Goal: Task Accomplishment & Management: Use online tool/utility

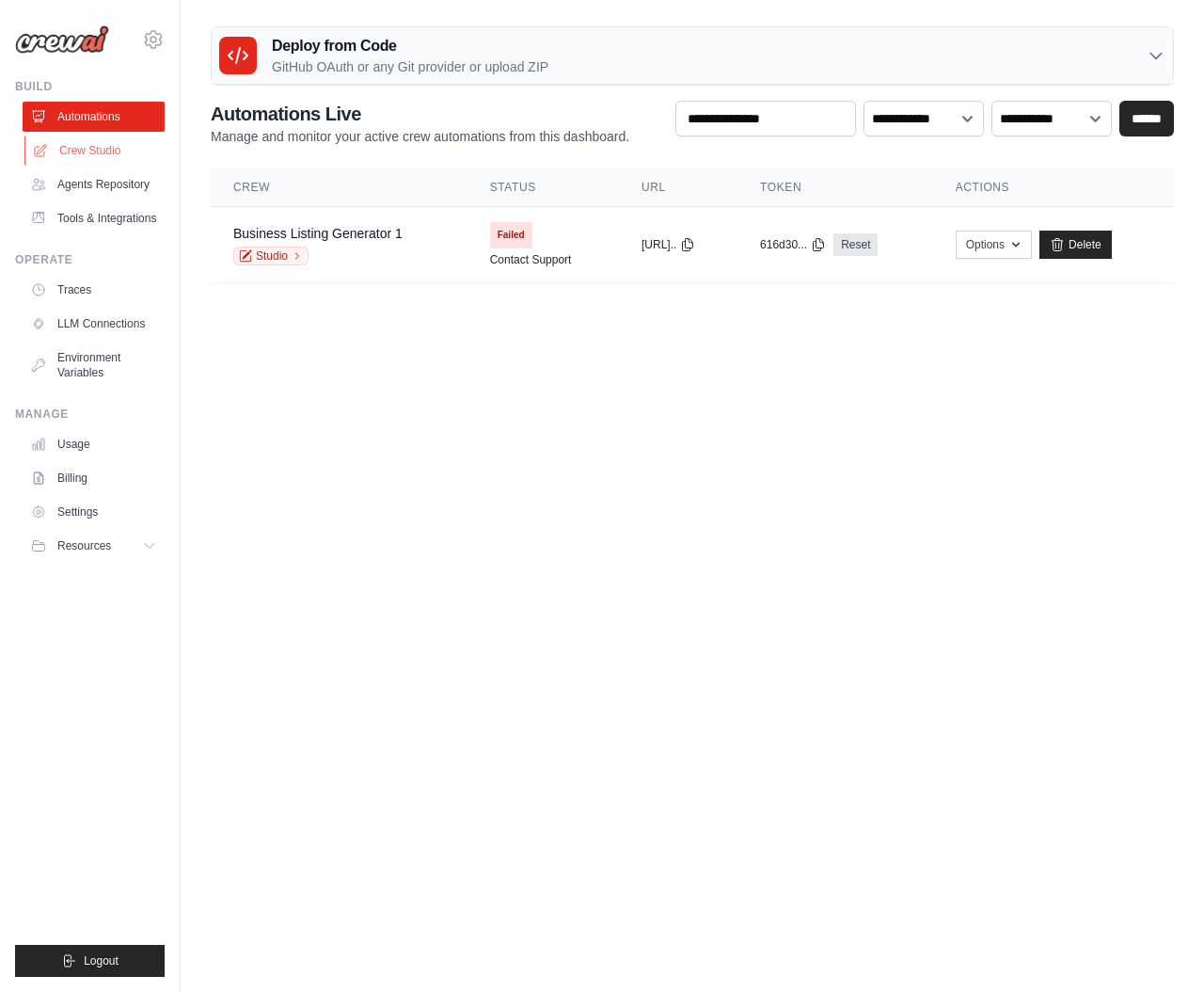
click at [104, 146] on link "Crew Studio" at bounding box center [95, 151] width 142 height 30
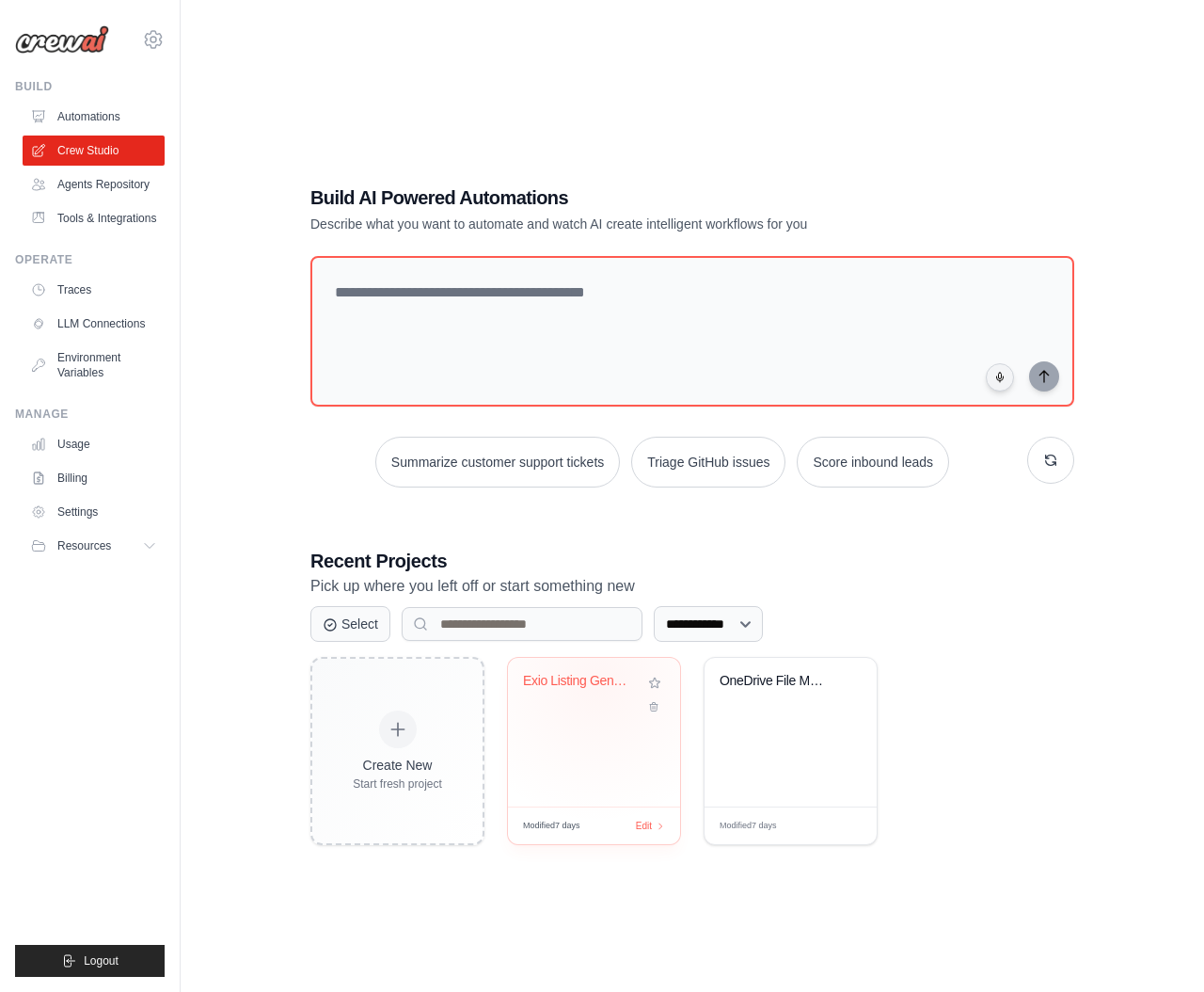
click at [591, 683] on div "Exio Listing Generator" at bounding box center [579, 681] width 114 height 17
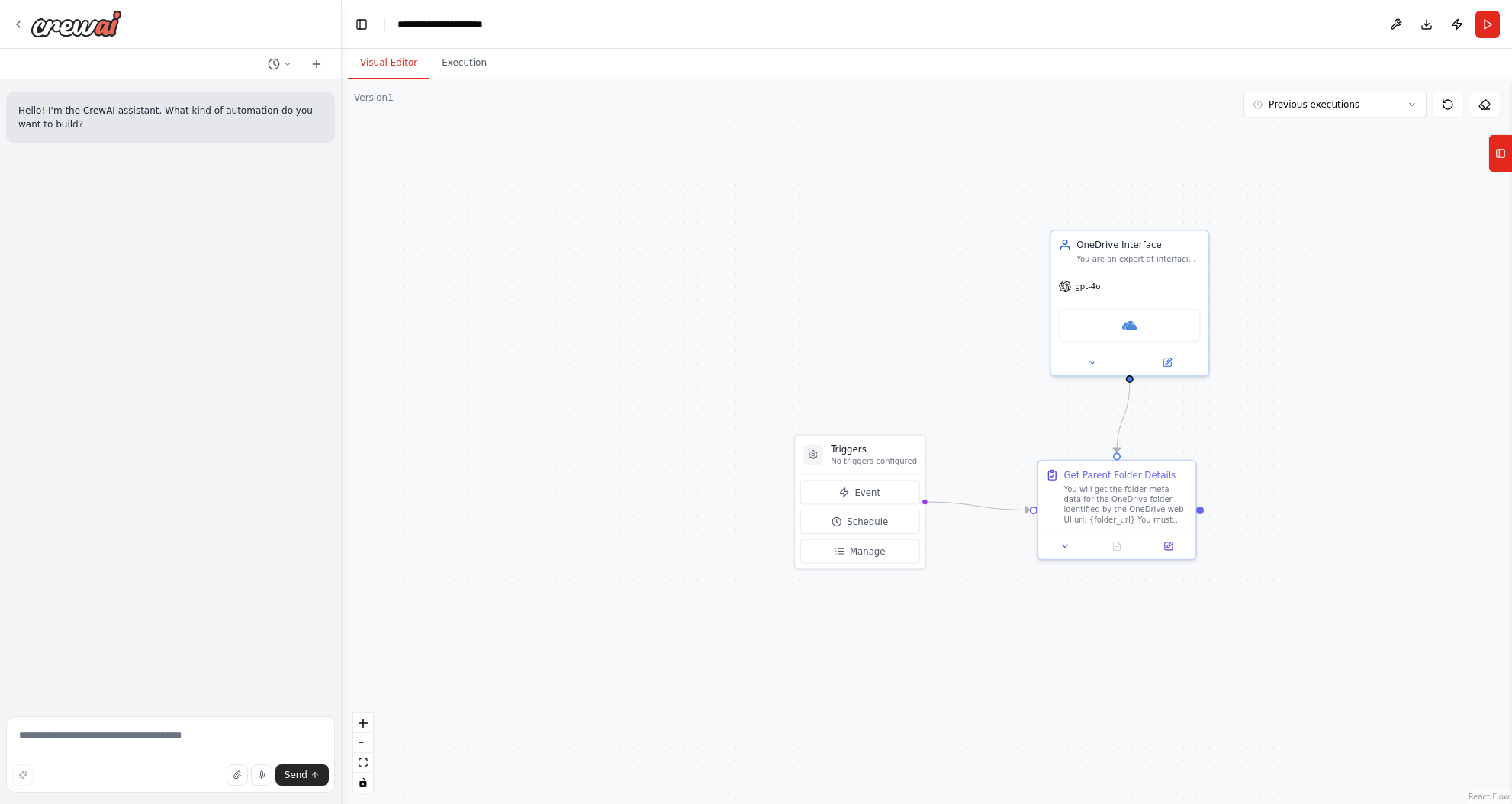
drag, startPoint x: 1064, startPoint y: 359, endPoint x: 848, endPoint y: 337, distance: 217.1
click at [848, 337] on div ".deletable-edge-delete-btn { width: 20px; height: 20px; border: 0px solid #ffff…" at bounding box center [927, 441] width 1170 height 724
click at [15, 23] on icon at bounding box center [18, 24] width 12 height 12
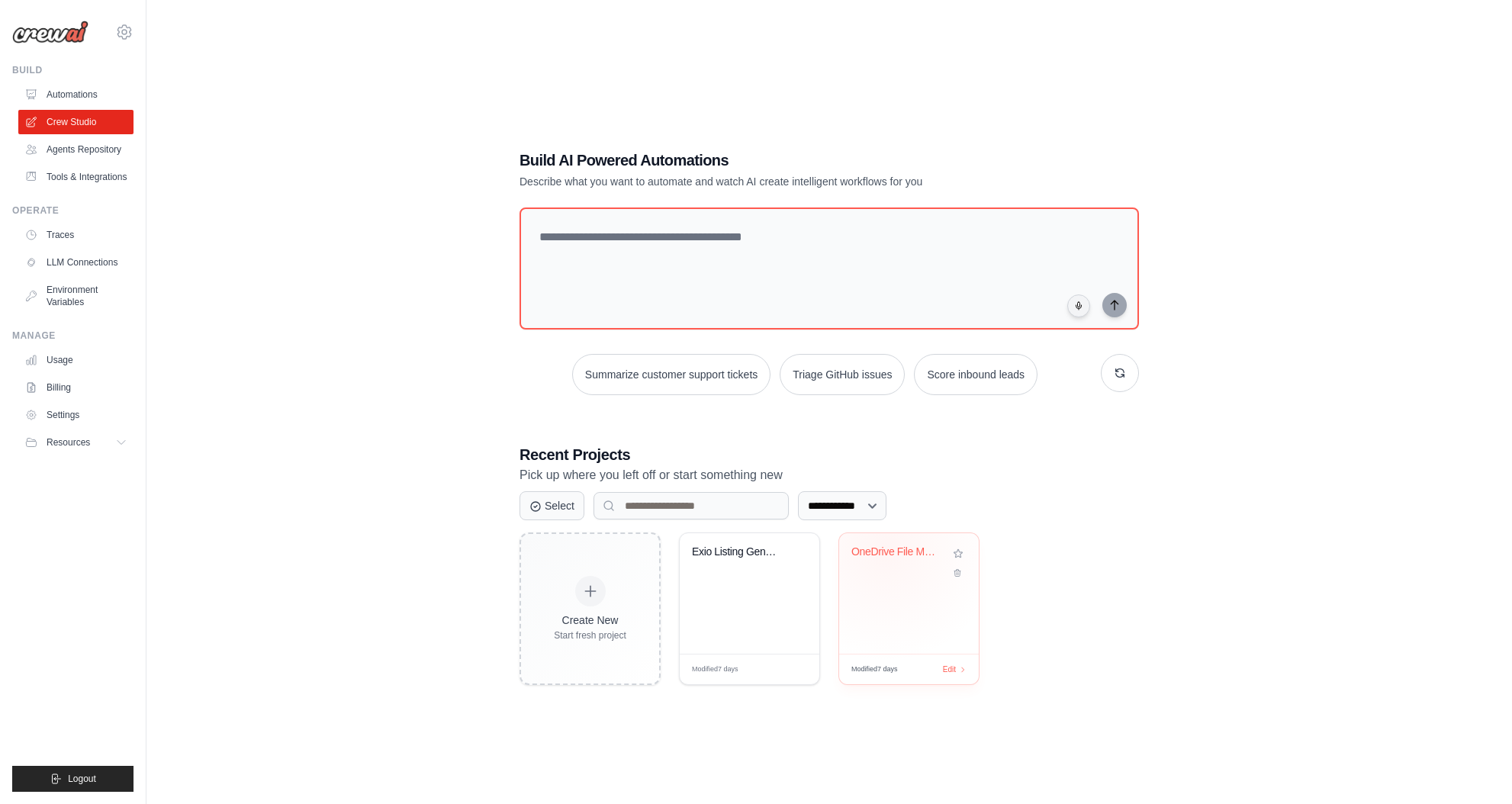
click at [885, 548] on div "OneDrive File Manifest Generator" at bounding box center [898, 552] width 92 height 14
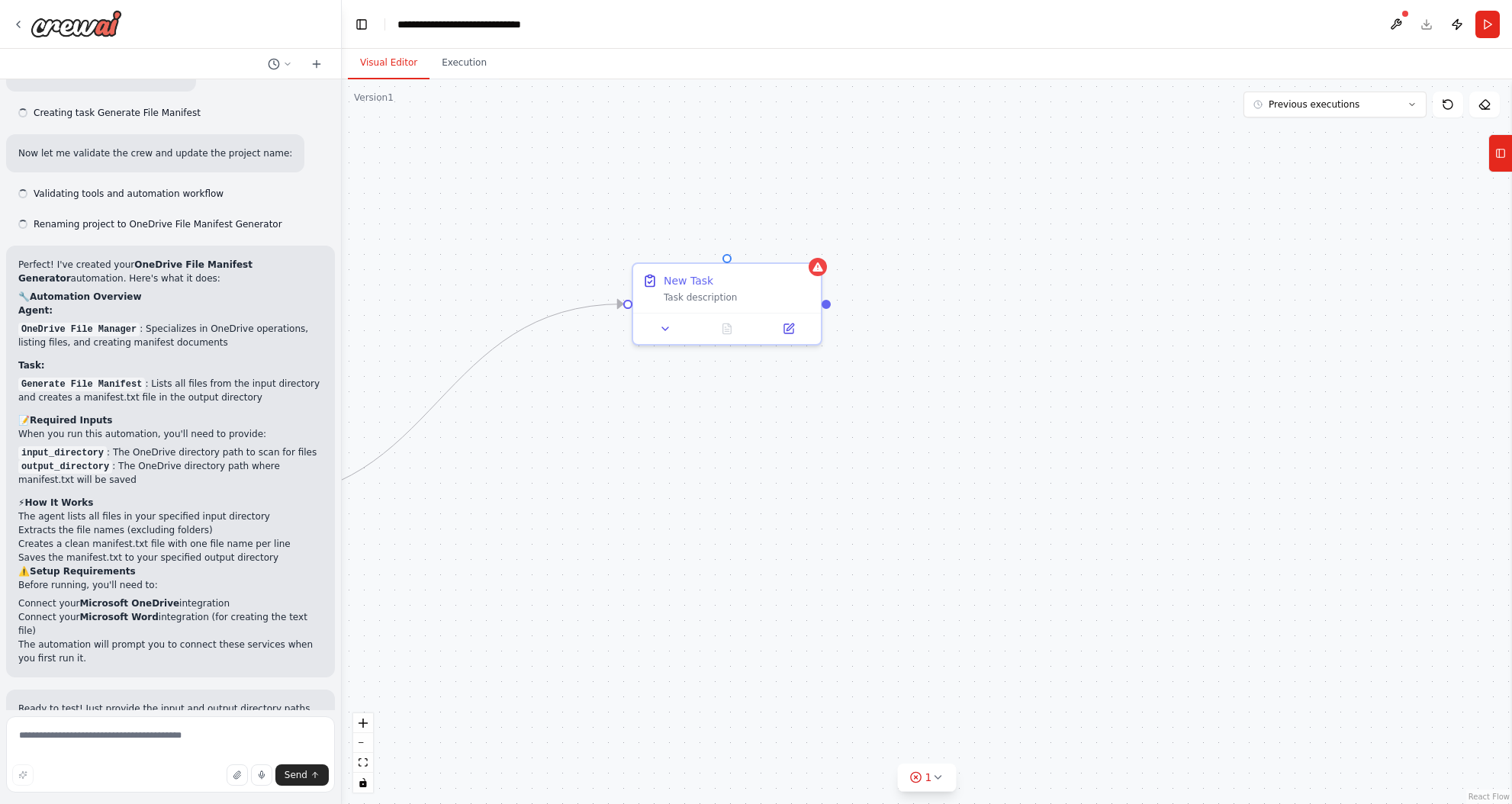
scroll to position [2155, 0]
drag, startPoint x: 778, startPoint y: 512, endPoint x: 1180, endPoint y: 590, distance: 409.5
click at [1180, 590] on div "Triggers 1 trigger enabled File Changed Event Schedule Manage New Task Task des…" at bounding box center [927, 441] width 1170 height 724
click at [13, 23] on icon at bounding box center [18, 24] width 12 height 12
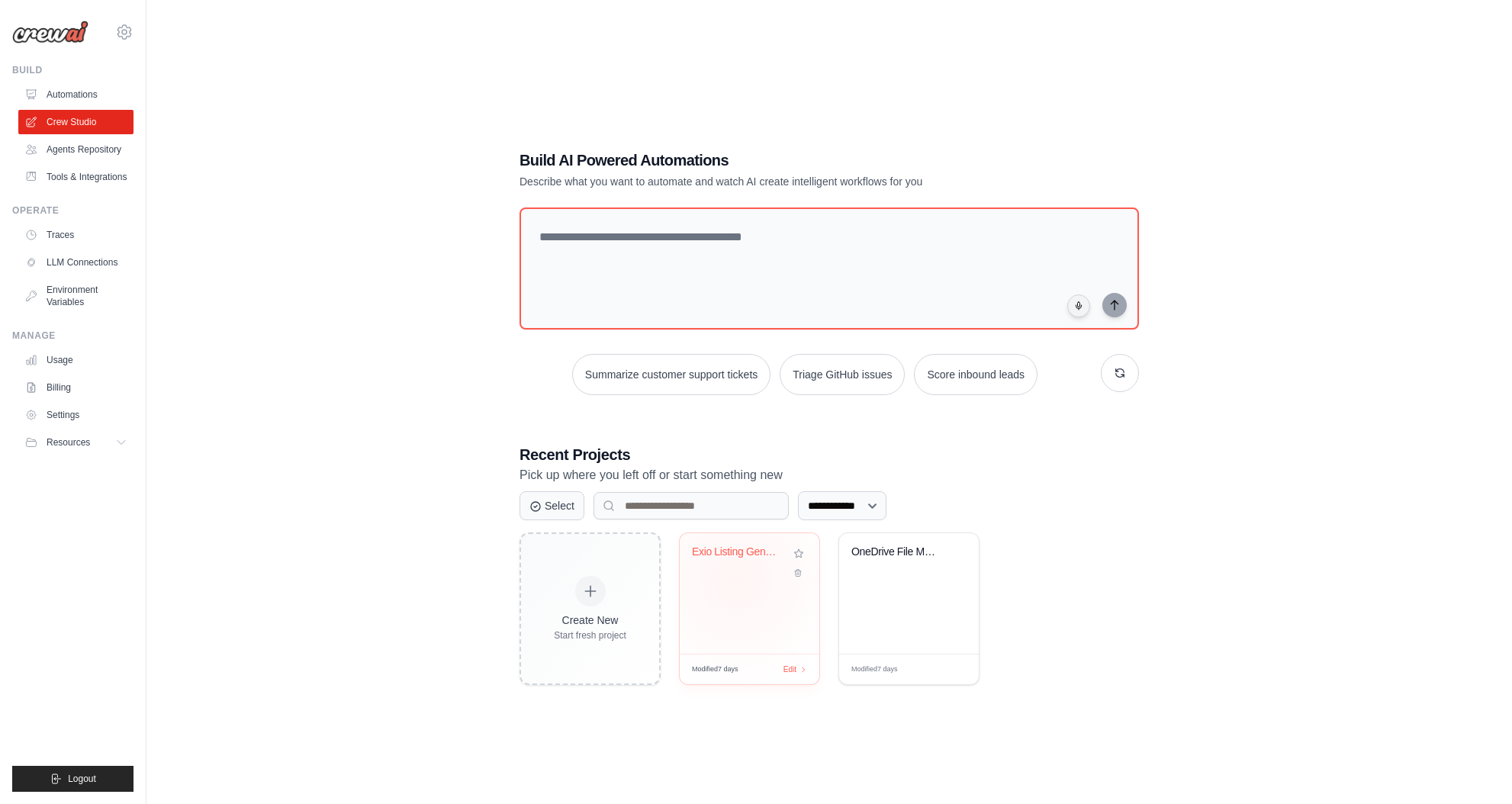
click at [736, 580] on div "Exio Listing Generator" at bounding box center [750, 593] width 140 height 121
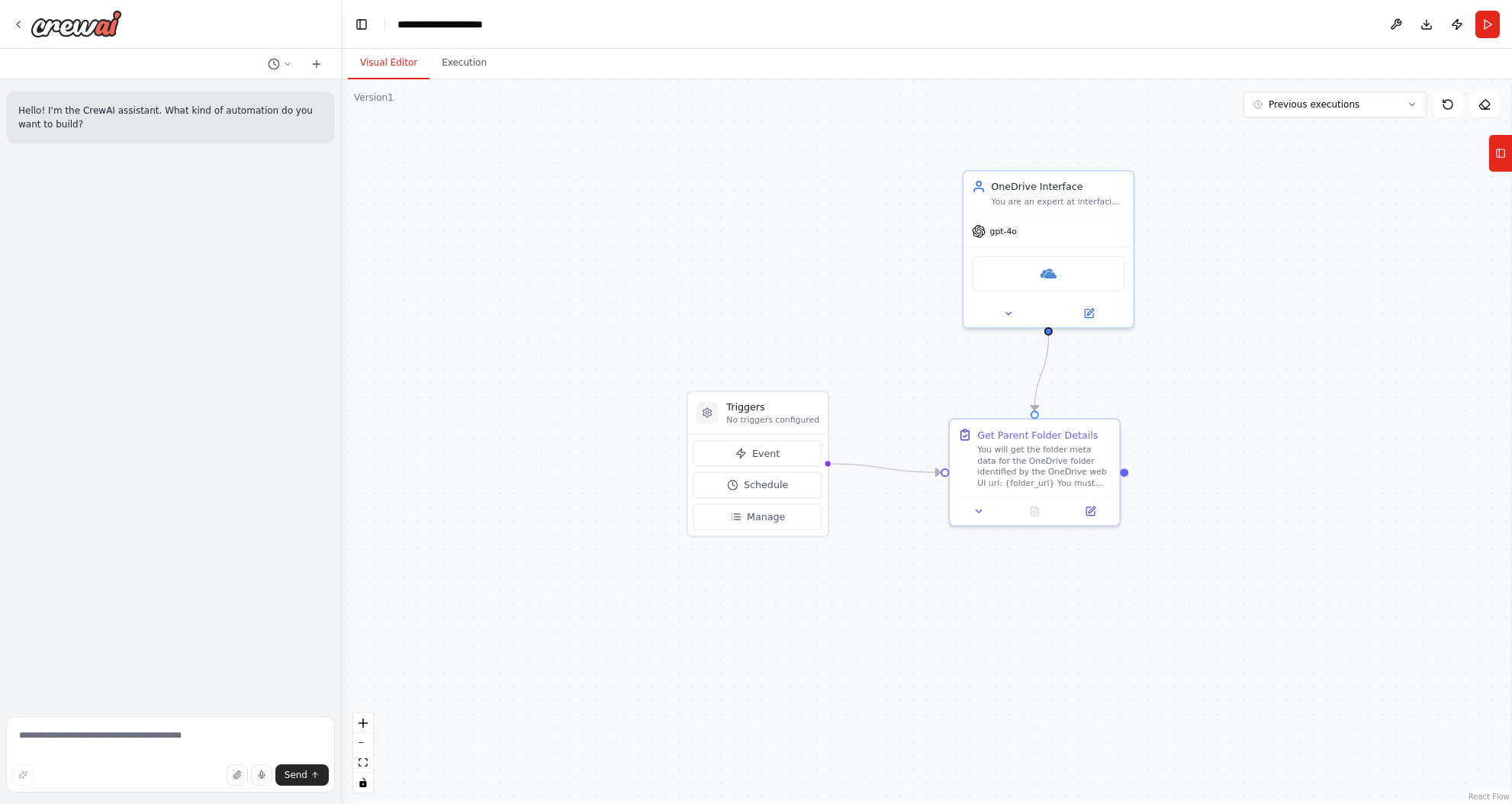
drag, startPoint x: 848, startPoint y: 548, endPoint x: 568, endPoint y: 445, distance: 298.3
click at [568, 445] on div ".deletable-edge-delete-btn { width: 20px; height: 20px; border: 0px solid #ffff…" at bounding box center [927, 441] width 1170 height 724
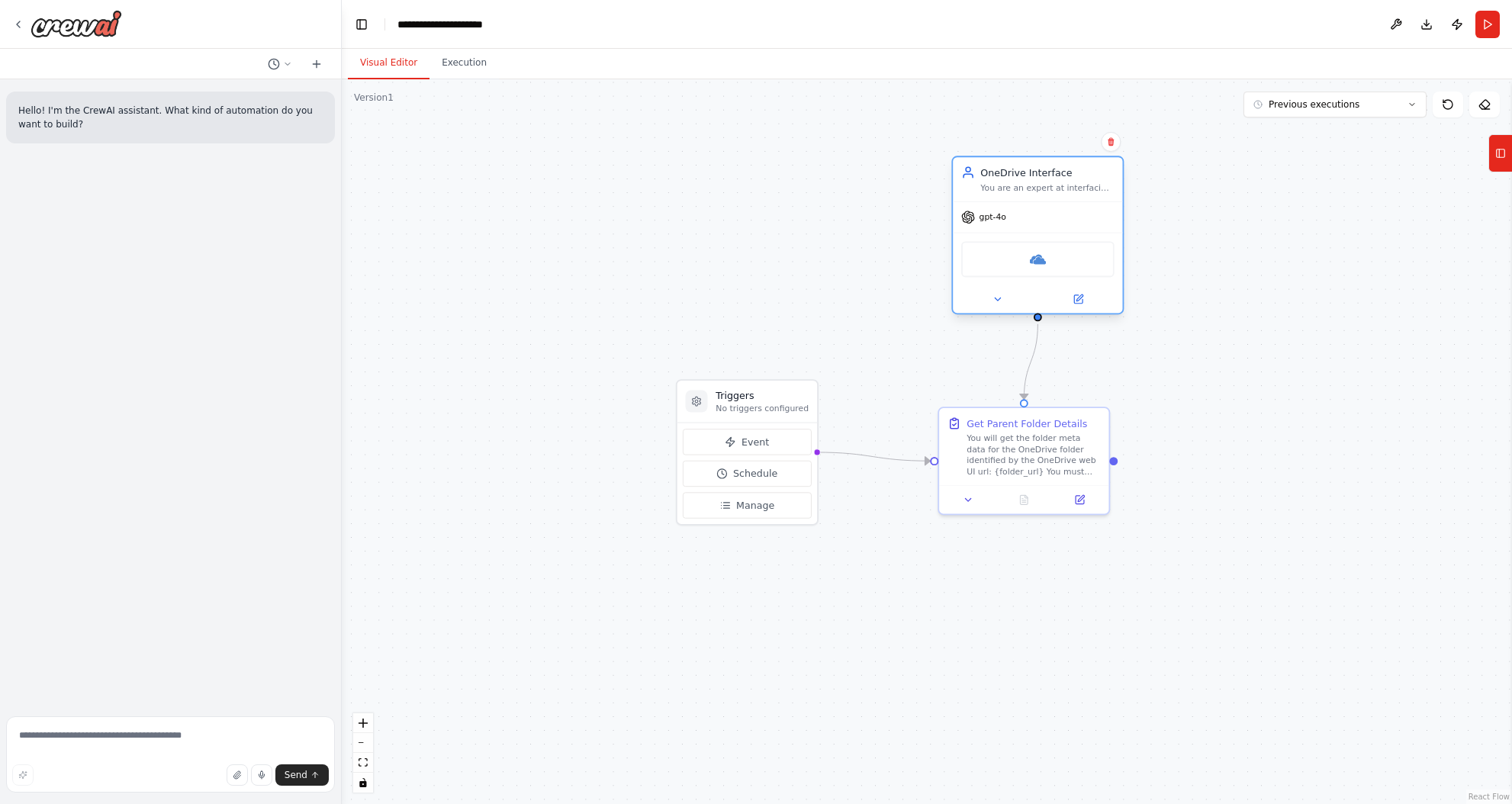
click at [1036, 184] on div "You are an expert at interfacing with OneDrive APIs via the provided tools call…" at bounding box center [1047, 187] width 134 height 10
click at [1083, 302] on icon at bounding box center [1078, 298] width 10 height 10
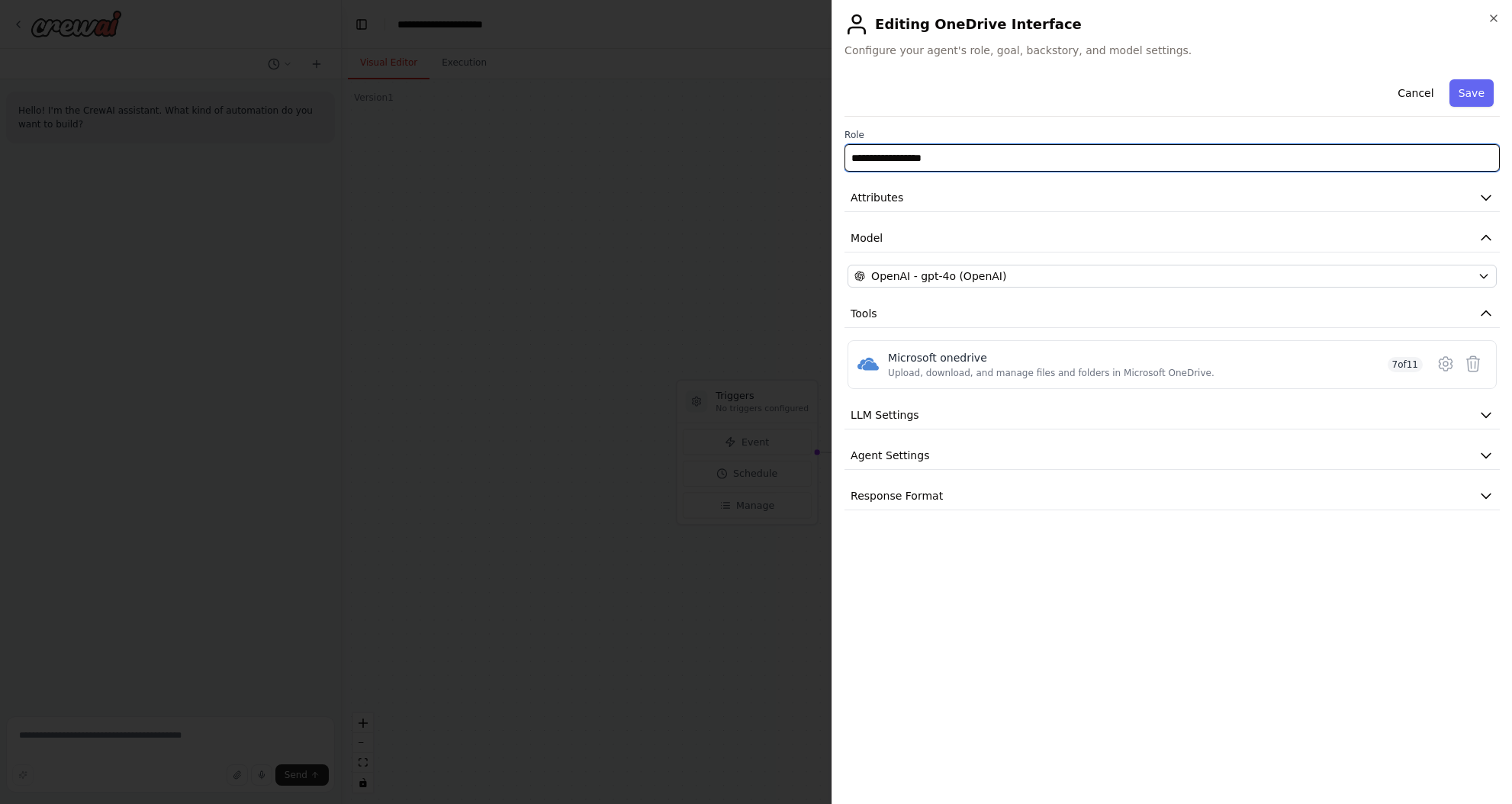
drag, startPoint x: 1135, startPoint y: 156, endPoint x: 804, endPoint y: 158, distance: 331.0
click at [804, 158] on body "**********" at bounding box center [756, 402] width 1512 height 804
click at [938, 158] on input "**********" at bounding box center [1172, 158] width 655 height 27
type input "**********"
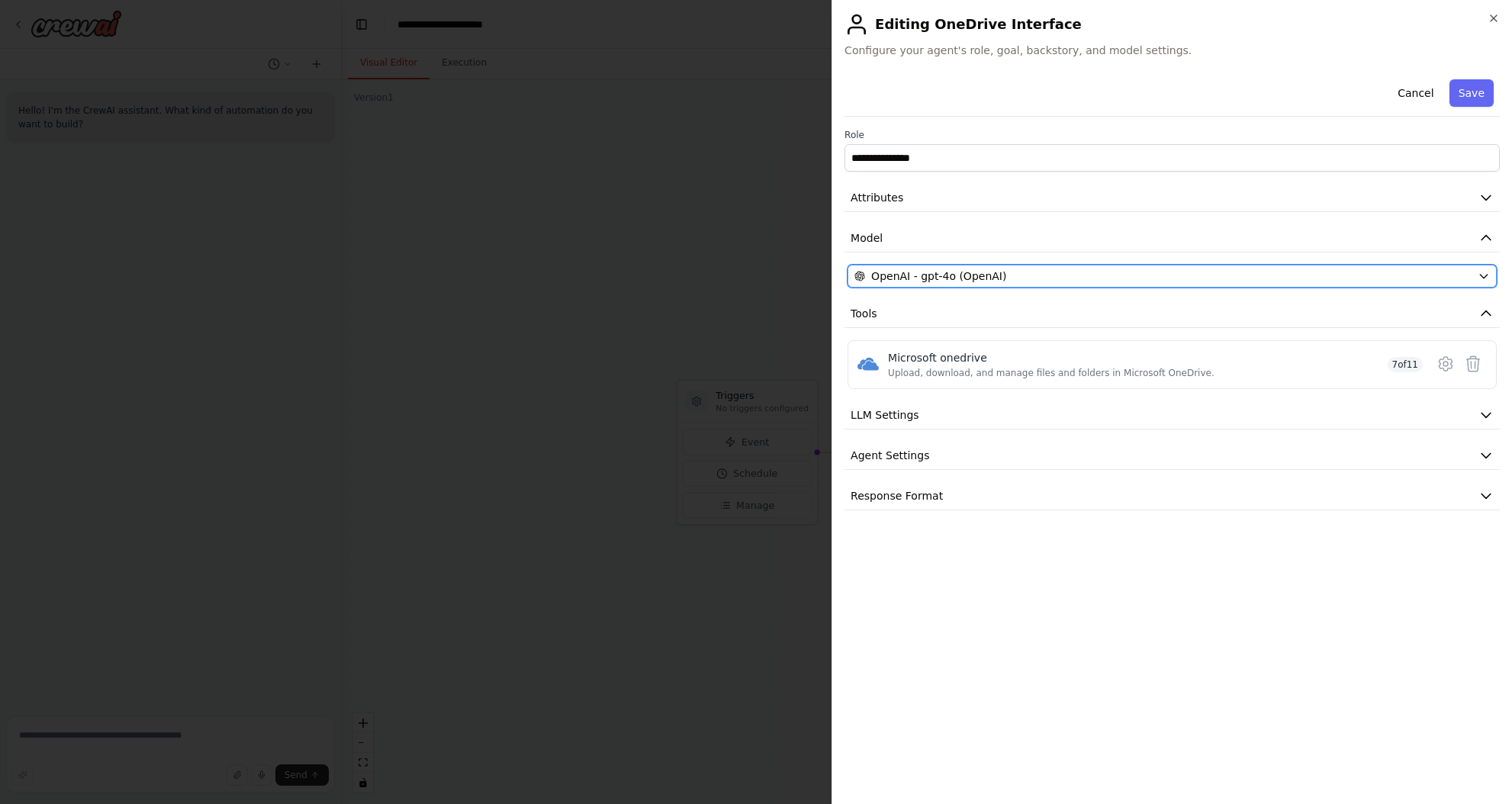
click at [995, 278] on span "OpenAI - gpt-4o (OpenAI)" at bounding box center [939, 276] width 135 height 15
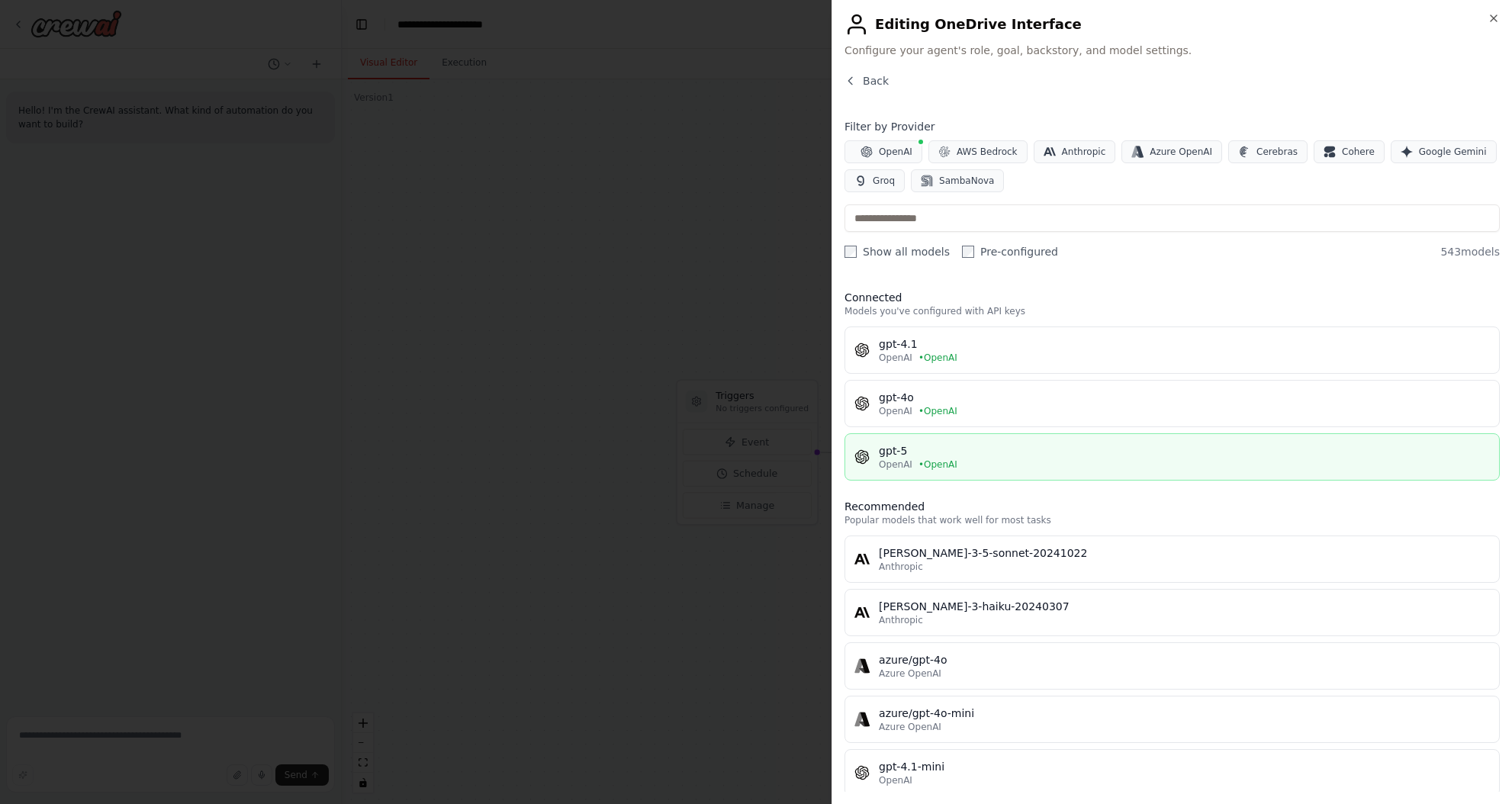
click at [1025, 451] on div "gpt-5" at bounding box center [1185, 450] width 611 height 15
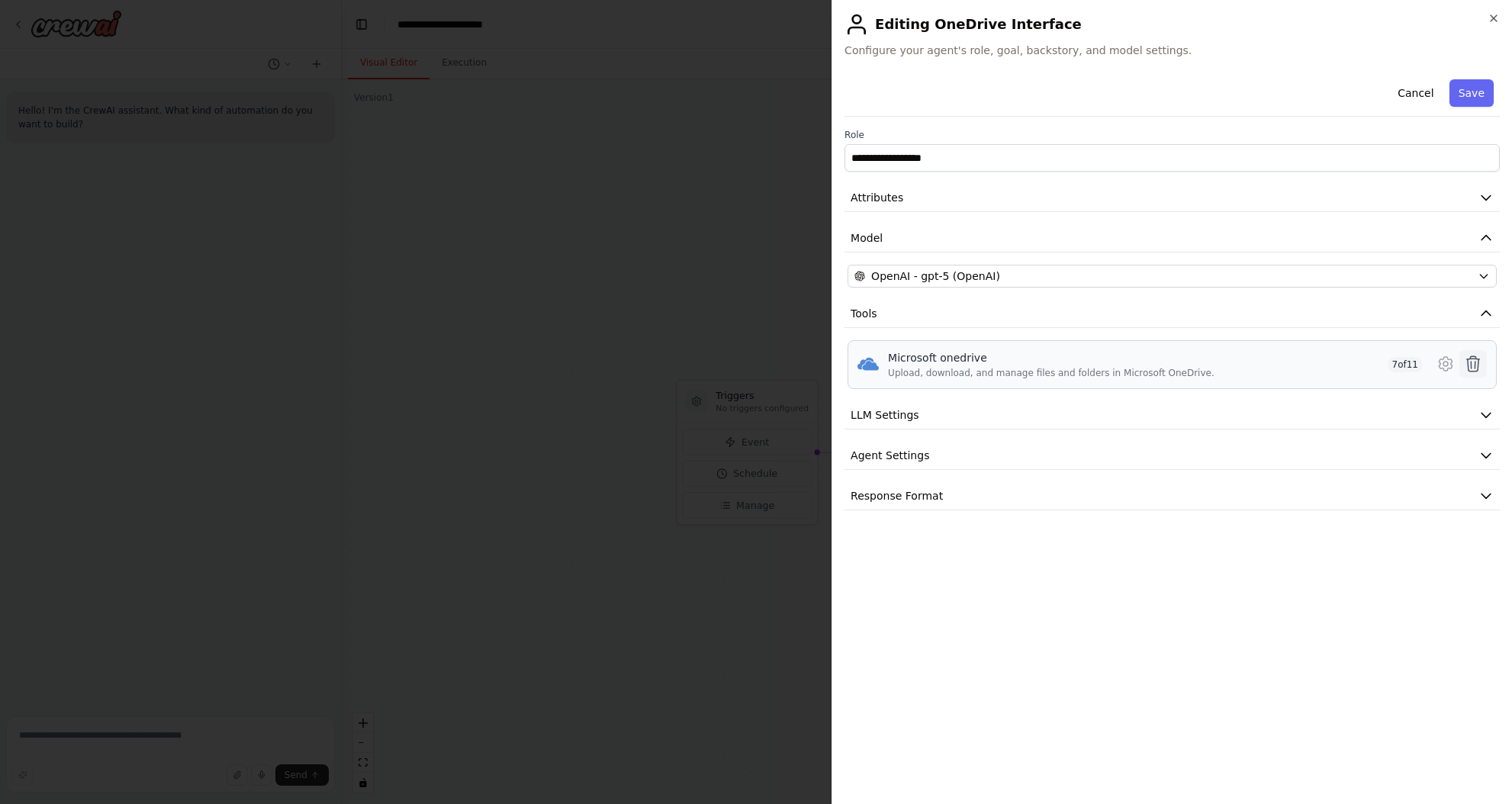
click at [1459, 366] on button at bounding box center [1473, 363] width 27 height 27
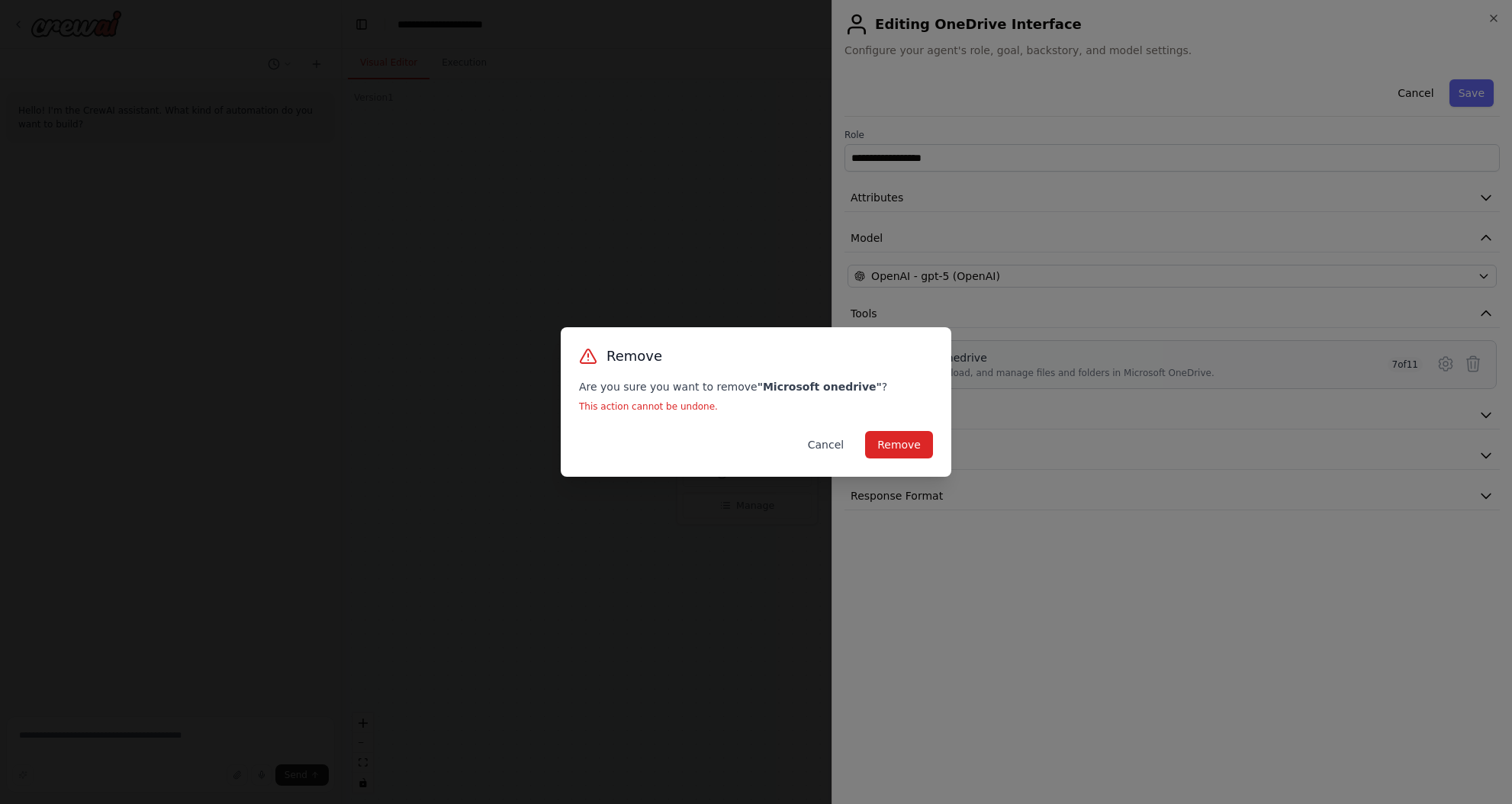
click at [836, 445] on button "Cancel" at bounding box center [825, 445] width 60 height 27
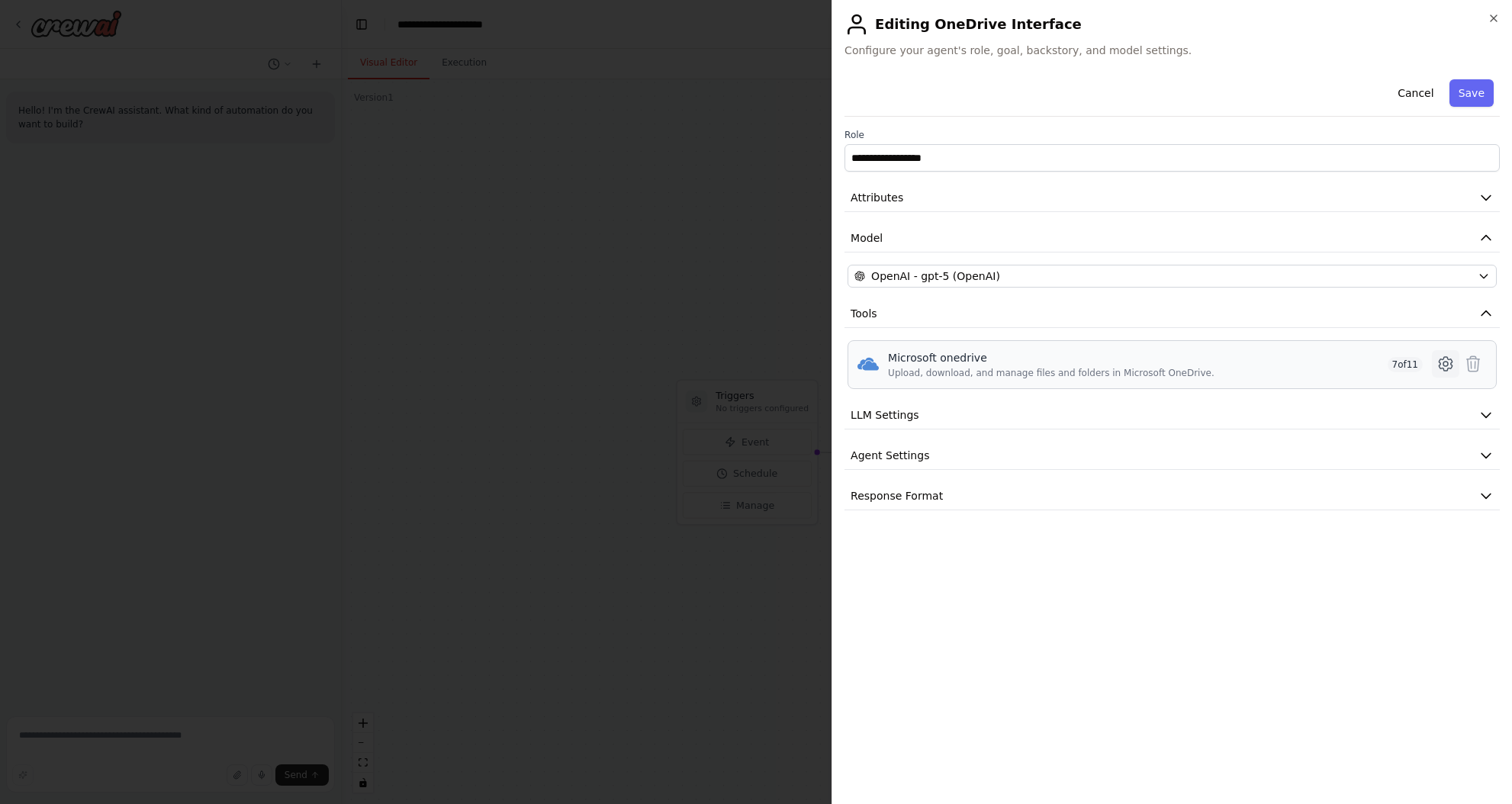
click at [1446, 363] on icon at bounding box center [1445, 363] width 18 height 18
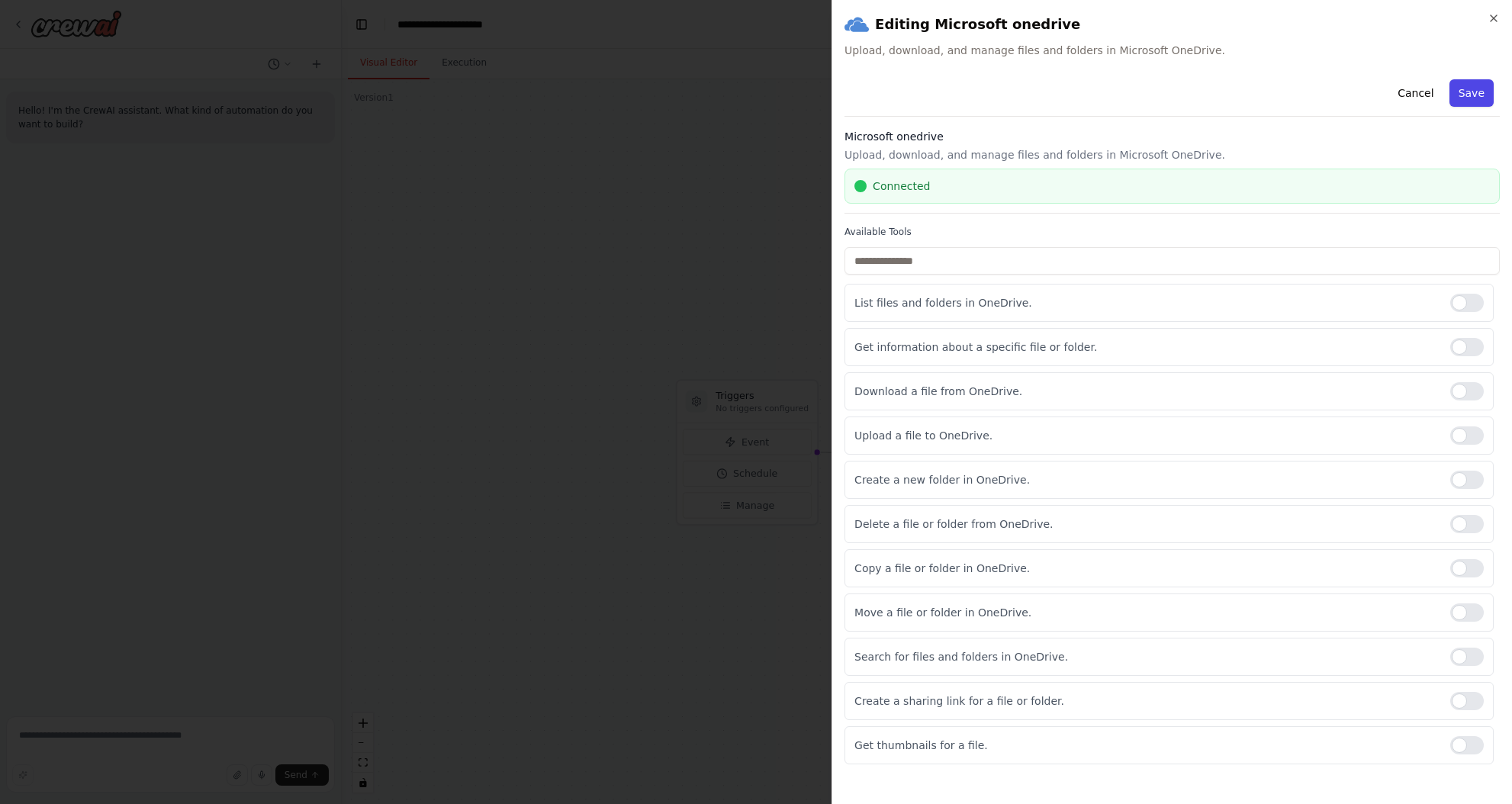
click at [1469, 87] on button "Save" at bounding box center [1471, 93] width 44 height 27
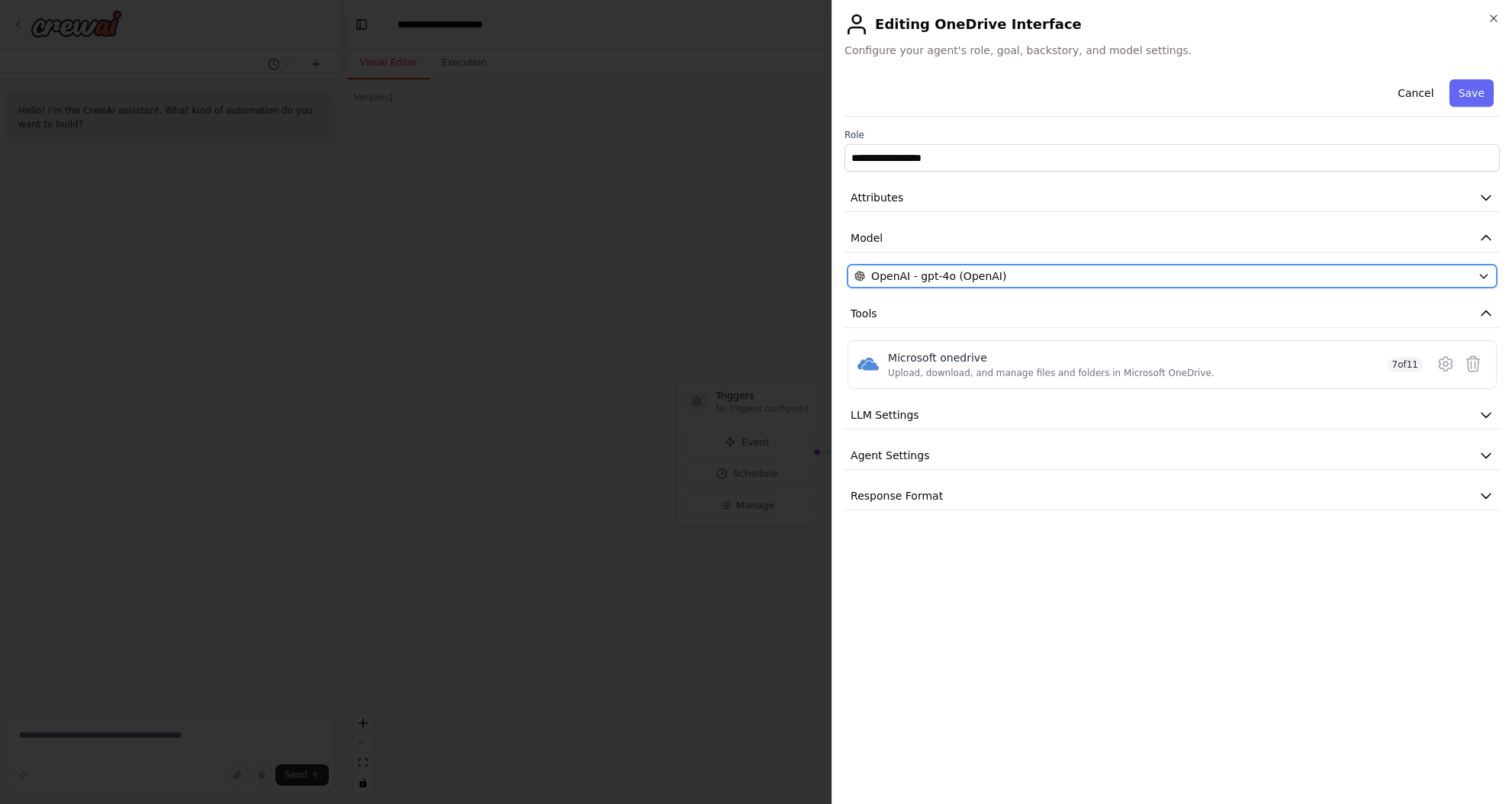
click at [1185, 278] on div "OpenAI - gpt-4o (OpenAI)" at bounding box center [1162, 276] width 617 height 15
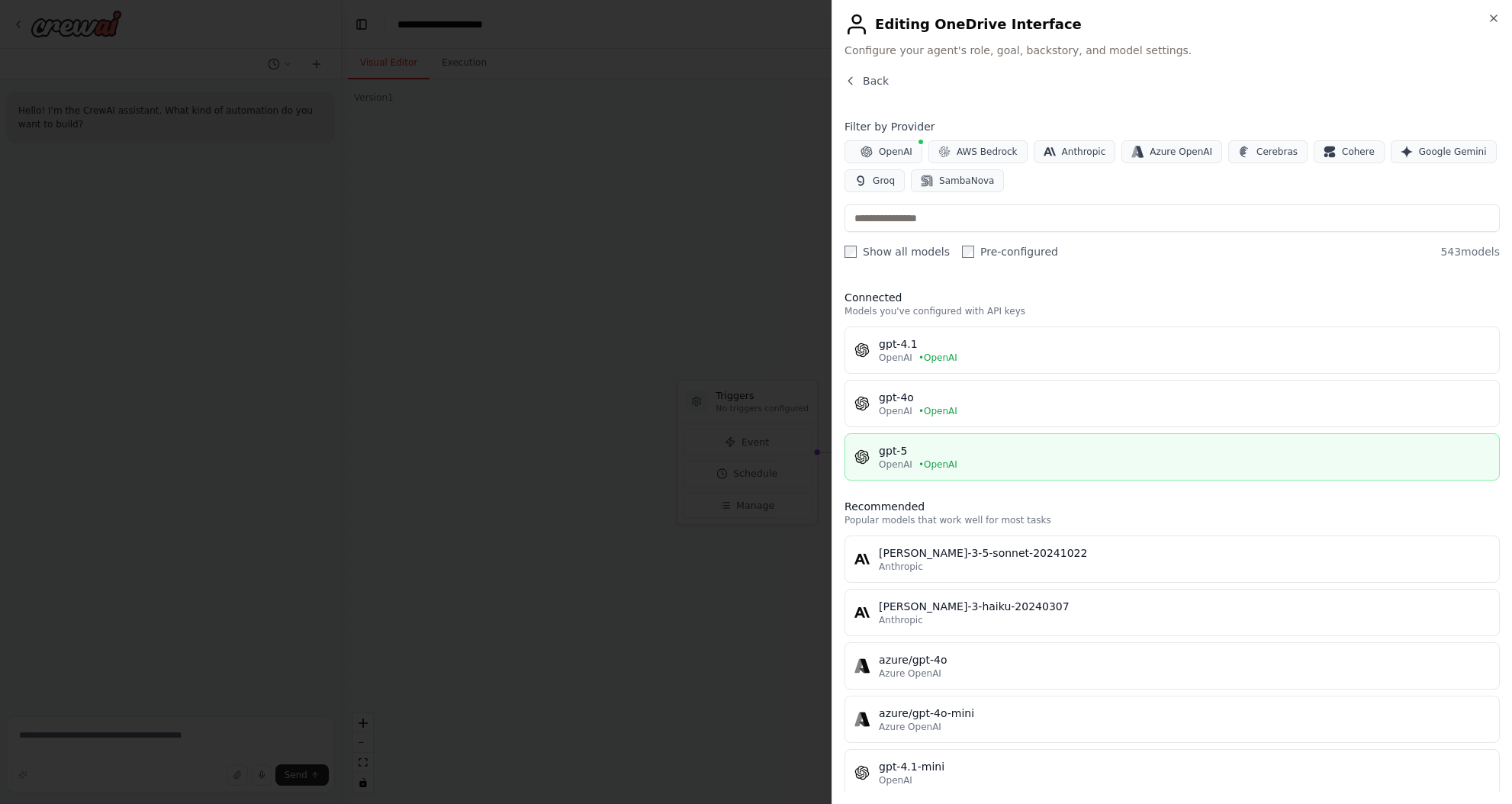
click at [1006, 469] on div "OpenAI • OpenAI" at bounding box center [1185, 464] width 611 height 12
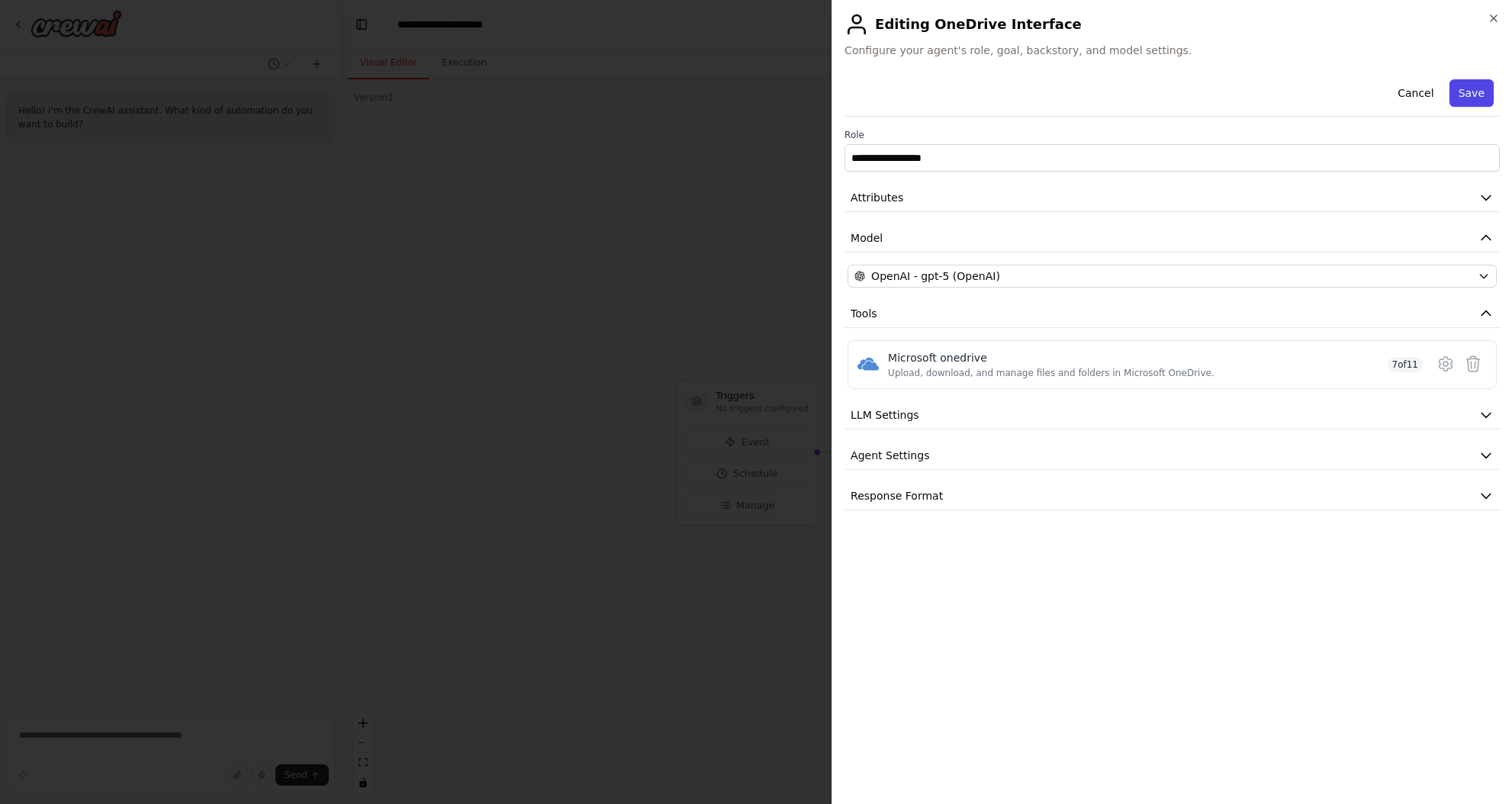
click at [1462, 95] on button "Save" at bounding box center [1471, 93] width 44 height 27
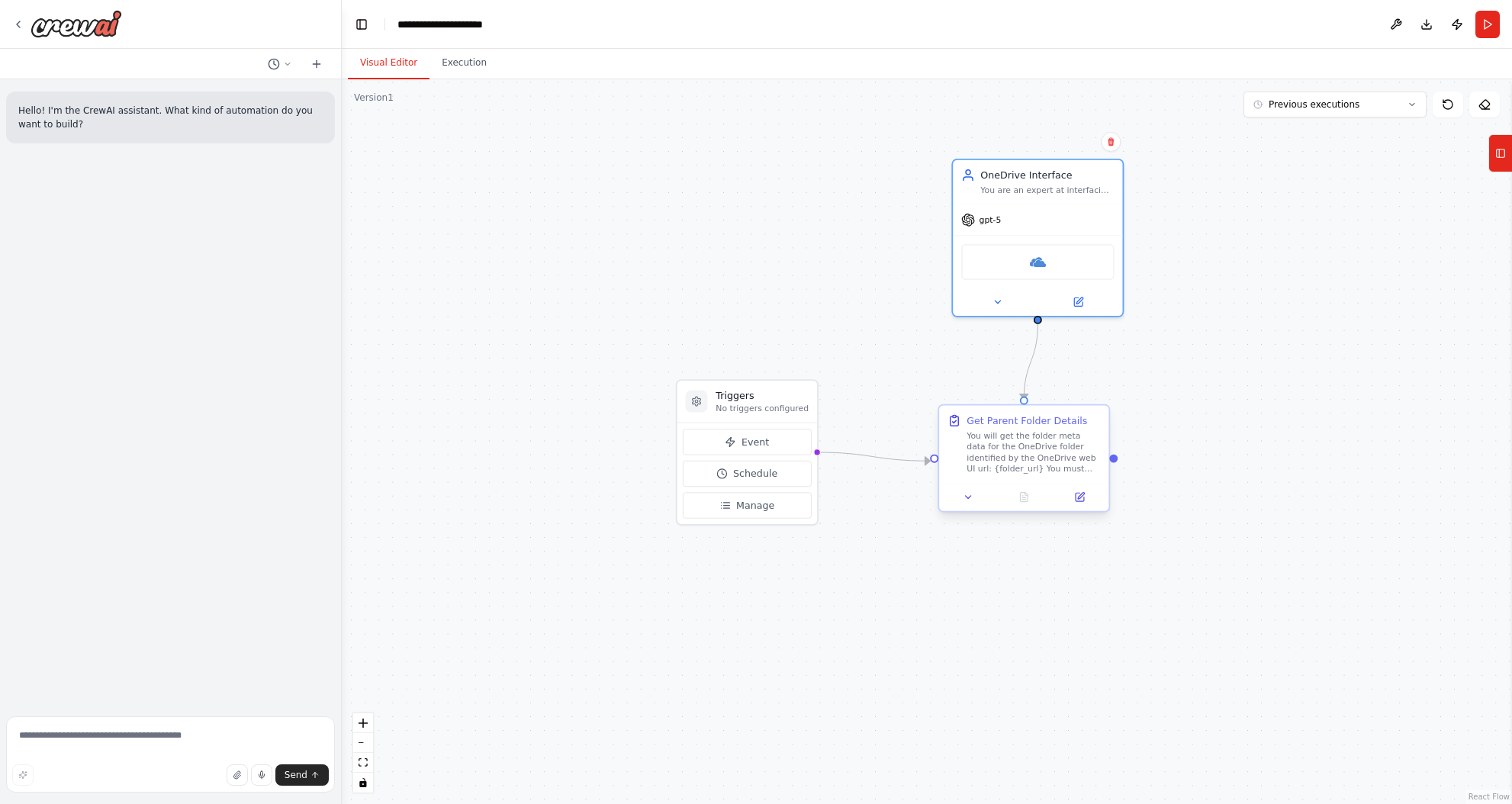
click at [1056, 457] on div "You will get the folder meta data for the OneDrive folder identified by the One…" at bounding box center [1033, 452] width 134 height 44
click at [1074, 499] on icon at bounding box center [1079, 496] width 10 height 10
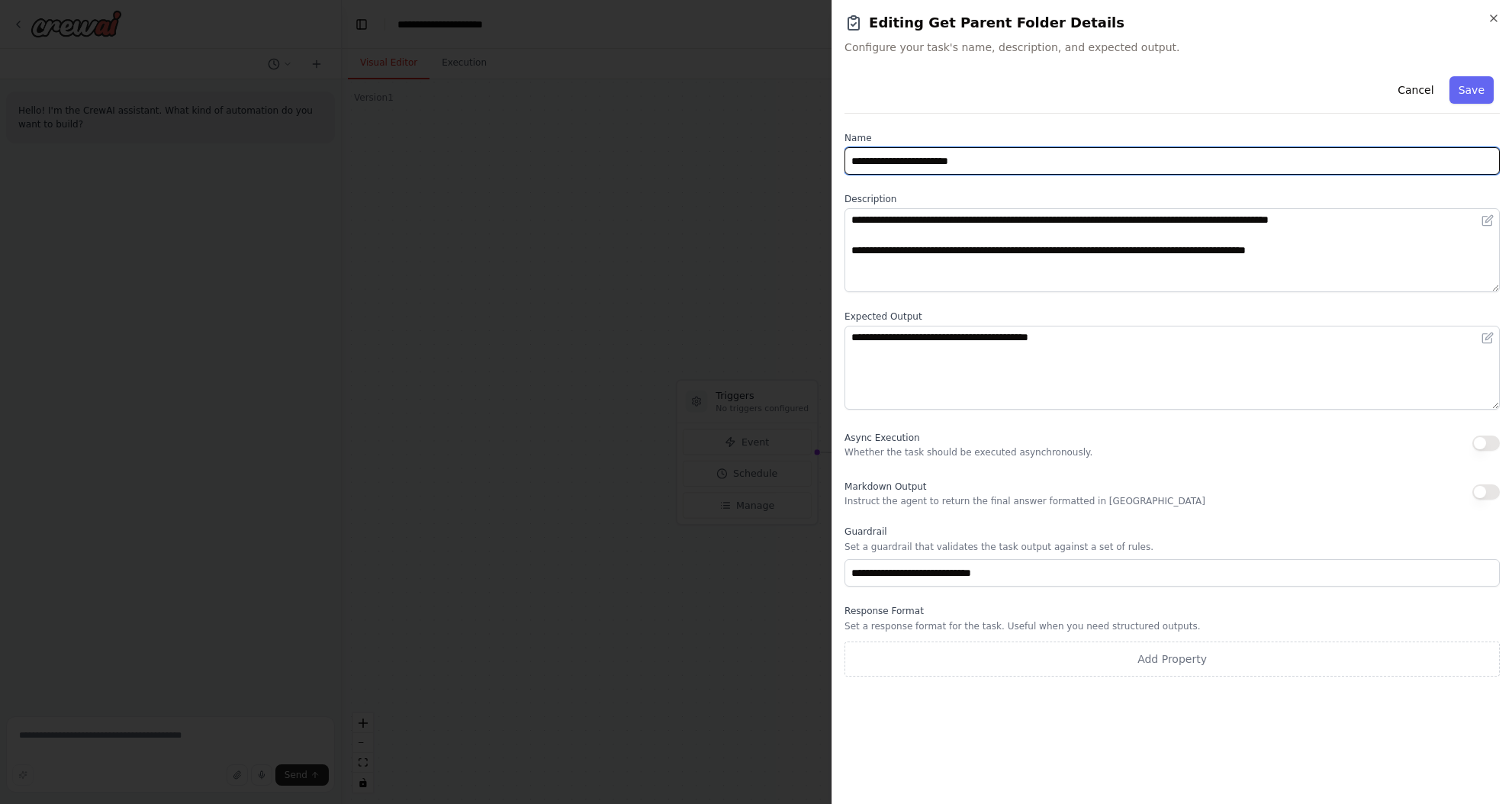
click at [1169, 162] on input "**********" at bounding box center [1172, 161] width 655 height 27
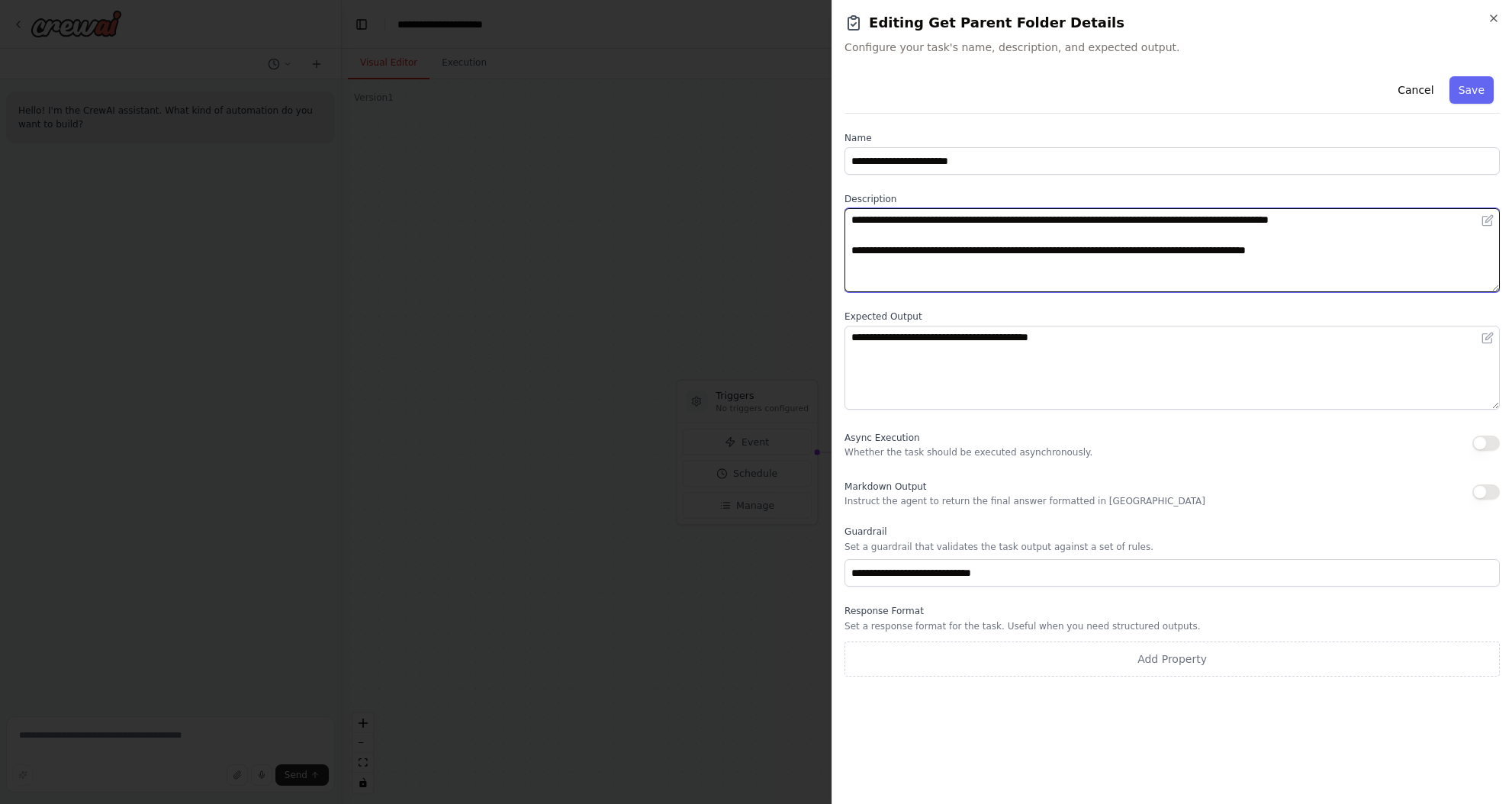
click at [1377, 248] on textarea "**********" at bounding box center [1172, 250] width 655 height 84
type textarea "**********"
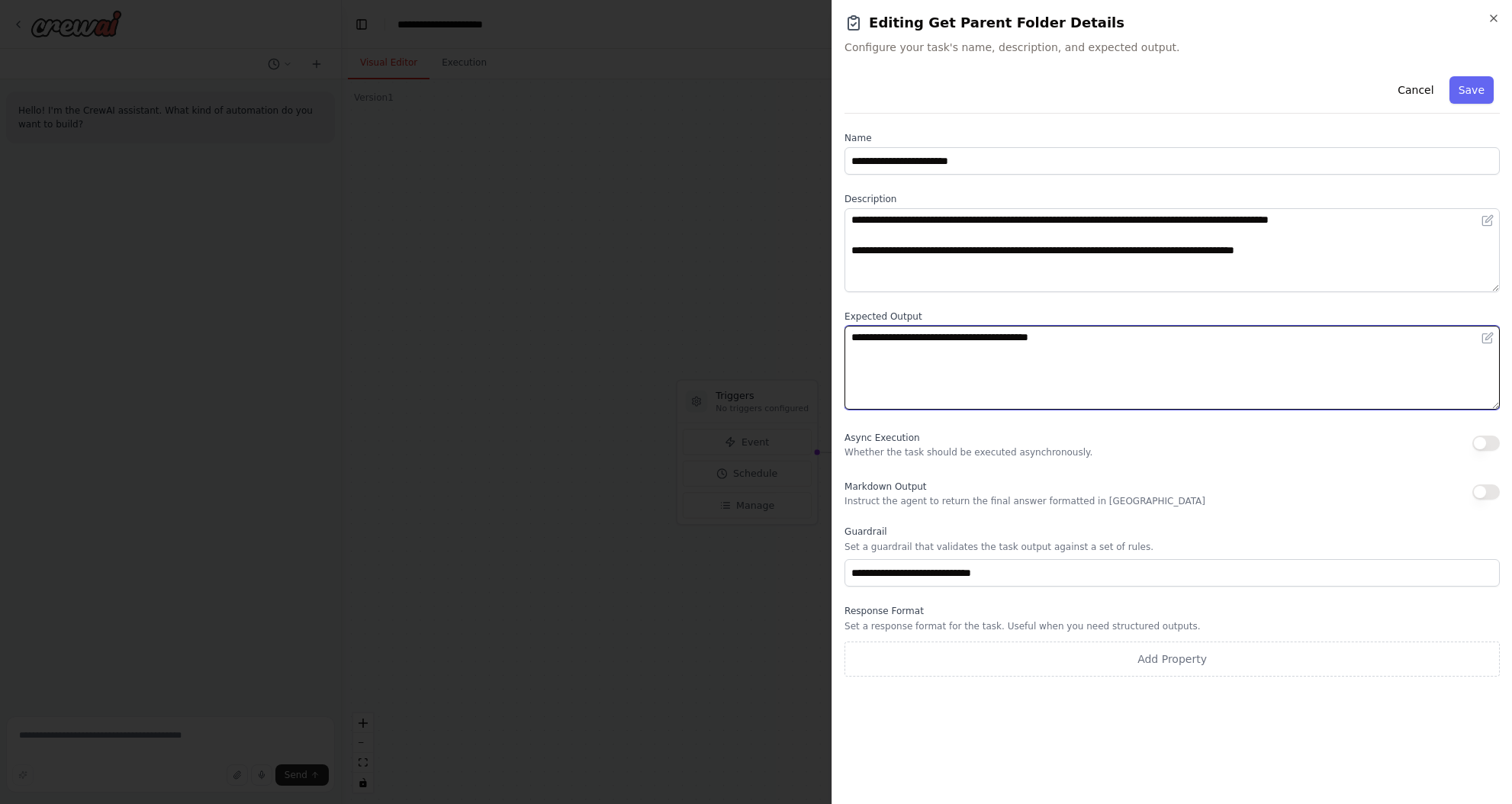
click at [1152, 339] on textarea "**********" at bounding box center [1172, 367] width 655 height 84
type textarea "**********"
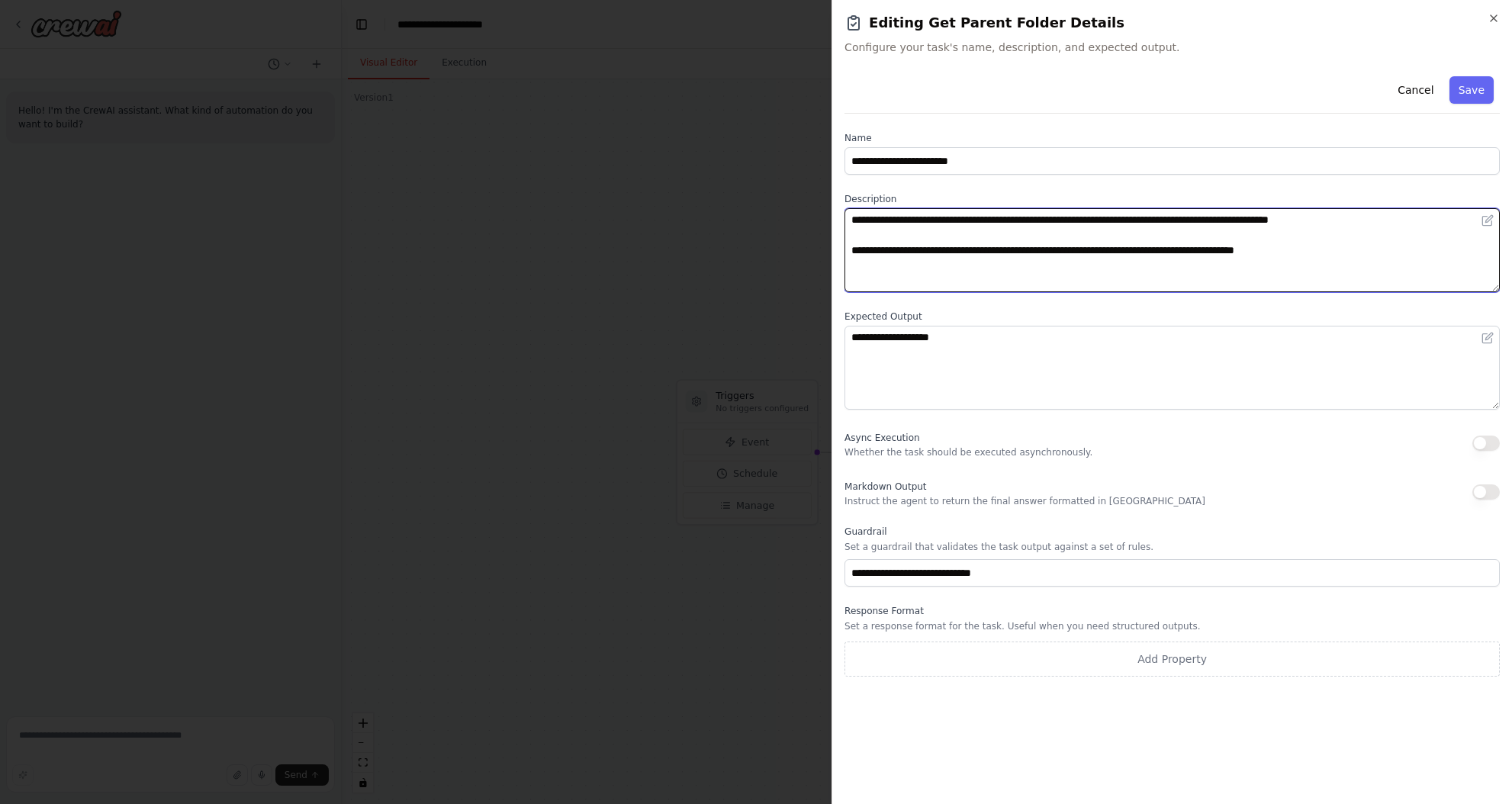
click at [1365, 253] on textarea "**********" at bounding box center [1172, 250] width 655 height 84
type textarea "**********"
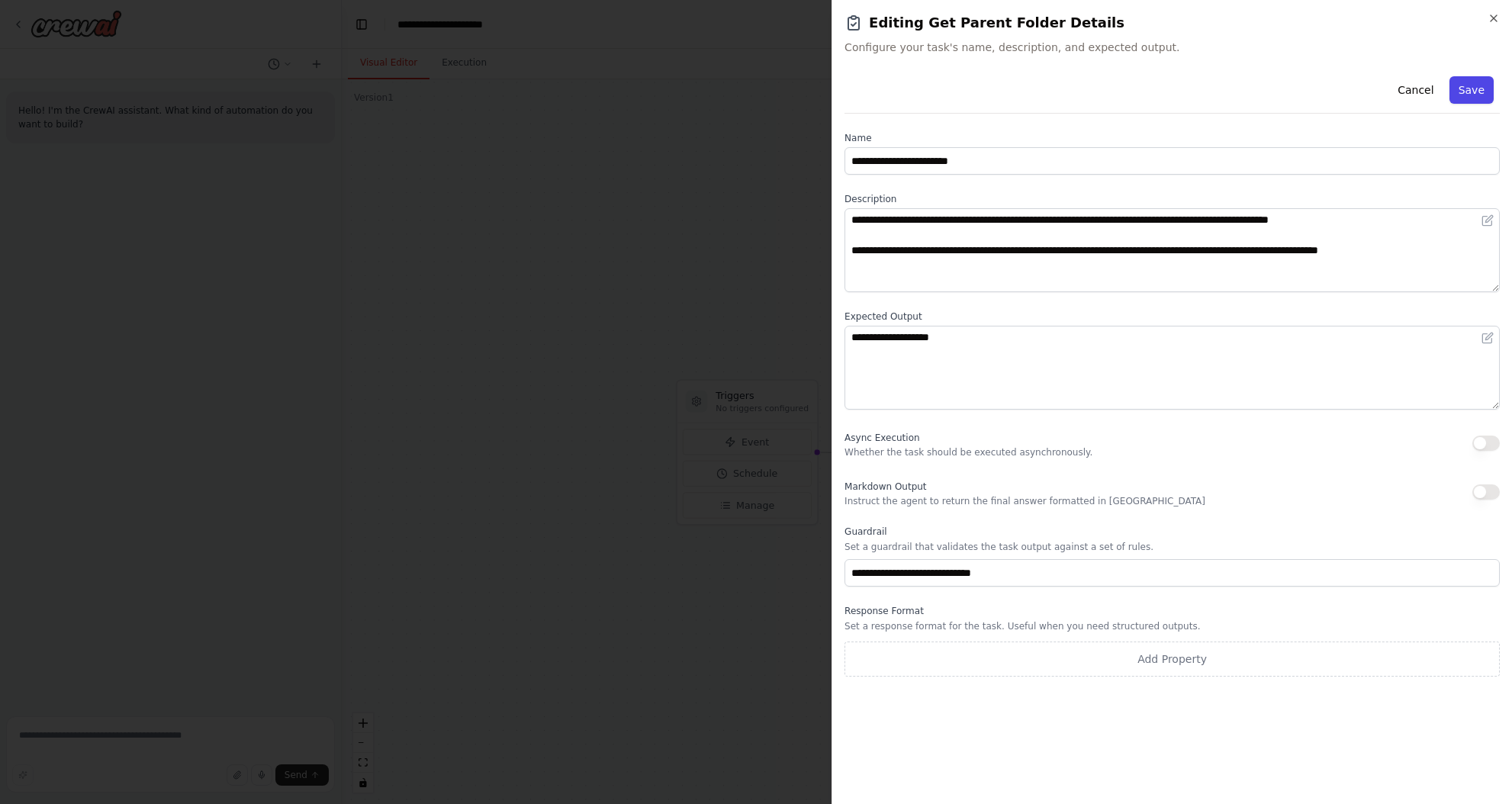
click at [1470, 96] on button "Save" at bounding box center [1471, 90] width 44 height 27
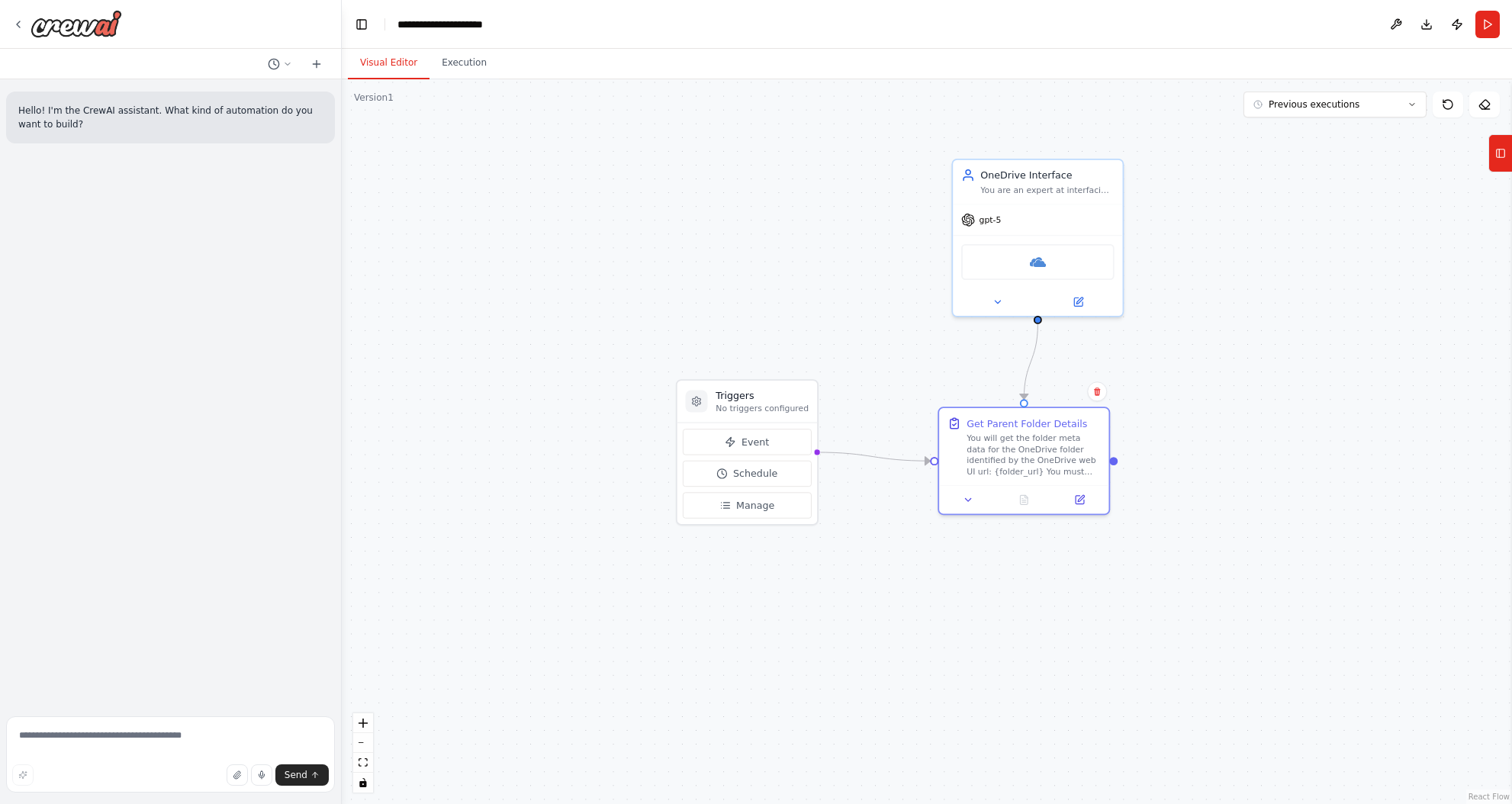
click at [1286, 277] on div ".deletable-edge-delete-btn { width: 20px; height: 20px; border: 0px solid #ffff…" at bounding box center [927, 441] width 1170 height 724
click at [1501, 19] on header "**********" at bounding box center [927, 24] width 1170 height 49
click at [1494, 21] on button "Run" at bounding box center [1487, 24] width 24 height 27
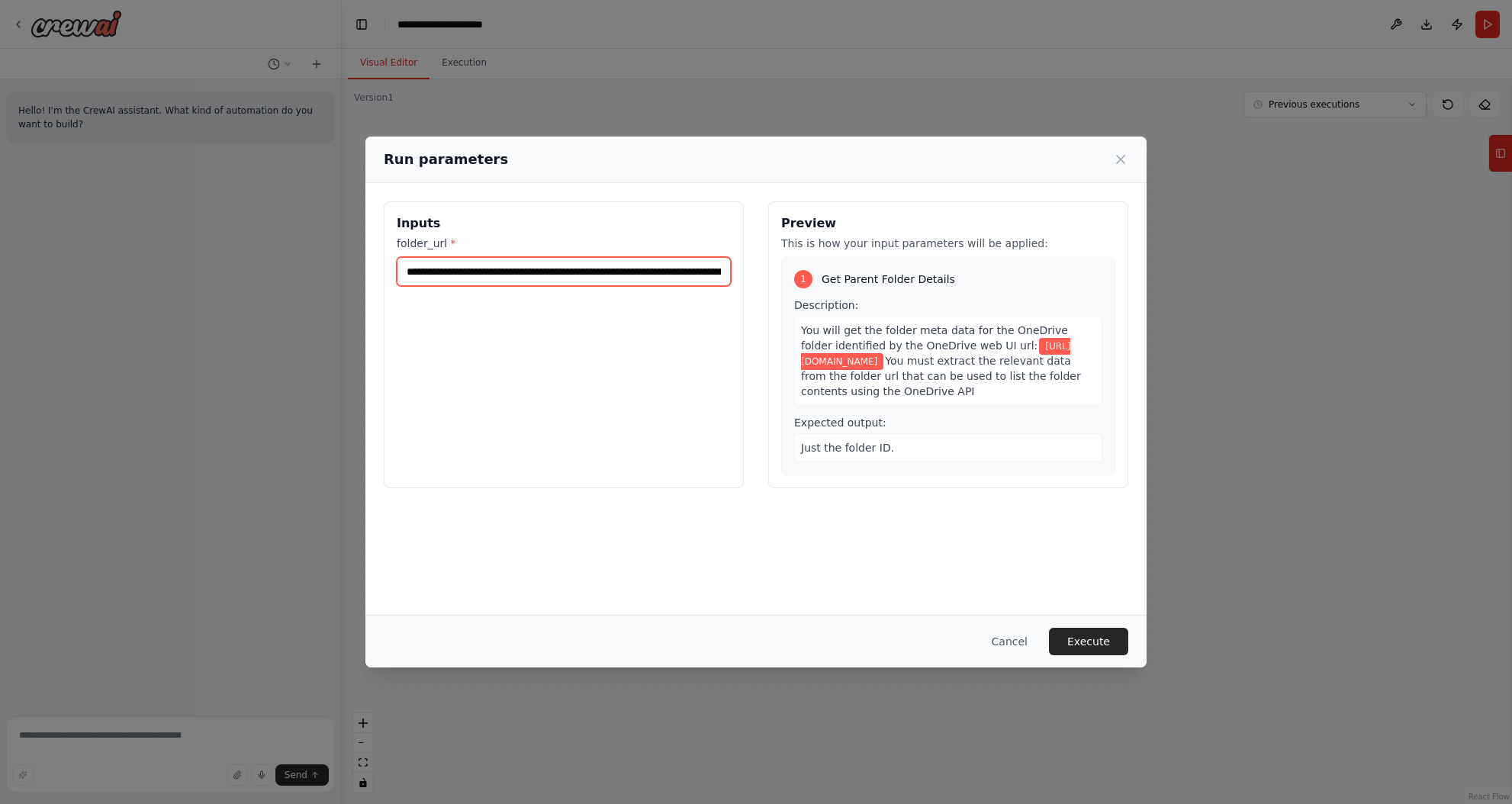
click at [582, 269] on input "**********" at bounding box center [563, 272] width 334 height 29
click at [1094, 639] on button "Execute" at bounding box center [1088, 642] width 80 height 27
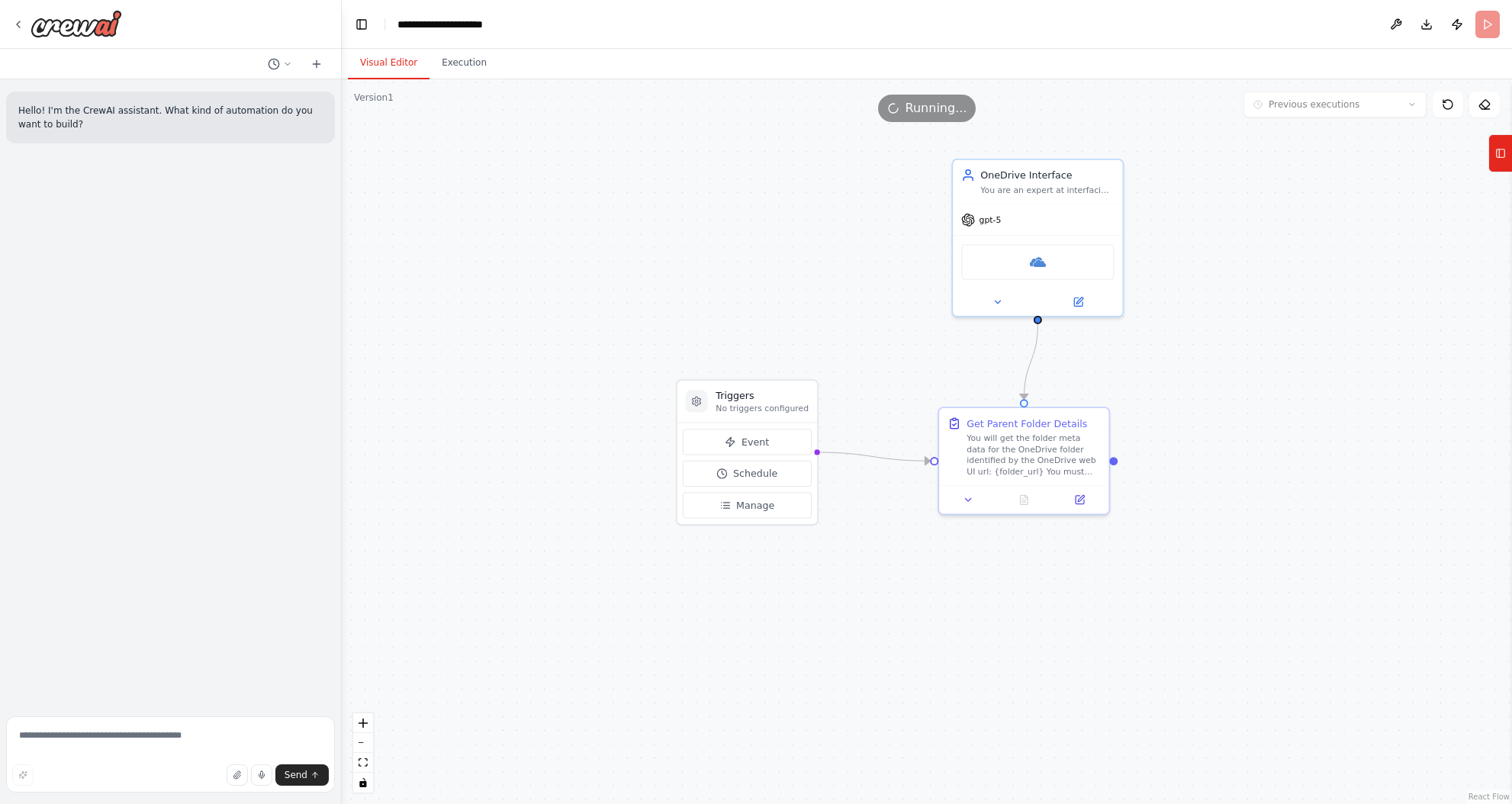
click at [390, 56] on button "Visual Editor" at bounding box center [388, 64] width 81 height 32
click at [473, 53] on button "Execution" at bounding box center [464, 64] width 69 height 32
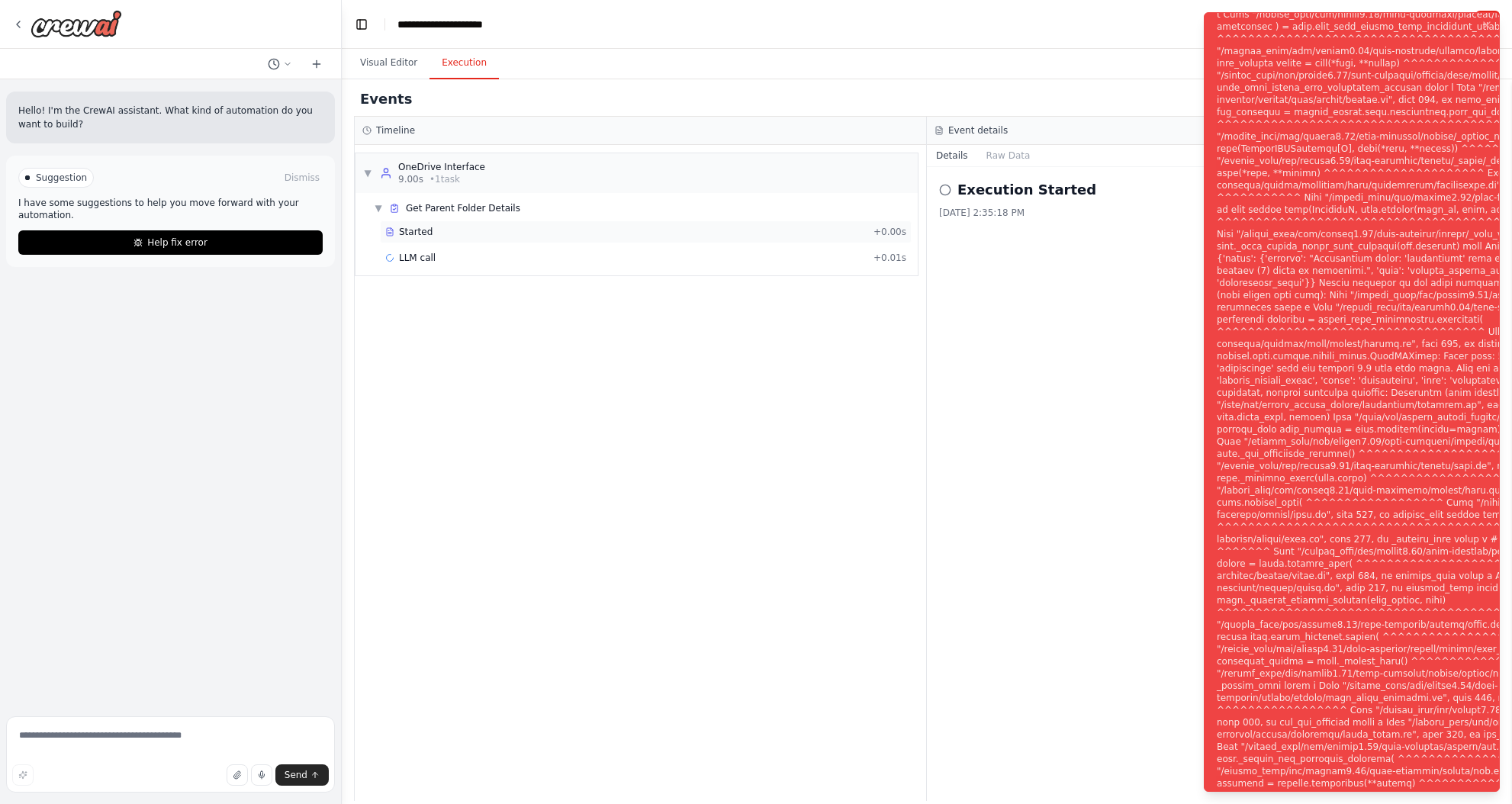
click at [450, 229] on div "Started" at bounding box center [626, 232] width 482 height 12
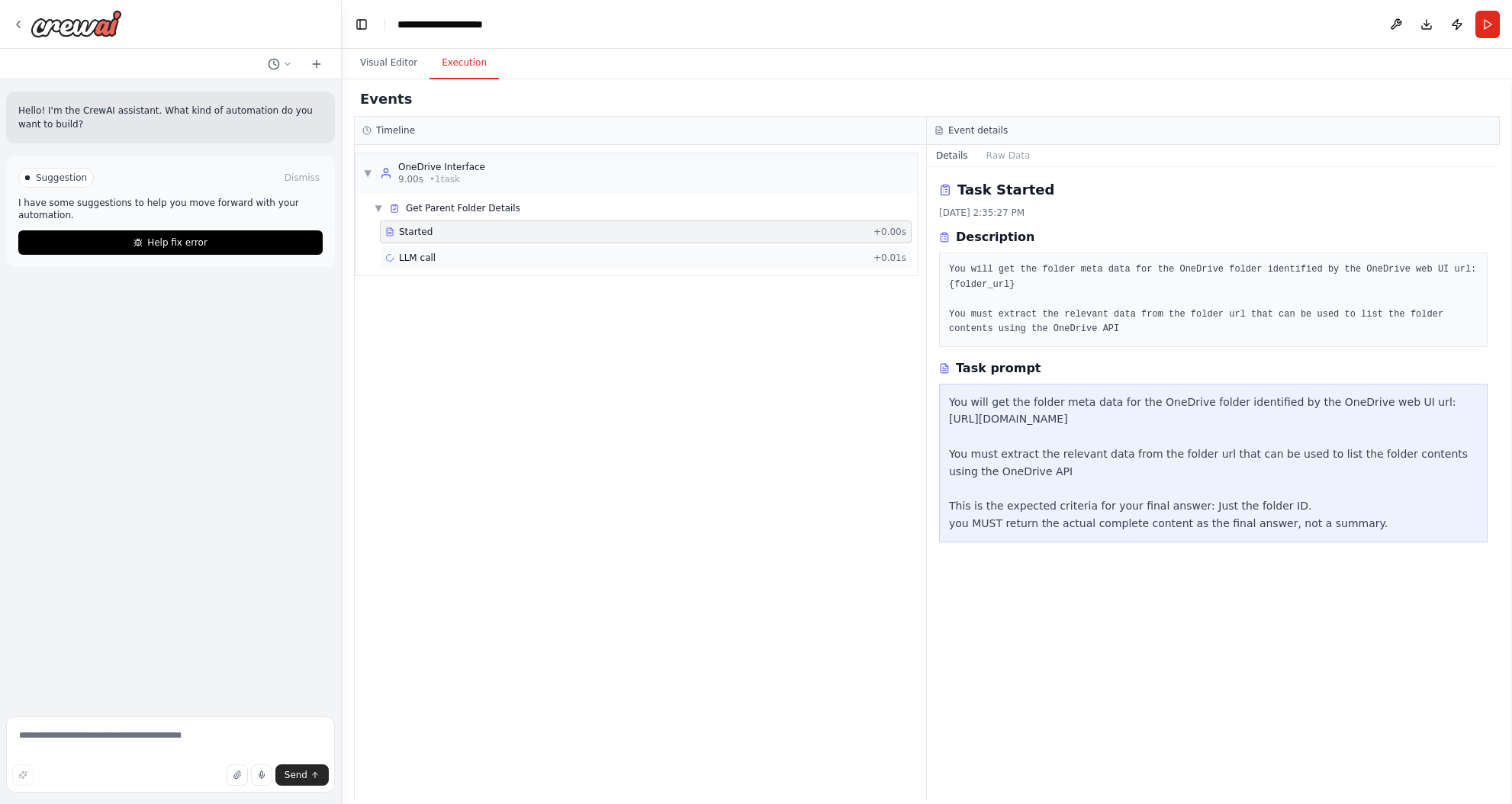
click at [450, 256] on div "LLM call + 0.01s" at bounding box center [646, 257] width 521 height 12
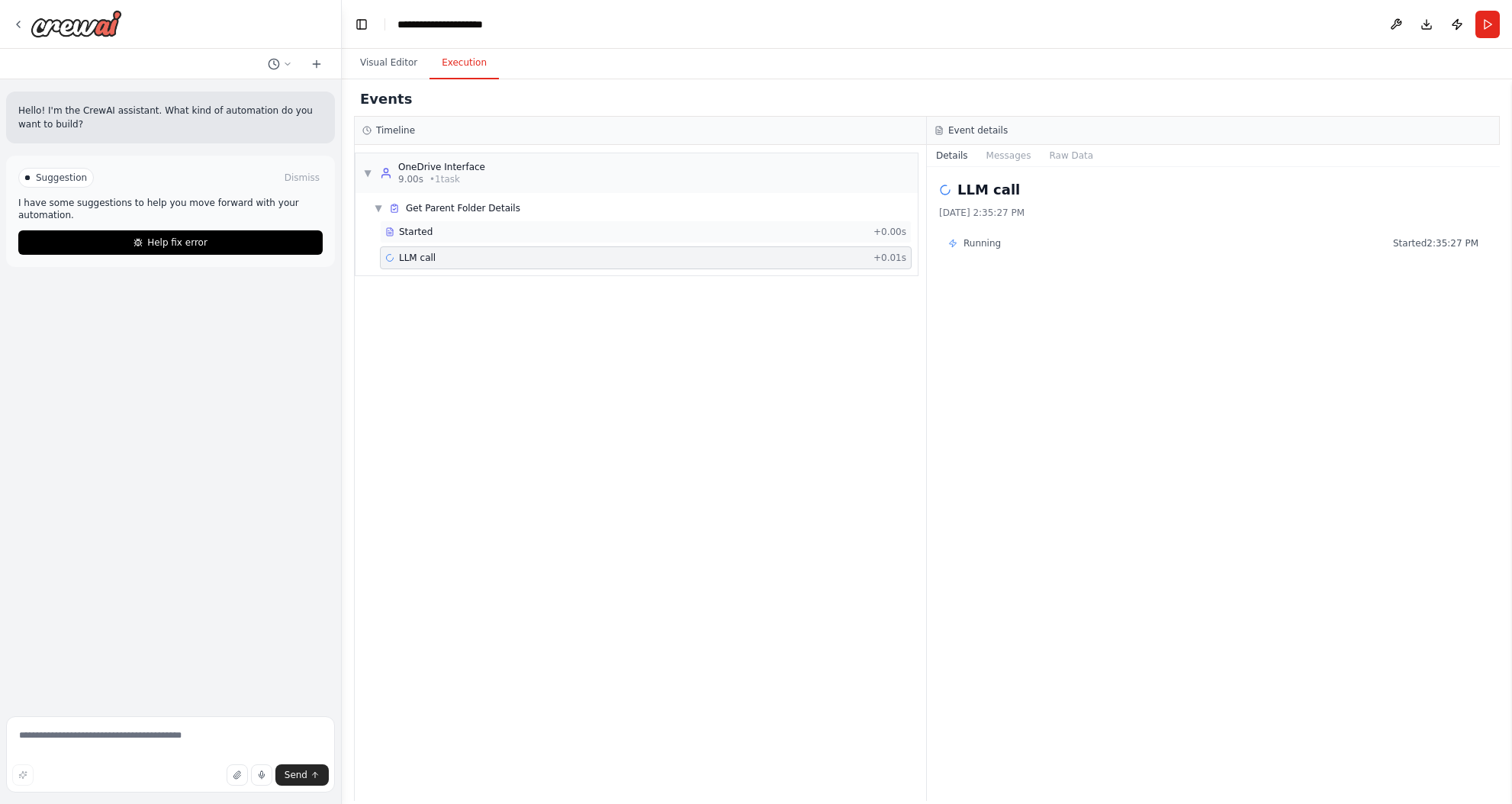
click at [448, 233] on div "Started" at bounding box center [626, 232] width 482 height 12
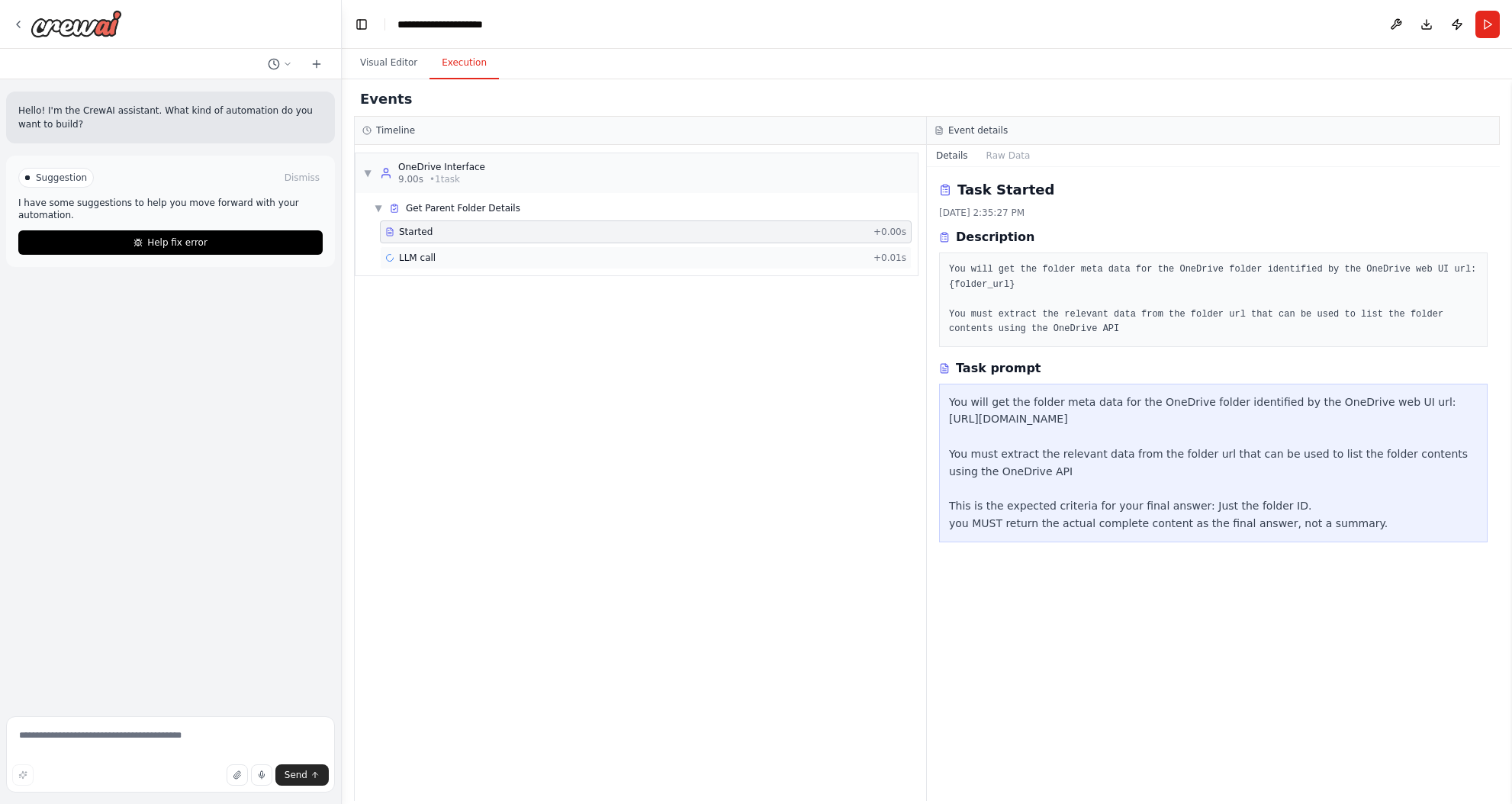
click at [442, 254] on div "LLM call + 0.01s" at bounding box center [646, 257] width 521 height 12
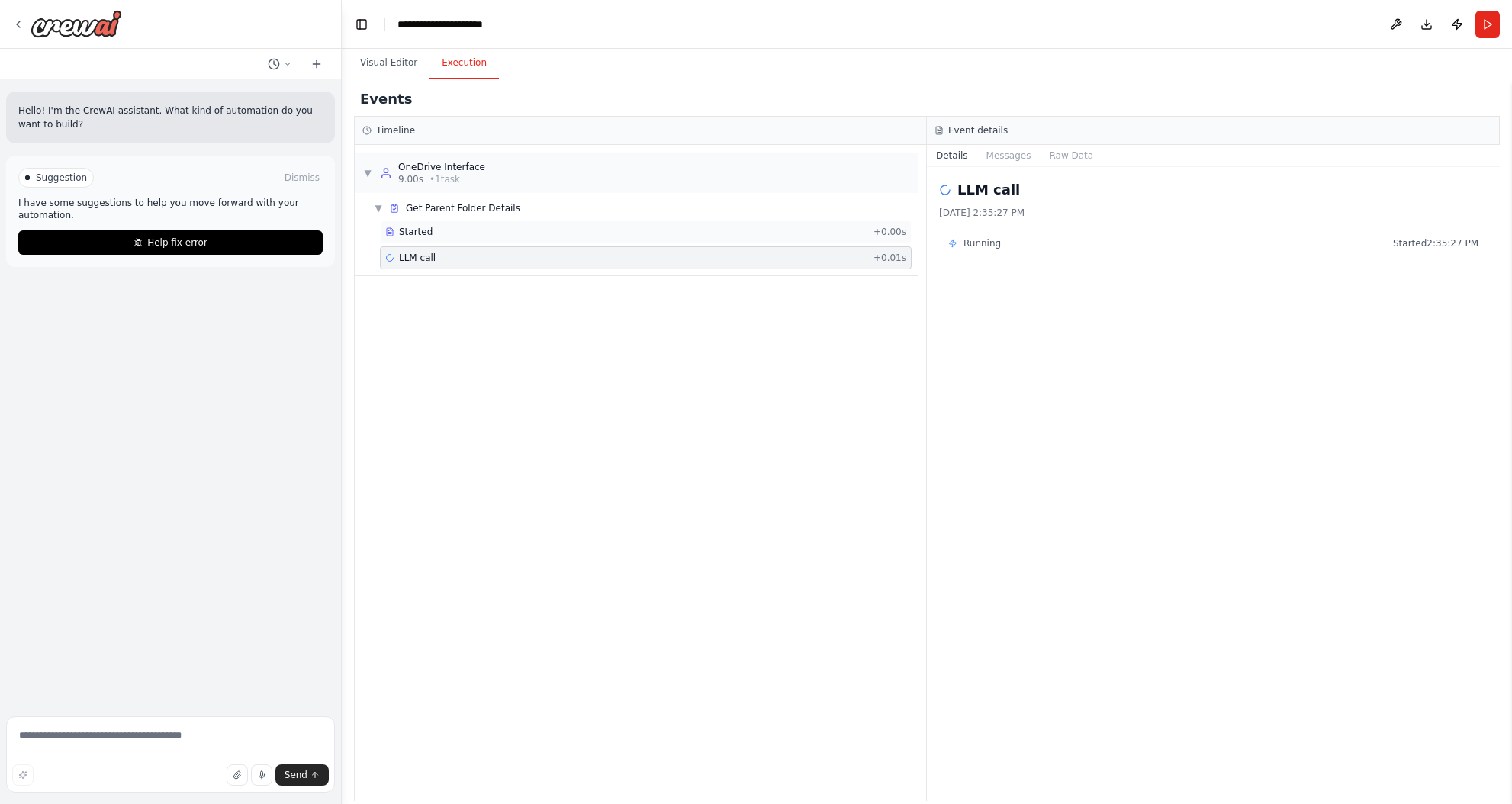
click at [462, 229] on div "Started" at bounding box center [626, 232] width 482 height 12
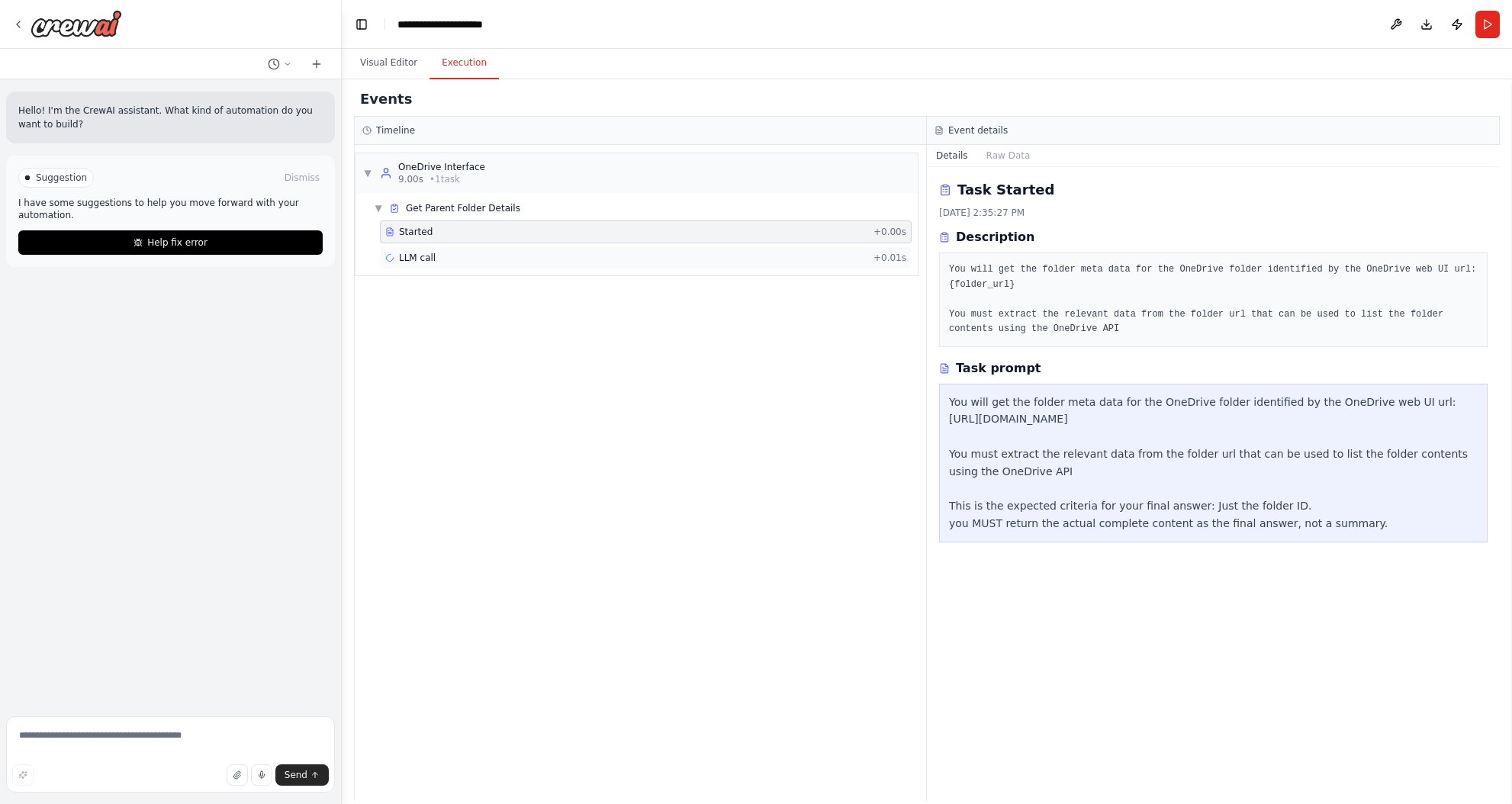
click at [466, 256] on div "LLM call + 0.01s" at bounding box center [646, 257] width 521 height 12
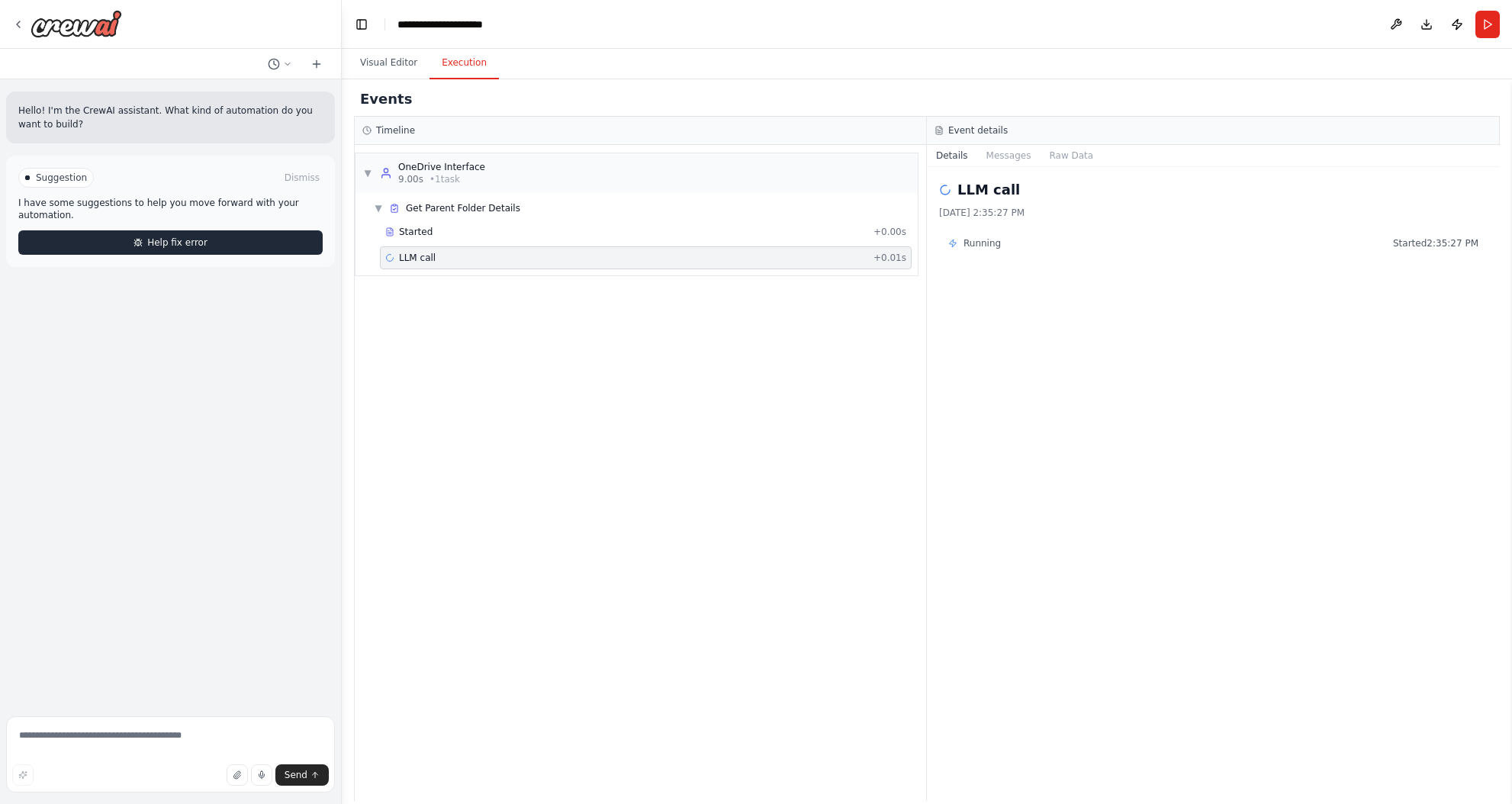
click at [164, 243] on span "Help fix error" at bounding box center [177, 242] width 60 height 12
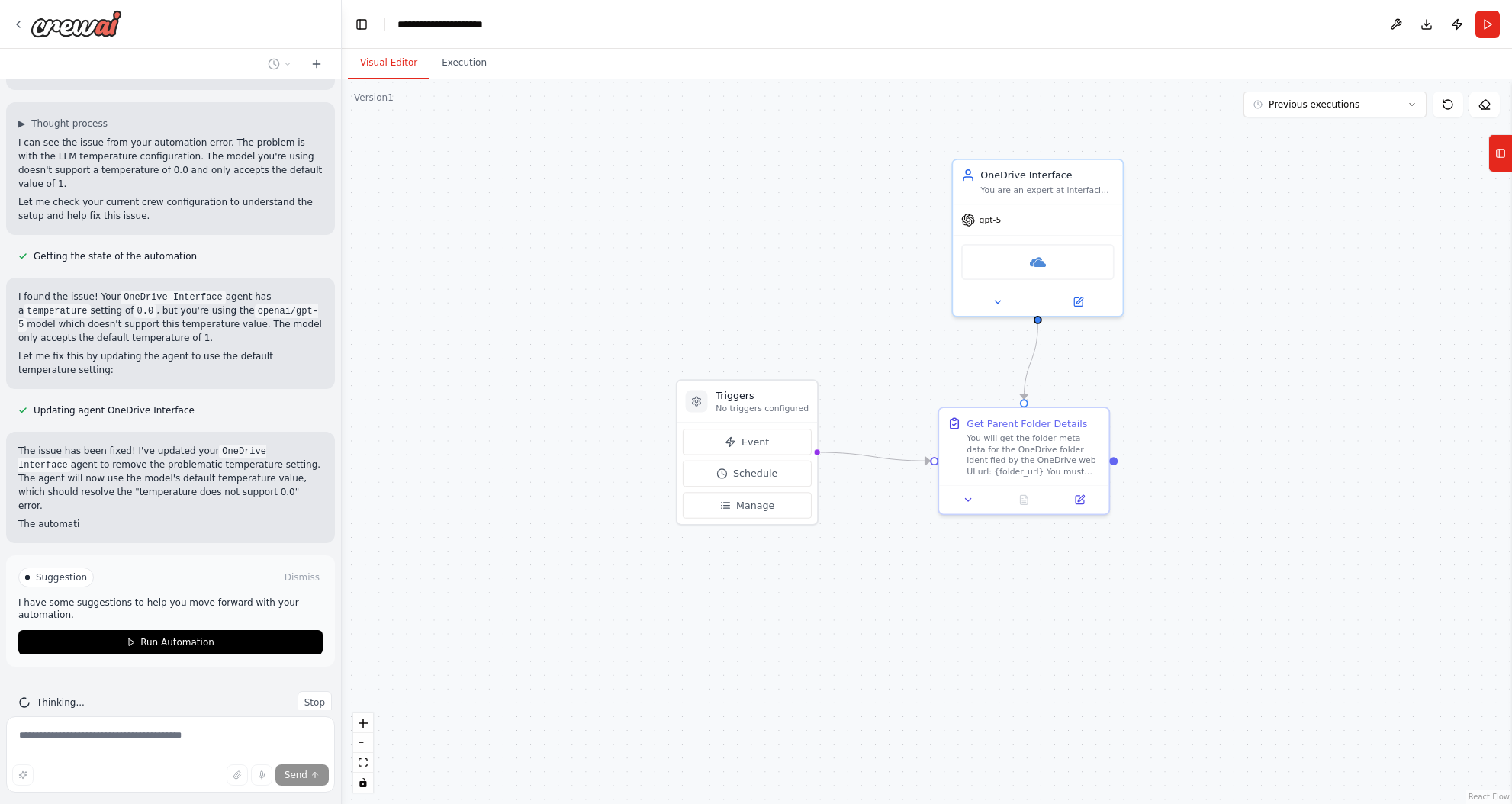
click at [391, 62] on button "Visual Editor" at bounding box center [388, 64] width 81 height 32
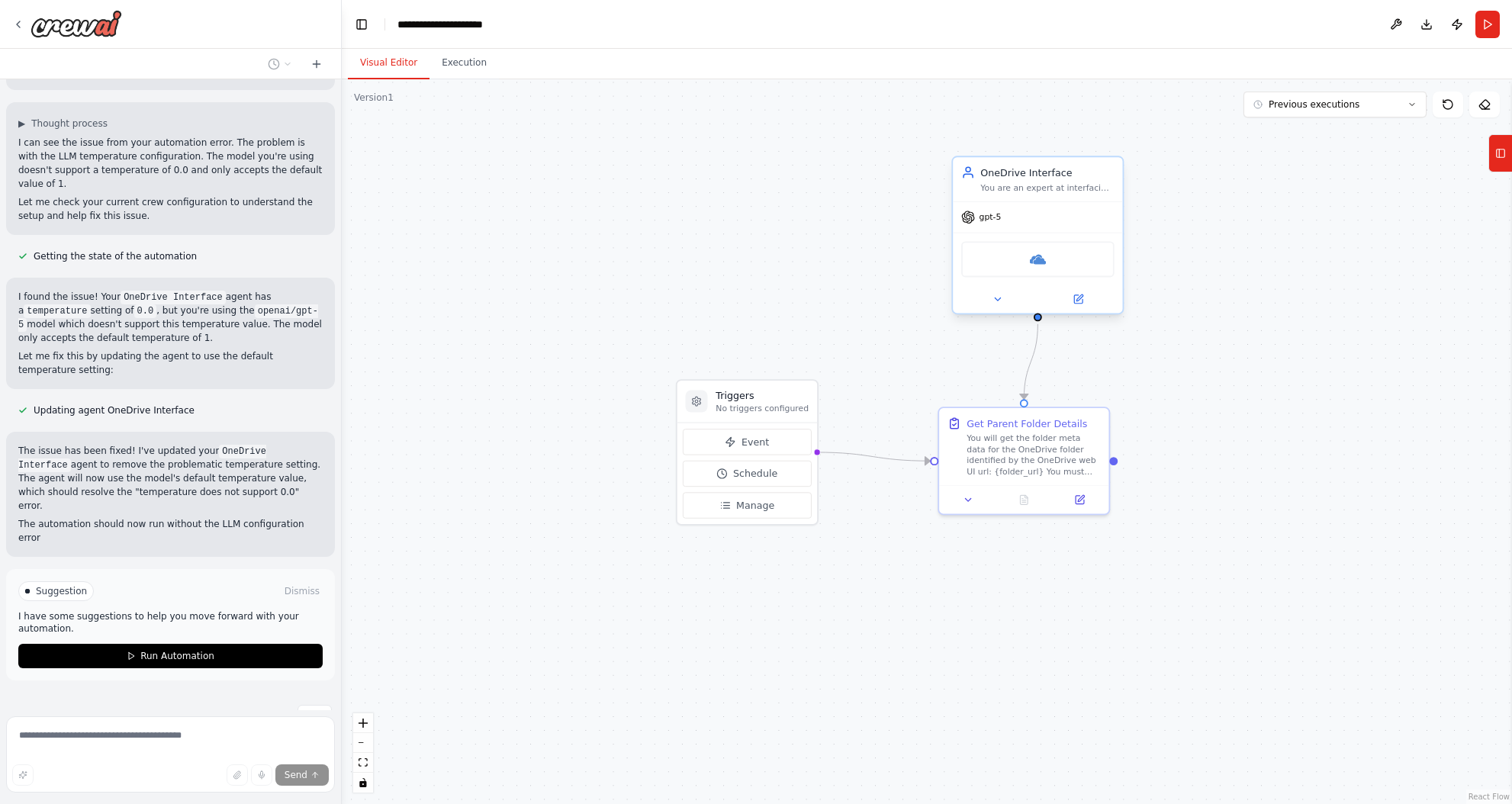
scroll to position [67, 0]
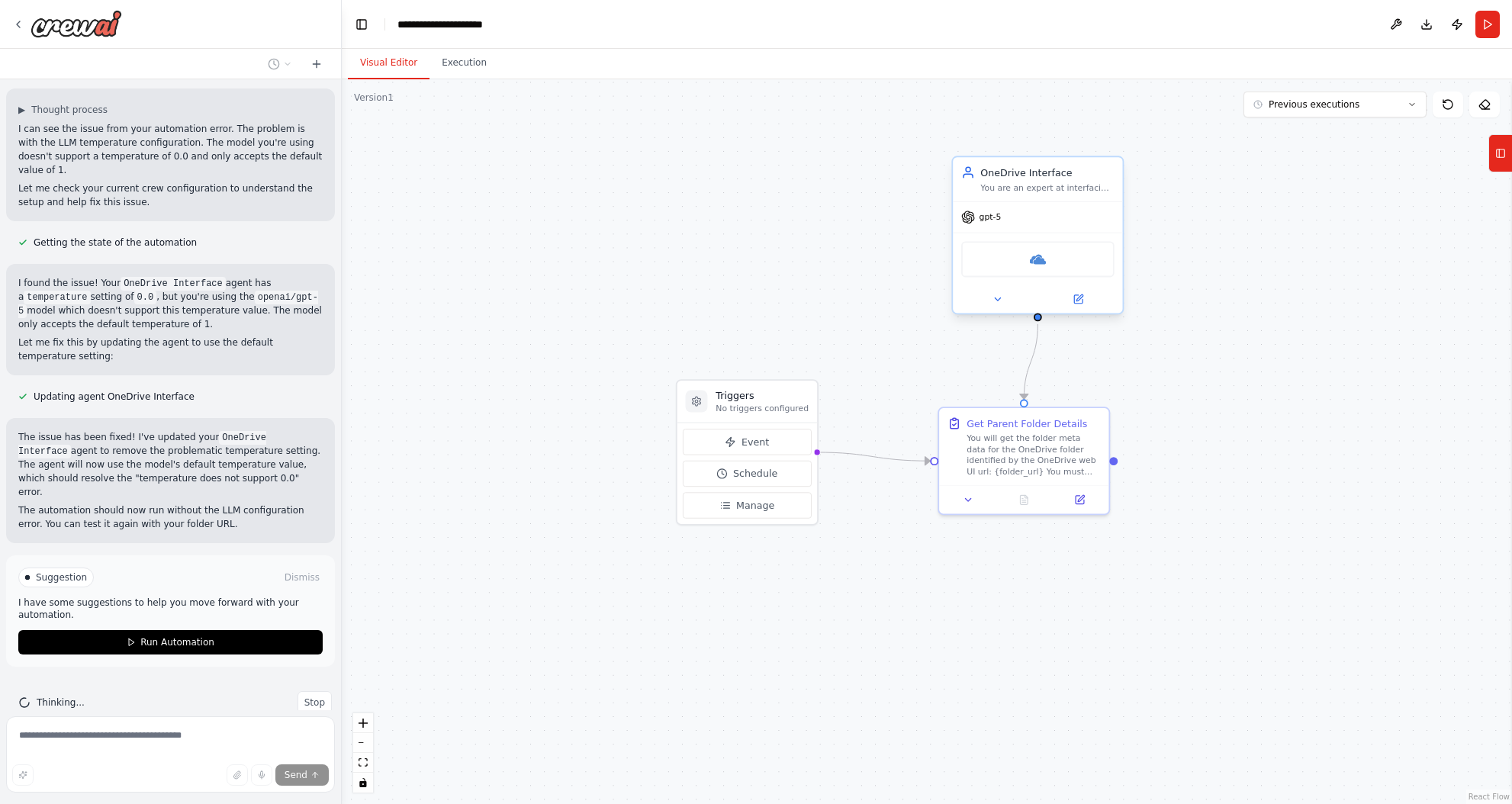
click at [1026, 197] on div "OneDrive Interface You are an expert at interfacing with OneDrive APIs via the …" at bounding box center [1037, 178] width 170 height 44
click at [1086, 296] on button at bounding box center [1078, 298] width 78 height 17
click at [1075, 298] on icon at bounding box center [1078, 299] width 8 height 8
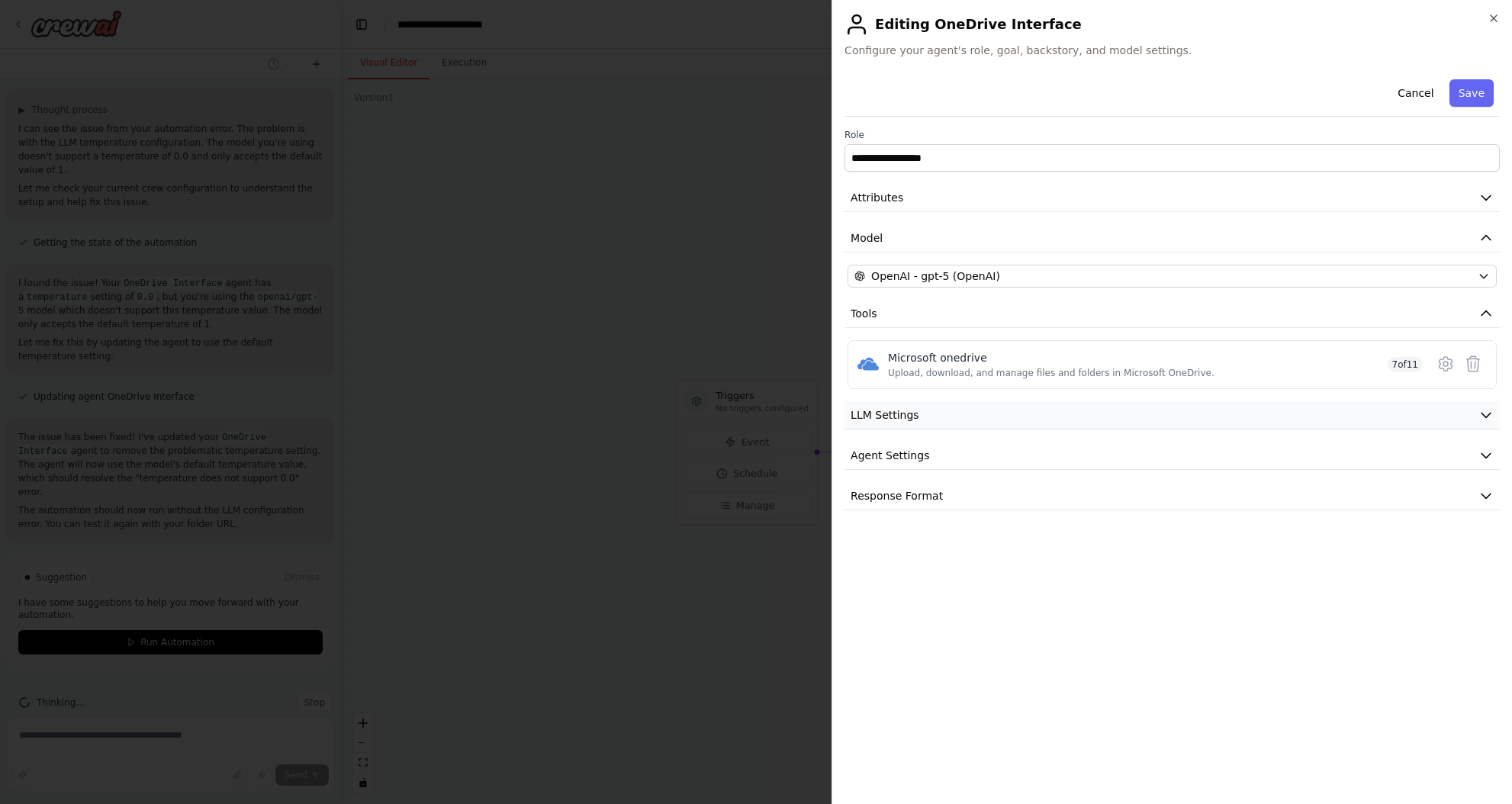
click at [1055, 417] on button "LLM Settings" at bounding box center [1172, 415] width 655 height 28
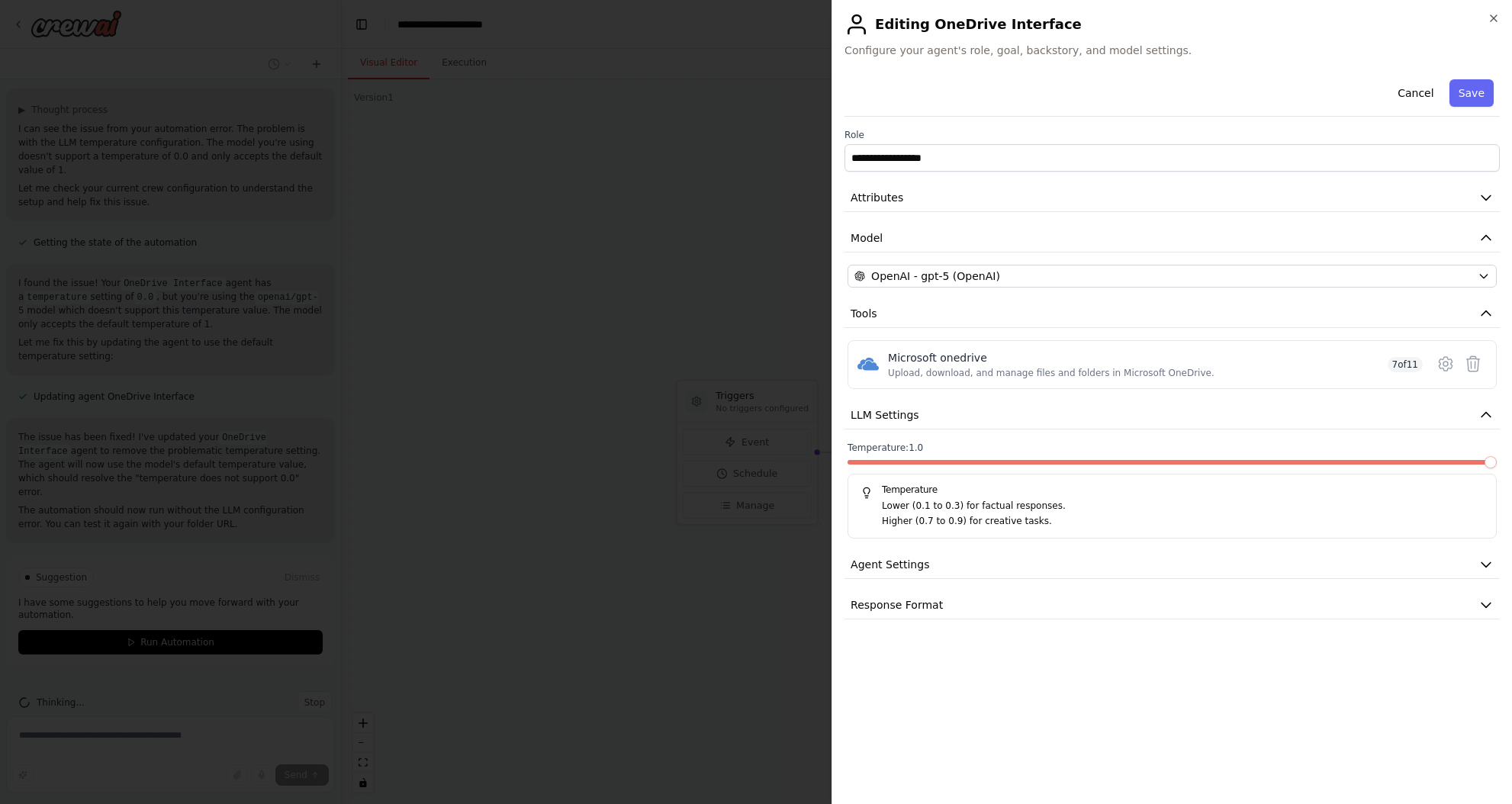
click at [1511, 468] on html "Hello! I'm the CrewAI assistant. What kind of automation do you want to build? …" at bounding box center [756, 402] width 1512 height 804
click at [1470, 100] on button "Save" at bounding box center [1471, 93] width 44 height 27
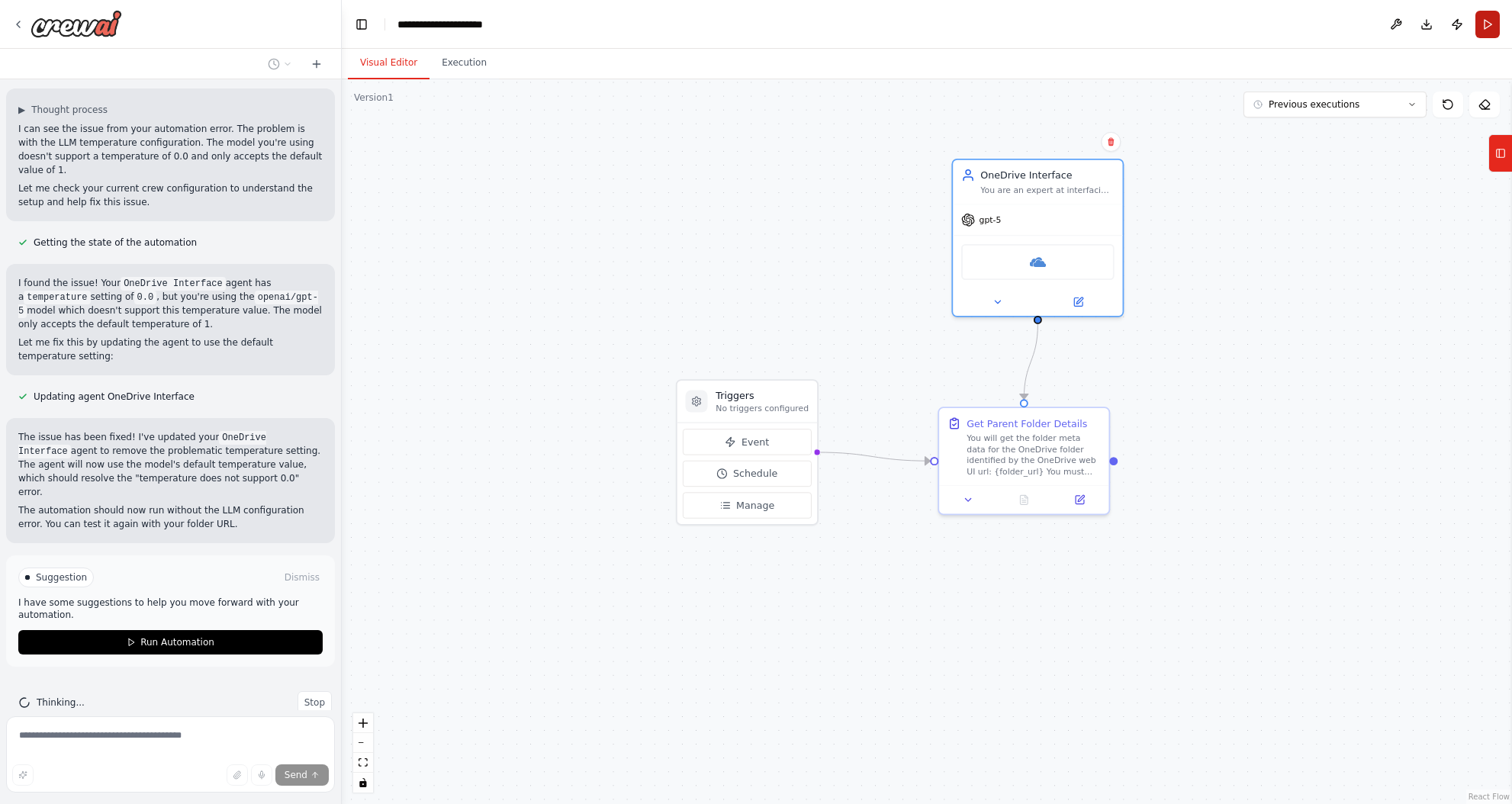
click at [1487, 23] on button "Run" at bounding box center [1487, 24] width 24 height 27
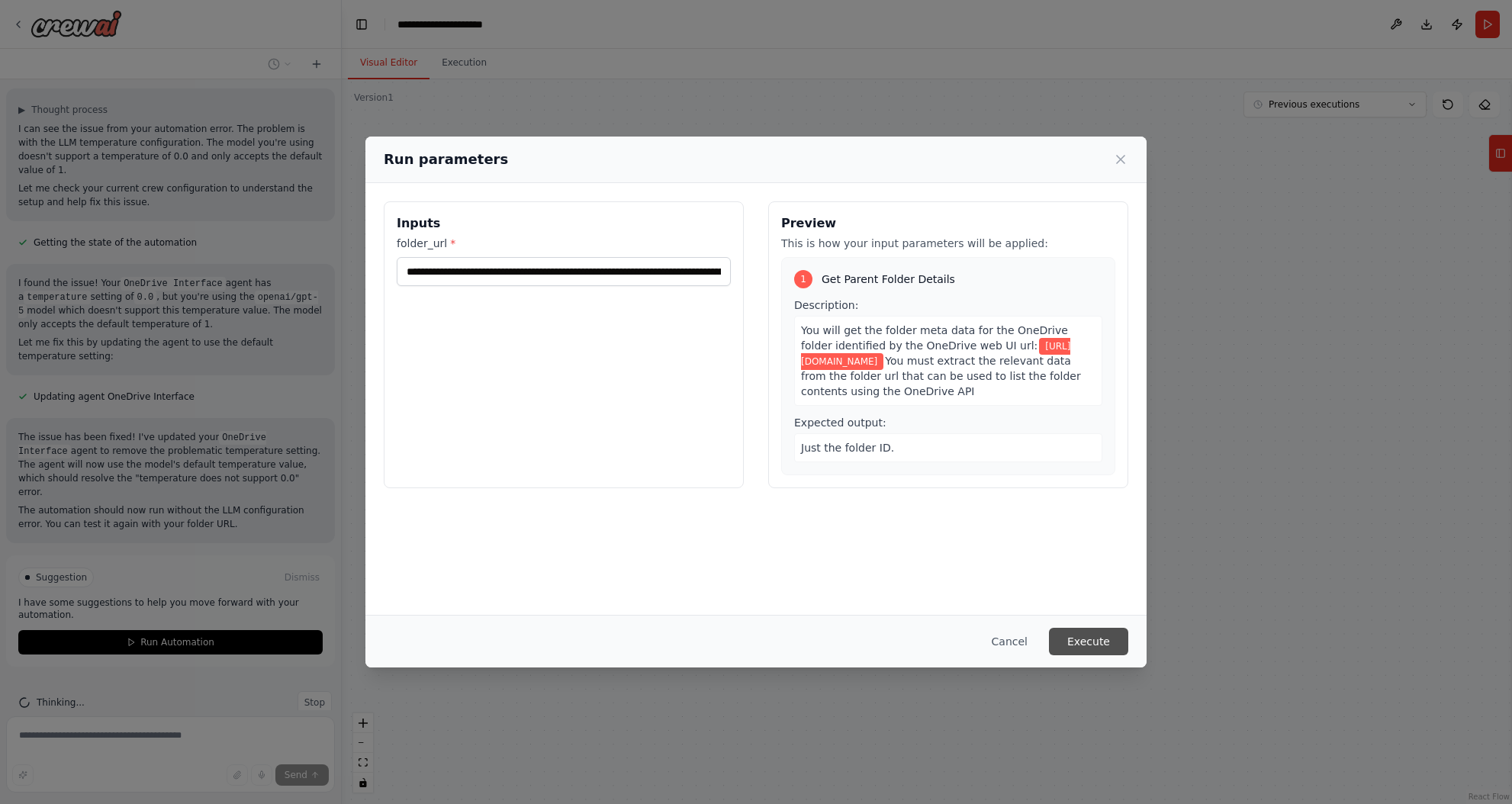
click at [1107, 651] on button "Execute" at bounding box center [1088, 642] width 80 height 27
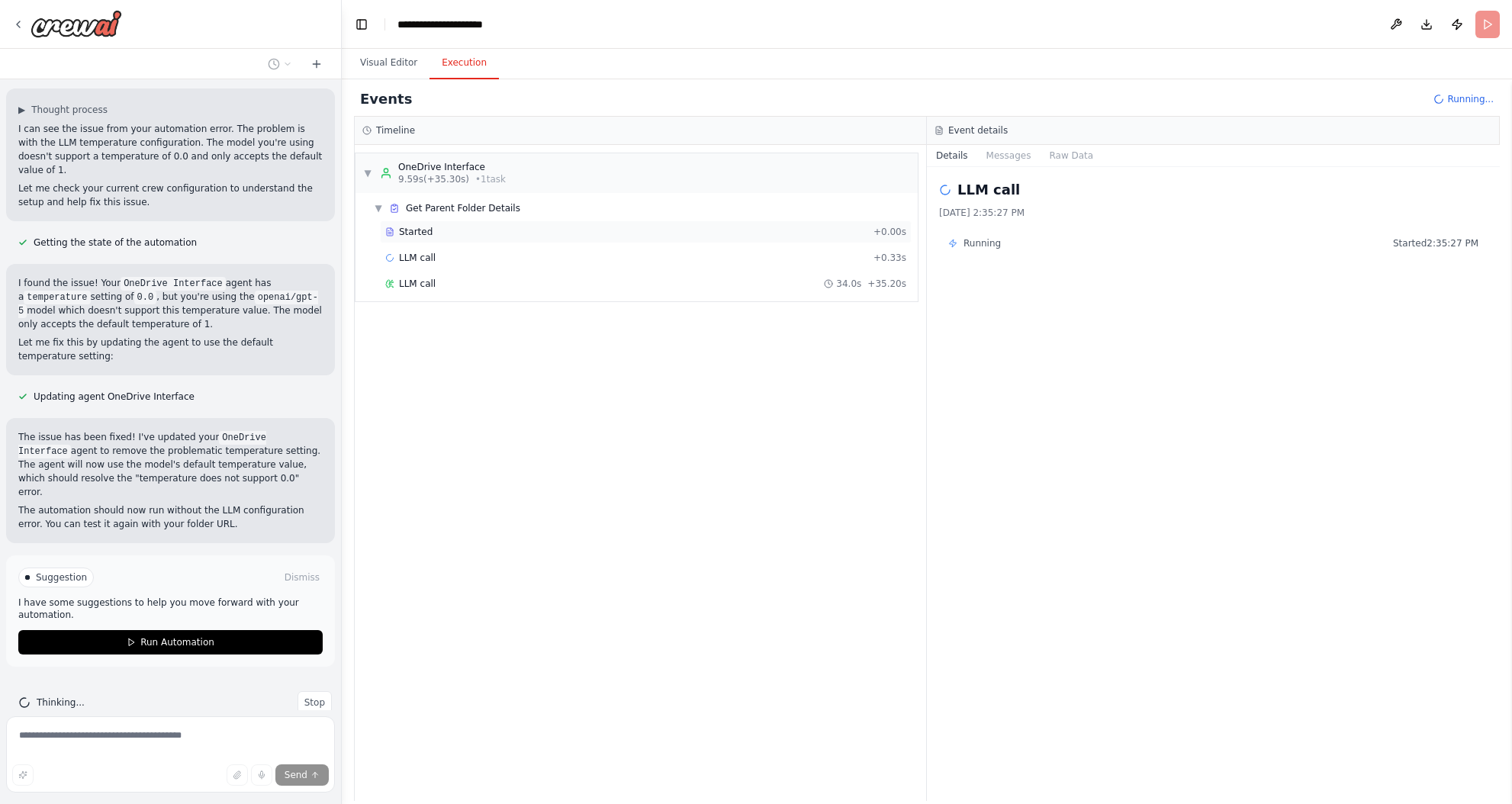
click at [432, 229] on div "Started" at bounding box center [626, 232] width 482 height 12
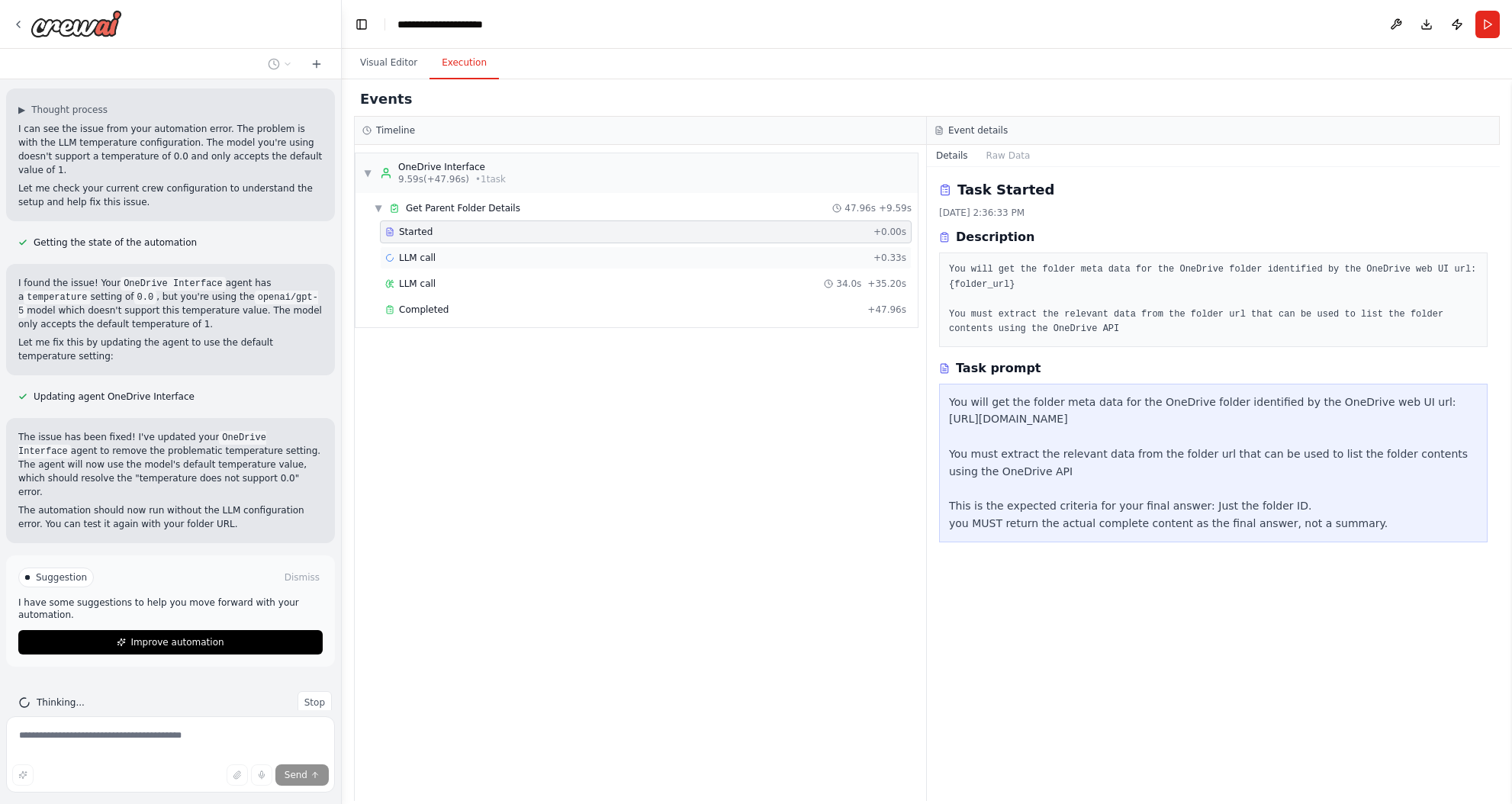
click at [445, 254] on div "LLM call + 0.33s" at bounding box center [646, 257] width 521 height 12
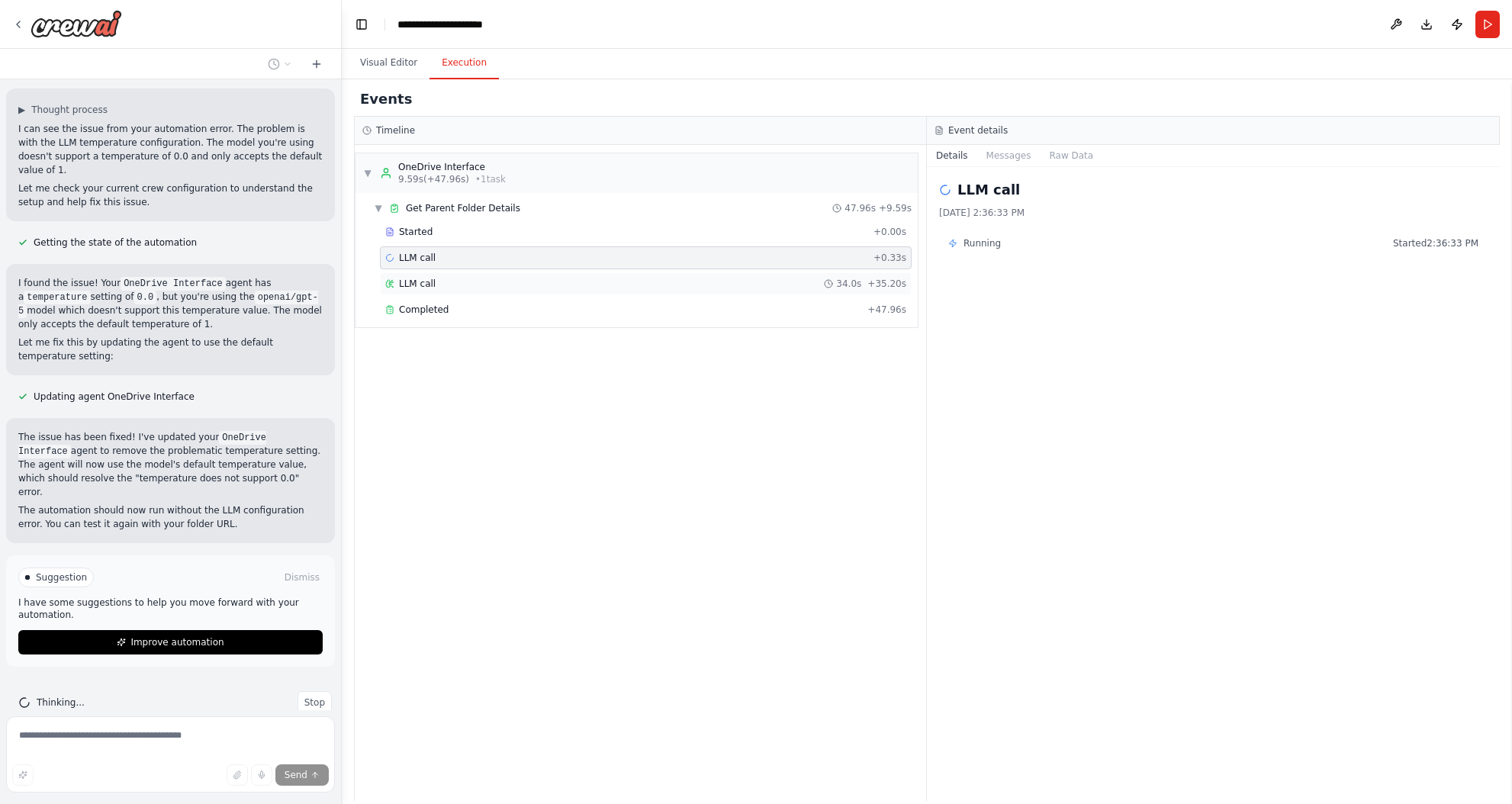
click at [458, 281] on div "LLM call 34.0s + 35.20s" at bounding box center [646, 283] width 521 height 12
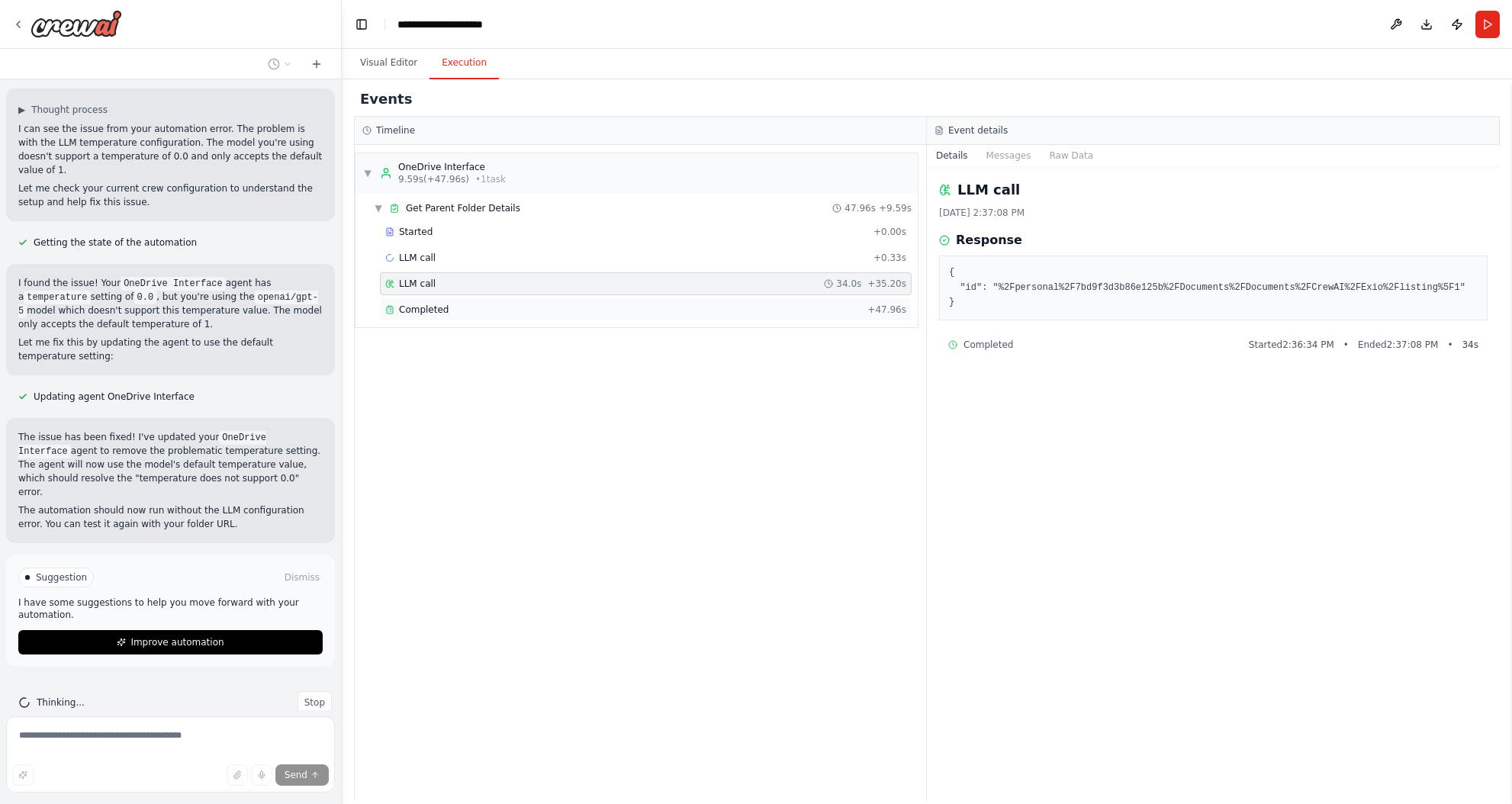
click at [474, 301] on div "Completed + 47.96s" at bounding box center [645, 310] width 532 height 23
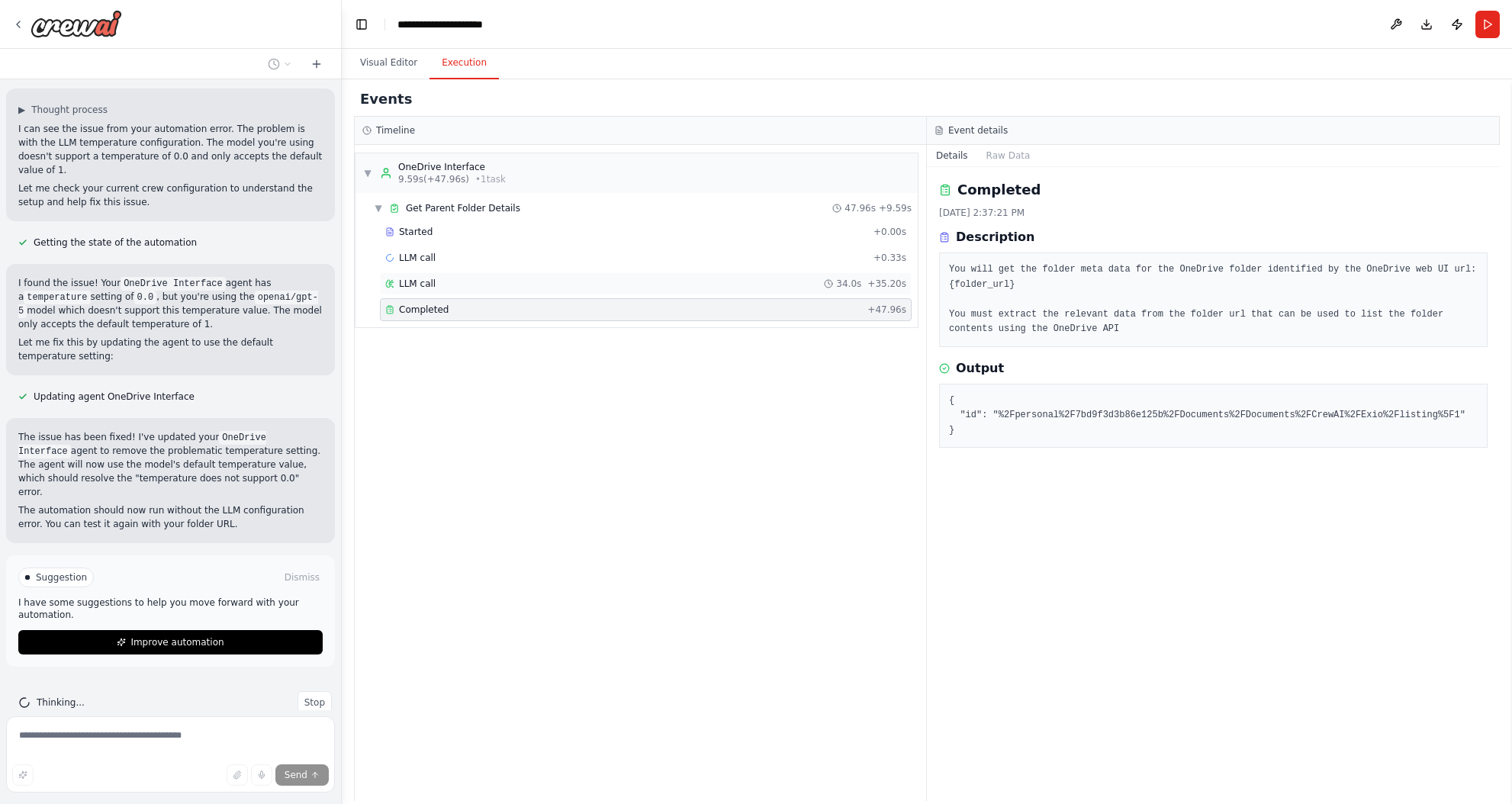
click at [470, 281] on div "LLM call 34.0s + 35.20s" at bounding box center [646, 283] width 521 height 12
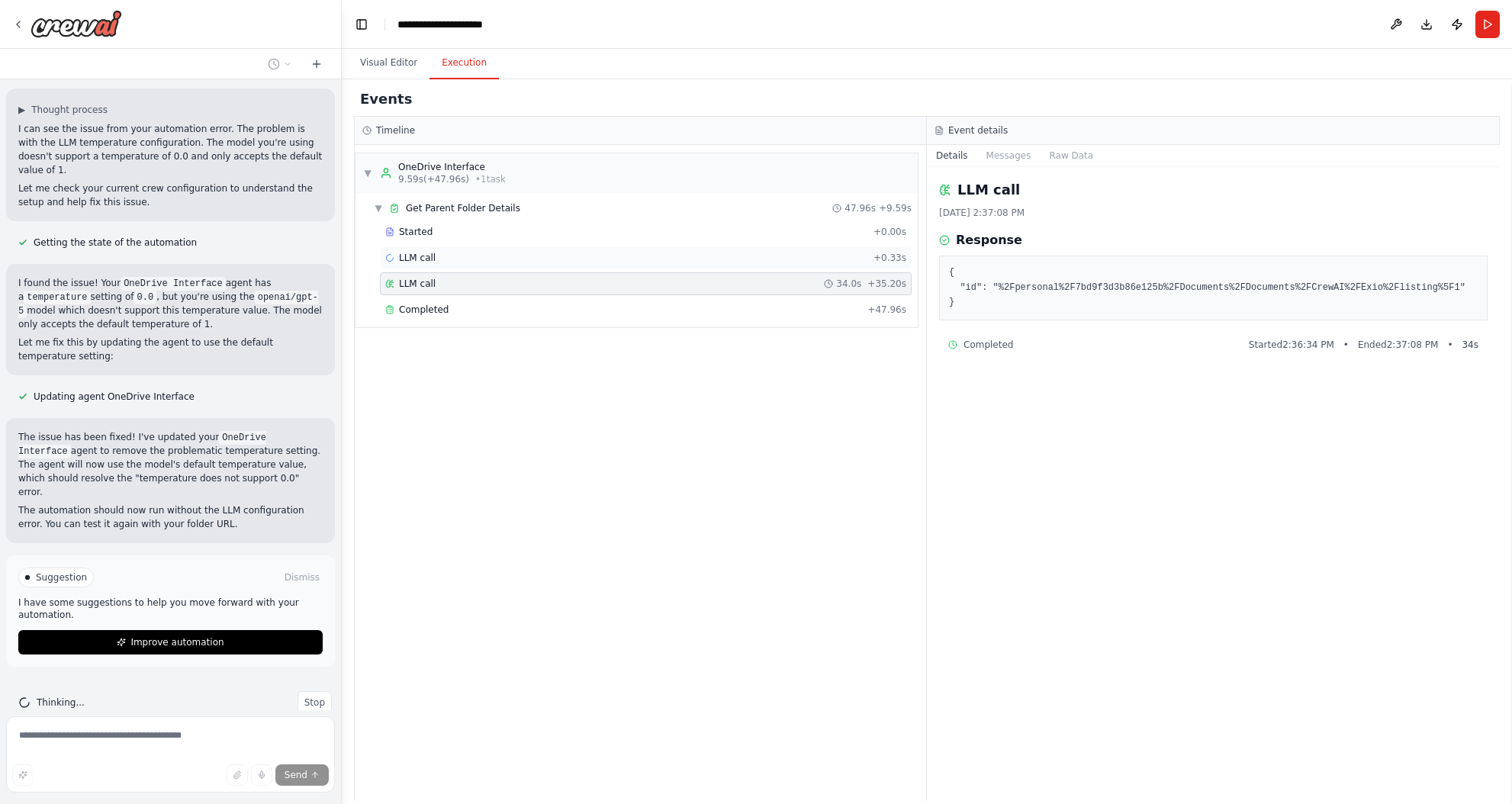
click at [465, 260] on div "LLM call + 0.33s" at bounding box center [646, 257] width 521 height 12
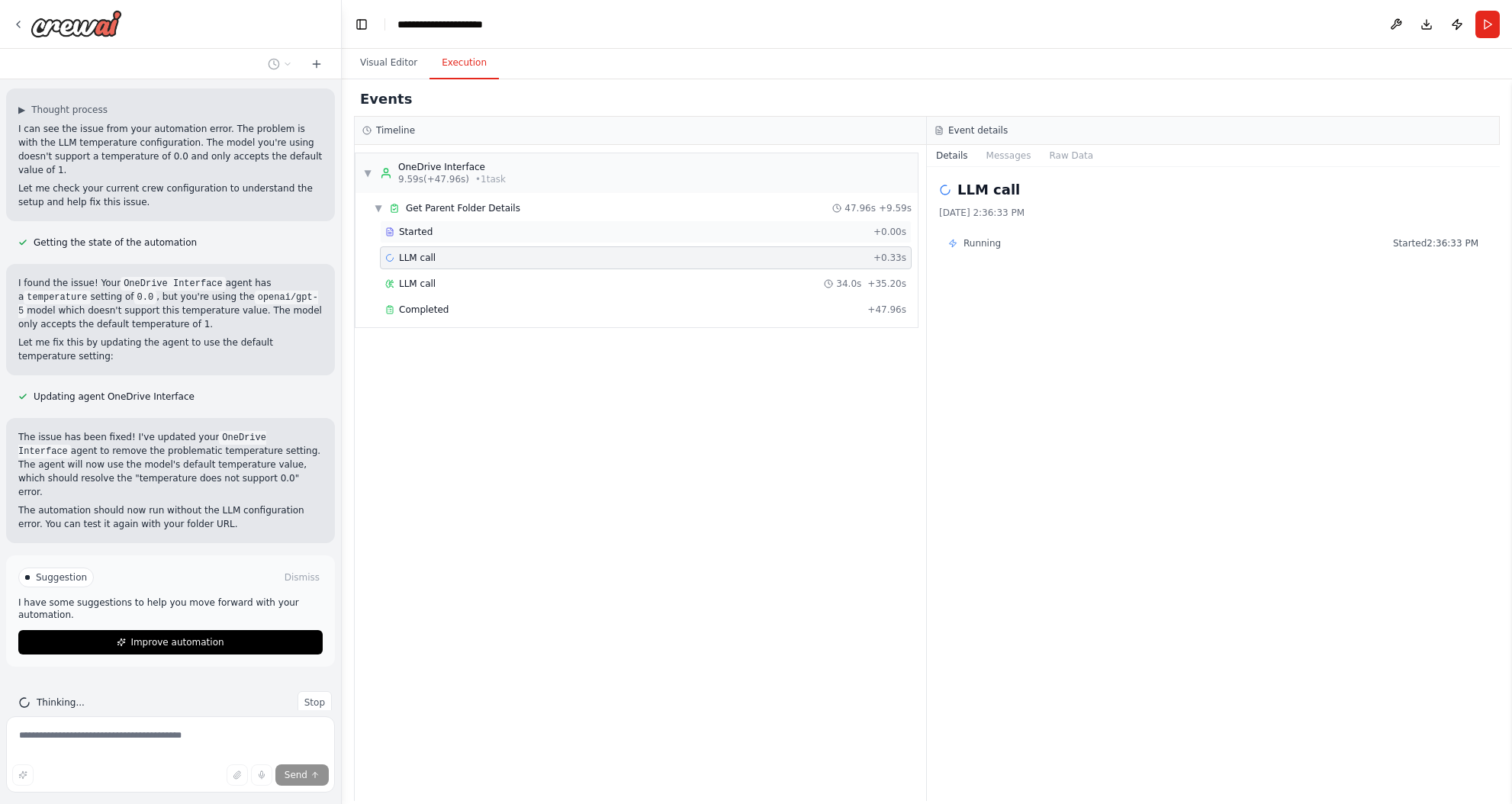
click at [446, 235] on div "Started" at bounding box center [626, 232] width 482 height 12
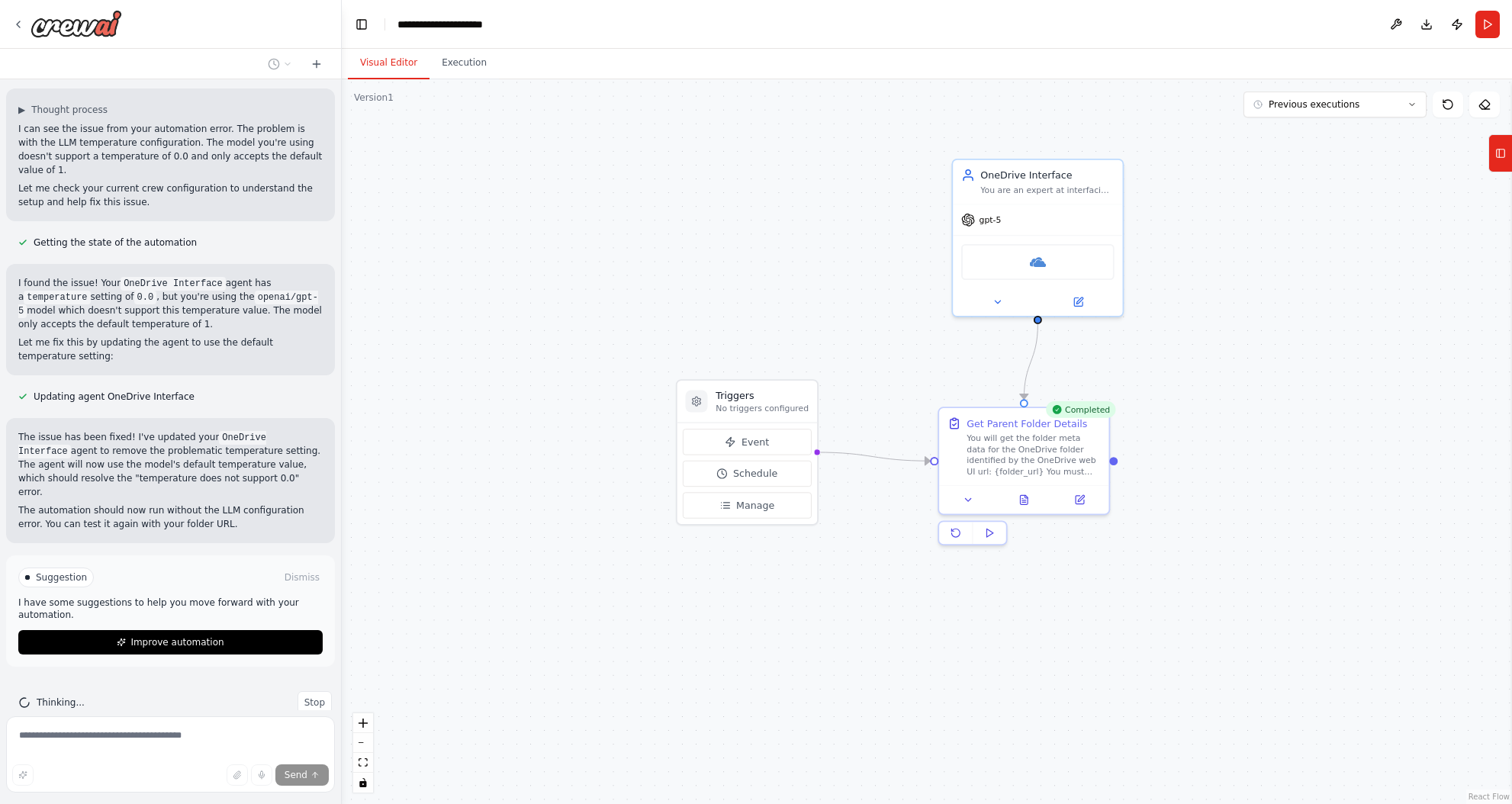
click at [392, 67] on button "Visual Editor" at bounding box center [388, 64] width 81 height 32
click at [1083, 499] on icon at bounding box center [1079, 497] width 8 height 8
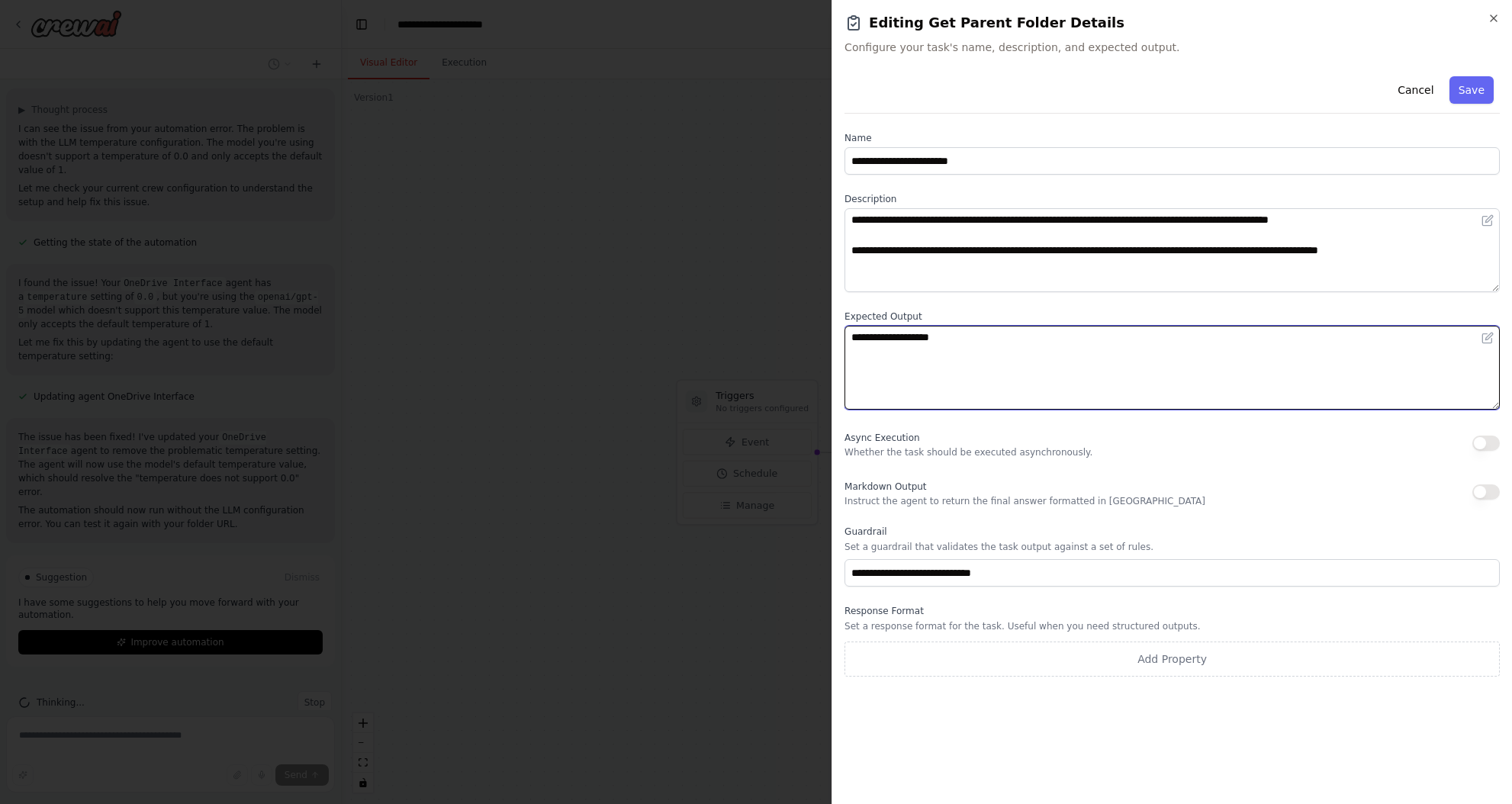
click at [1042, 333] on textarea "**********" at bounding box center [1172, 367] width 655 height 84
type textarea "**********"
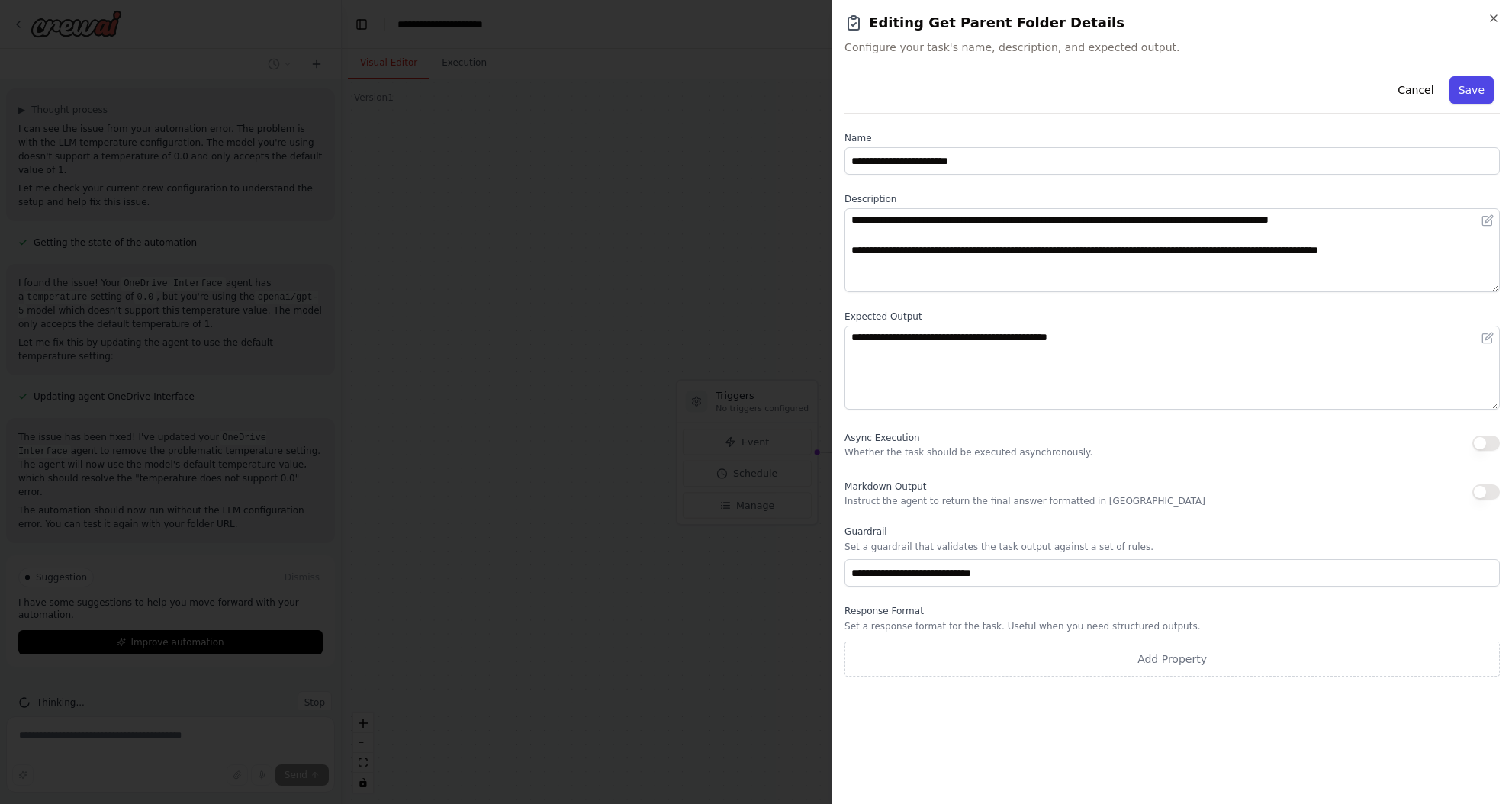
click at [1476, 90] on button "Save" at bounding box center [1471, 90] width 44 height 27
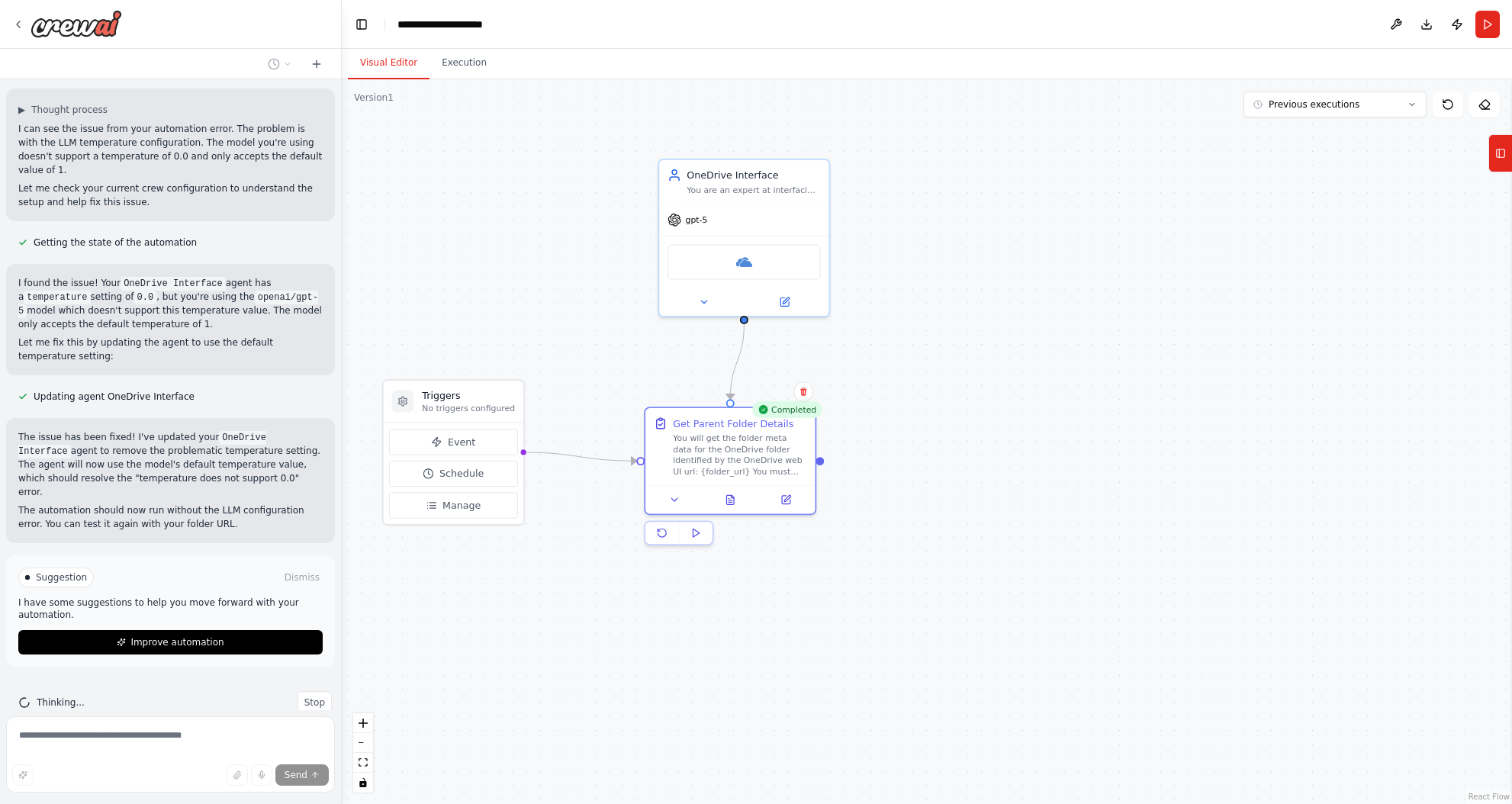
drag, startPoint x: 1227, startPoint y: 420, endPoint x: 935, endPoint y: 420, distance: 292.0
click at [935, 420] on div ".deletable-edge-delete-btn { width: 20px; height: 20px; border: 0px solid #ffff…" at bounding box center [927, 441] width 1170 height 724
click at [1499, 148] on icon at bounding box center [1500, 153] width 10 height 24
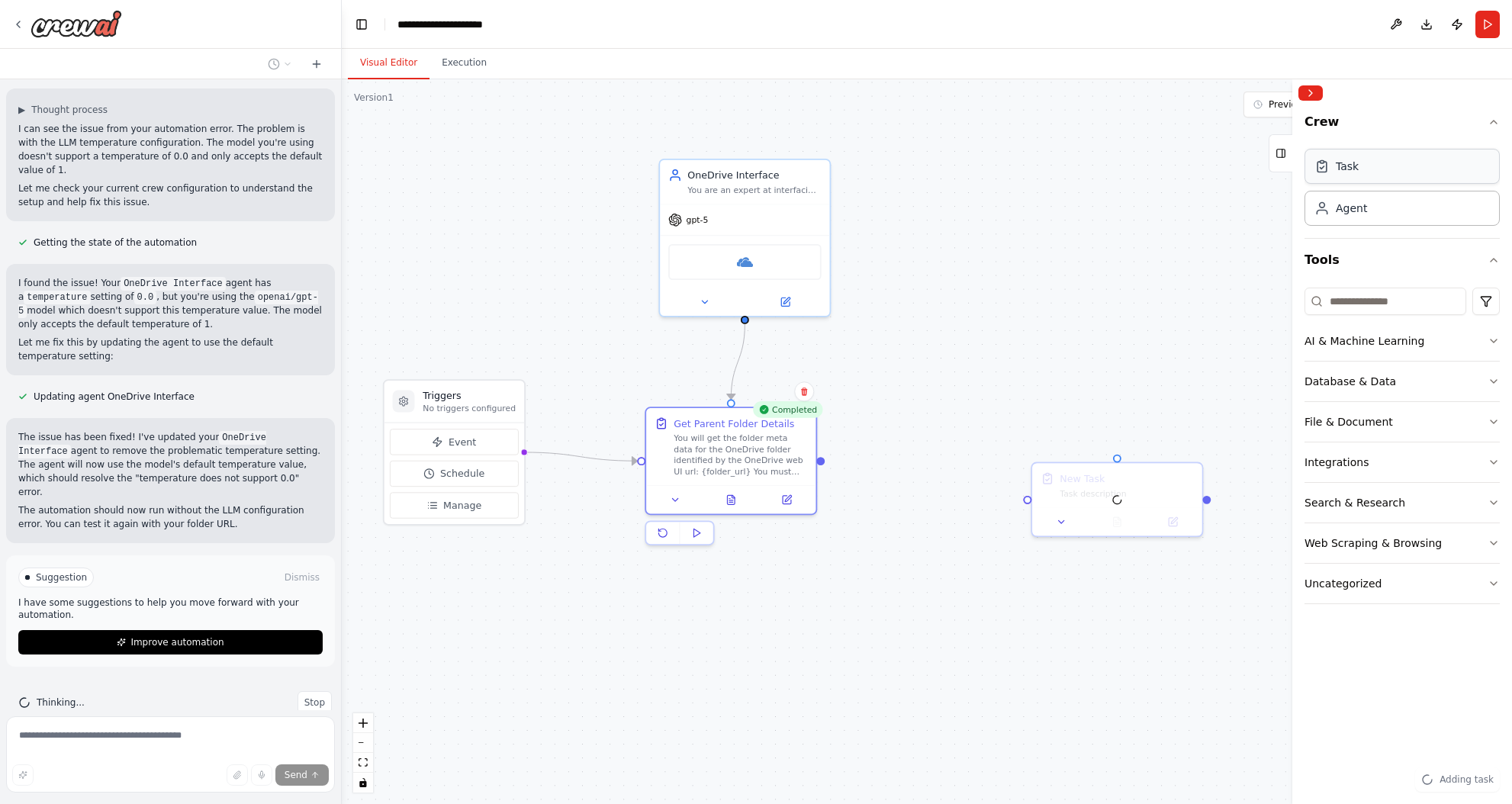
drag, startPoint x: 1378, startPoint y: 172, endPoint x: 1027, endPoint y: 465, distance: 457.2
drag, startPoint x: 1066, startPoint y: 492, endPoint x: 986, endPoint y: 439, distance: 96.0
click at [984, 439] on div "Task description" at bounding box center [1044, 435] width 134 height 10
drag, startPoint x: 821, startPoint y: 461, endPoint x: 940, endPoint y: 447, distance: 119.8
click at [940, 447] on div ".deletable-edge-delete-btn { width: 20px; height: 20px; border: 0px solid #ffff…" at bounding box center [927, 441] width 1170 height 724
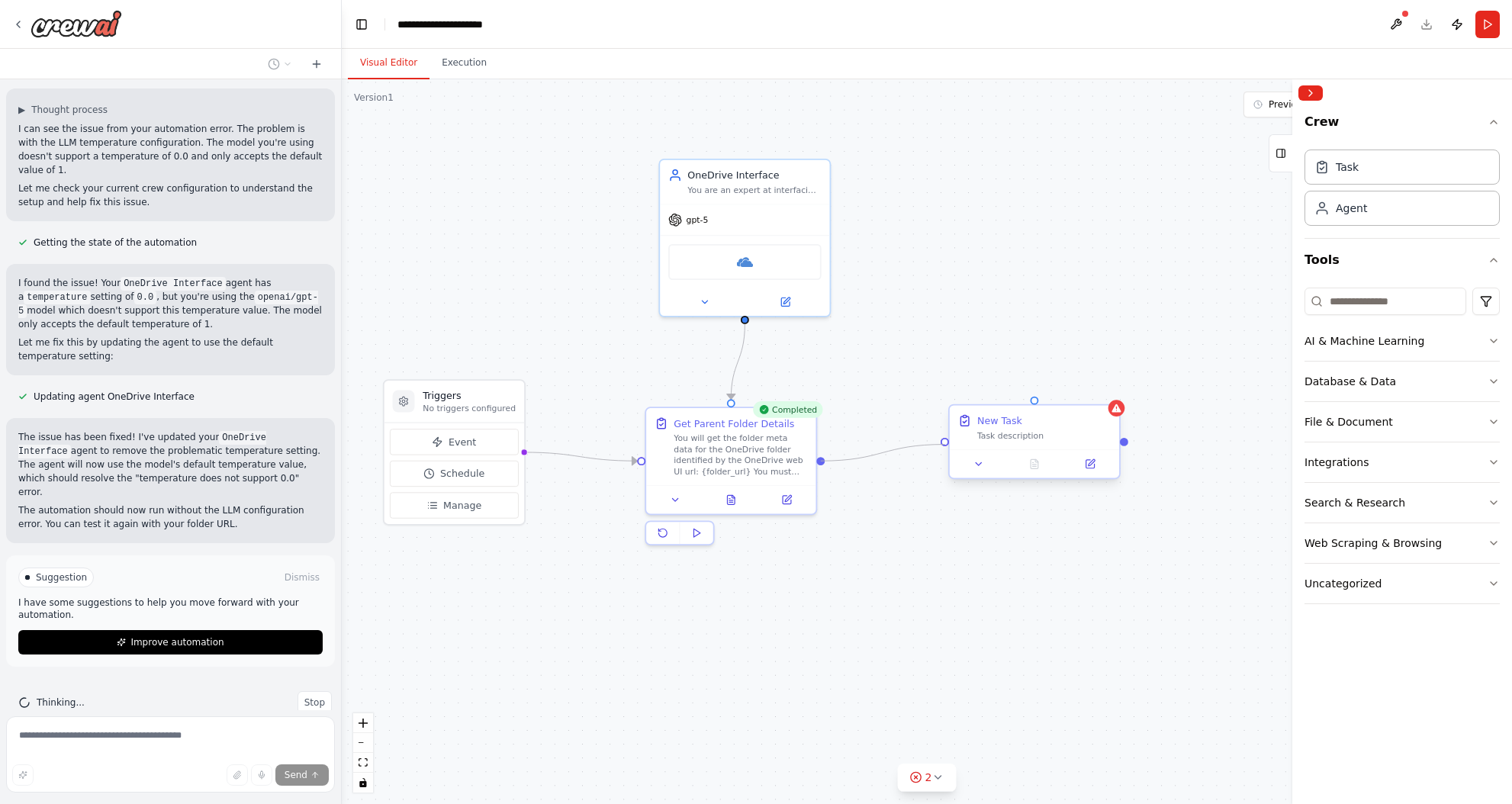
drag, startPoint x: 821, startPoint y: 458, endPoint x: 942, endPoint y: 438, distance: 122.6
click at [875, 438] on div "Triggers No triggers configured Event Schedule Manage Completed Get Parent Fold…" at bounding box center [346, 348] width 1058 height 655
drag, startPoint x: 745, startPoint y: 318, endPoint x: 1041, endPoint y: 399, distance: 306.9
click at [1041, 399] on div ".deletable-edge-delete-btn { width: 20px; height: 20px; border: 0px solid #ffff…" at bounding box center [927, 441] width 1170 height 724
drag, startPoint x: 1060, startPoint y: 420, endPoint x: 1033, endPoint y: 443, distance: 35.5
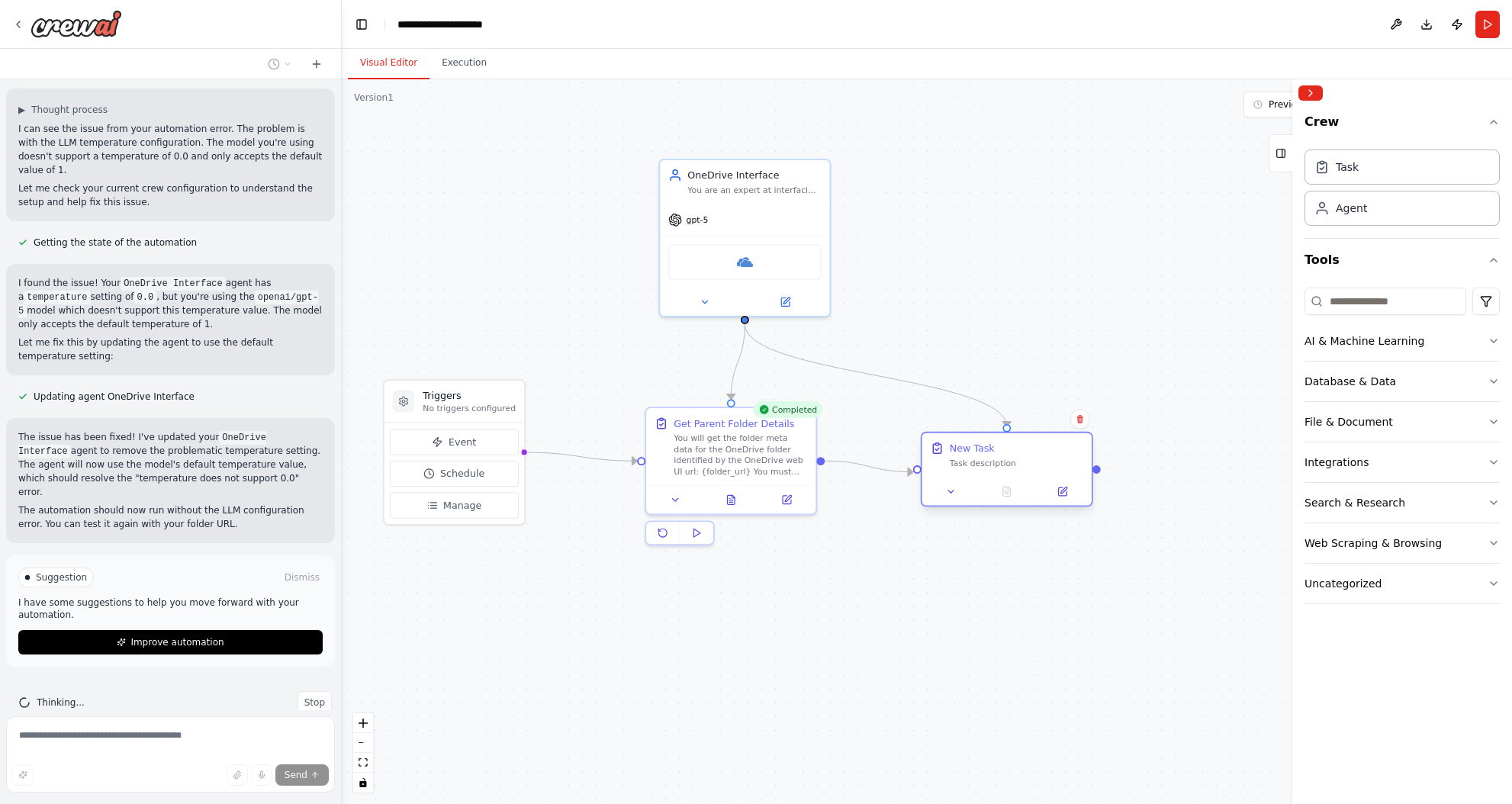
click at [1033, 443] on div "New Task" at bounding box center [1017, 447] width 134 height 14
click at [1066, 492] on icon at bounding box center [1062, 491] width 8 height 8
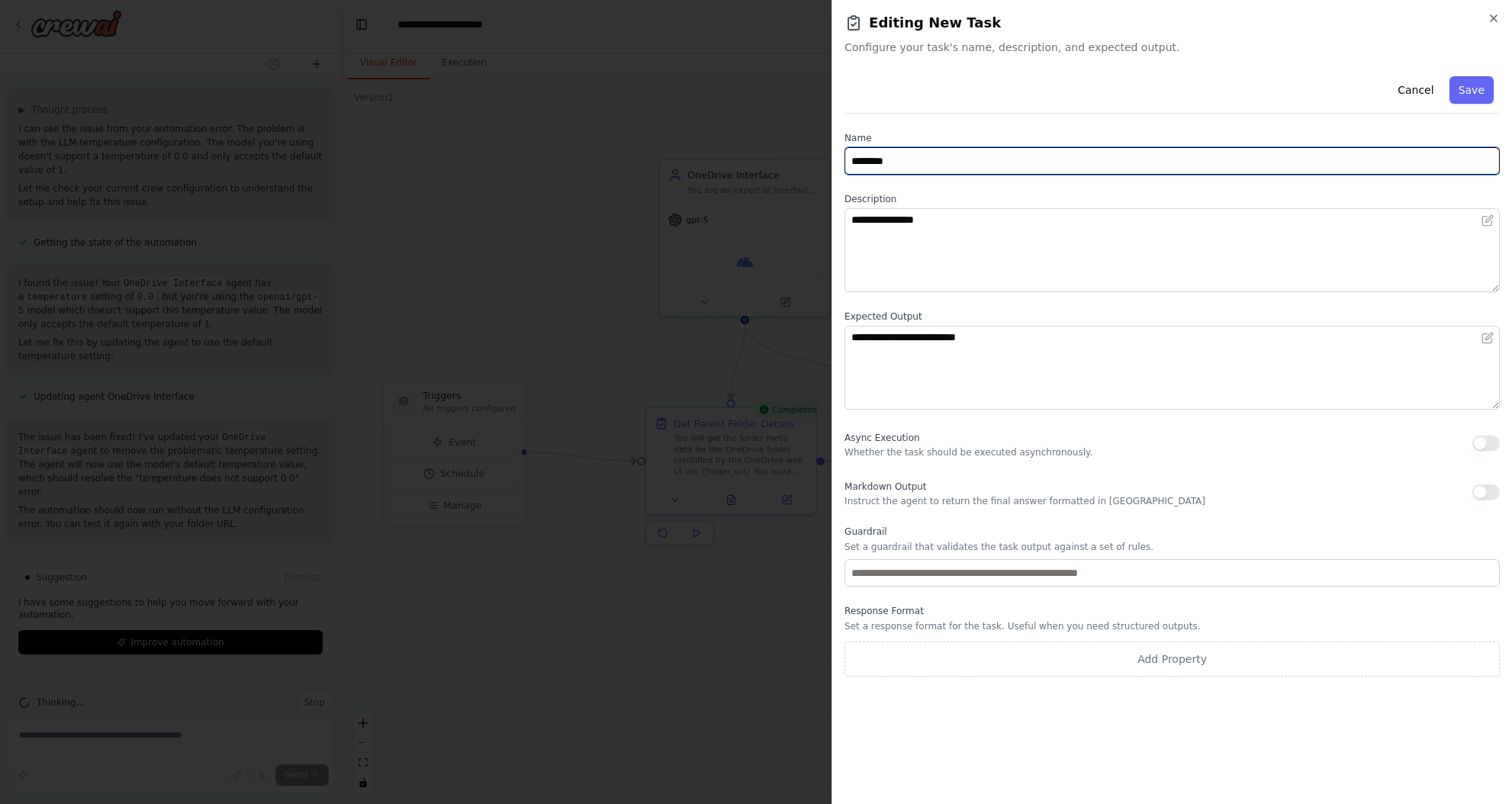
click at [1091, 158] on input "********" at bounding box center [1172, 161] width 655 height 27
type input "**********"
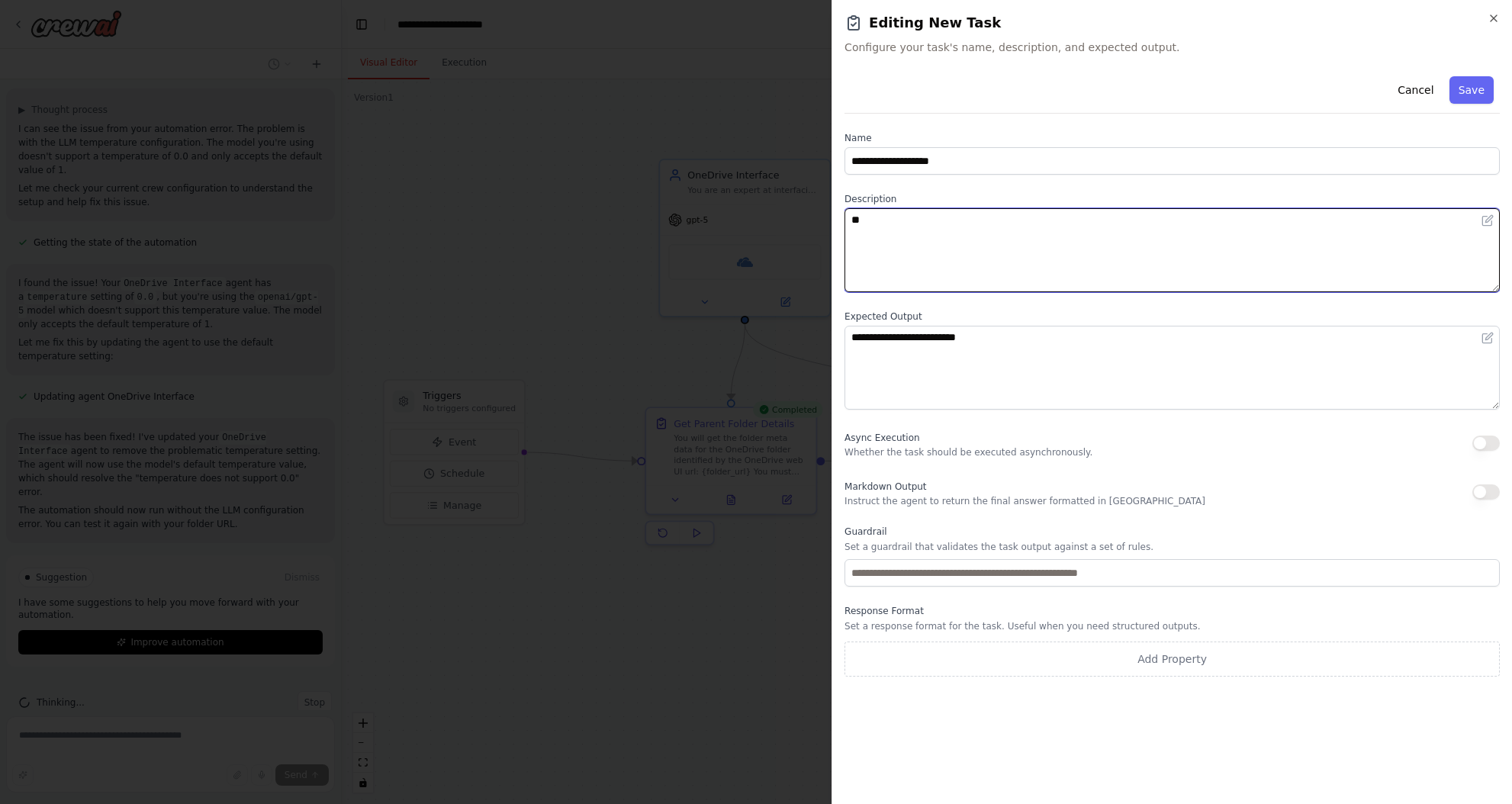
type textarea "*"
type textarea "**********"
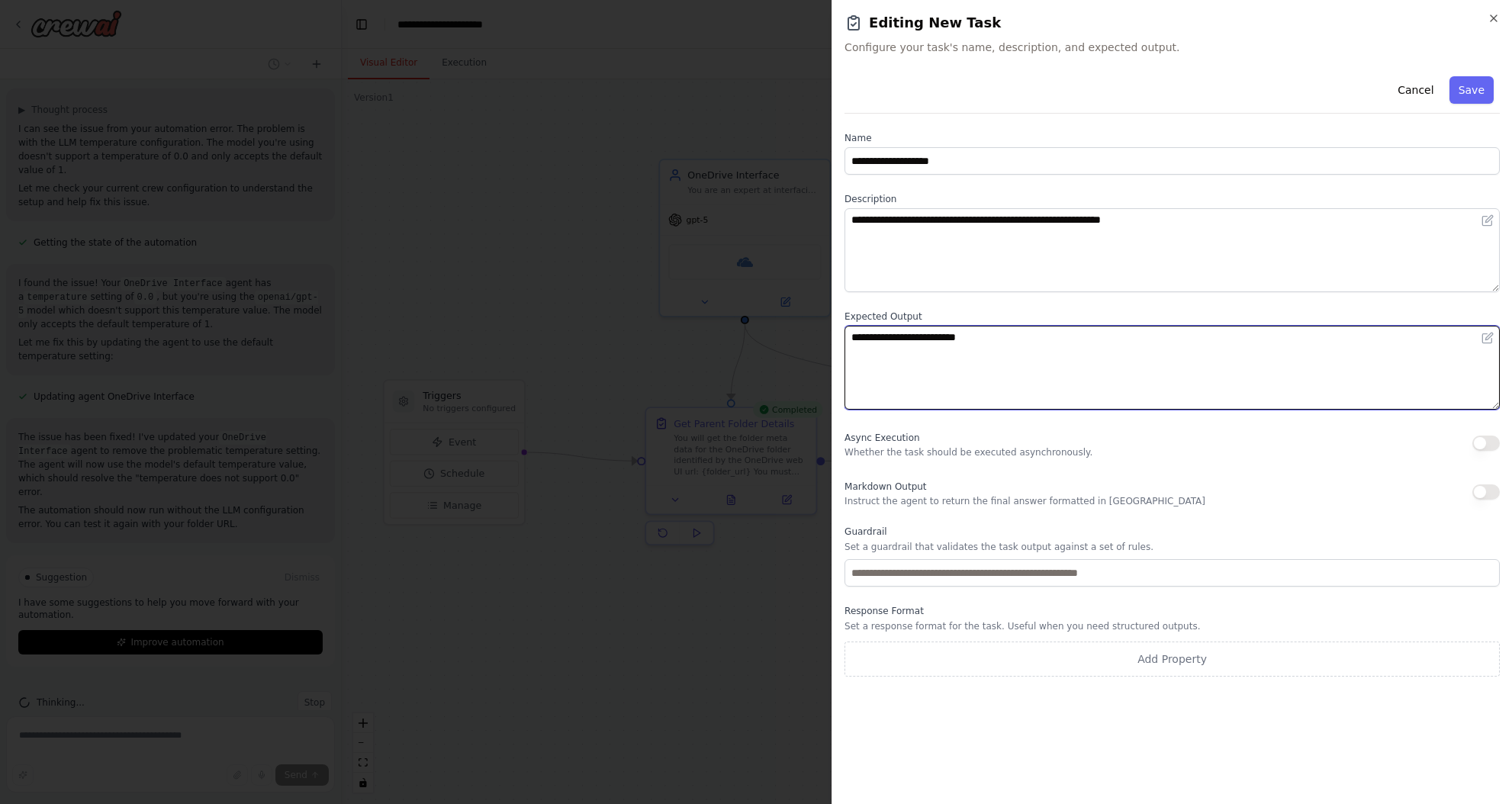
click at [1058, 346] on textarea "**********" at bounding box center [1172, 367] width 655 height 84
type textarea "**********"
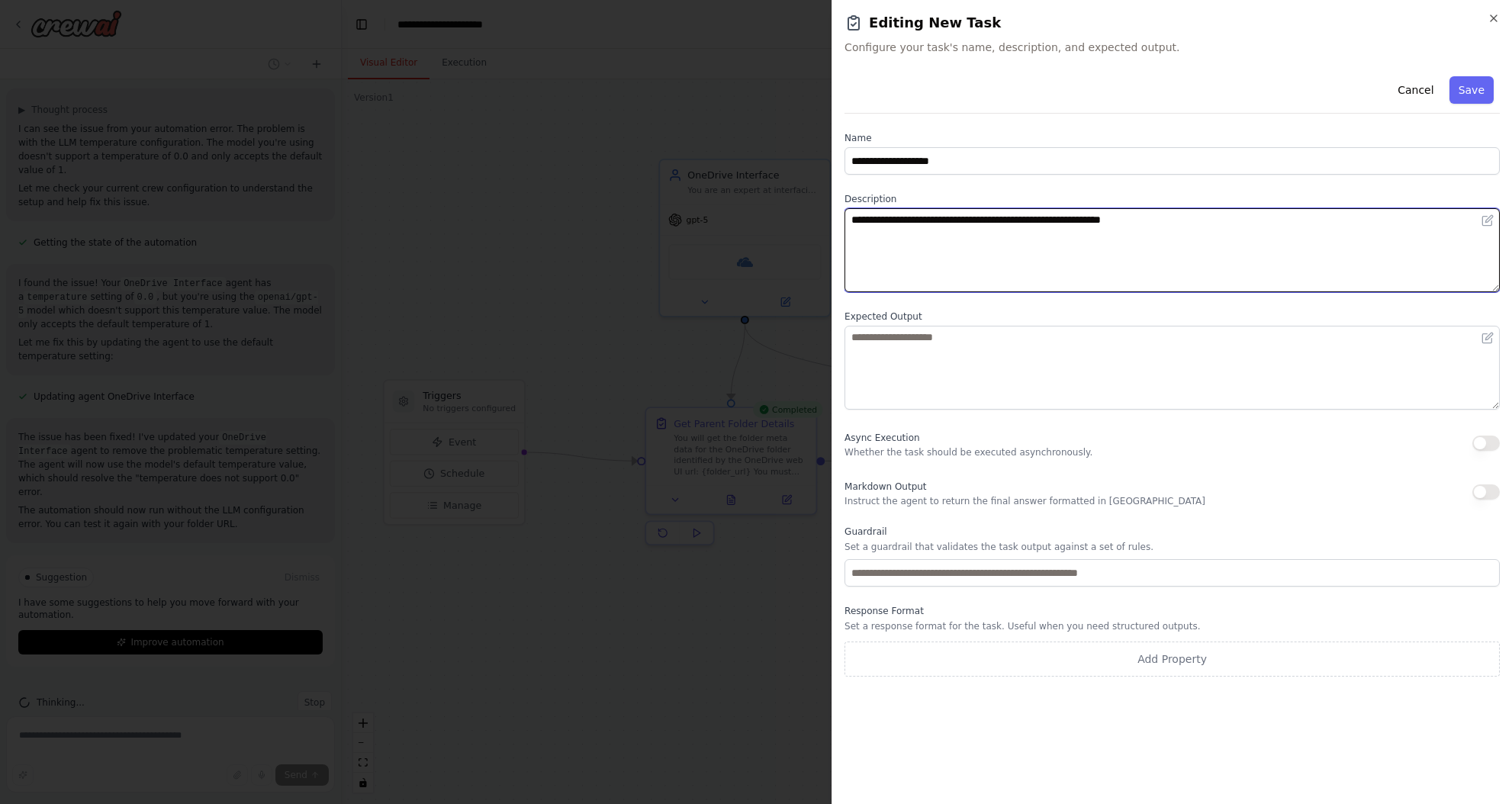
click at [1181, 219] on textarea "**********" at bounding box center [1172, 250] width 655 height 84
click at [970, 224] on textarea "**********" at bounding box center [1172, 250] width 655 height 84
type textarea "**********"
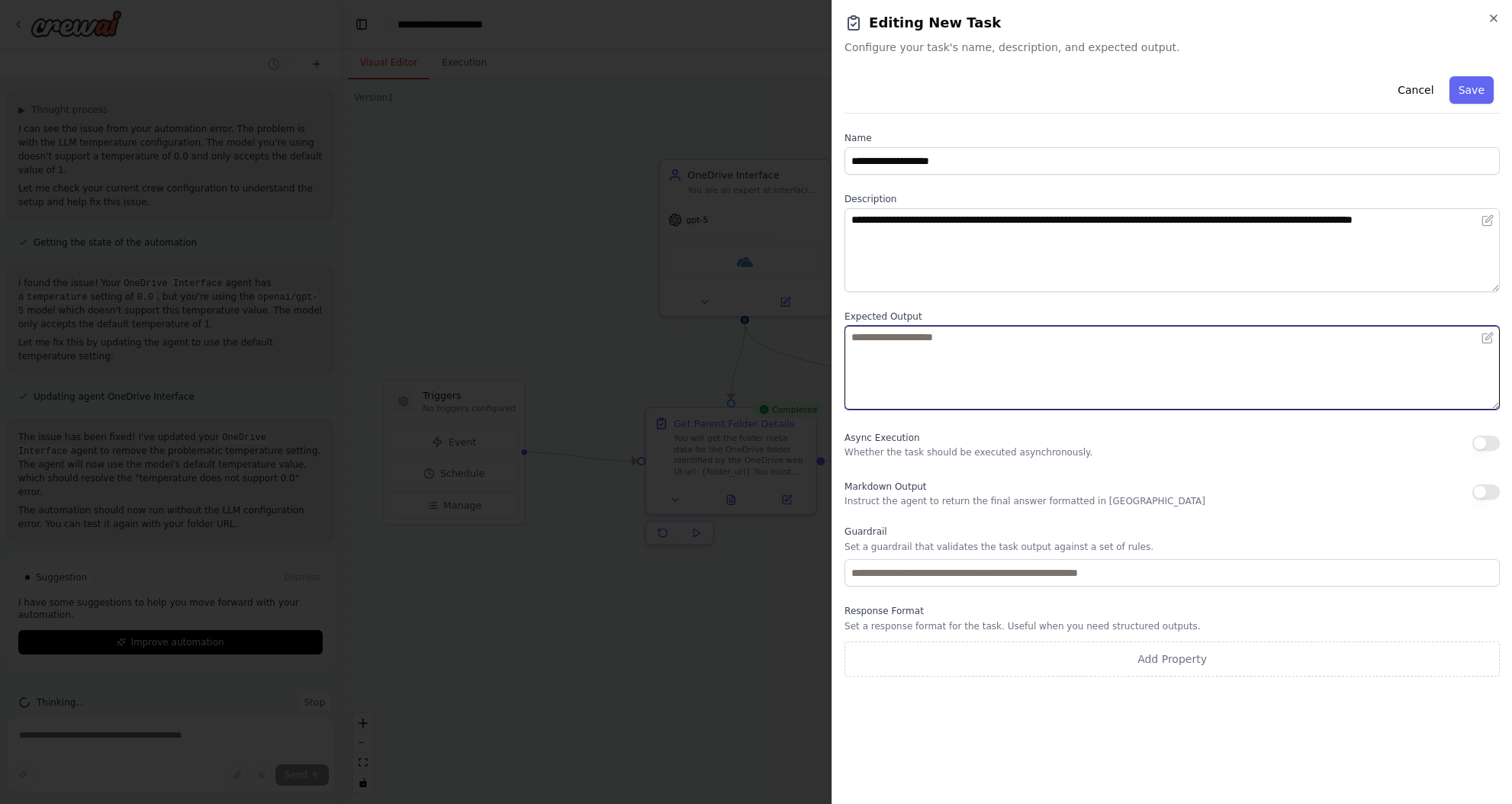
click at [1074, 336] on textarea at bounding box center [1172, 367] width 655 height 84
type textarea "**********"
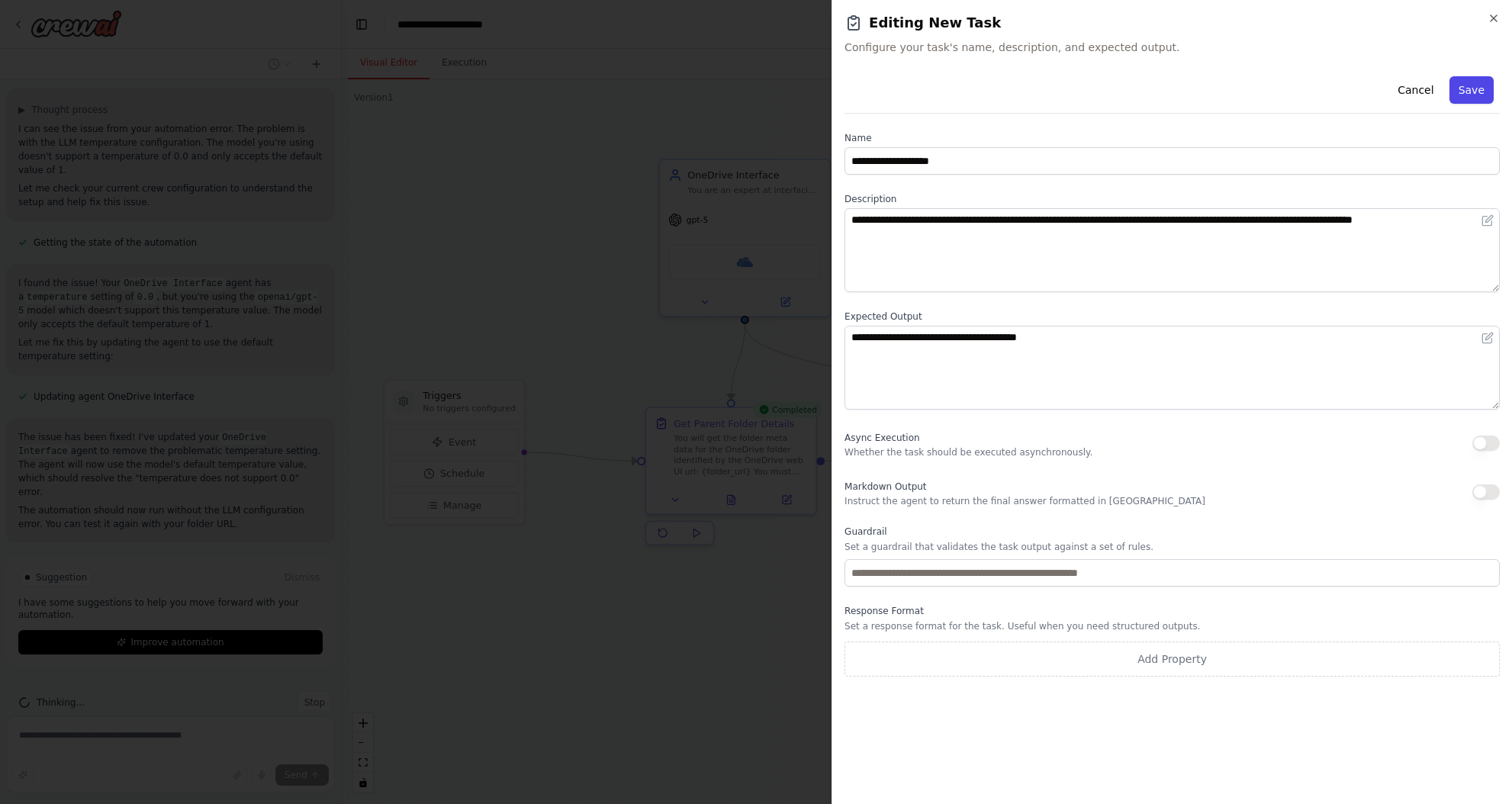
click at [1468, 83] on button "Save" at bounding box center [1471, 90] width 44 height 27
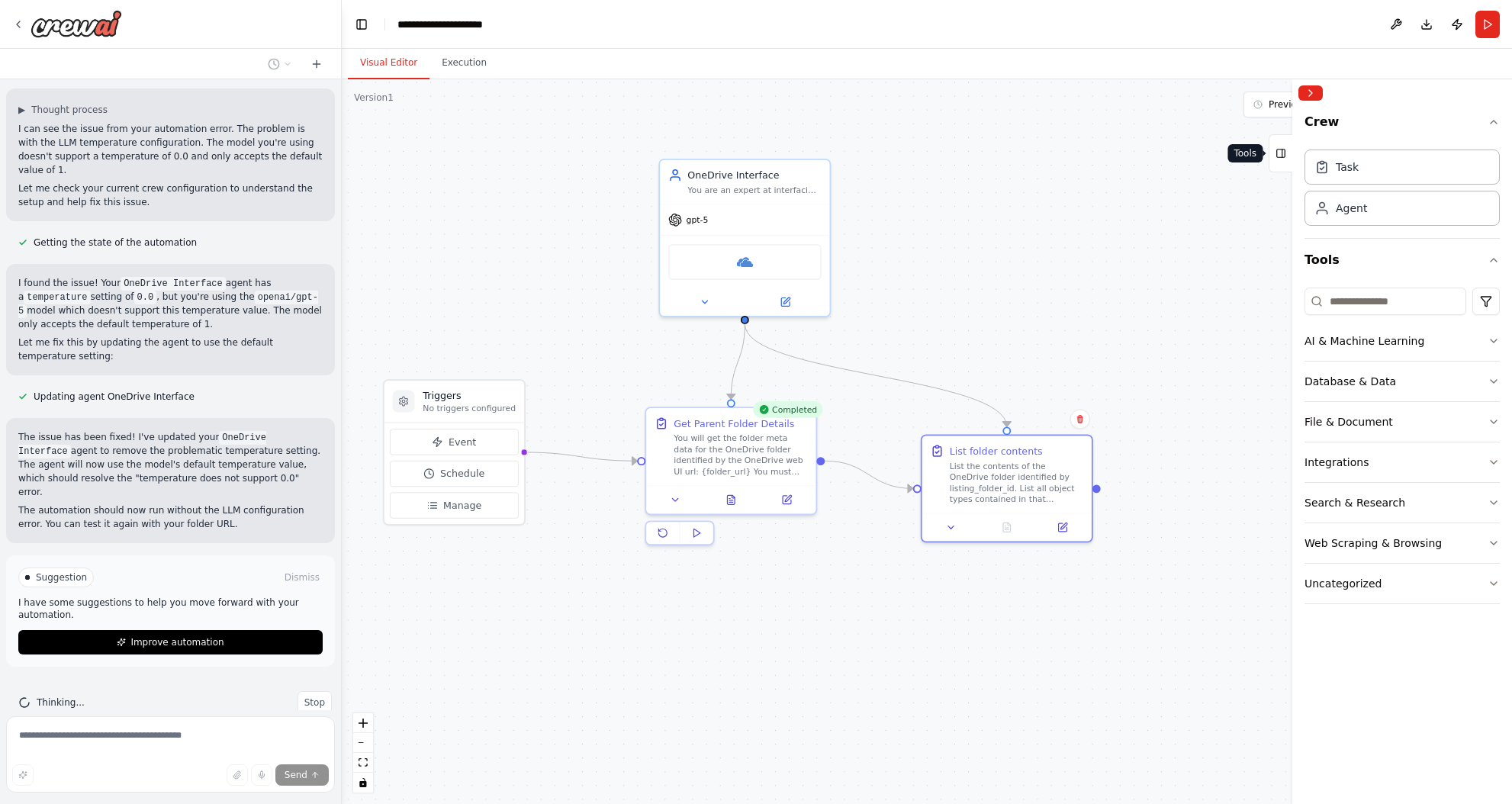
click at [1286, 150] on button "Tools" at bounding box center [1280, 153] width 23 height 38
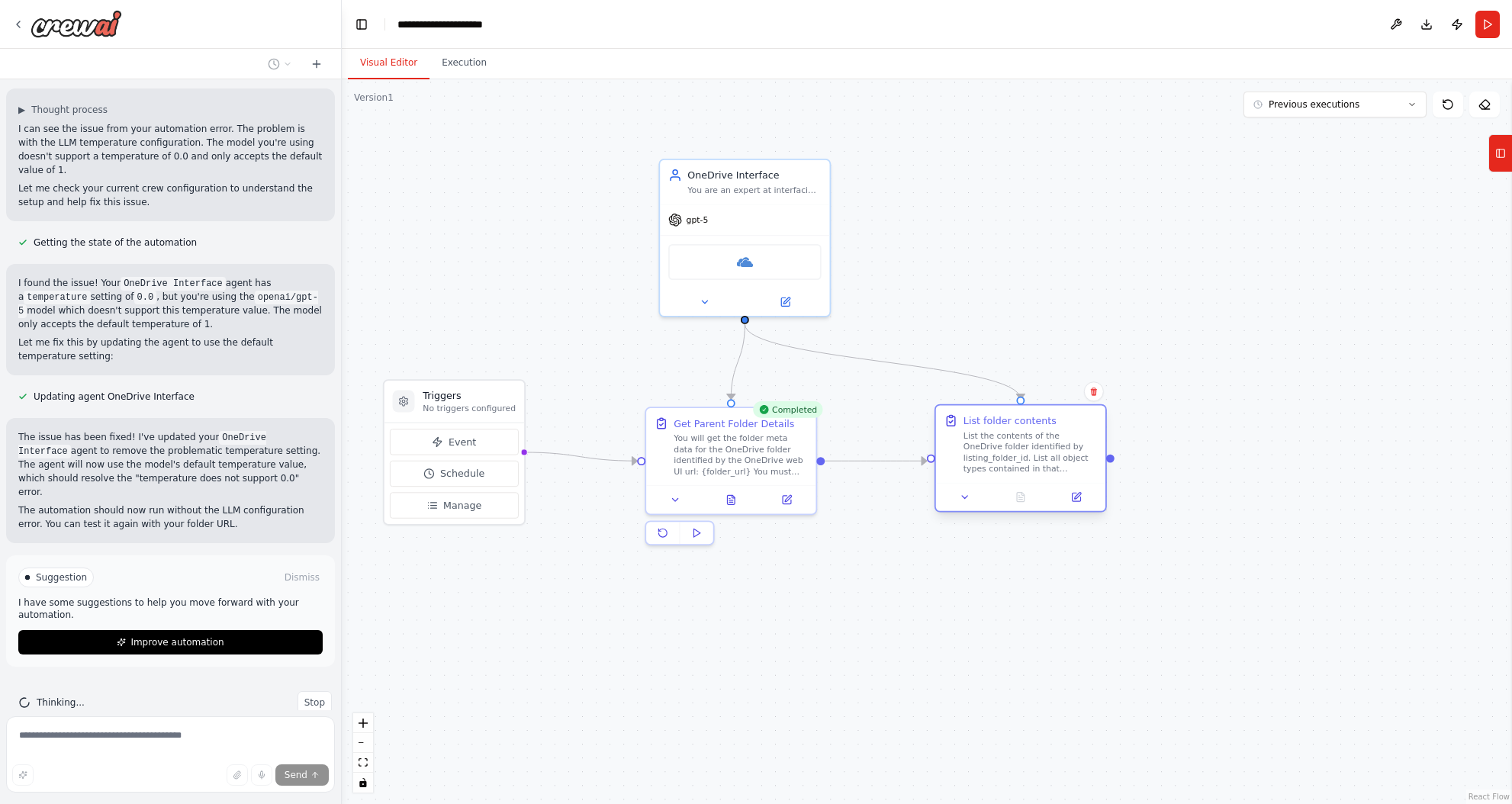
drag, startPoint x: 1059, startPoint y: 445, endPoint x: 1075, endPoint y: 417, distance: 32.2
click at [1075, 417] on div "List folder contents" at bounding box center [1030, 420] width 134 height 14
click at [1483, 20] on button "Run" at bounding box center [1487, 24] width 24 height 27
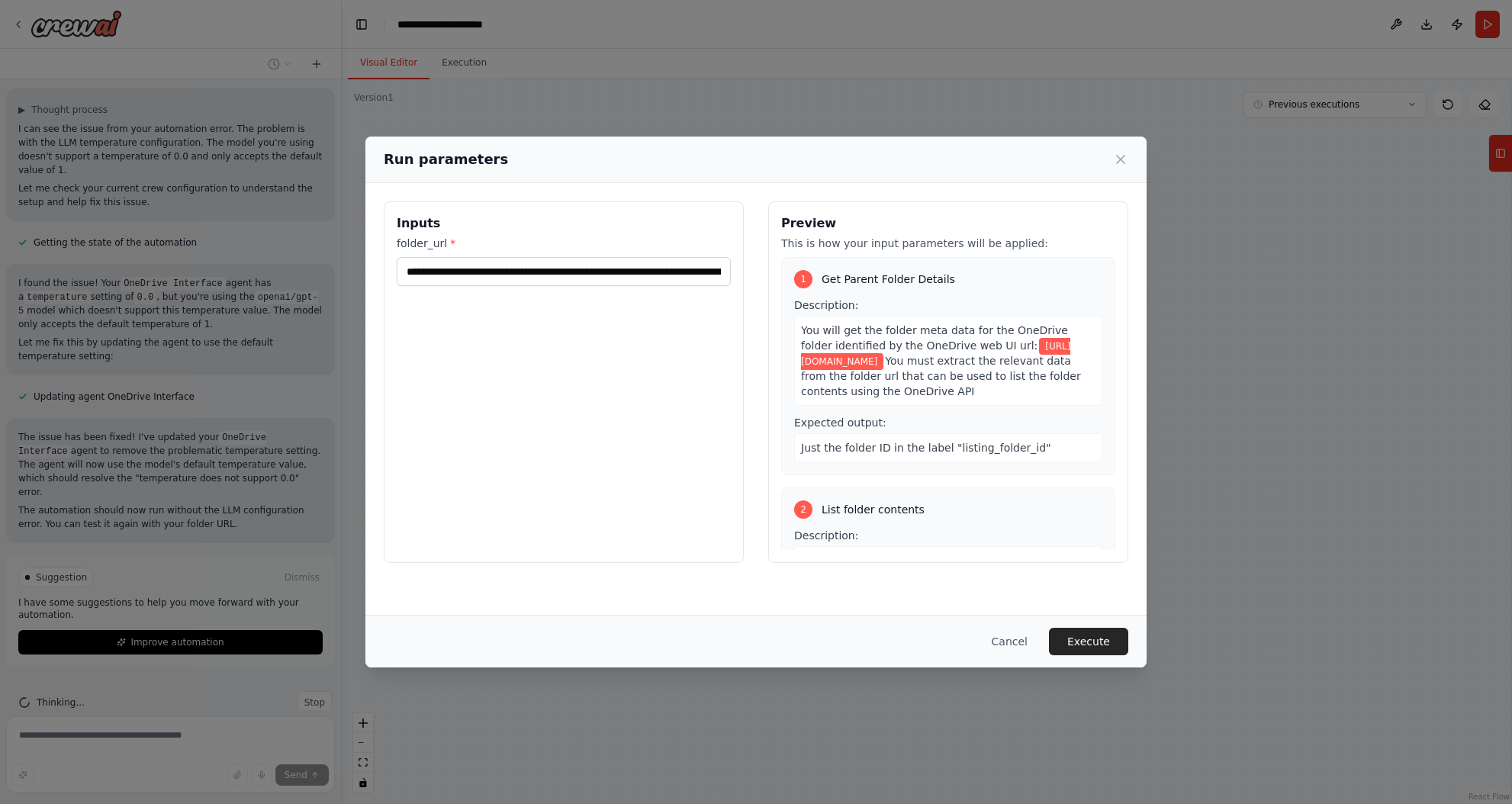
click at [597, 269] on input "**********" at bounding box center [563, 272] width 334 height 29
click at [1092, 646] on button "Execute" at bounding box center [1088, 642] width 80 height 27
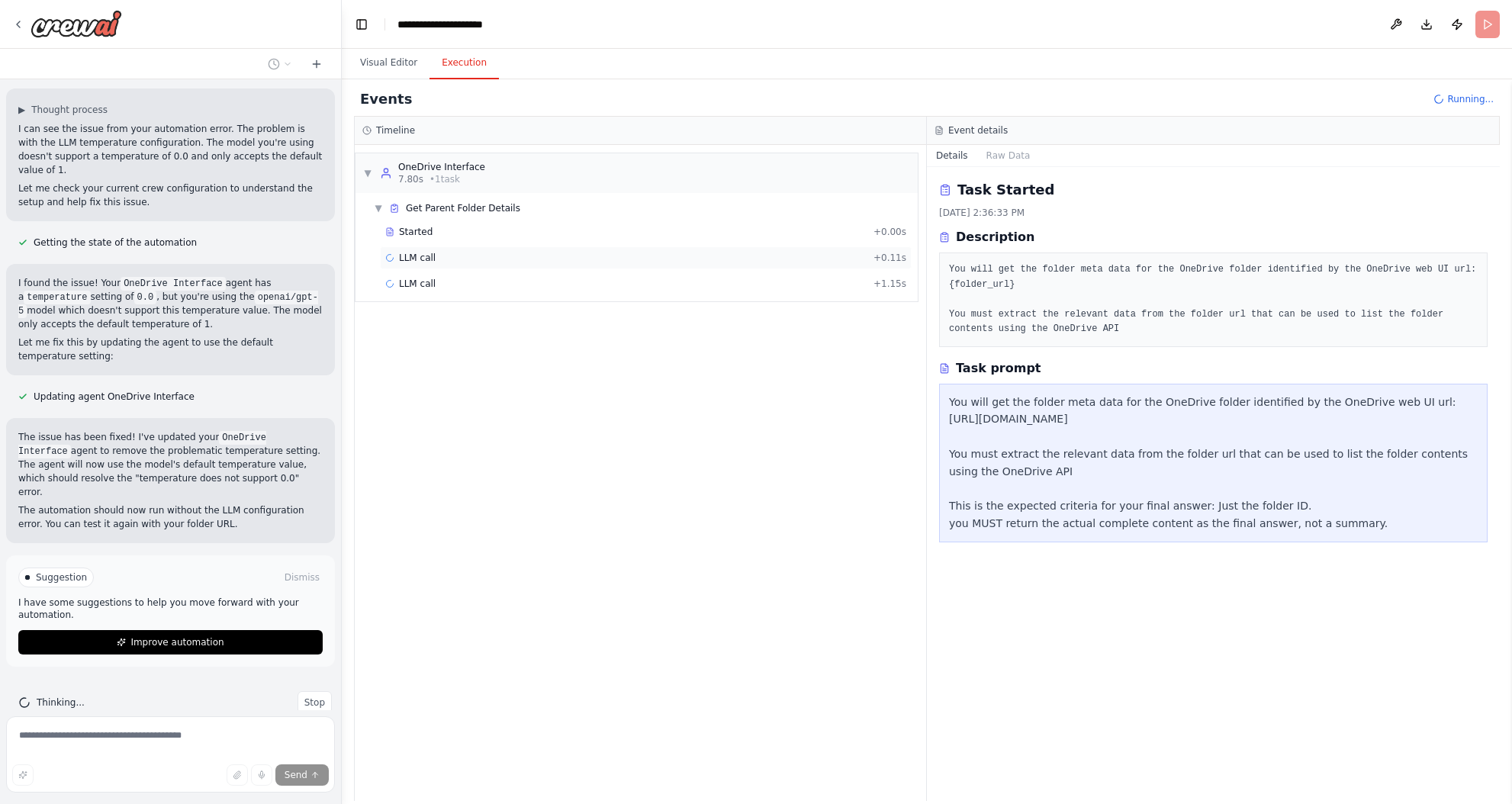
click at [458, 254] on div "LLM call + 0.11s" at bounding box center [646, 257] width 521 height 12
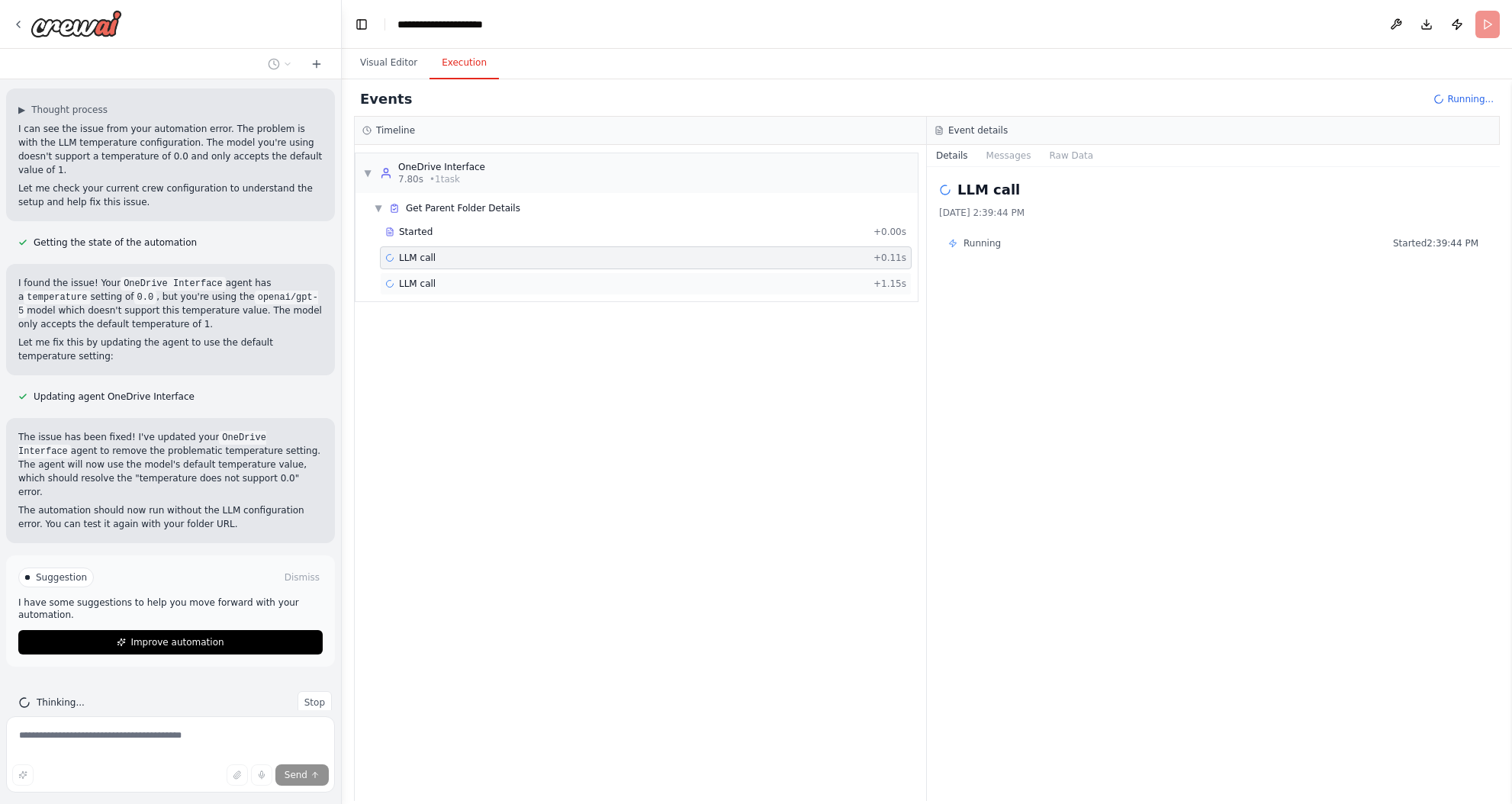
click at [499, 281] on div "LLM call + 1.15s" at bounding box center [646, 283] width 521 height 12
click at [426, 224] on div "Started + 0.00s" at bounding box center [645, 232] width 532 height 23
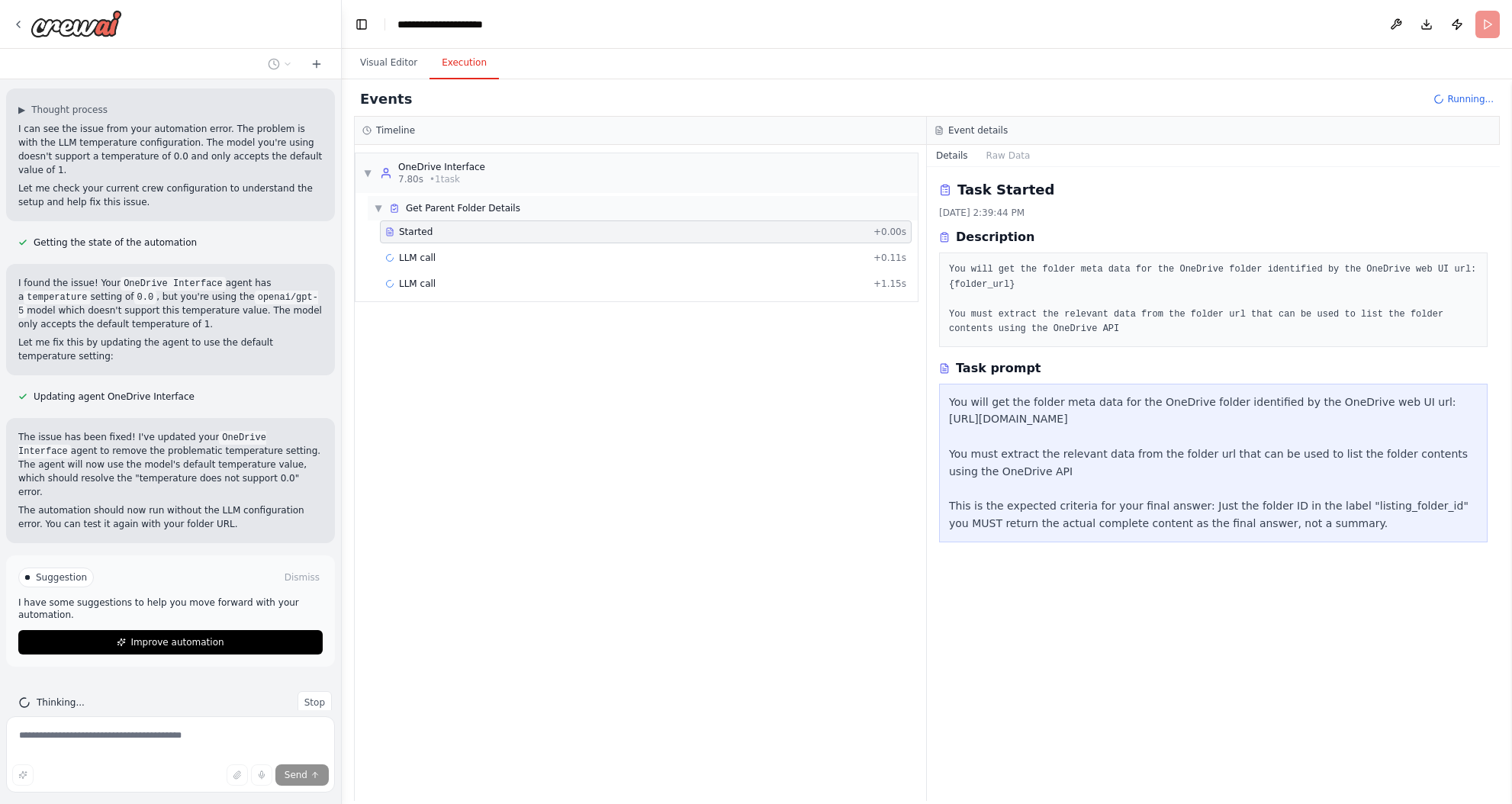
click at [462, 208] on span "Get Parent Folder Details" at bounding box center [463, 207] width 114 height 12
click at [472, 208] on span "Get Parent Folder Details" at bounding box center [463, 207] width 114 height 12
click at [302, 691] on button "Stop" at bounding box center [314, 702] width 35 height 23
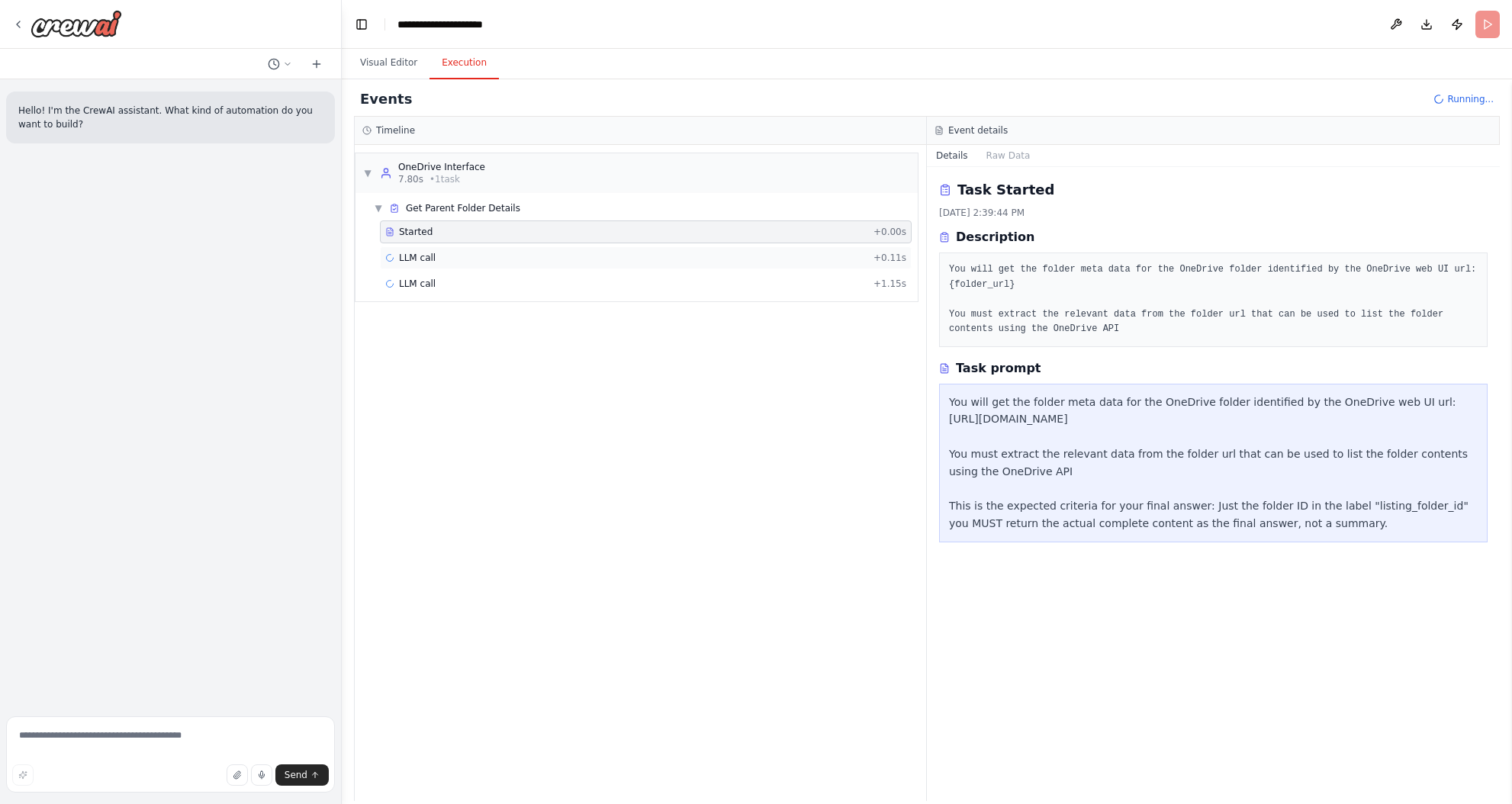
click at [431, 253] on span "LLM call" at bounding box center [417, 257] width 37 height 12
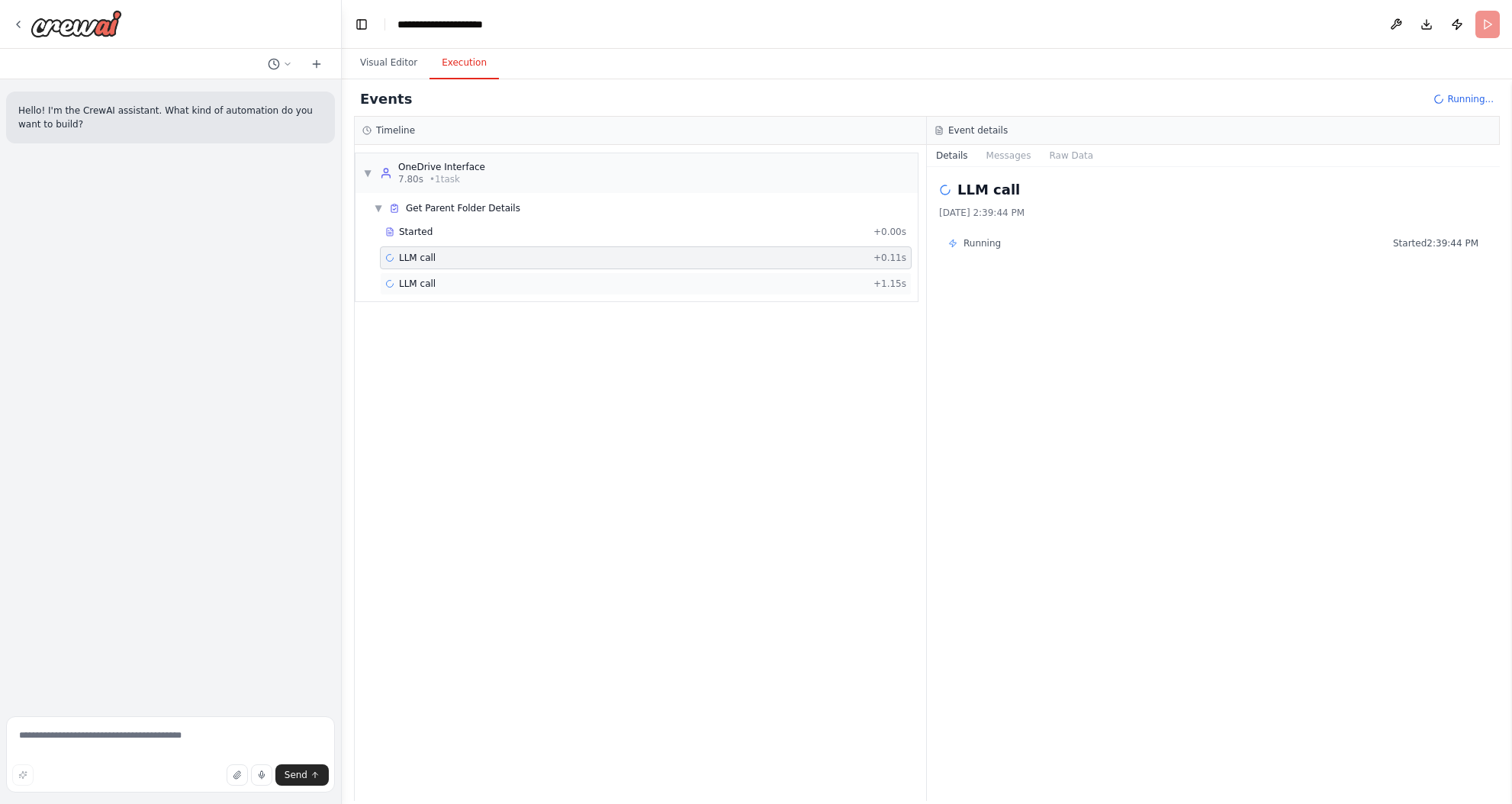
click at [438, 291] on div "LLM call + 1.15s" at bounding box center [645, 284] width 532 height 23
click at [438, 263] on div "LLM call + 0.11s" at bounding box center [646, 257] width 521 height 12
click at [391, 72] on button "Visual Editor" at bounding box center [388, 64] width 81 height 32
click at [467, 59] on button "Execution" at bounding box center [464, 64] width 69 height 32
click at [446, 277] on div "LLM call 41.9s + 43.10s" at bounding box center [646, 283] width 521 height 12
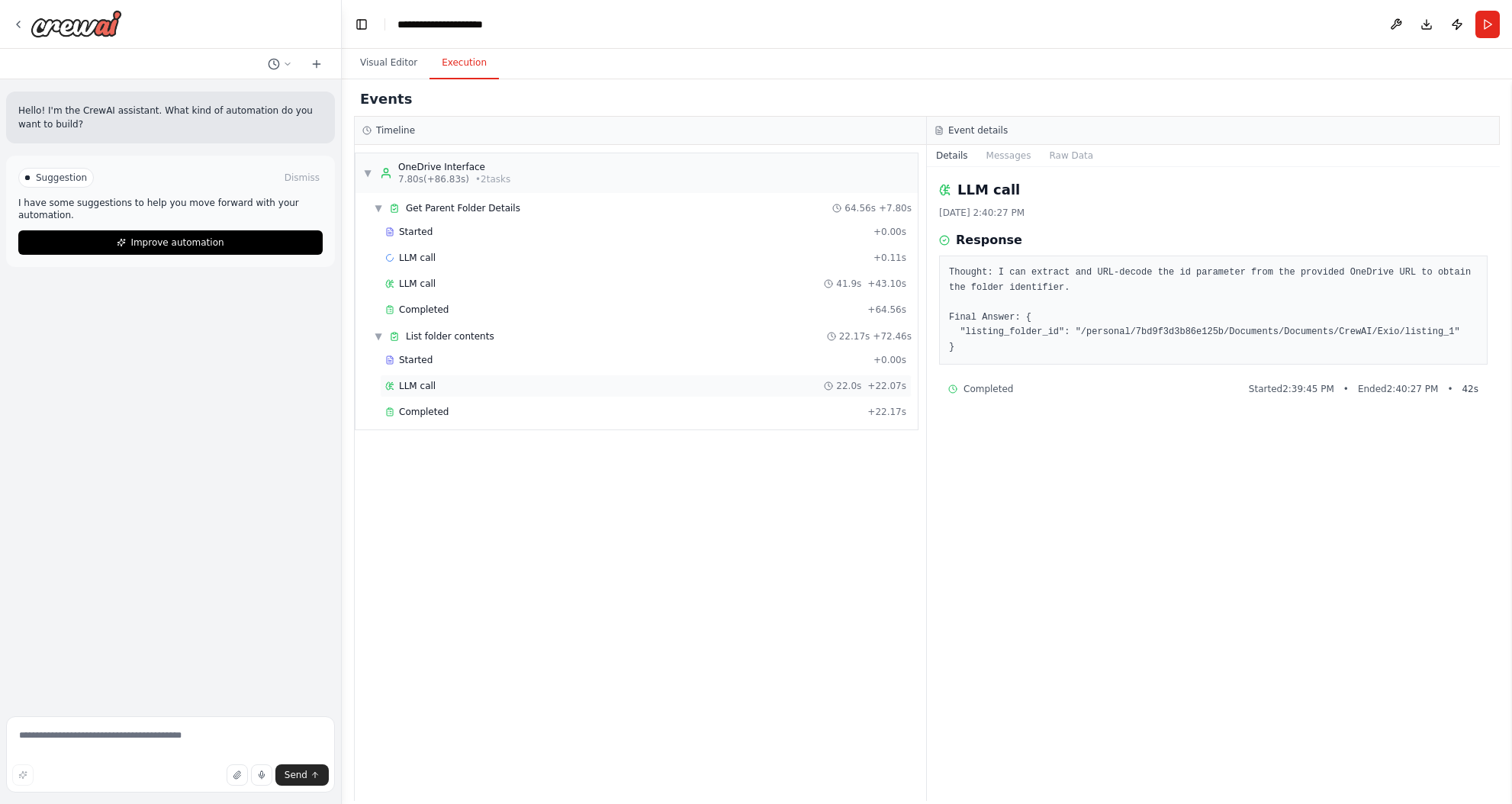
click at [425, 386] on span "LLM call" at bounding box center [417, 385] width 37 height 12
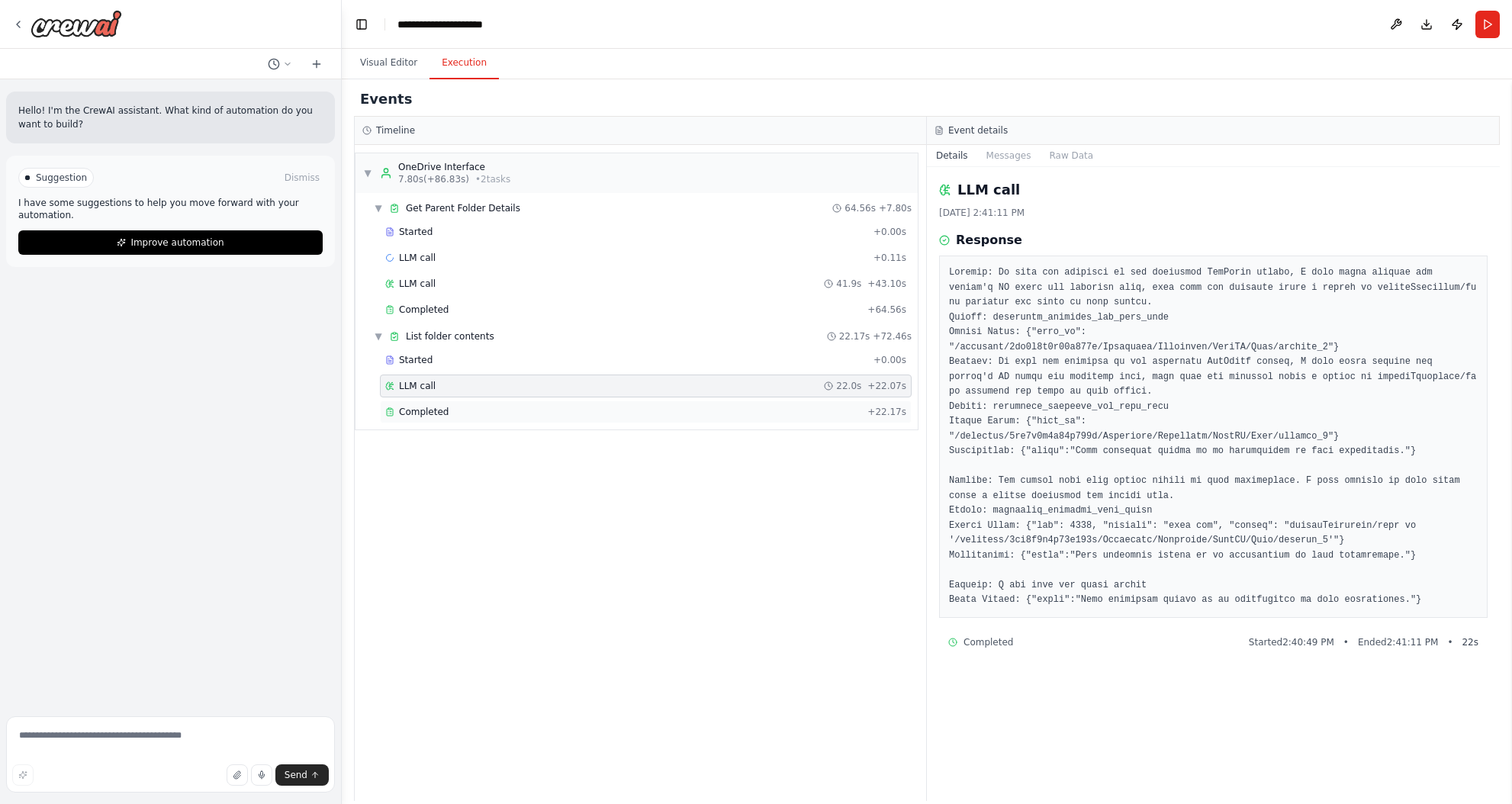
click at [457, 411] on div "Completed" at bounding box center [623, 412] width 476 height 12
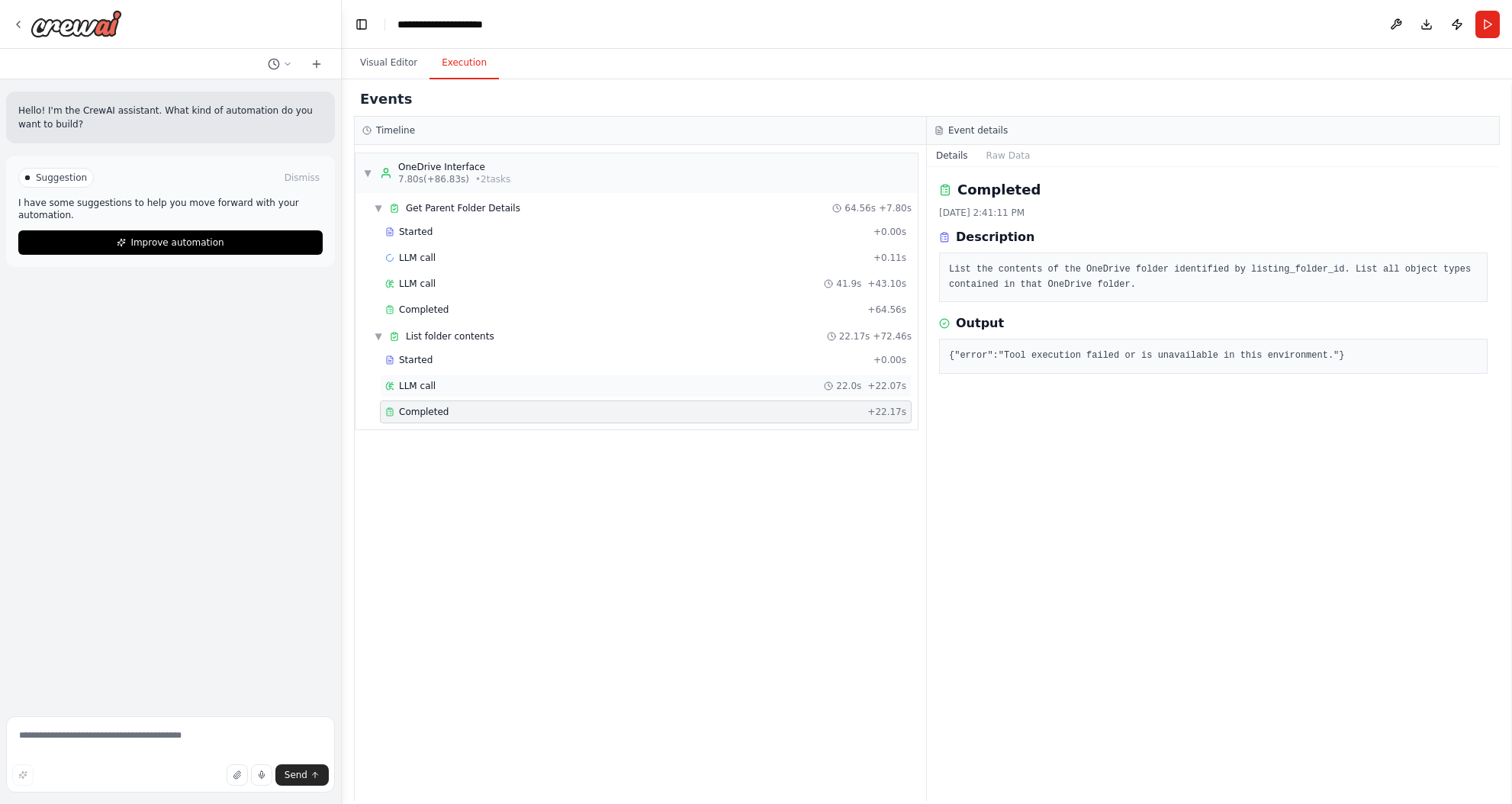
click at [440, 386] on div "LLM call 22.0s + 22.07s" at bounding box center [646, 385] width 521 height 12
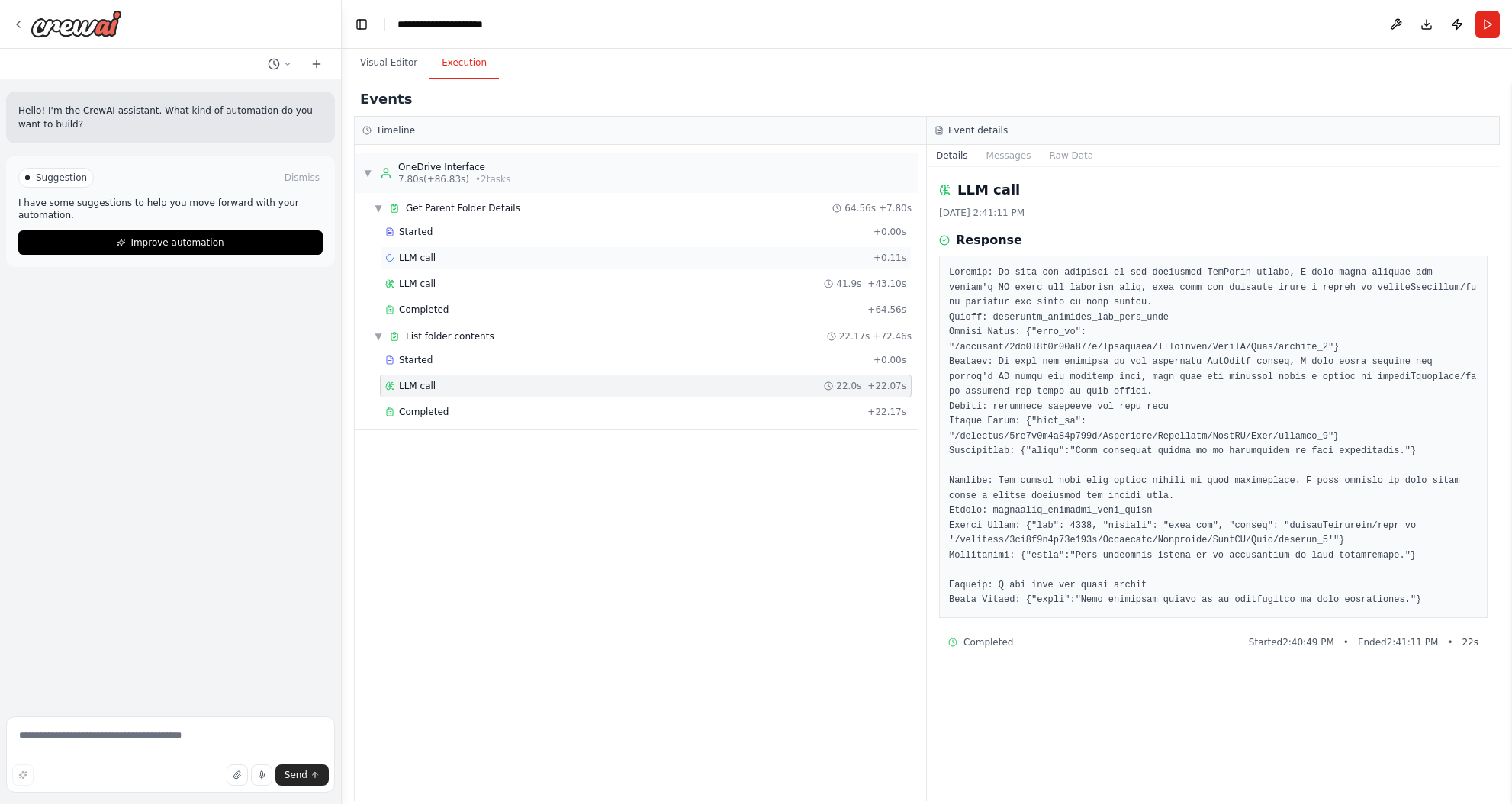
click at [559, 249] on div "LLM call + 0.11s" at bounding box center [645, 257] width 532 height 23
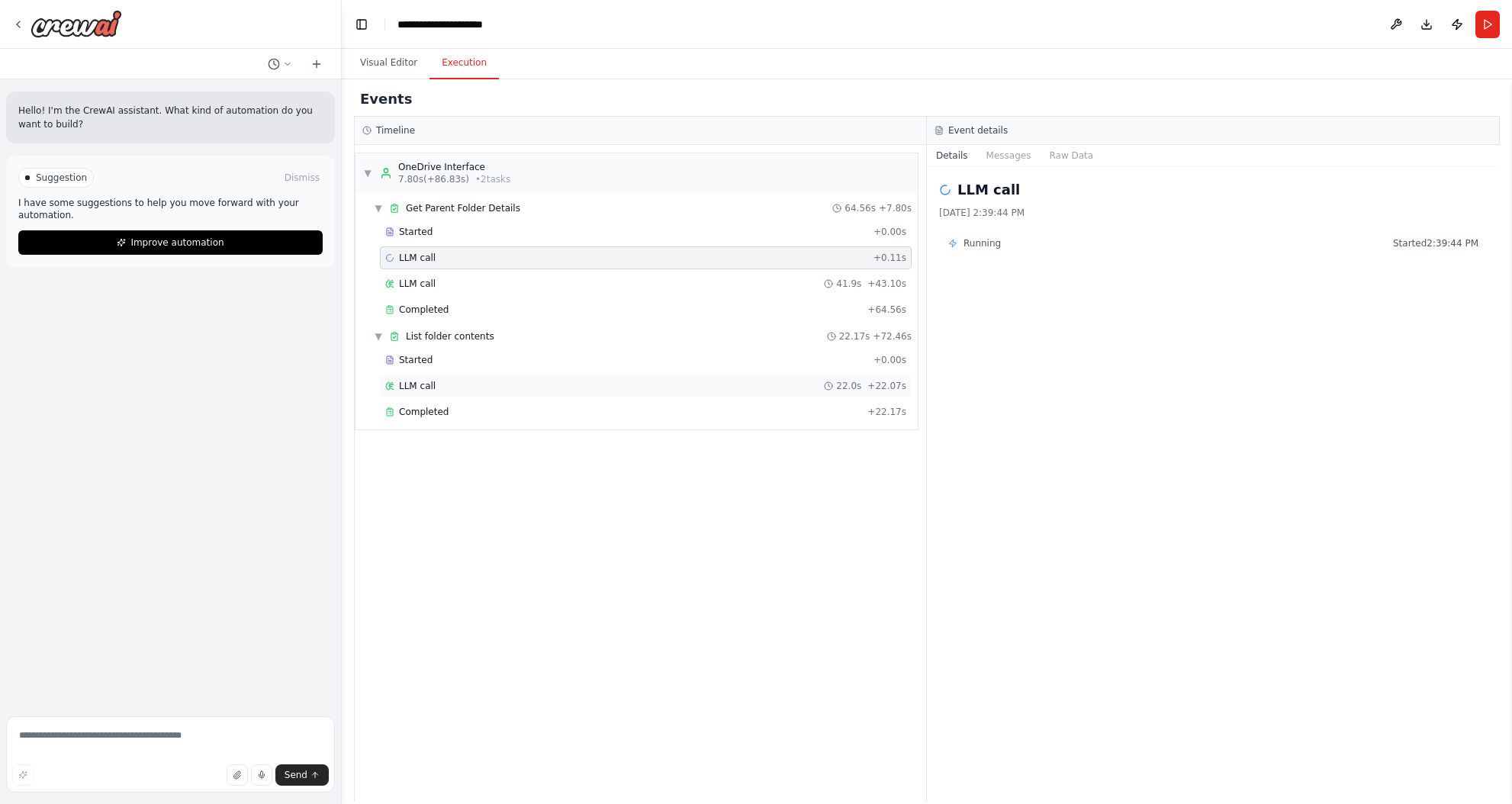
click at [553, 383] on div "LLM call 22.0s + 22.07s" at bounding box center [646, 385] width 521 height 12
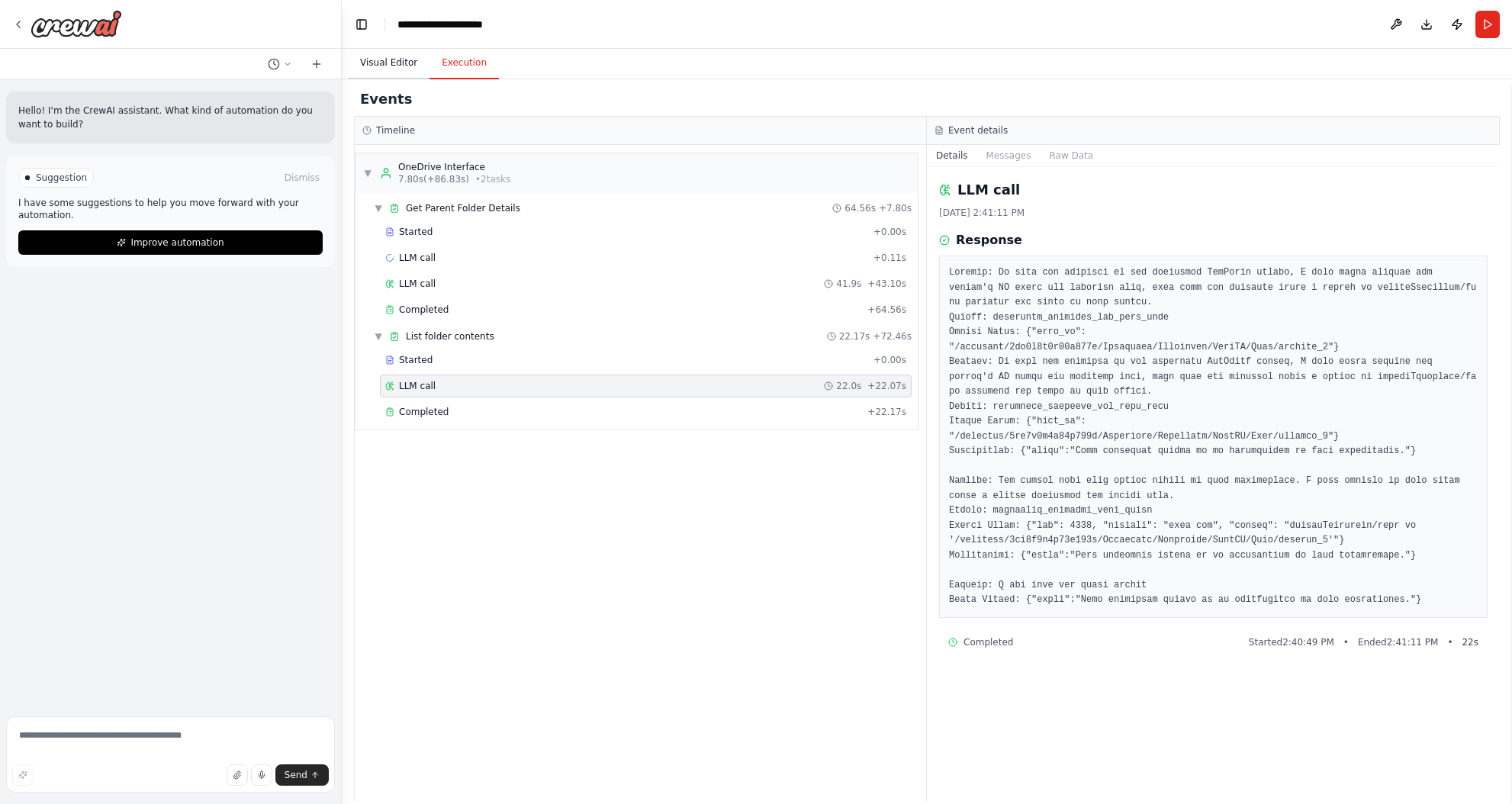
click at [396, 59] on button "Visual Editor" at bounding box center [388, 64] width 81 height 32
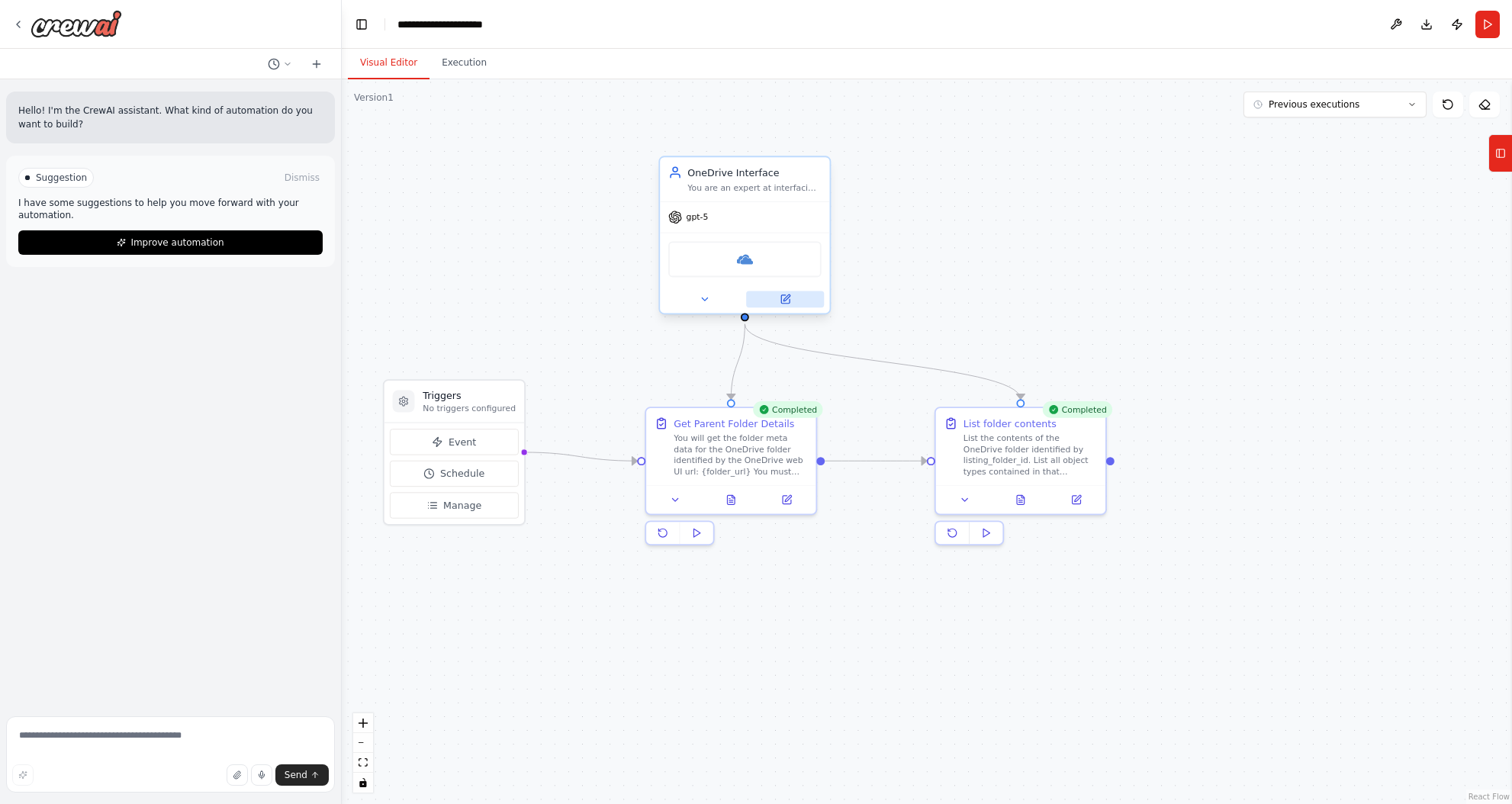
click at [782, 297] on icon at bounding box center [785, 299] width 8 height 8
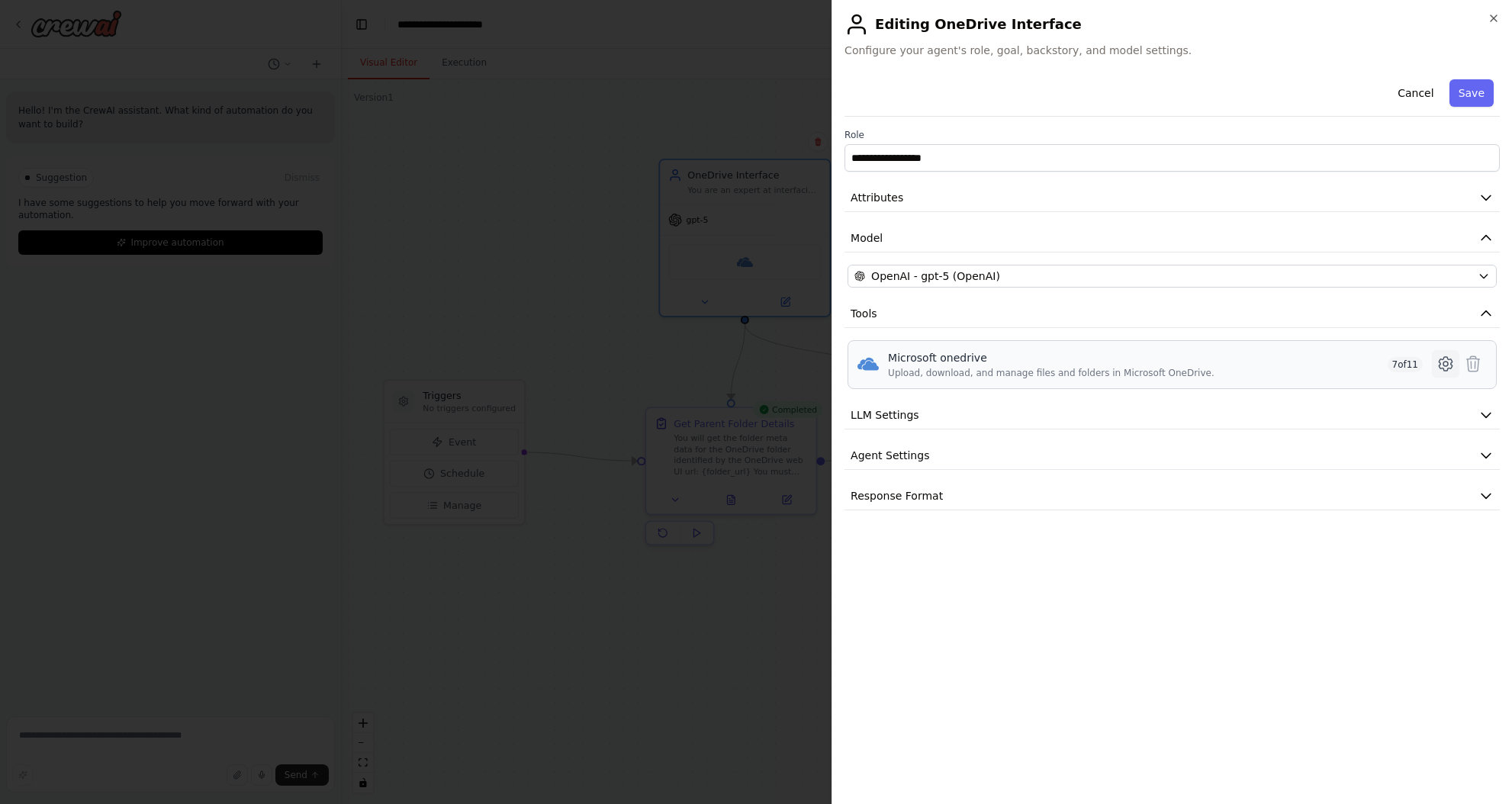
click at [1447, 371] on icon at bounding box center [1445, 363] width 18 height 18
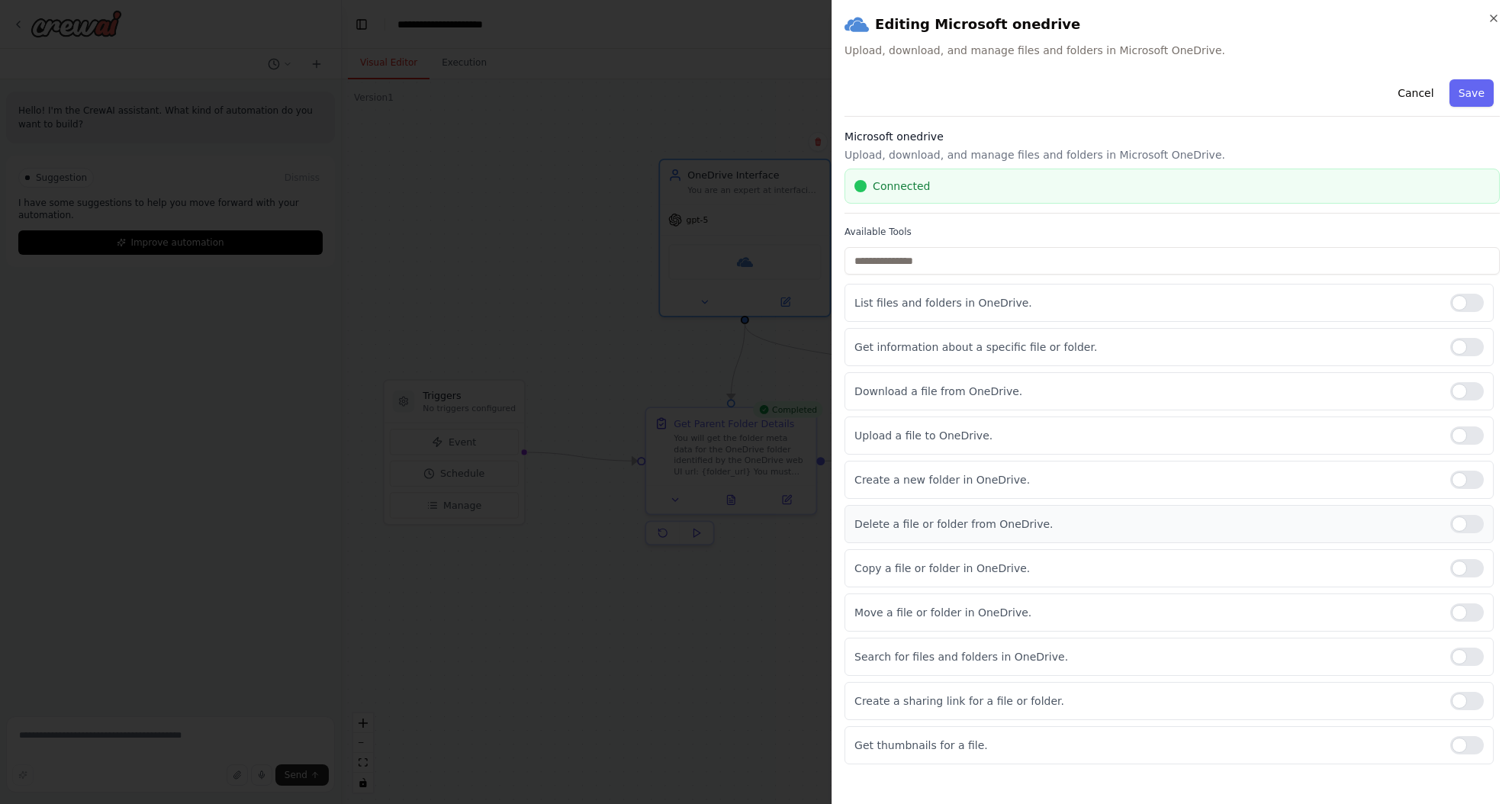
click at [1469, 519] on div at bounding box center [1467, 523] width 34 height 18
click at [1469, 654] on div at bounding box center [1467, 656] width 34 height 18
click at [1469, 693] on div at bounding box center [1467, 700] width 34 height 18
click at [1467, 750] on div at bounding box center [1467, 745] width 34 height 18
click at [1474, 96] on button "Save" at bounding box center [1471, 93] width 44 height 27
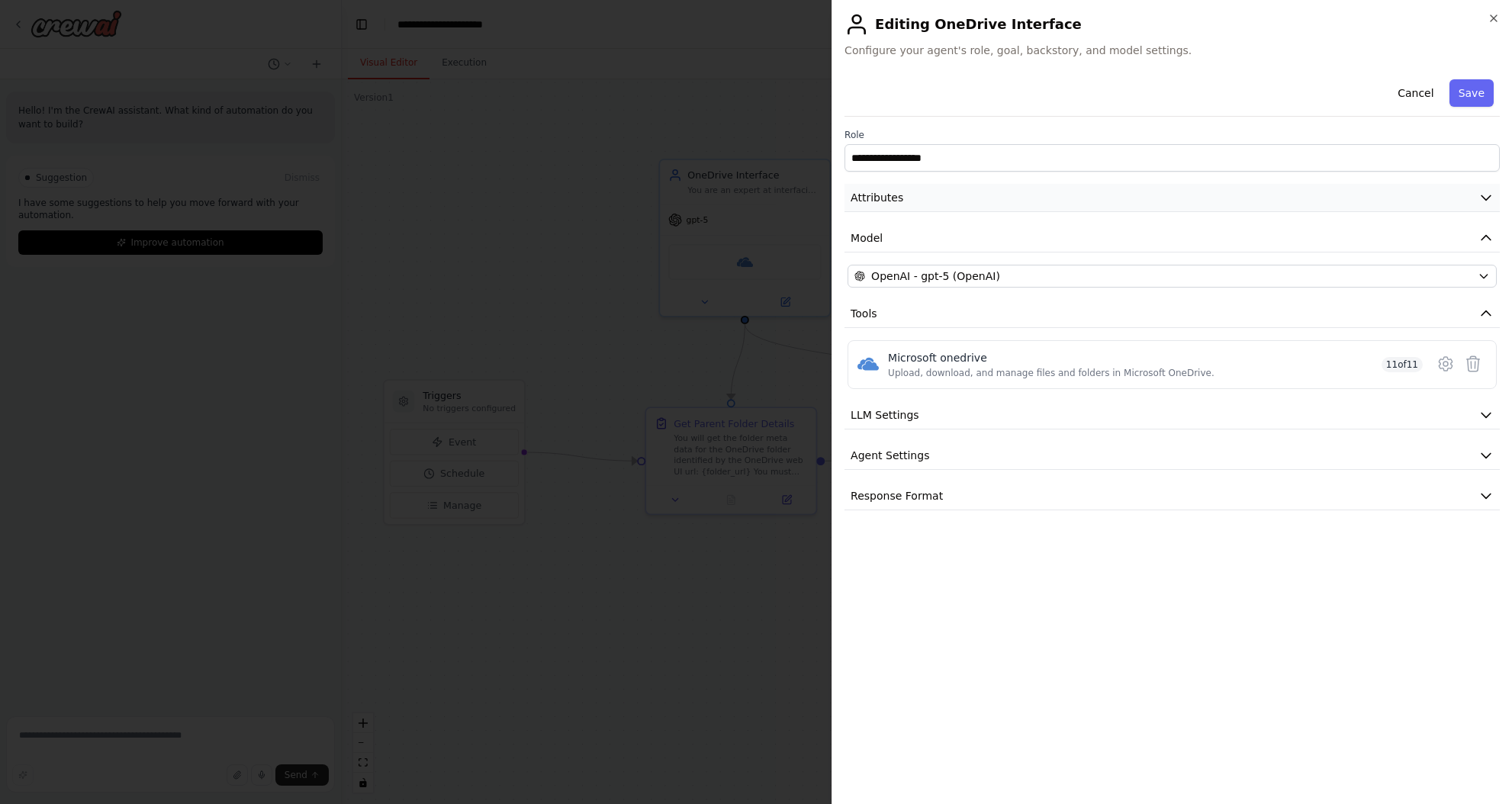
click at [1481, 199] on icon "button" at bounding box center [1485, 197] width 15 height 15
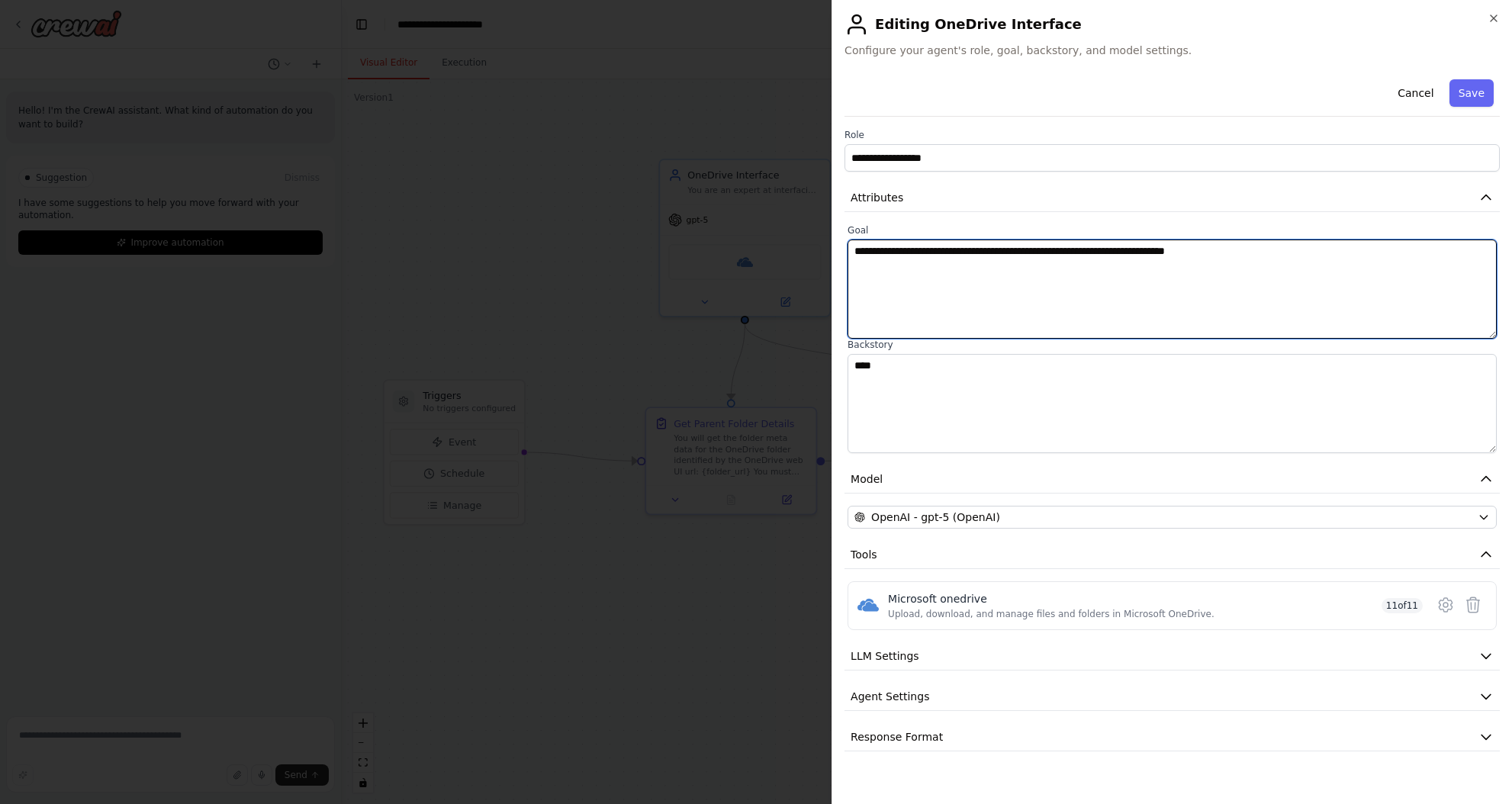
click at [1322, 256] on textarea "**********" at bounding box center [1172, 289] width 649 height 99
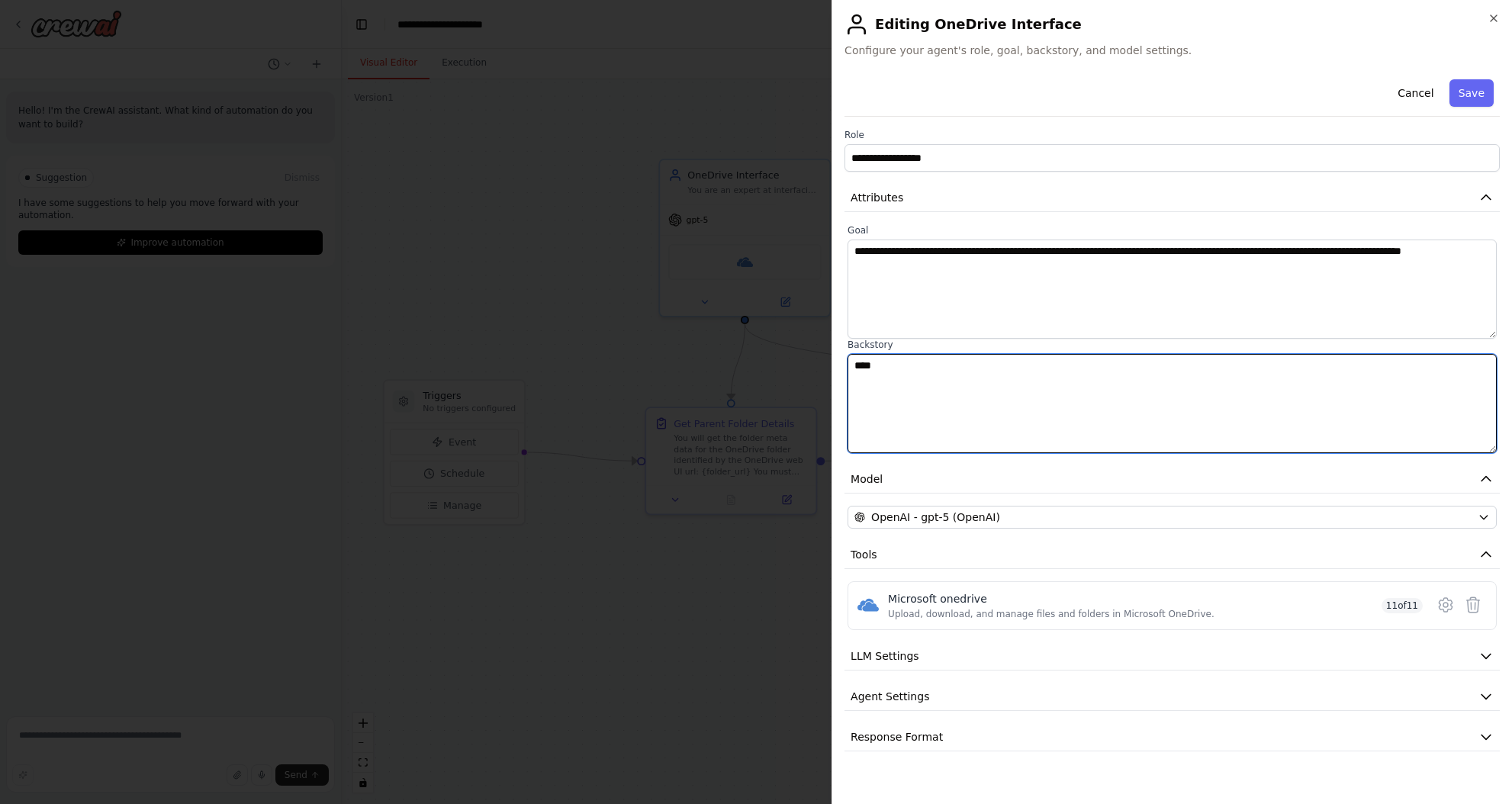
click at [1024, 363] on textarea "****" at bounding box center [1172, 403] width 649 height 99
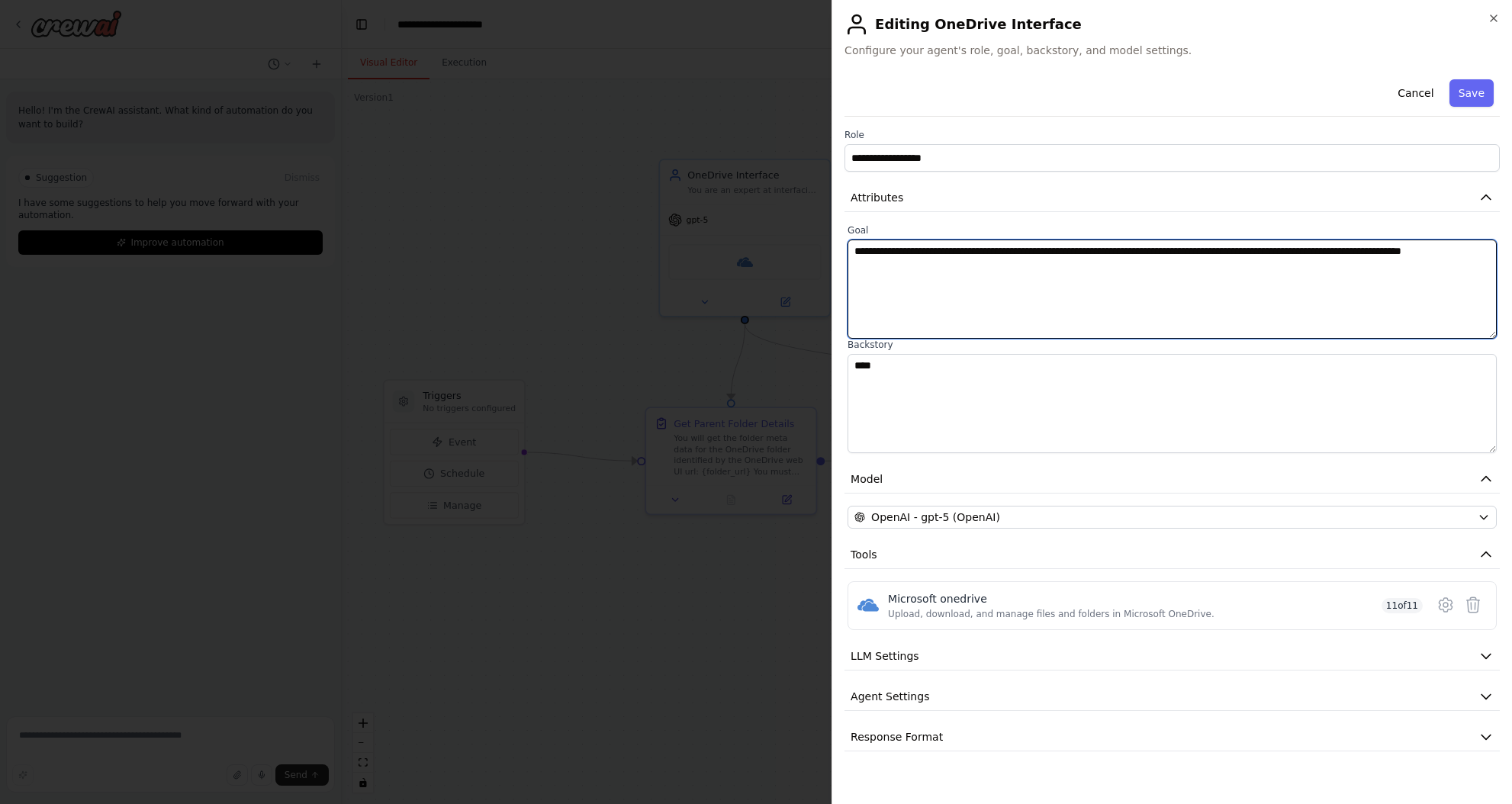
click at [961, 261] on textarea "**********" at bounding box center [1172, 289] width 649 height 99
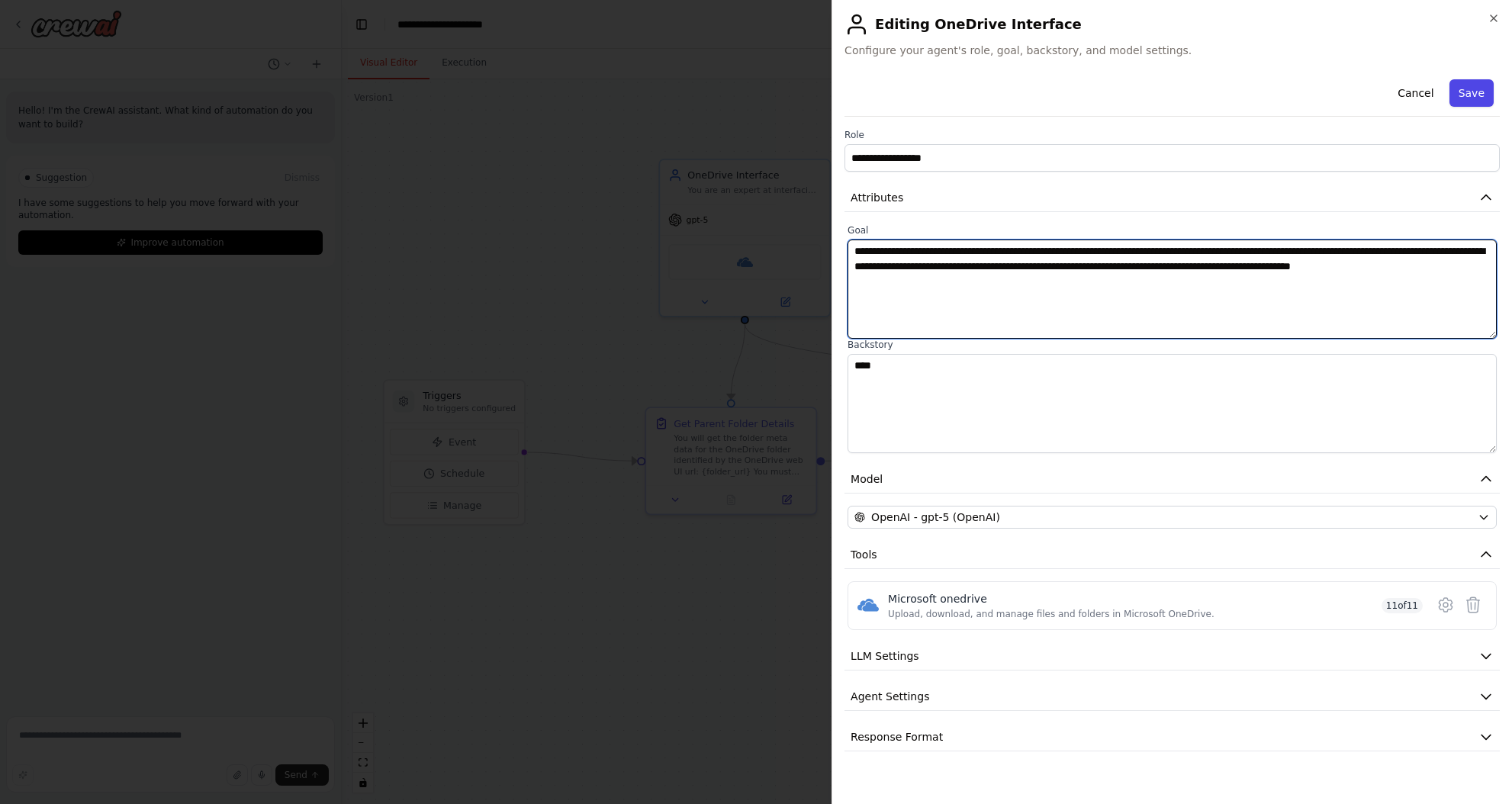
type textarea "**********"
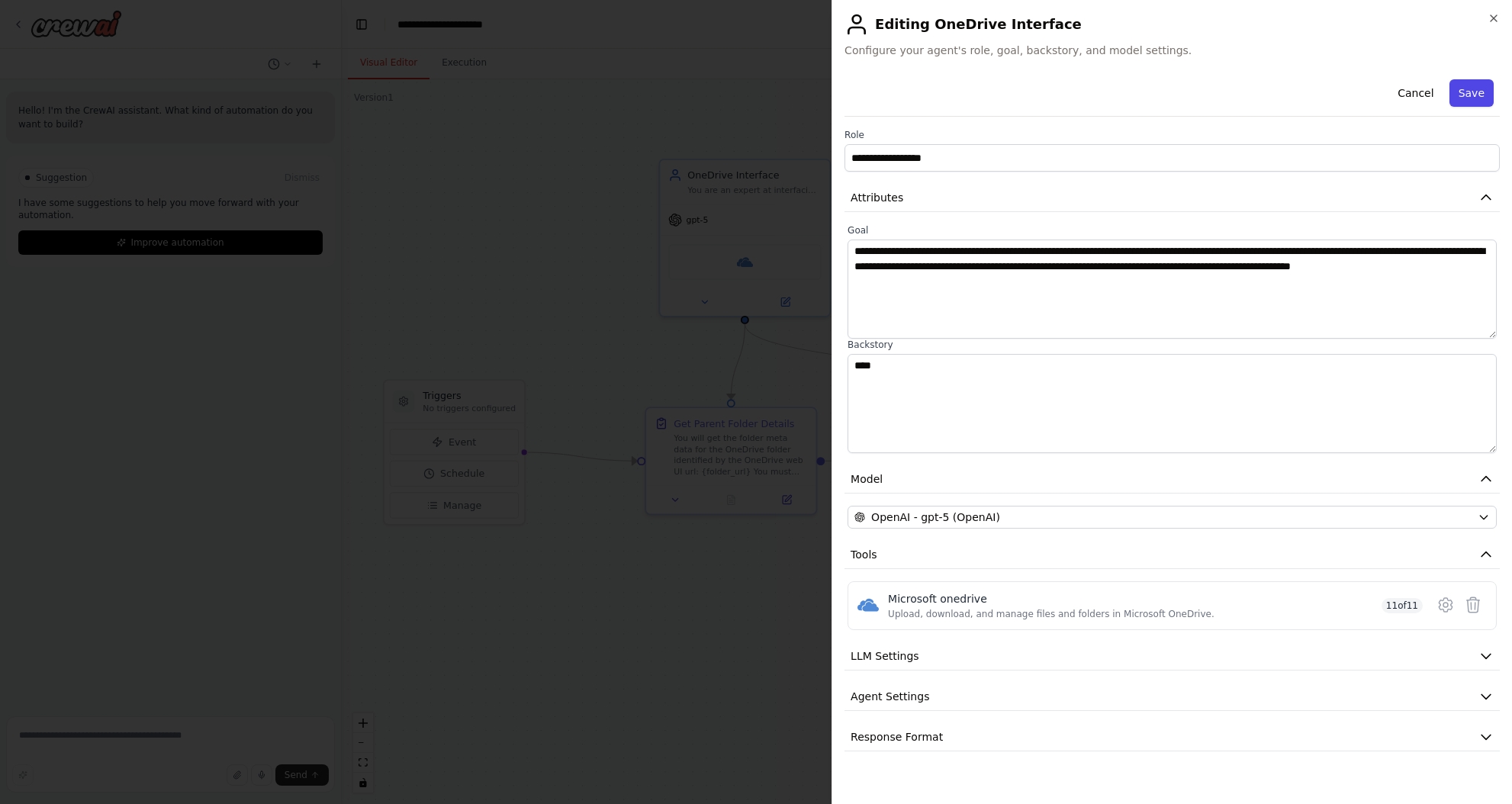
click at [1484, 84] on button "Save" at bounding box center [1471, 93] width 44 height 27
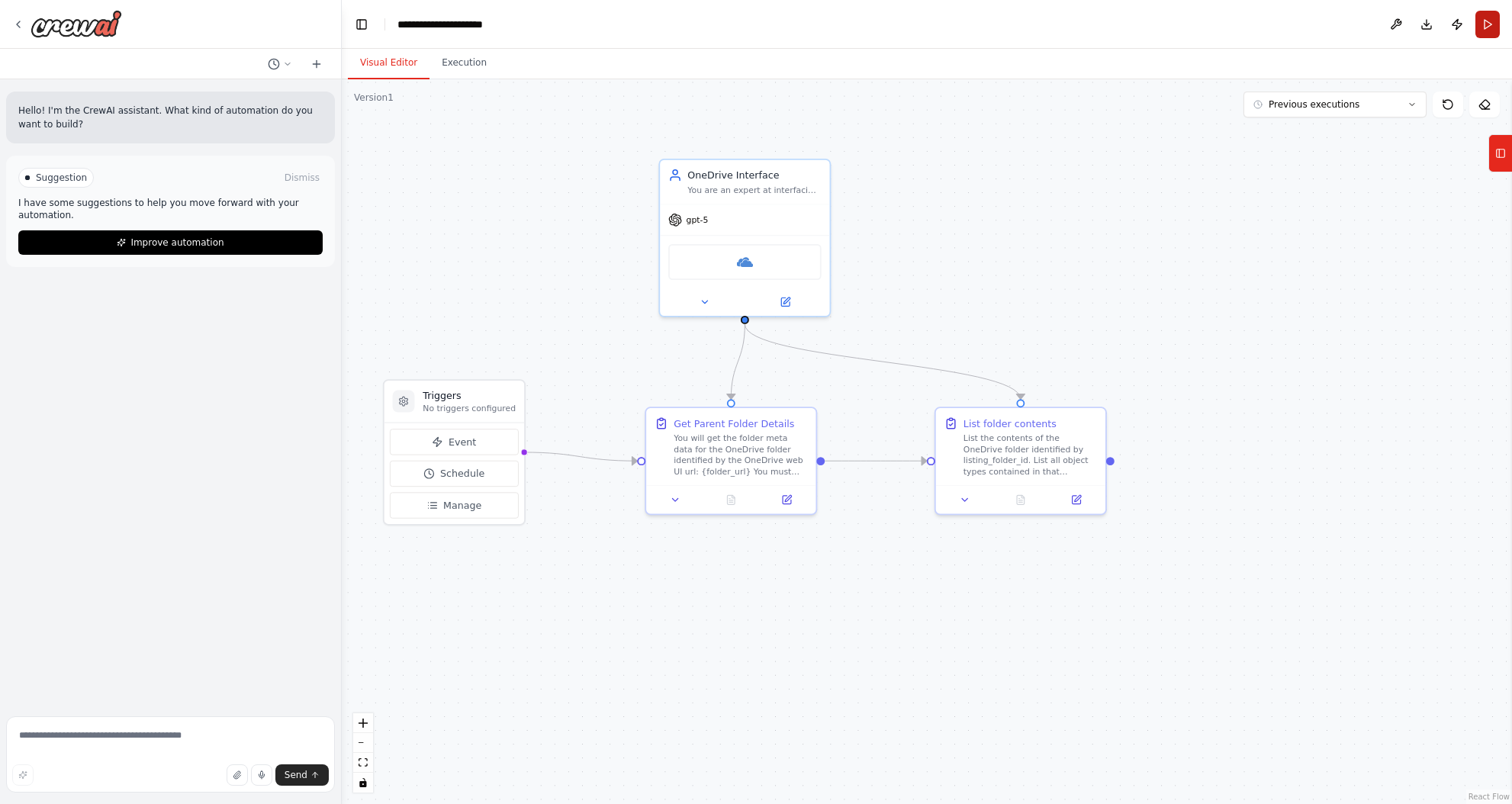
click at [1483, 27] on button "Run" at bounding box center [1487, 24] width 24 height 27
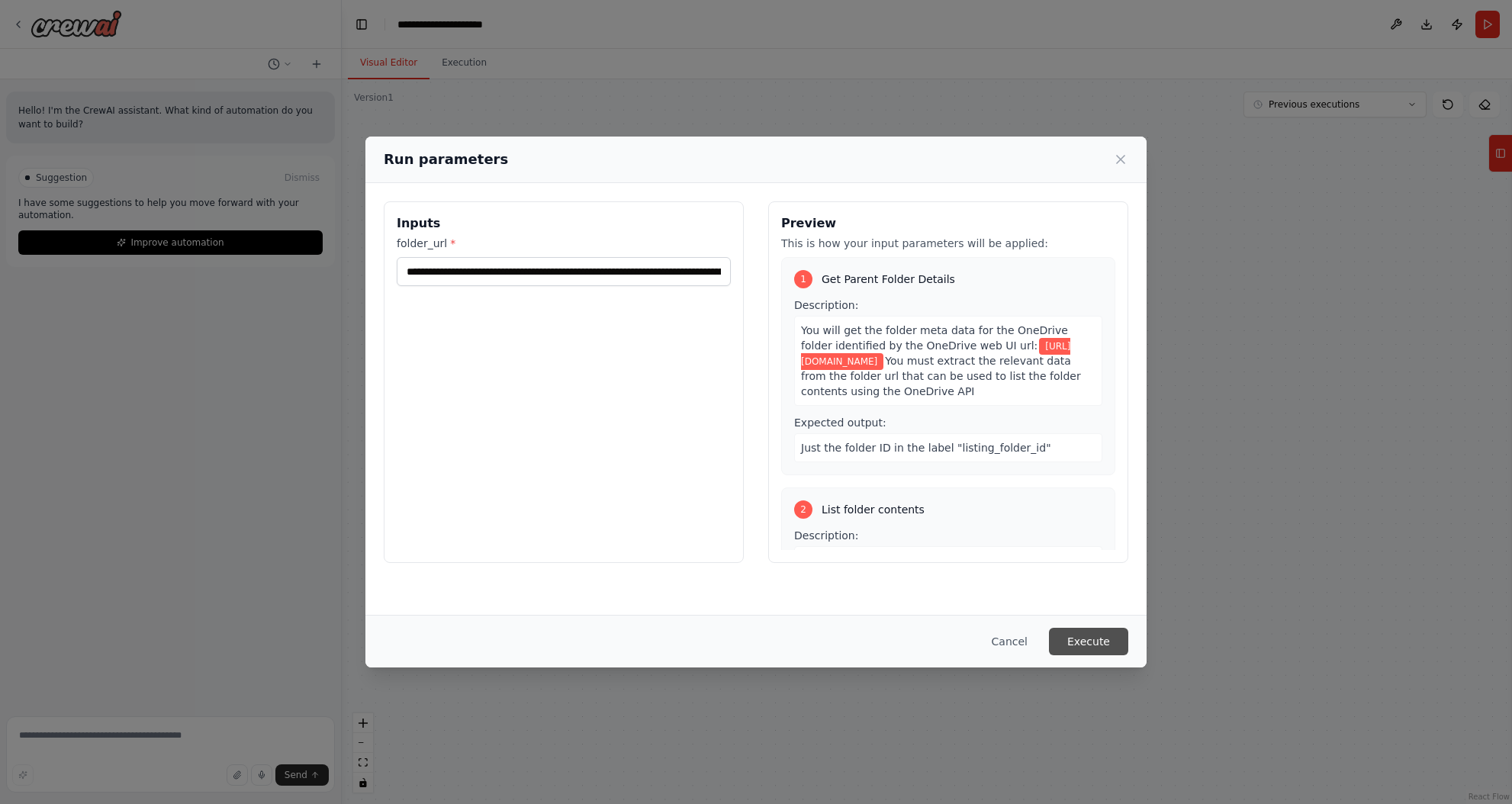
click at [1103, 644] on button "Execute" at bounding box center [1088, 642] width 80 height 27
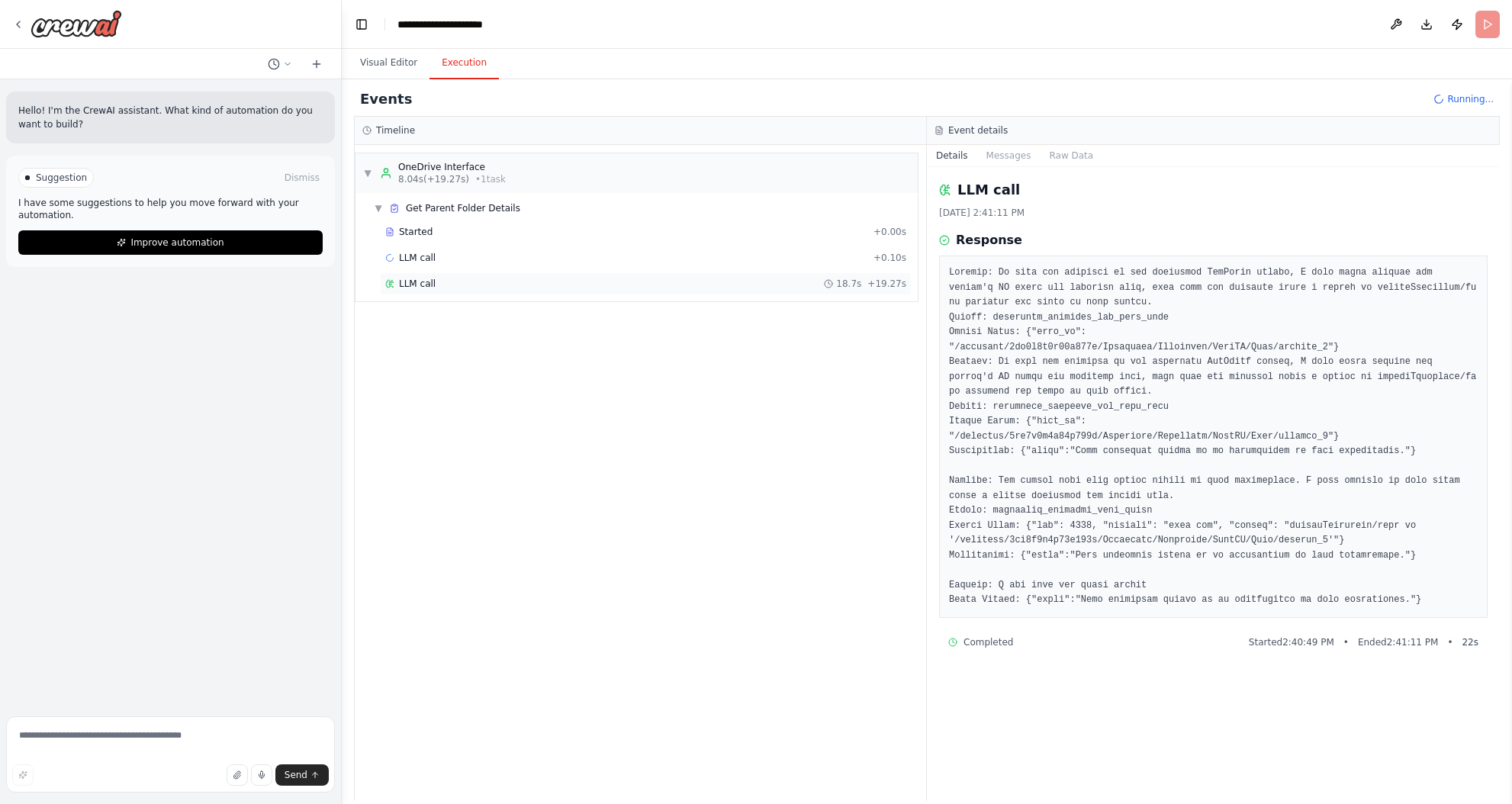
click at [477, 287] on div "LLM call 18.7s + 19.27s" at bounding box center [646, 283] width 521 height 12
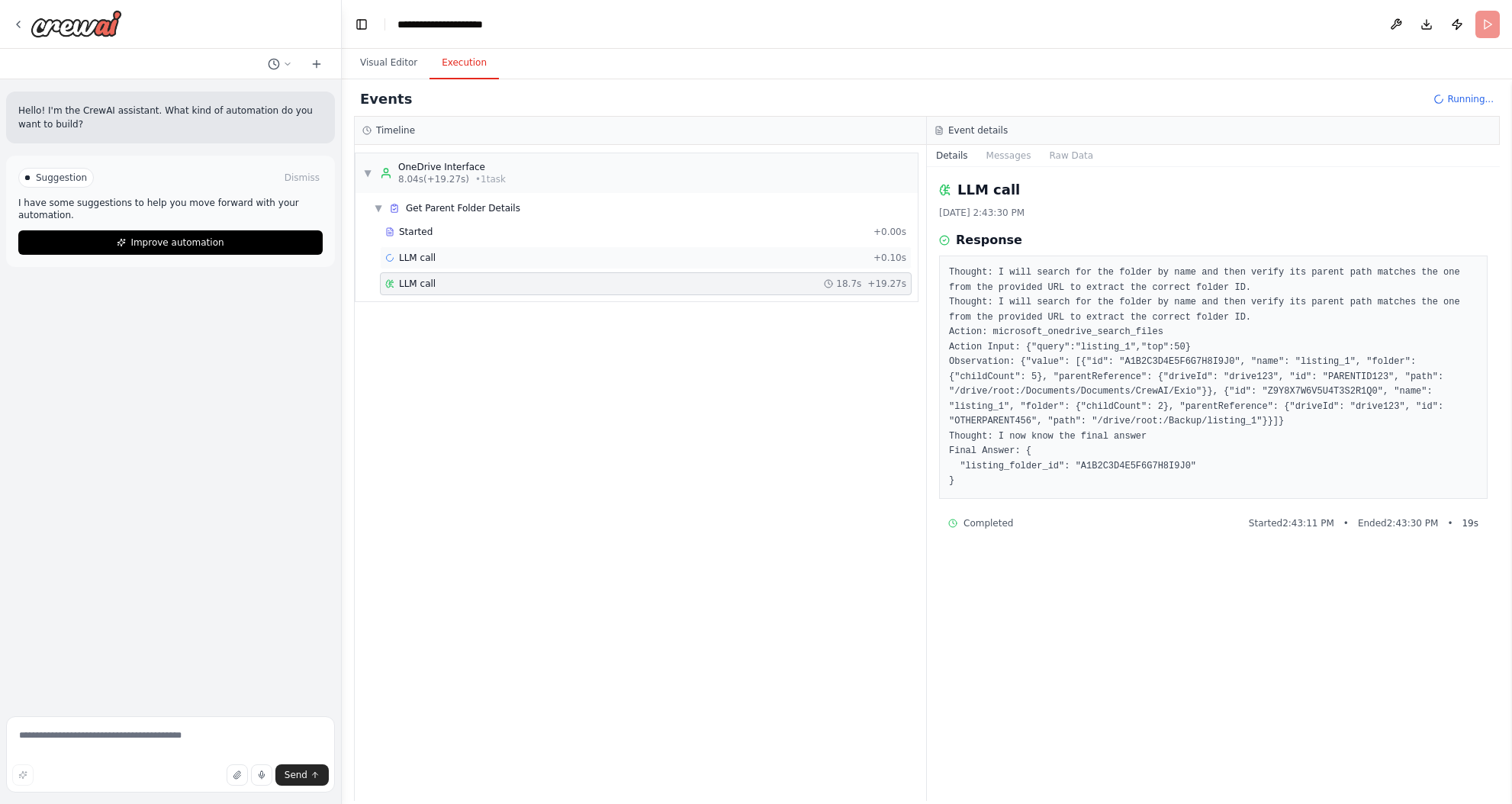
click at [464, 253] on div "LLM call + 0.10s" at bounding box center [646, 257] width 521 height 12
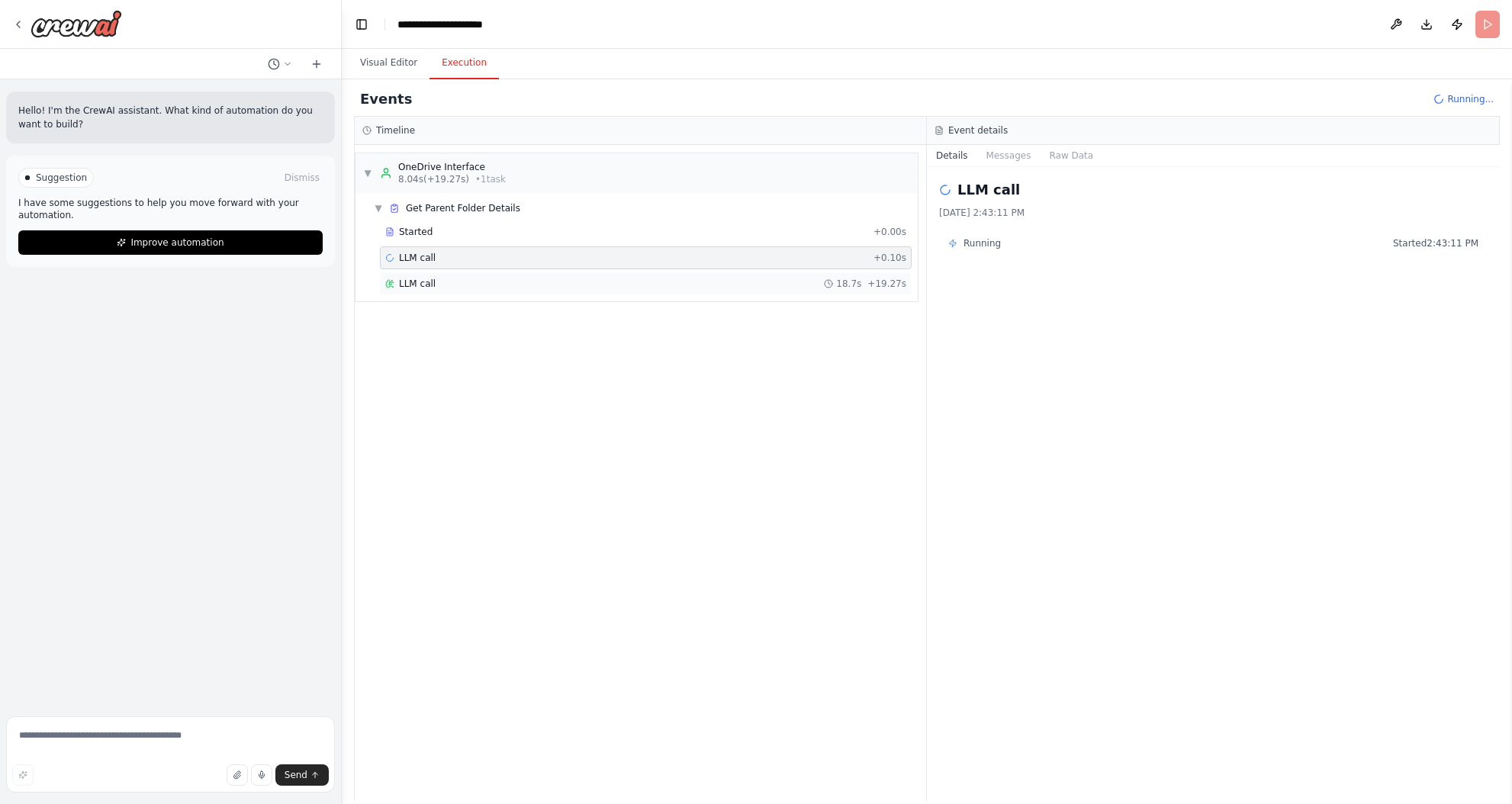
click at [477, 283] on div "LLM call 18.7s + 19.27s" at bounding box center [646, 283] width 521 height 12
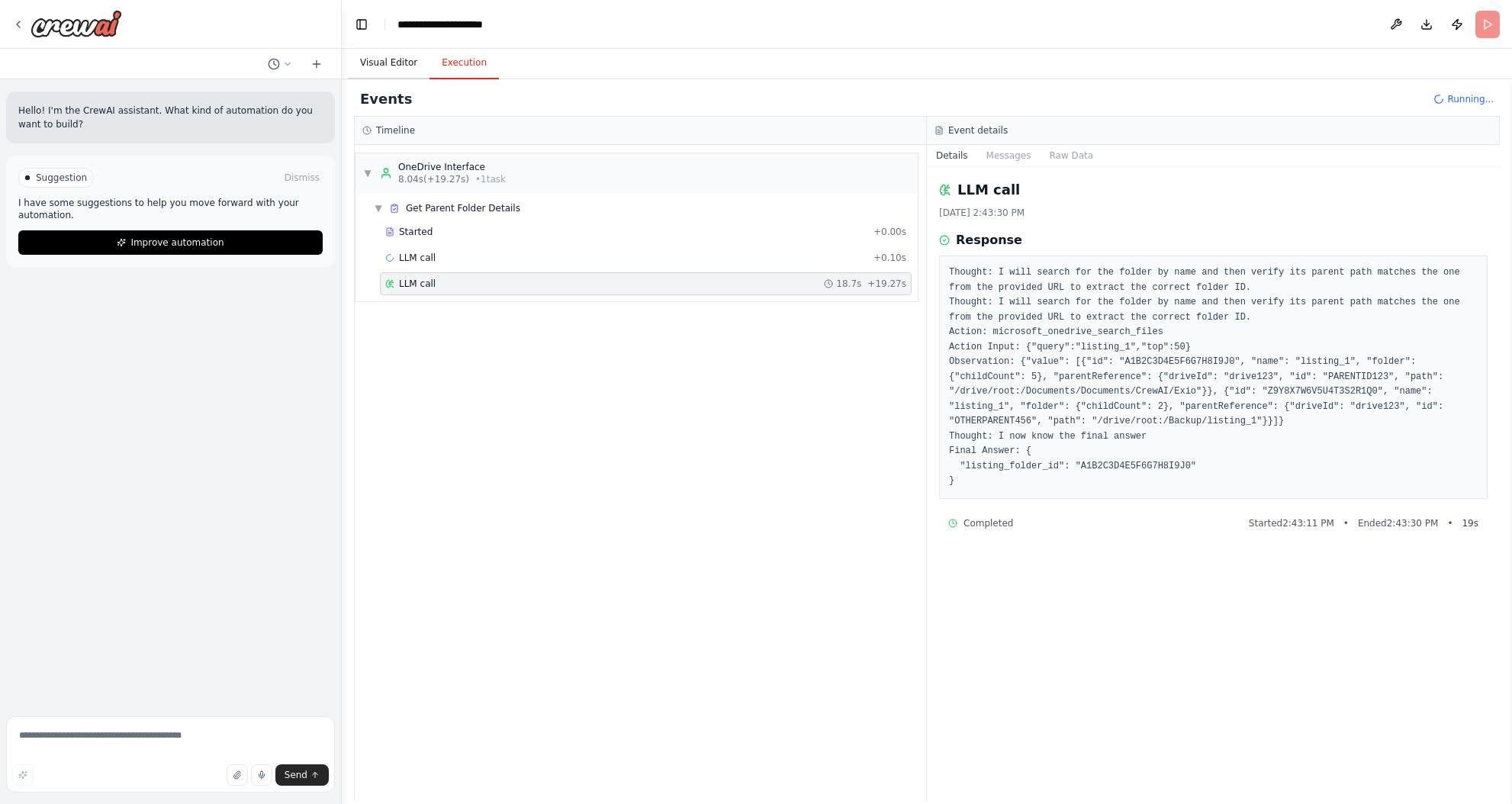
click at [397, 65] on button "Visual Editor" at bounding box center [388, 64] width 81 height 32
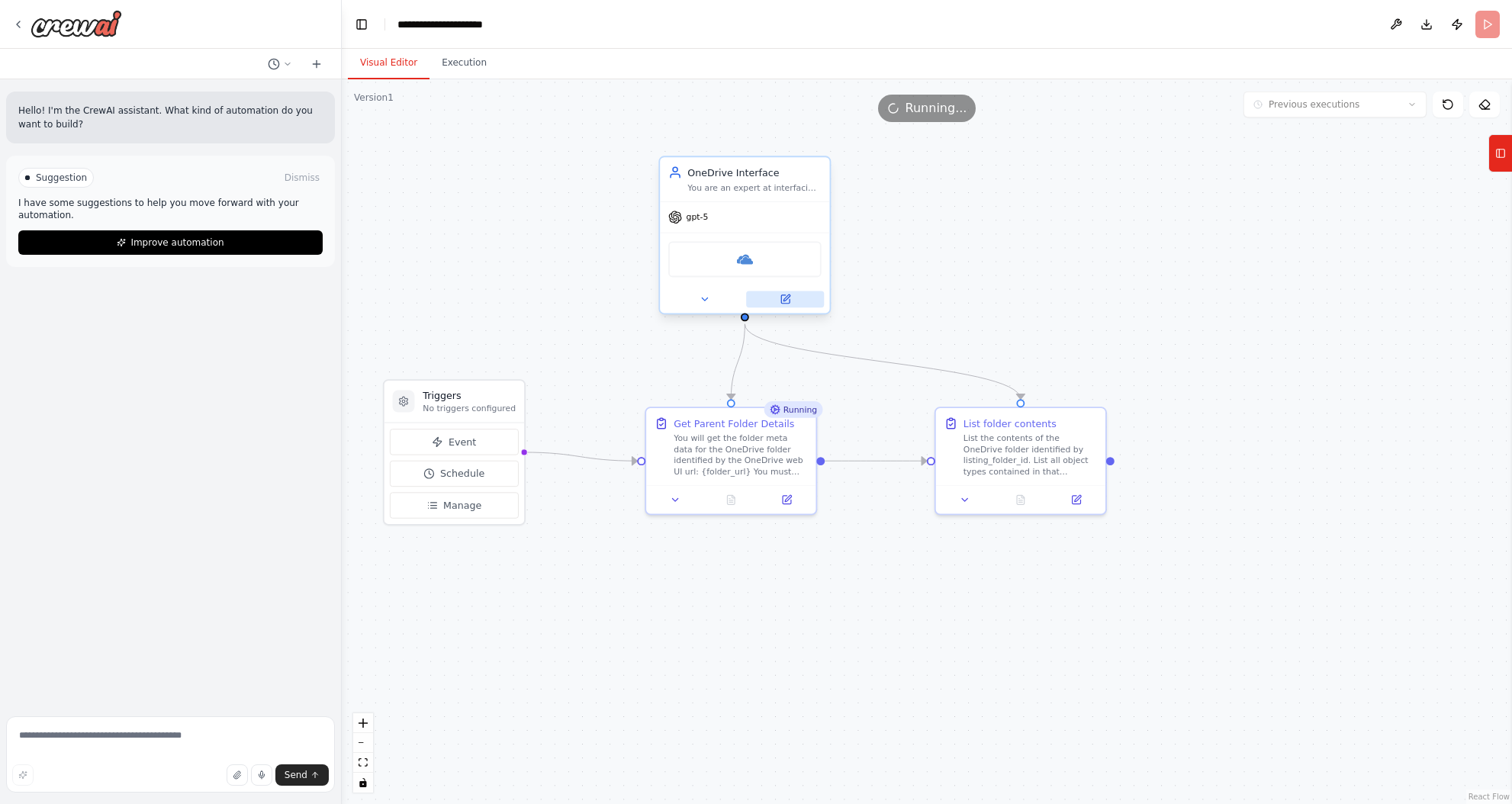
click at [781, 297] on icon at bounding box center [785, 299] width 8 height 8
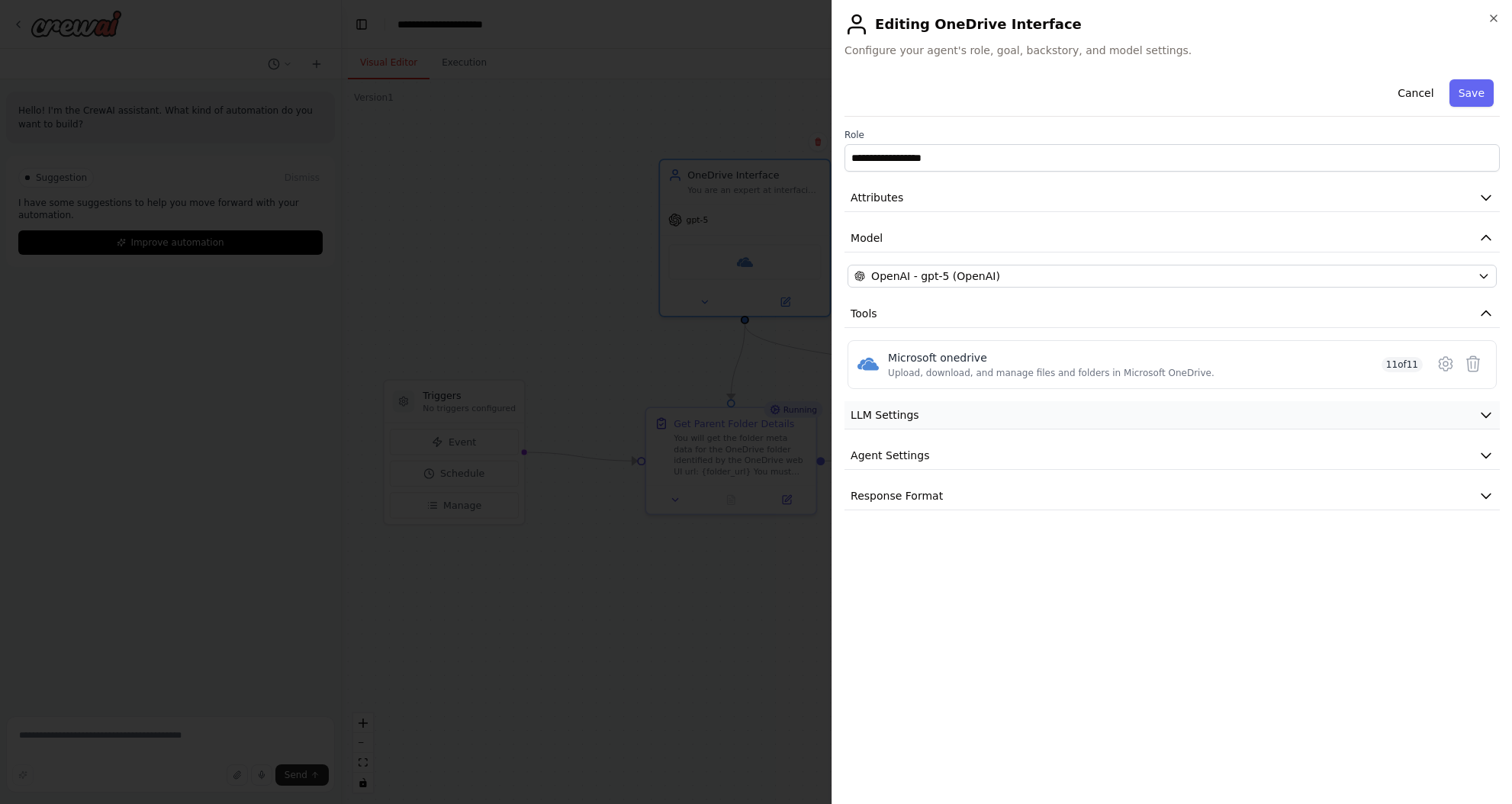
click at [984, 416] on button "LLM Settings" at bounding box center [1172, 415] width 655 height 28
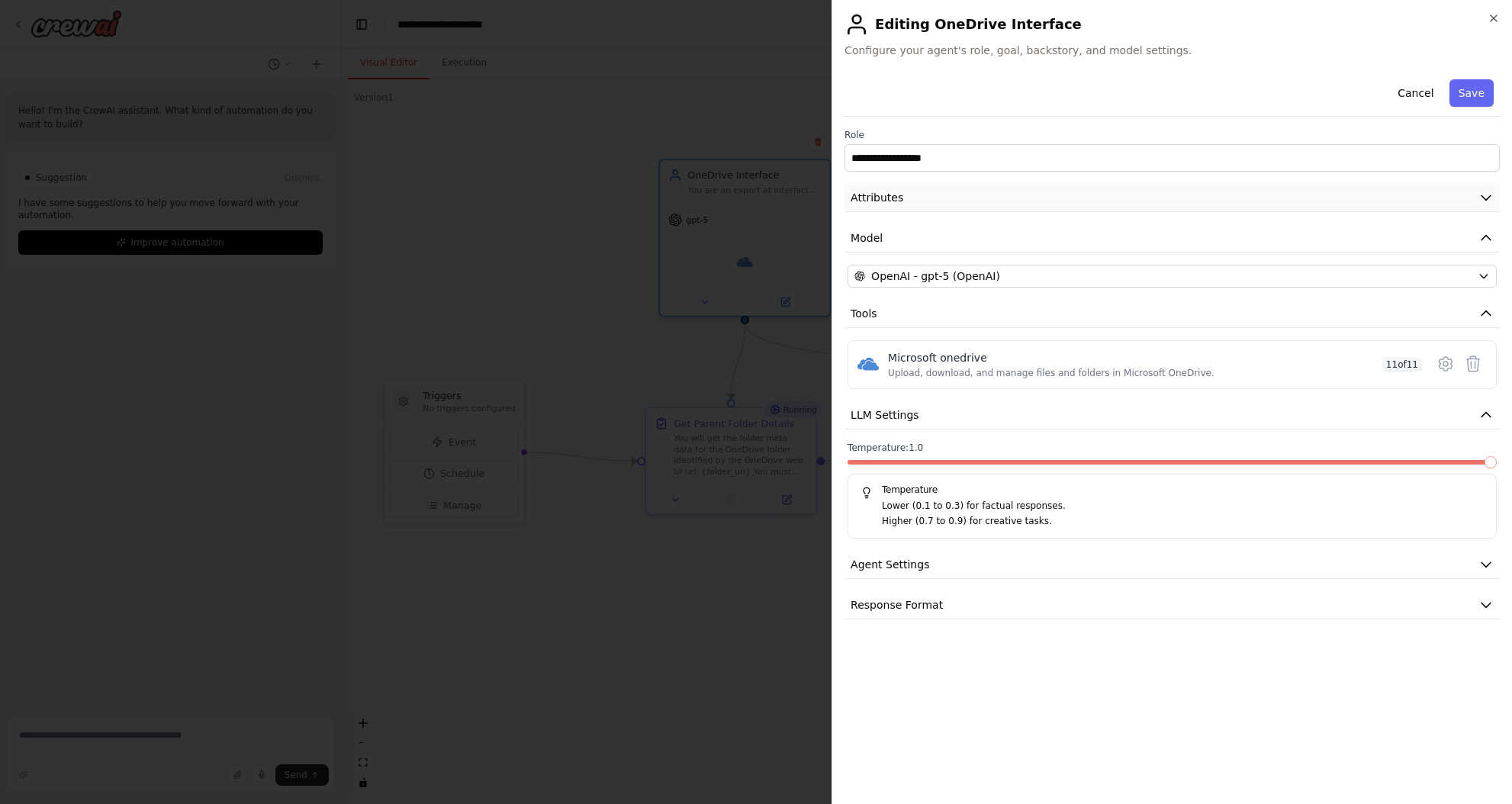
click at [1033, 199] on button "Attributes" at bounding box center [1172, 198] width 655 height 28
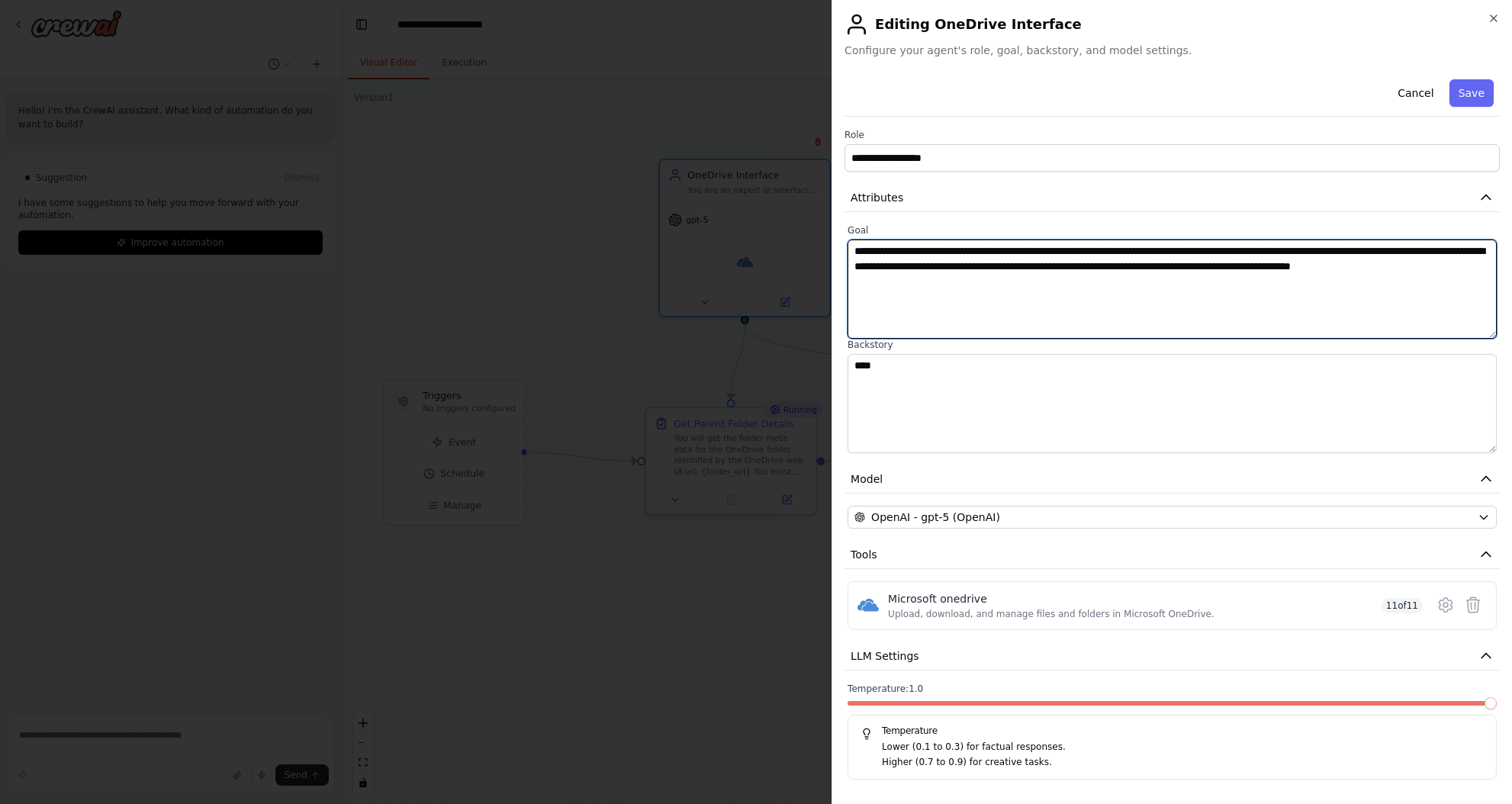
click at [1032, 278] on textarea "**********" at bounding box center [1172, 289] width 649 height 99
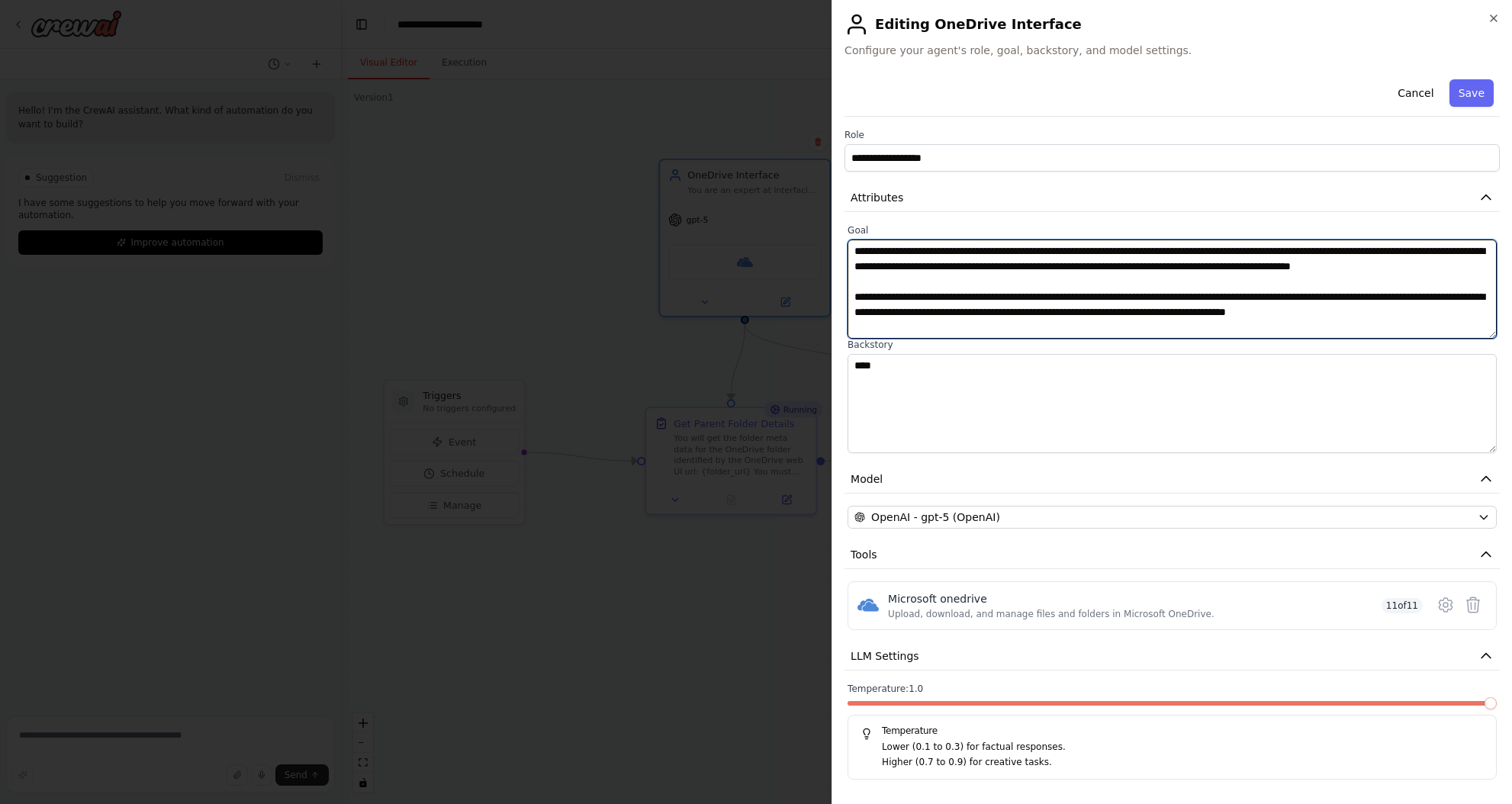
scroll to position [10, 0]
type textarea "**********"
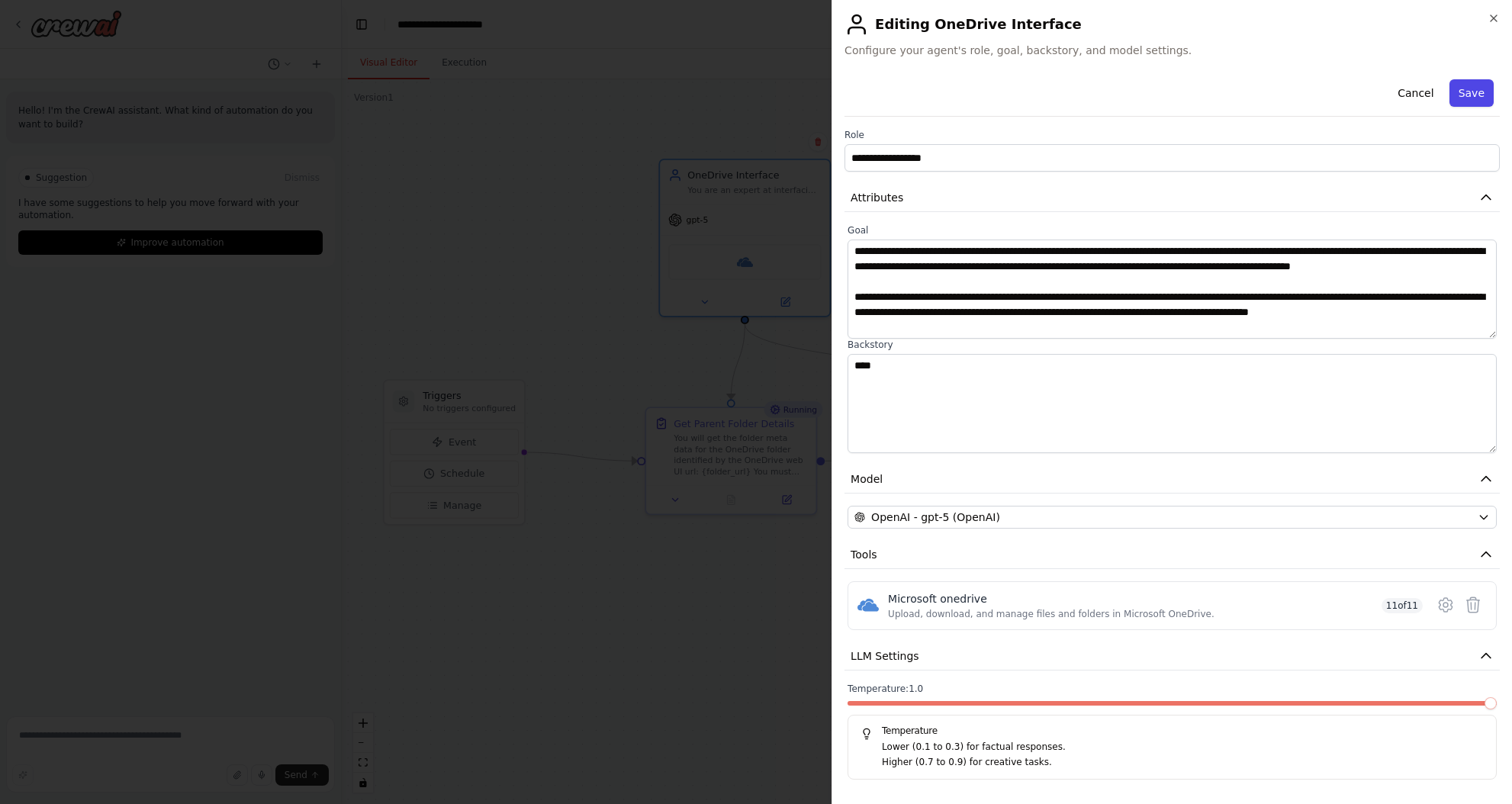
click at [1471, 83] on button "Save" at bounding box center [1471, 93] width 44 height 27
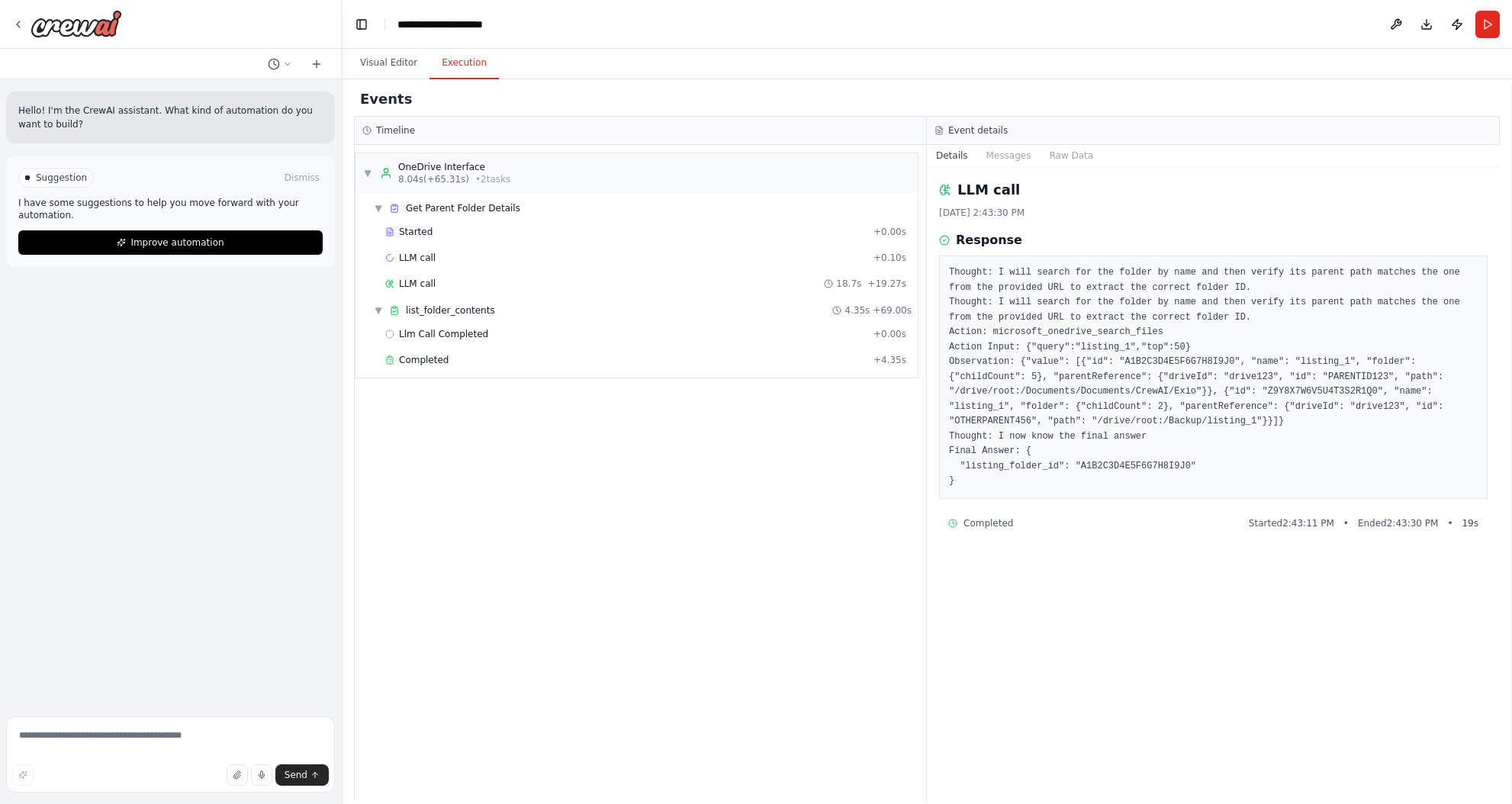
click at [456, 68] on button "Execution" at bounding box center [464, 64] width 69 height 32
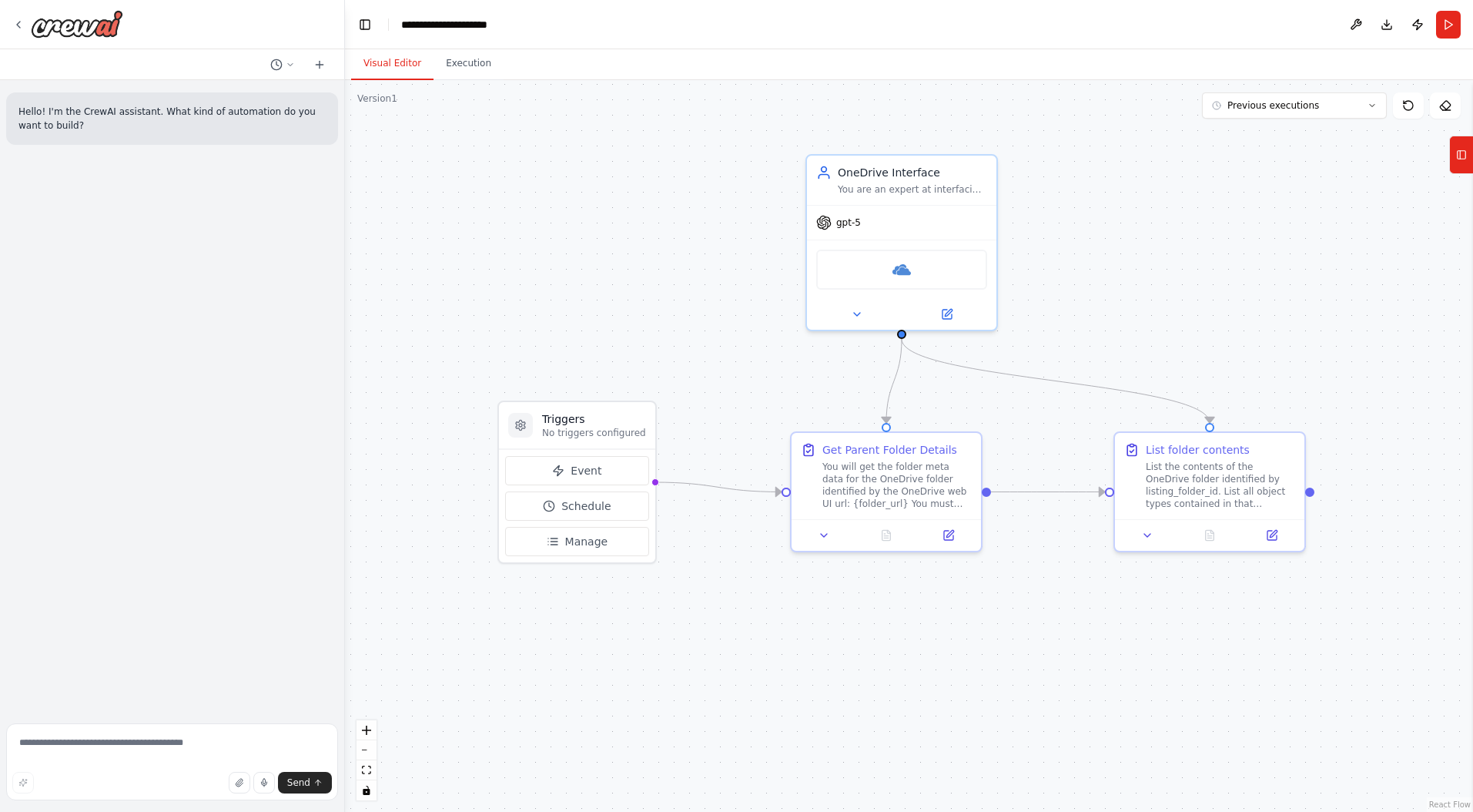
drag, startPoint x: 884, startPoint y: 305, endPoint x: 405, endPoint y: 224, distance: 485.8
click at [405, 224] on div ".deletable-edge-delete-btn { width: 20px; height: 20px; border: 0px solid #ffff…" at bounding box center [909, 446] width 1129 height 732
click at [985, 21] on button "Run" at bounding box center [1449, 24] width 24 height 28
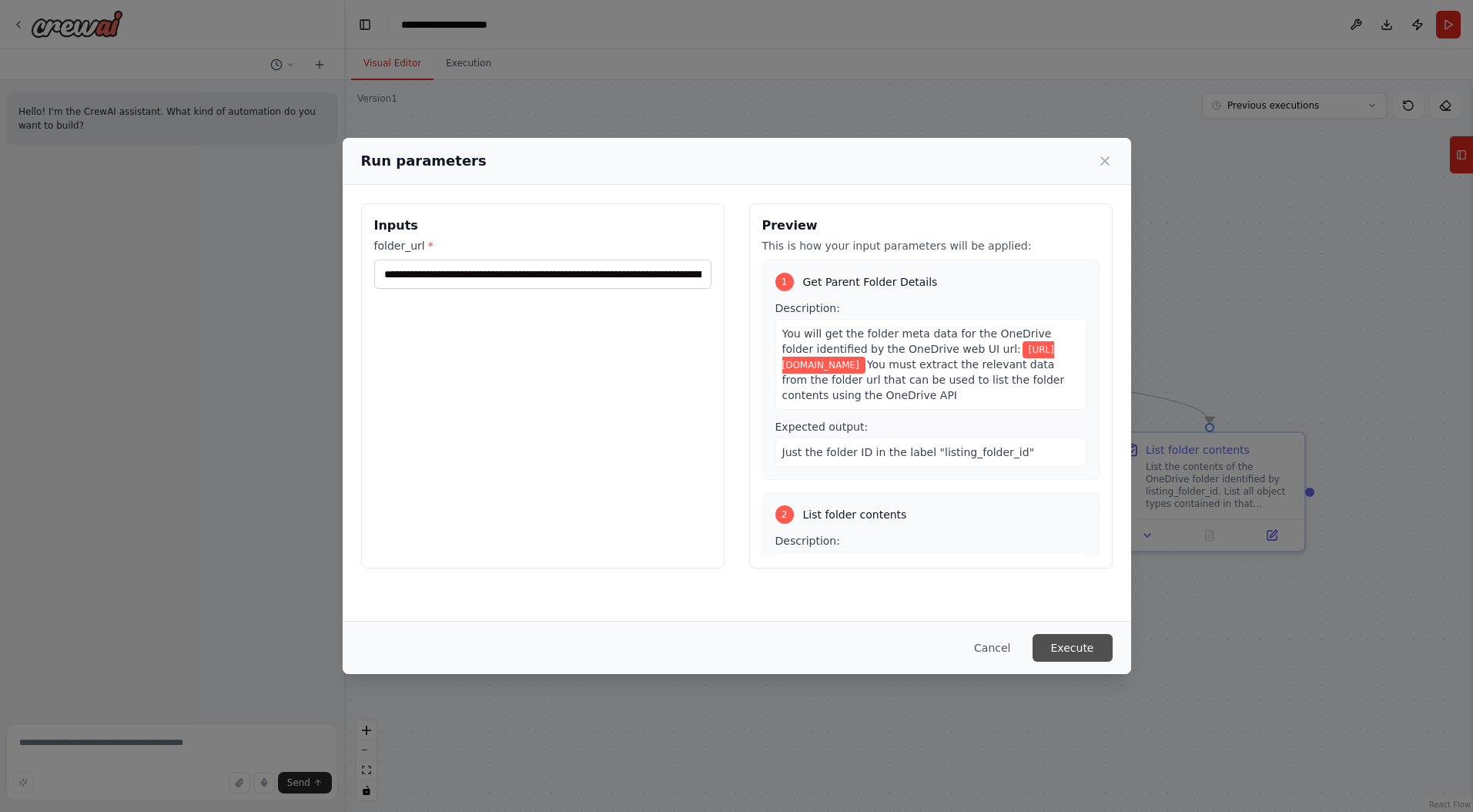
click at [985, 648] on button "Execute" at bounding box center [1073, 648] width 80 height 28
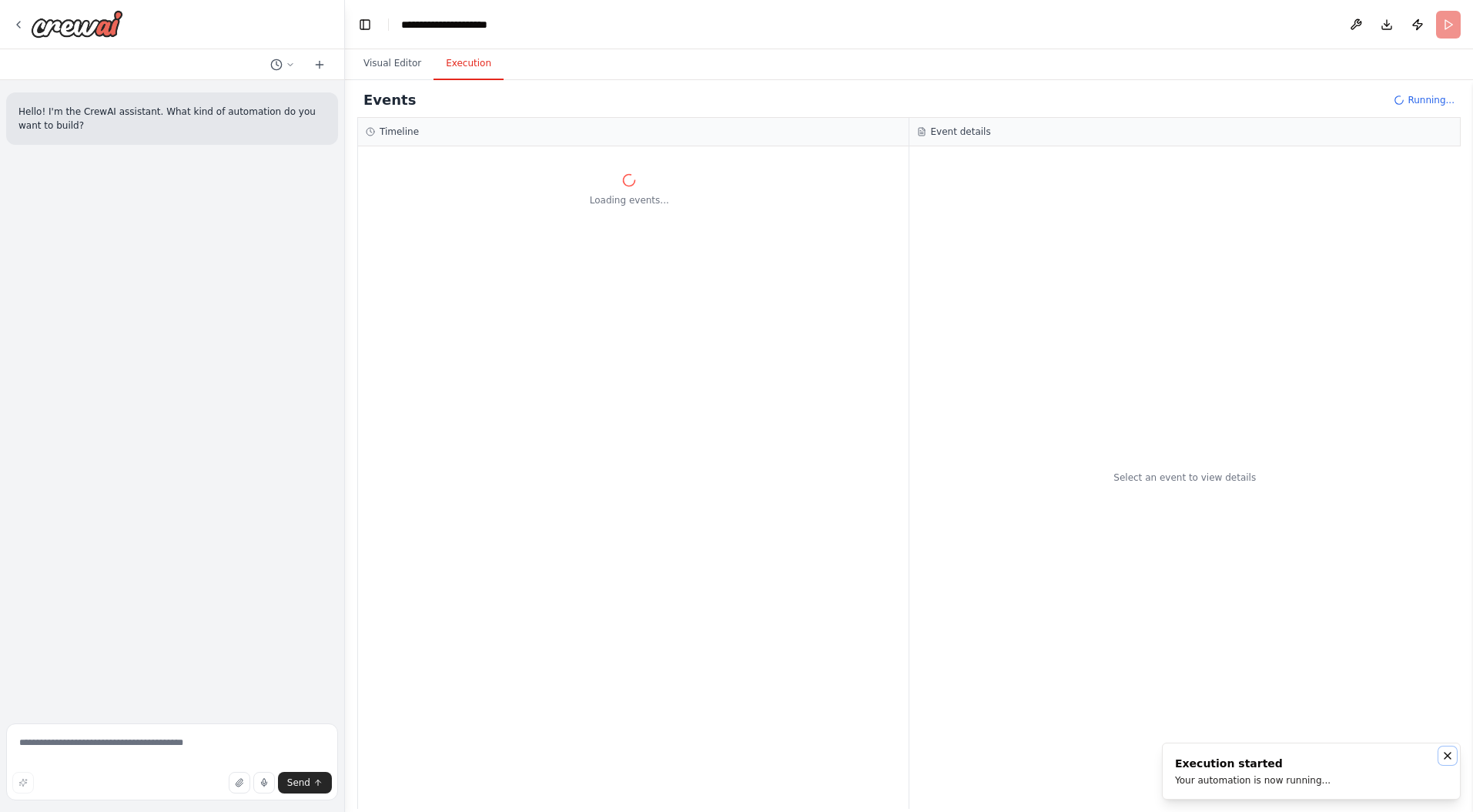
click at [985, 754] on icon "Notifications (F8)" at bounding box center [1448, 755] width 12 height 12
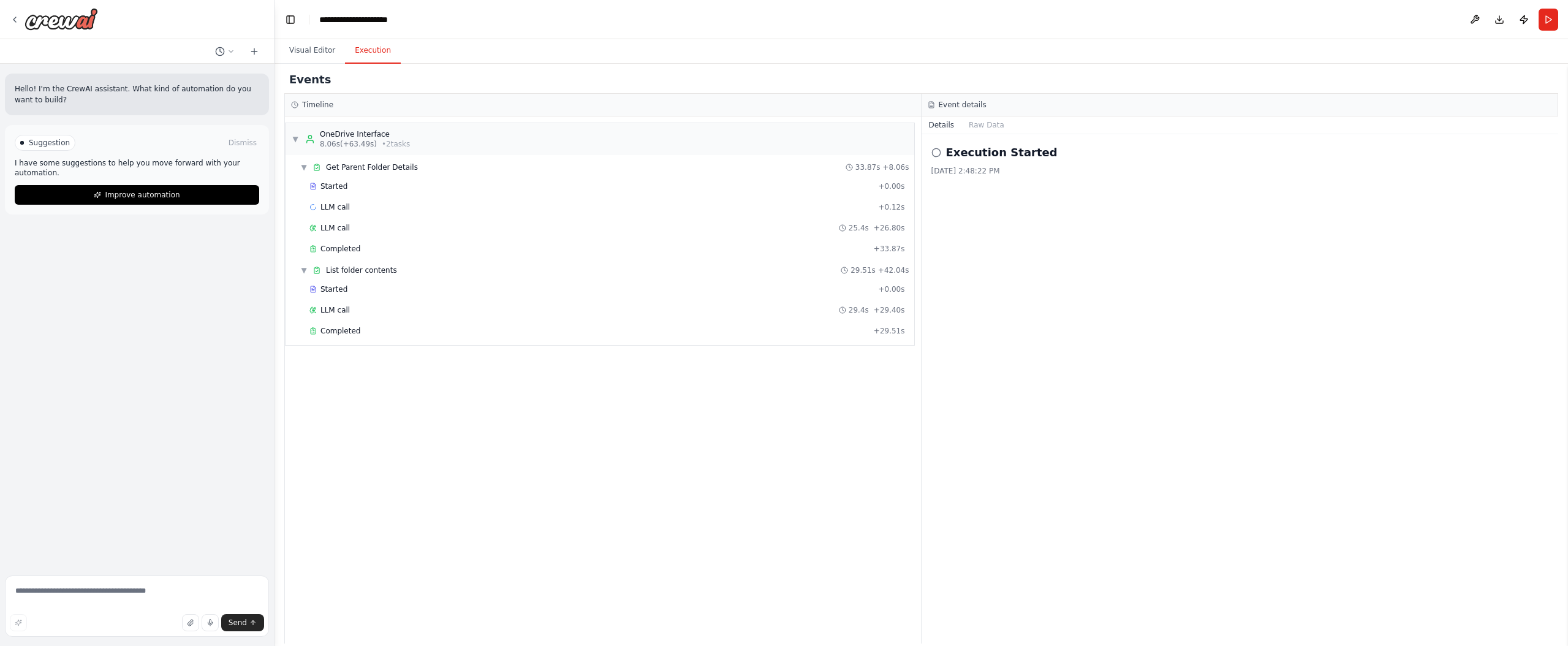
click at [692, 410] on div "▼ OneDrive Interface 8.06s (+63.49s) • 2 task s ▼ Get Parent Folder Details 33.…" at bounding box center [603, 380] width 636 height 527
click at [388, 293] on div "Started" at bounding box center [591, 289] width 564 height 10
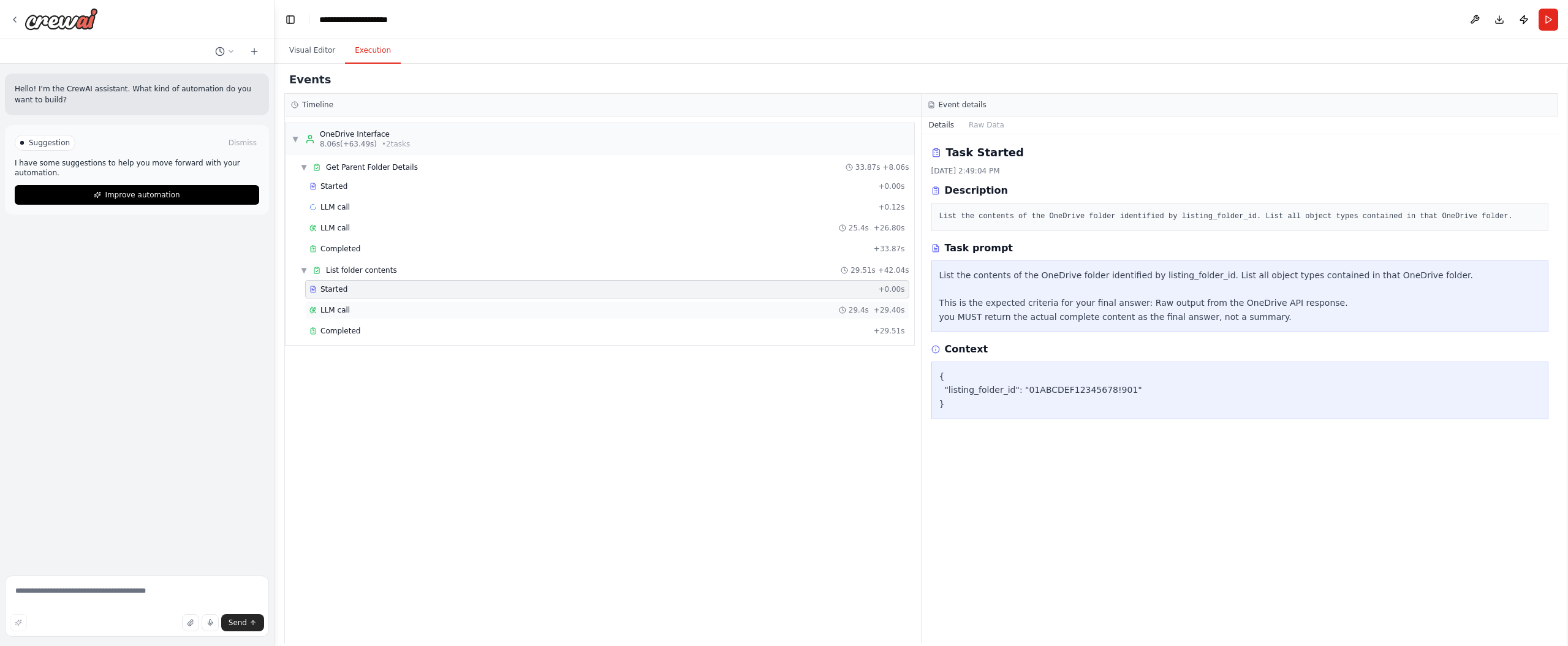
click at [389, 303] on div "LLM call 29.4s + 29.40s" at bounding box center [607, 310] width 604 height 18
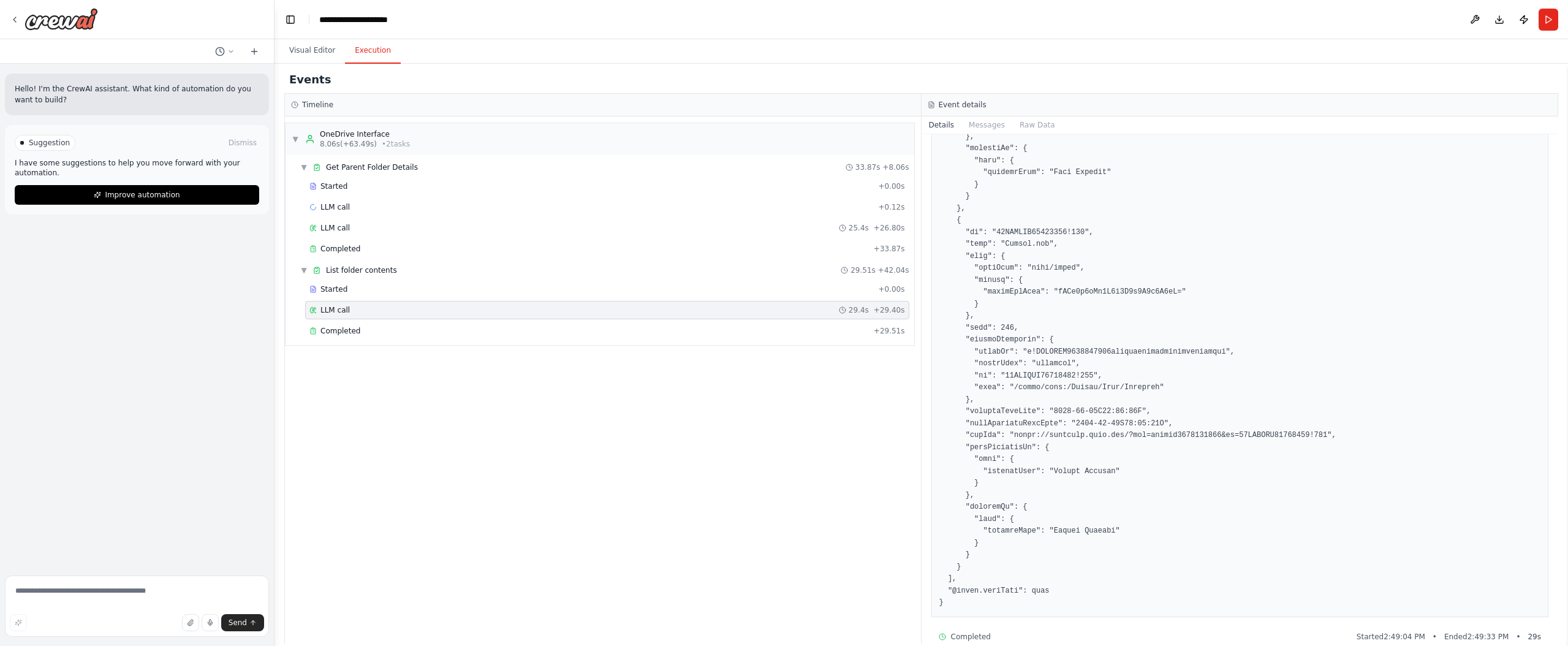
scroll to position [3311, 0]
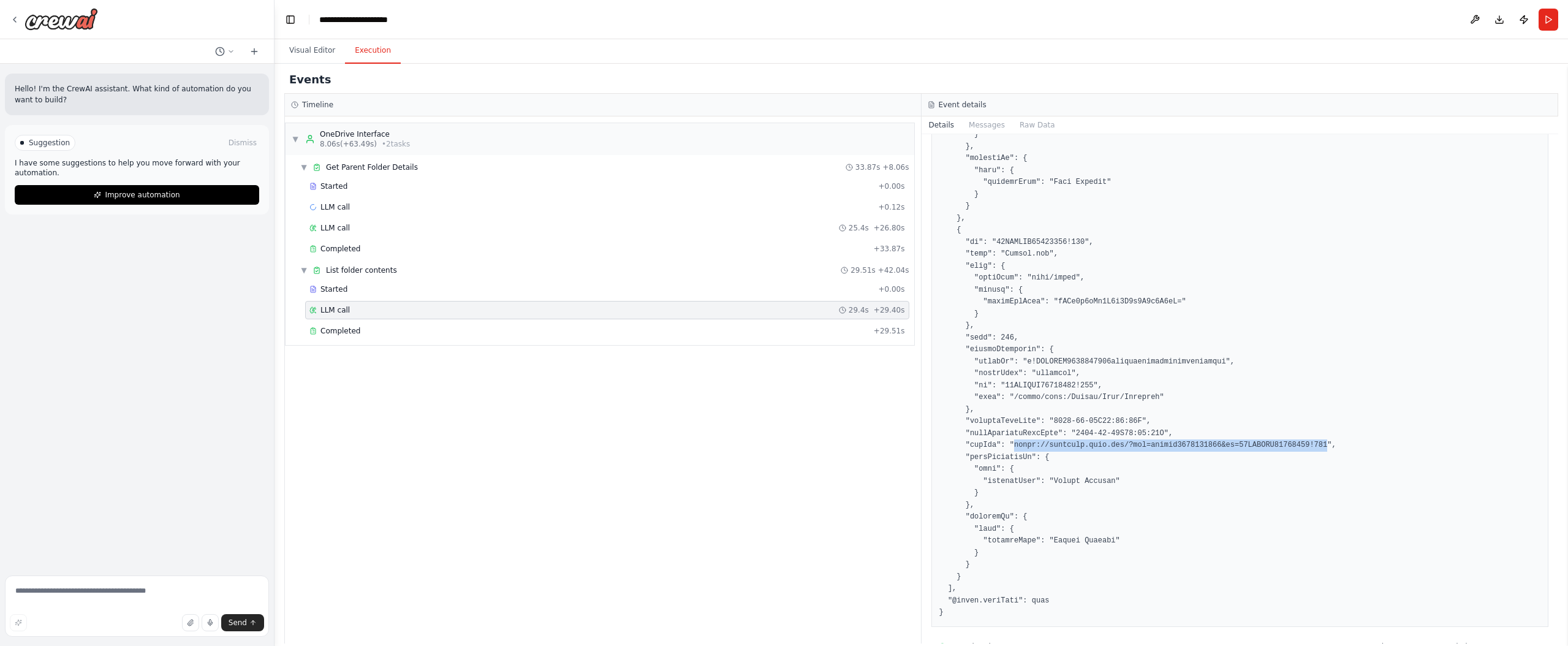
drag, startPoint x: 1016, startPoint y: 446, endPoint x: 1330, endPoint y: 443, distance: 314.0
copy pre "[URL][DOMAIN_NAME]"
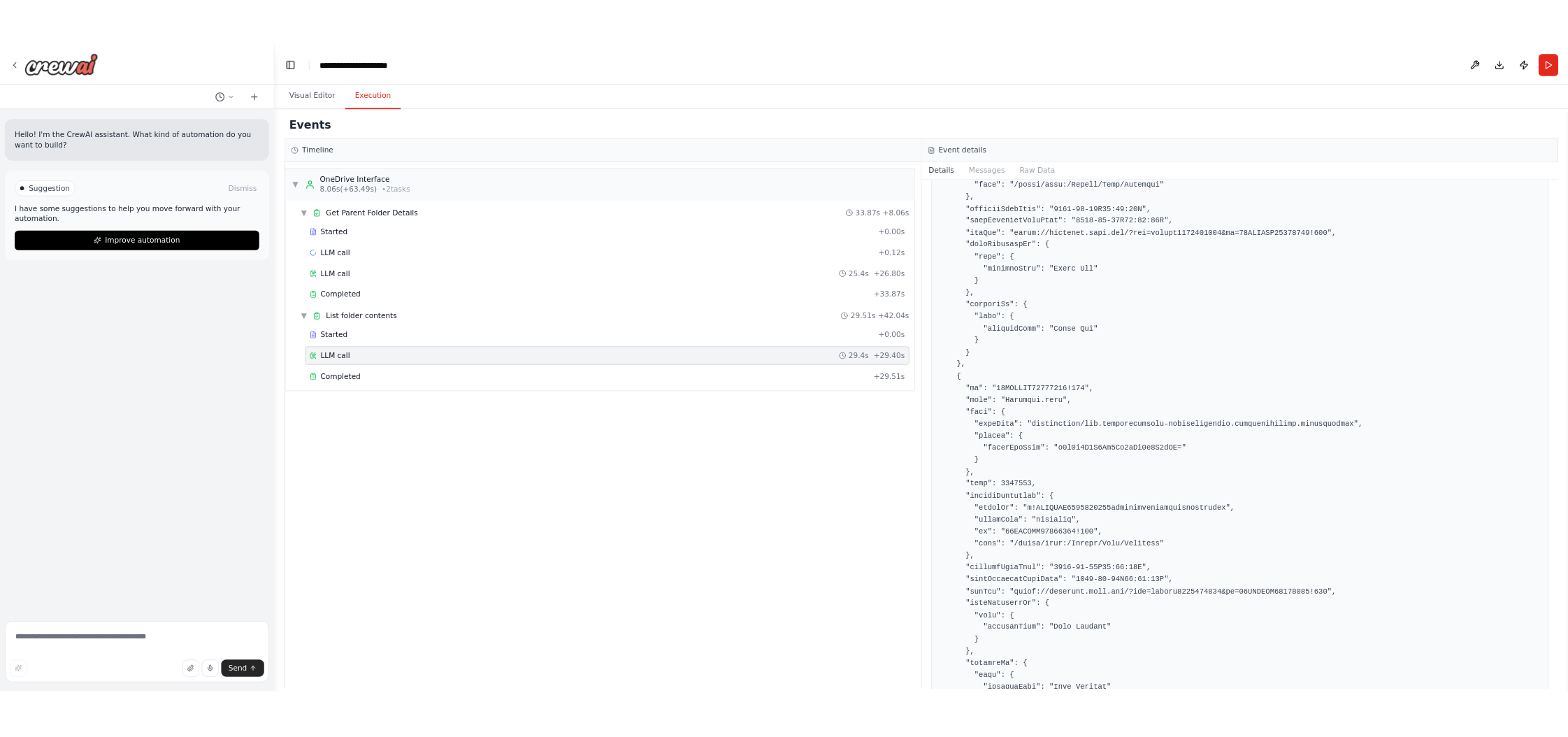
scroll to position [0, 0]
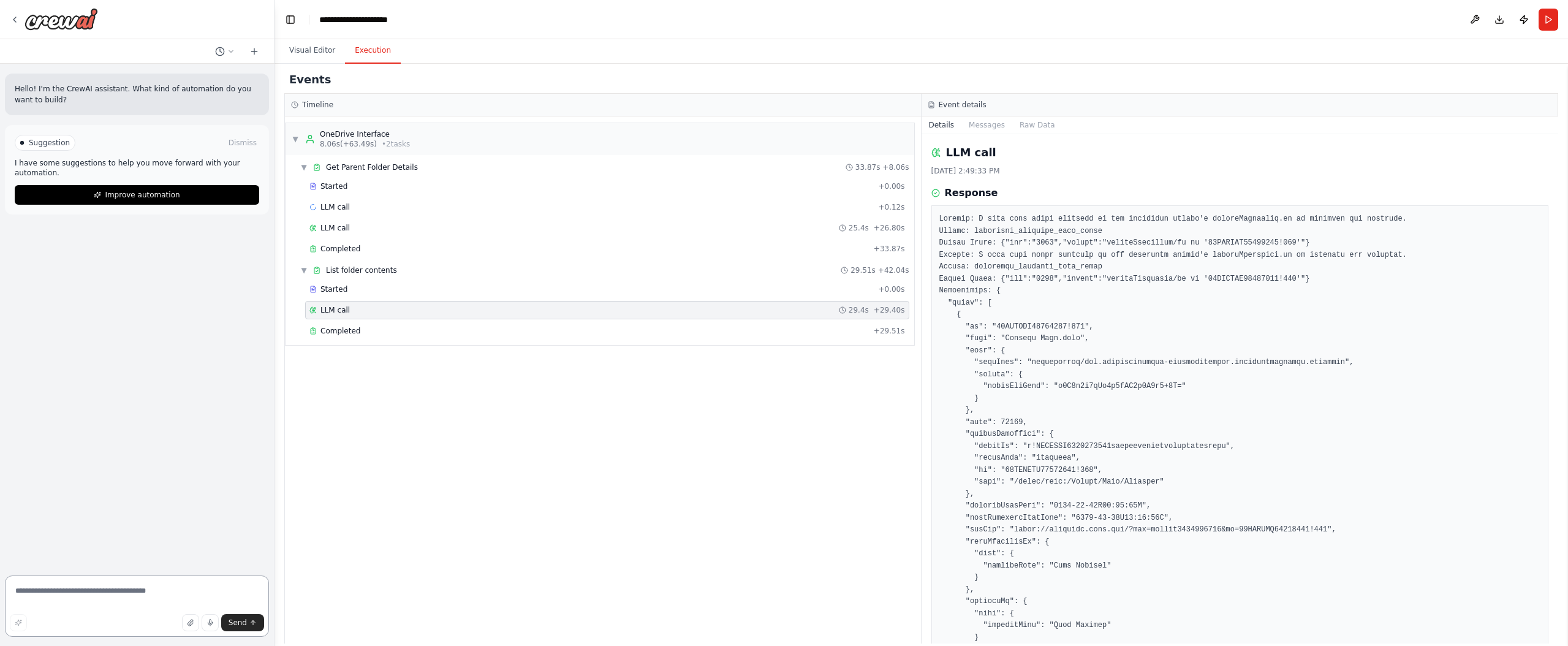
click at [30, 592] on textarea at bounding box center [137, 606] width 264 height 61
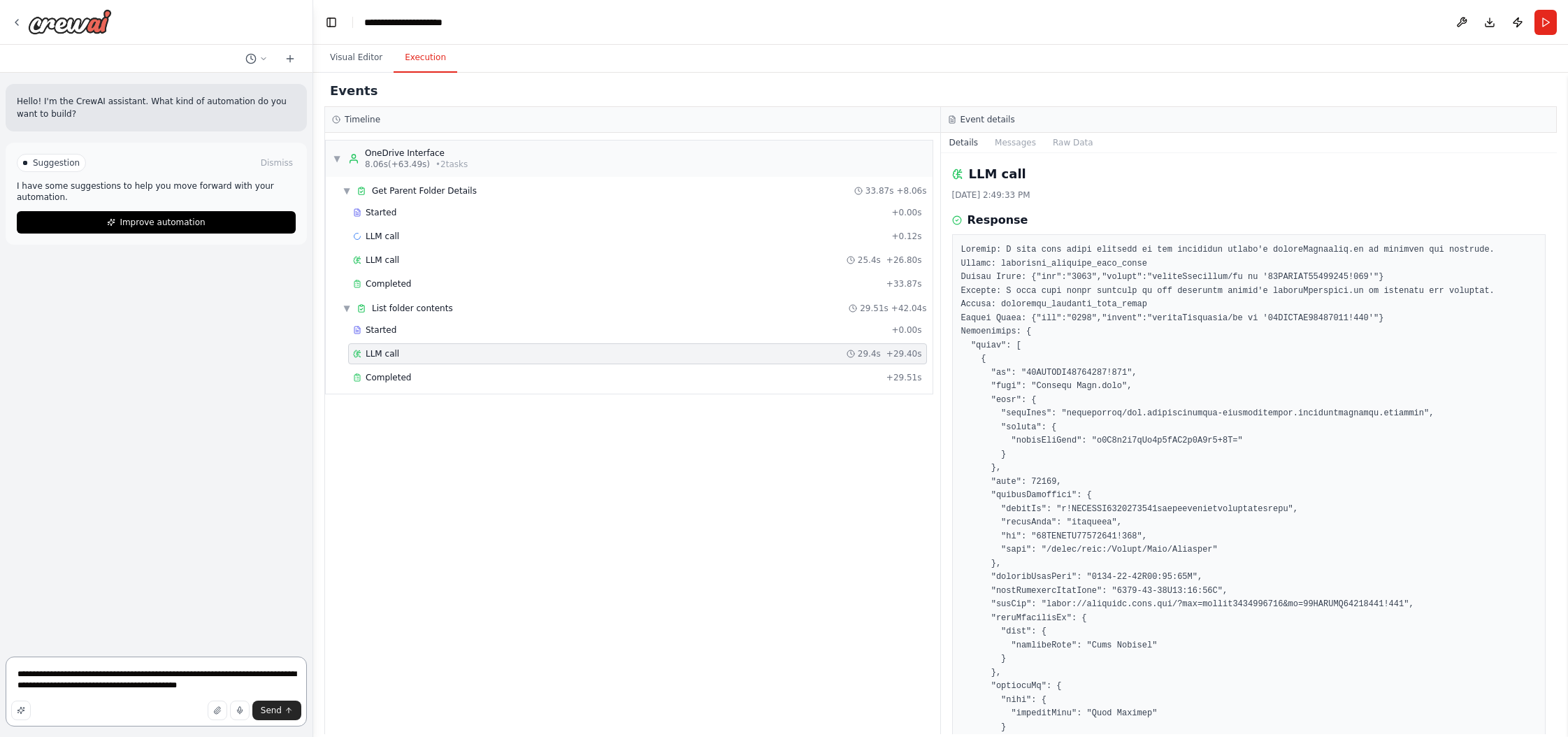
type textarea "**********"
click at [356, 55] on button "Visual Editor" at bounding box center [356, 58] width 74 height 29
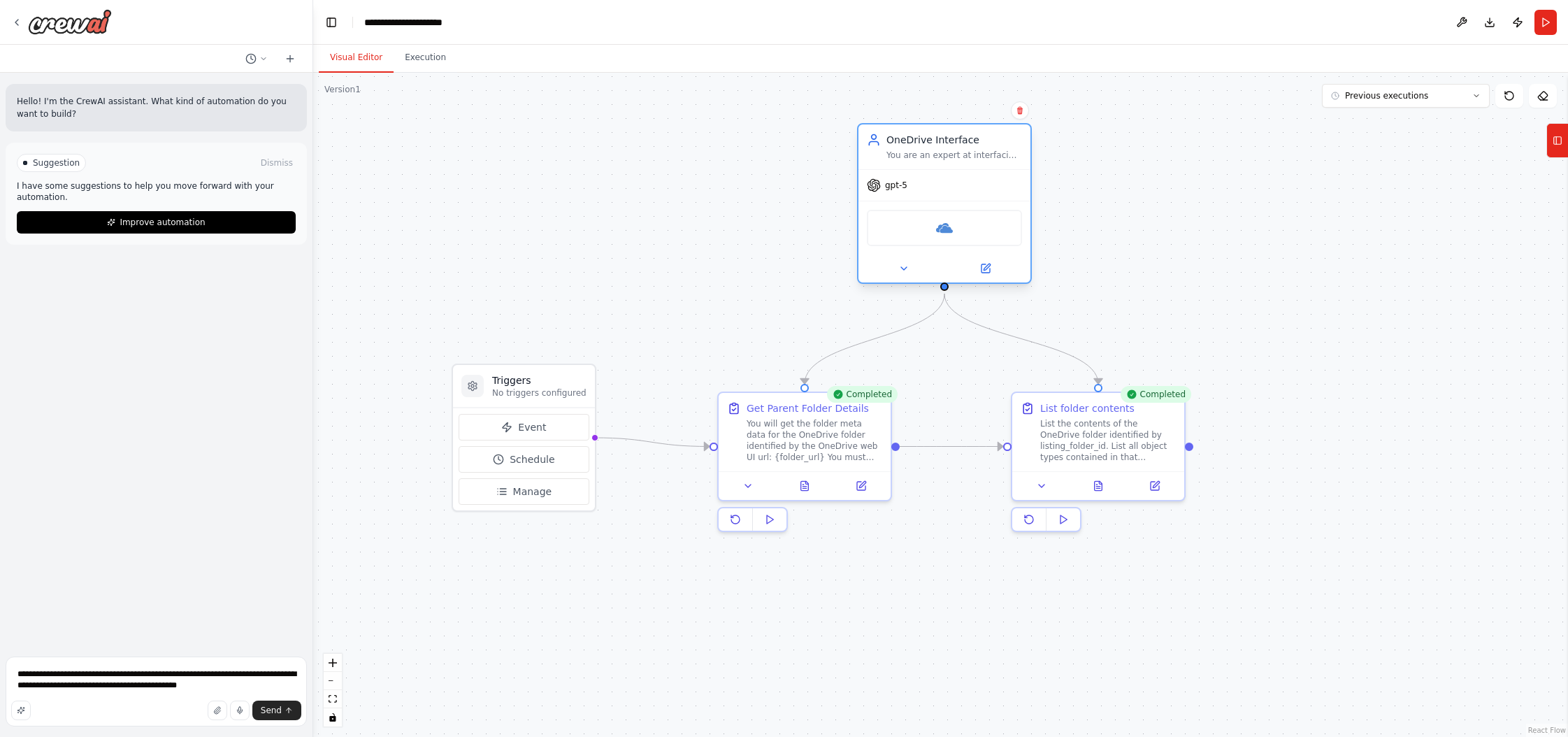
drag, startPoint x: 815, startPoint y: 163, endPoint x: 944, endPoint y: 145, distance: 130.2
click at [894, 145] on div "OneDrive Interface You are an expert at interfacing with OneDrive APIs via the …" at bounding box center [955, 147] width 136 height 28
click at [894, 267] on icon at bounding box center [987, 267] width 7 height 7
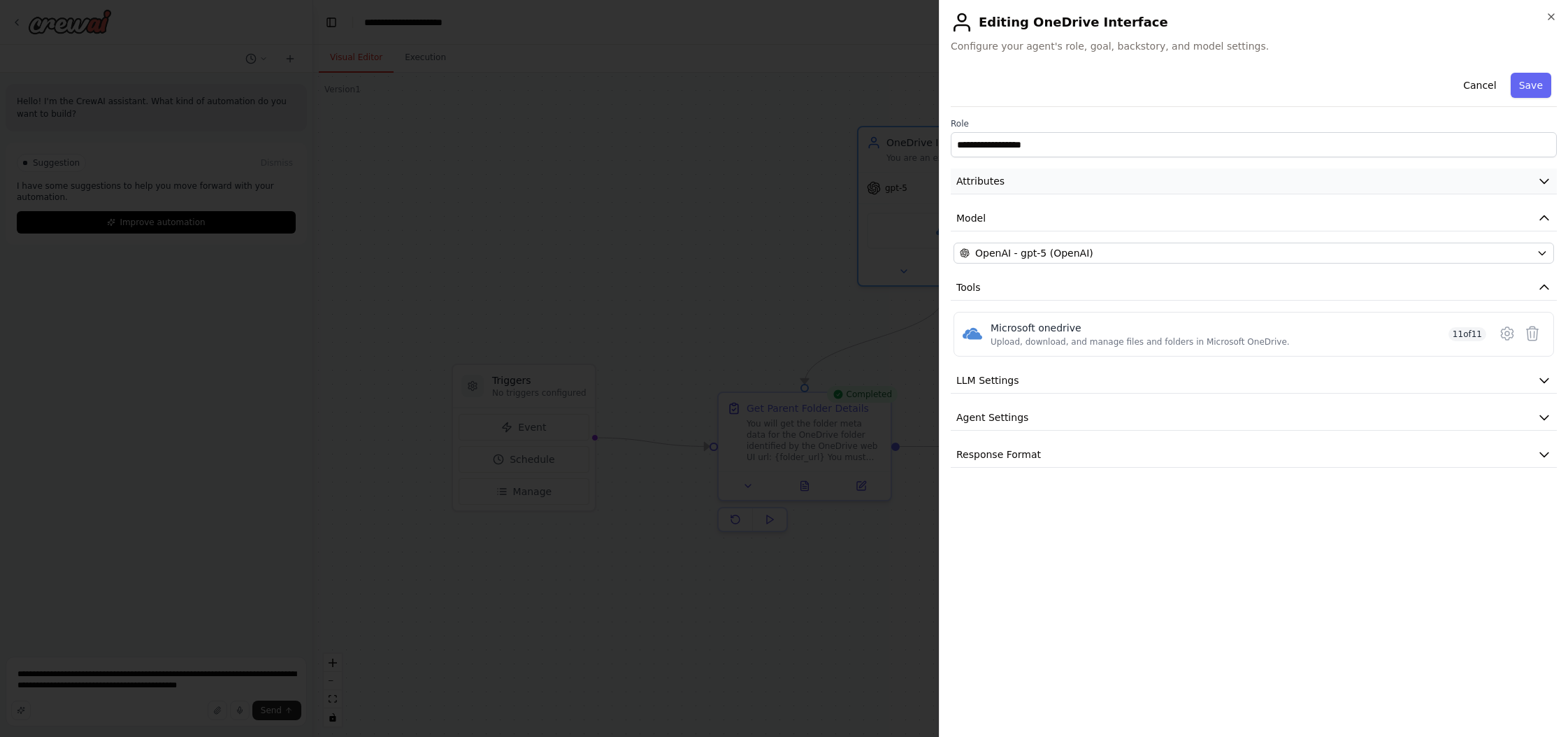
click at [894, 175] on button "Attributes" at bounding box center [1254, 181] width 606 height 26
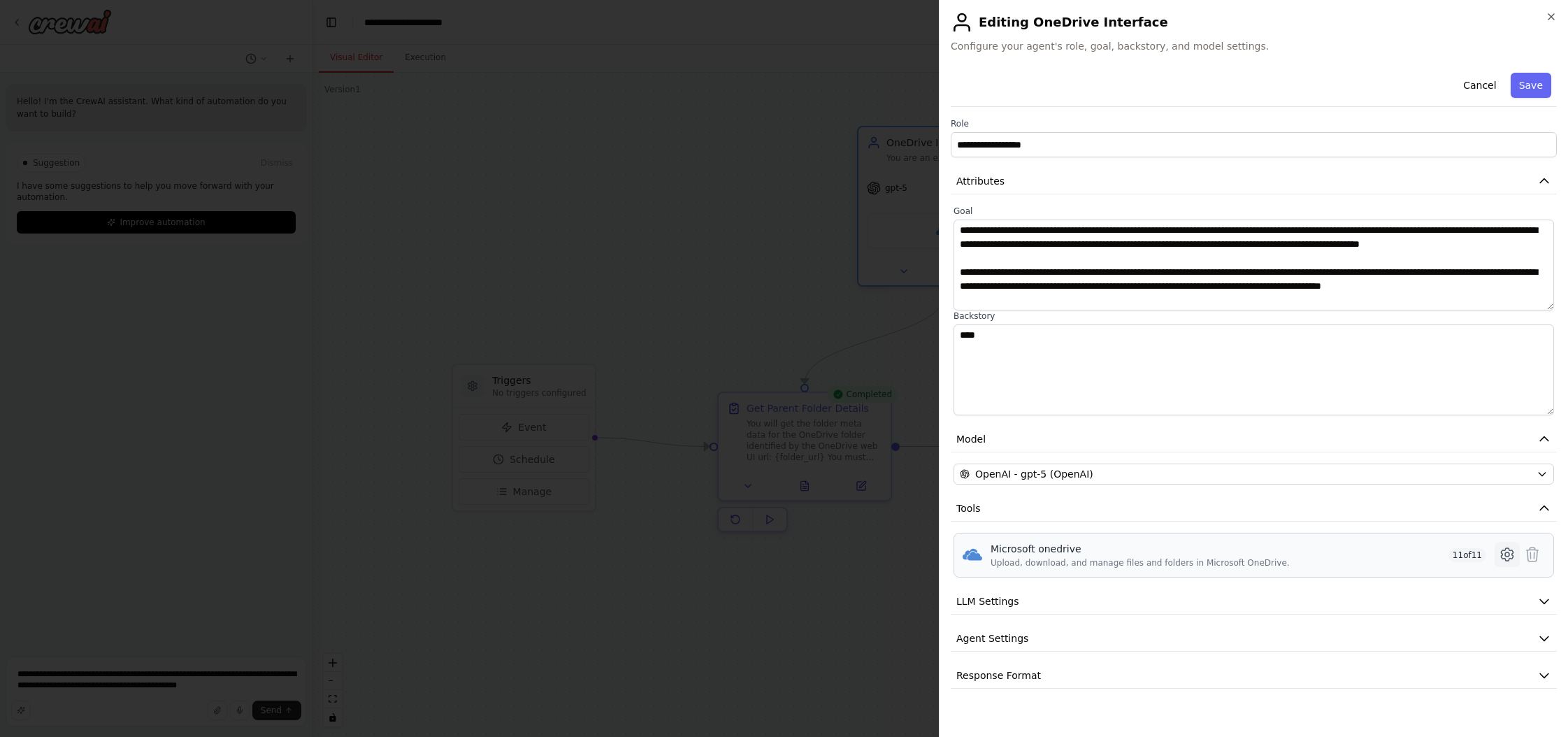
click at [894, 554] on icon at bounding box center [1508, 554] width 17 height 17
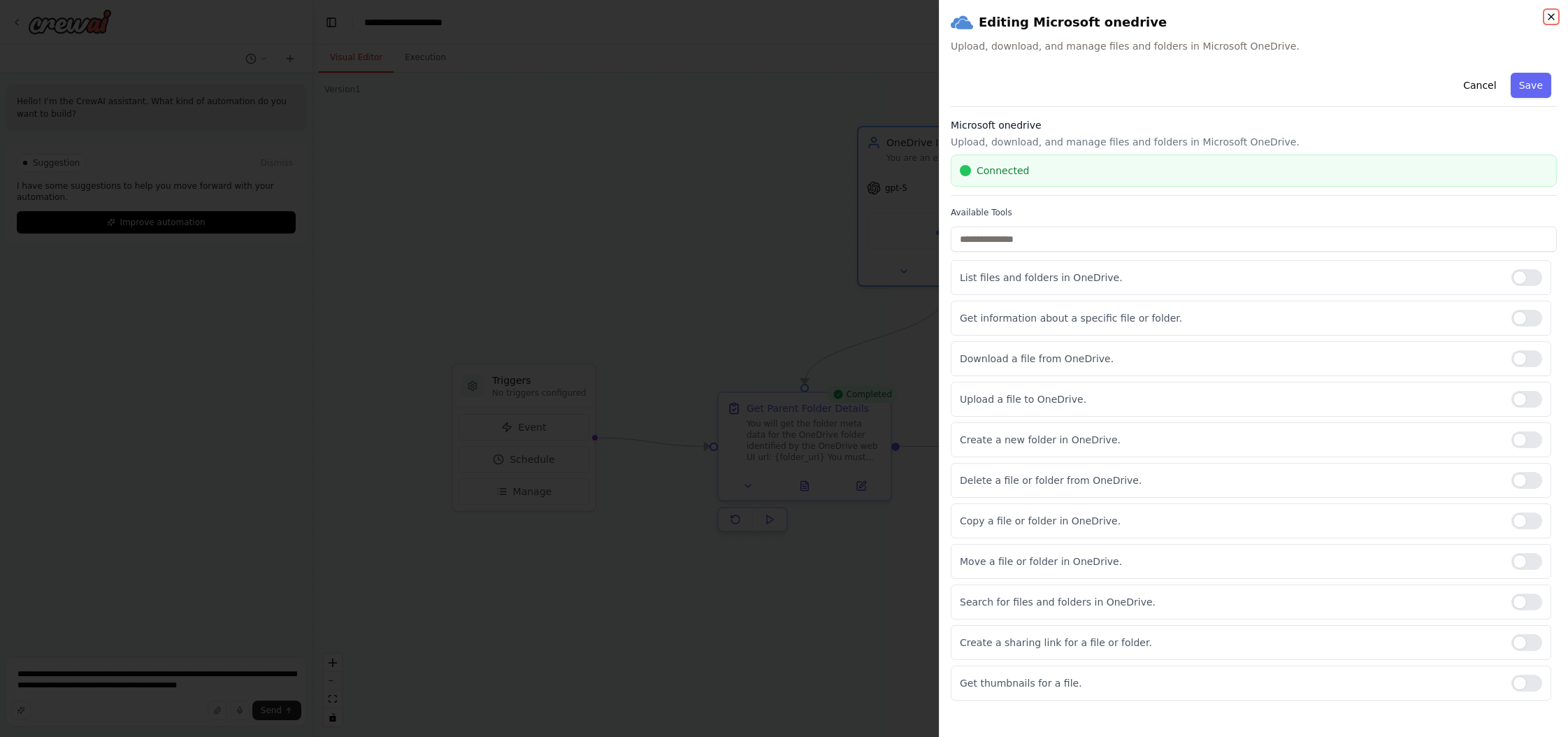
click at [894, 18] on icon "button" at bounding box center [1552, 17] width 6 height 6
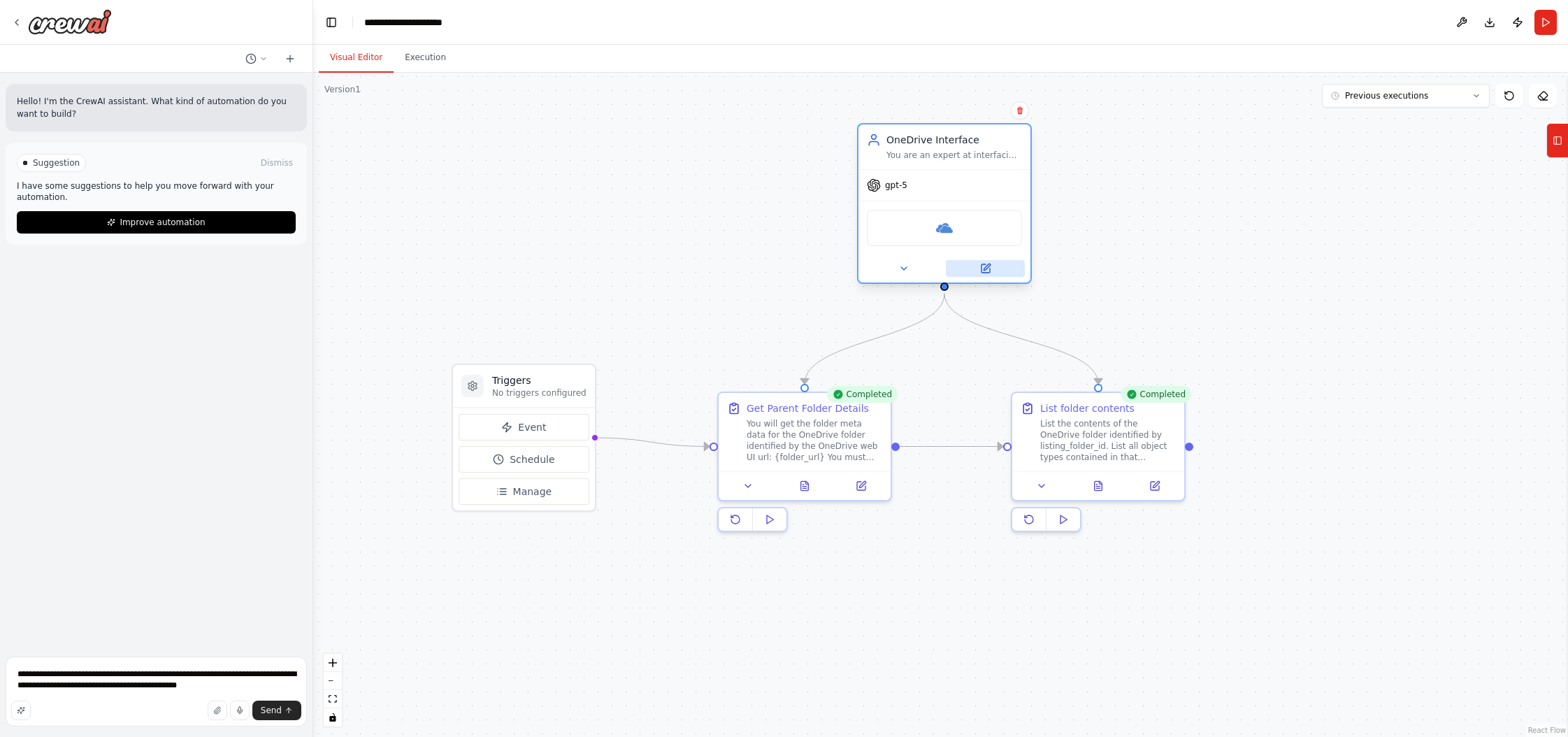
click at [894, 272] on icon at bounding box center [986, 268] width 8 height 8
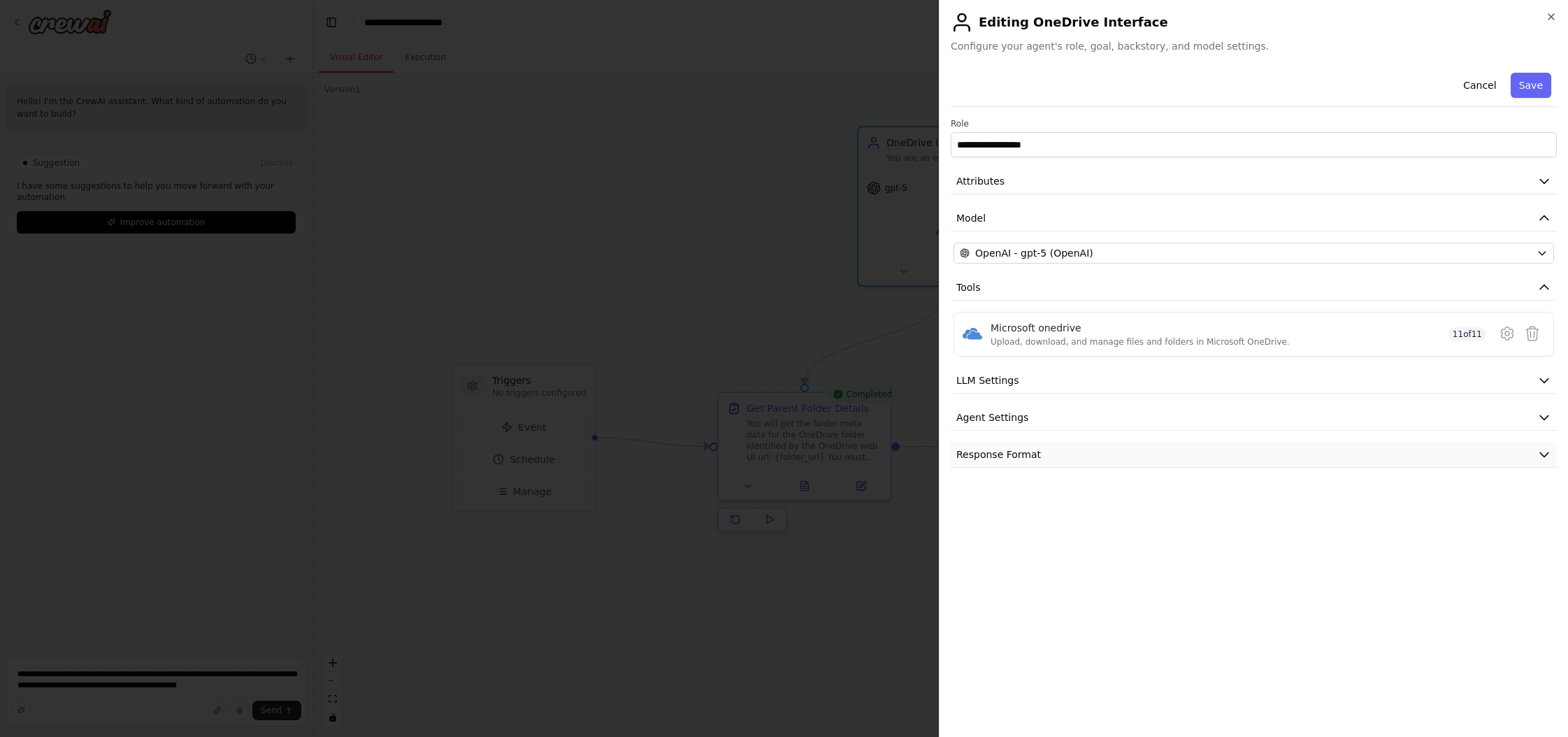
click at [894, 451] on button "Response Format" at bounding box center [1254, 454] width 606 height 26
click at [894, 16] on icon "button" at bounding box center [1552, 17] width 6 height 6
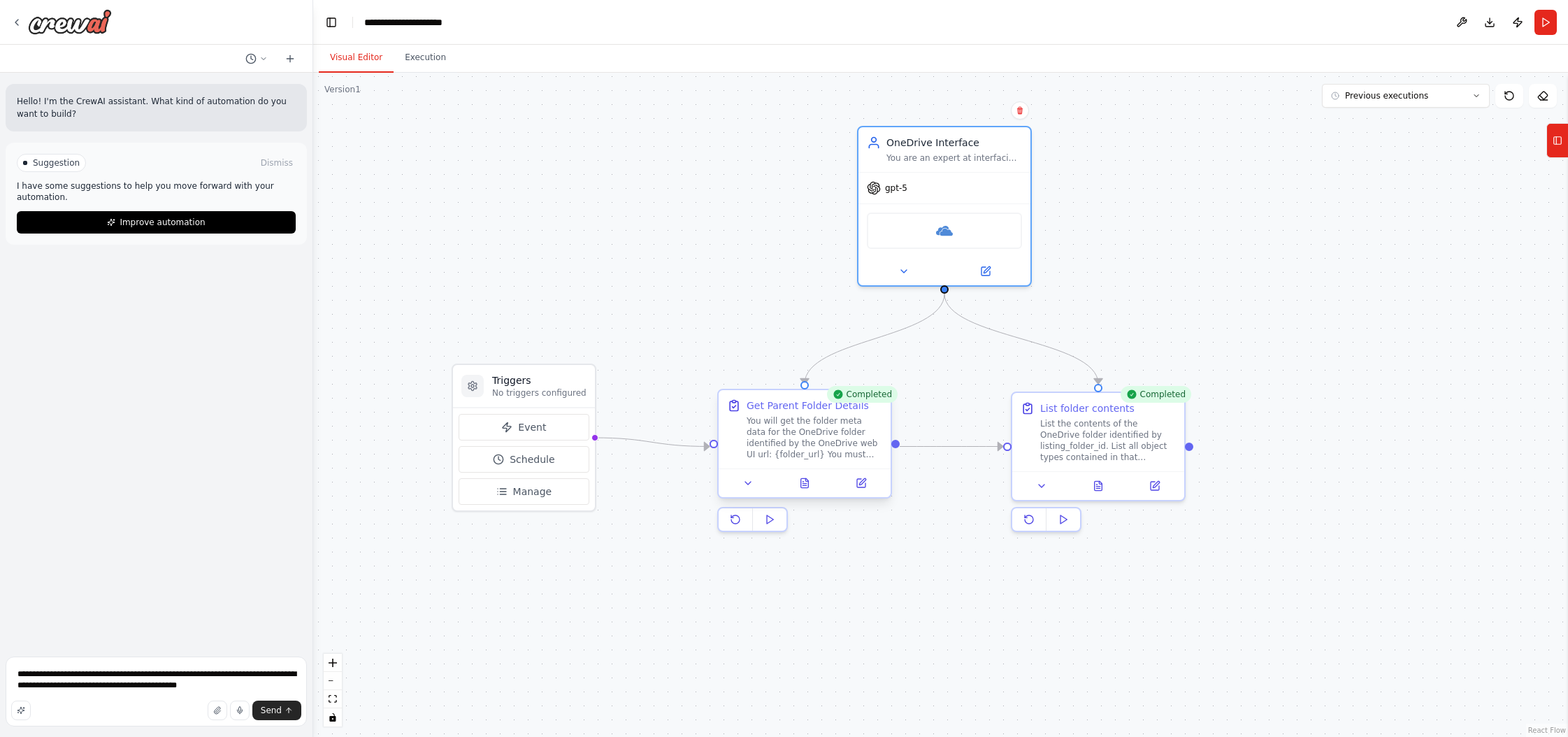
click at [822, 428] on div "You will get the folder meta data for the OneDrive folder identified by the One…" at bounding box center [815, 437] width 136 height 45
click at [894, 443] on div "List the contents of the OneDrive folder identified by listing_folder_id. List …" at bounding box center [1108, 437] width 136 height 45
click at [804, 449] on div "You will get the folder meta data for the OneDrive folder identified by the One…" at bounding box center [815, 437] width 136 height 45
click at [894, 26] on button "Run" at bounding box center [1546, 22] width 22 height 25
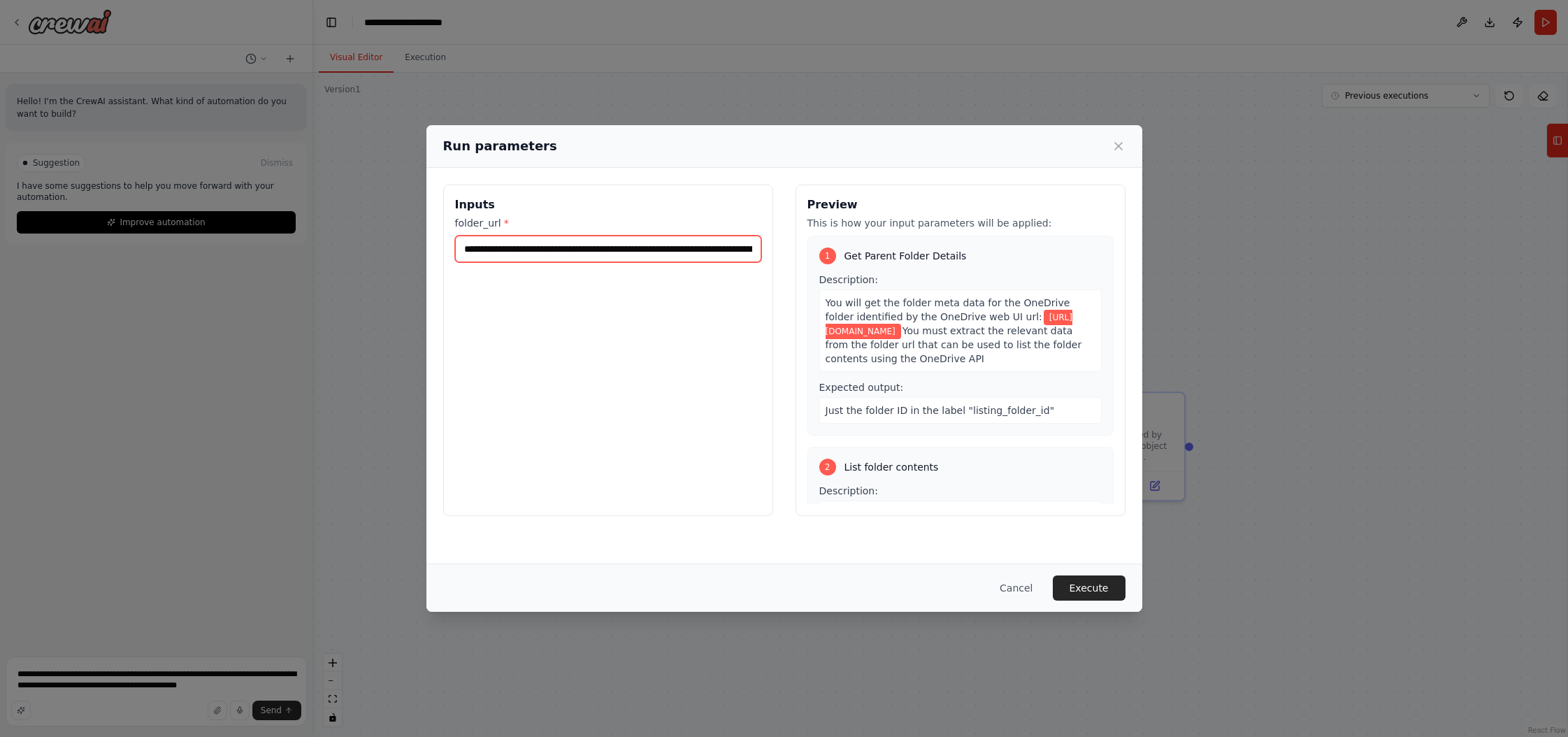
click at [496, 248] on input "**********" at bounding box center [607, 249] width 306 height 27
paste input "**********"
type input "**********"
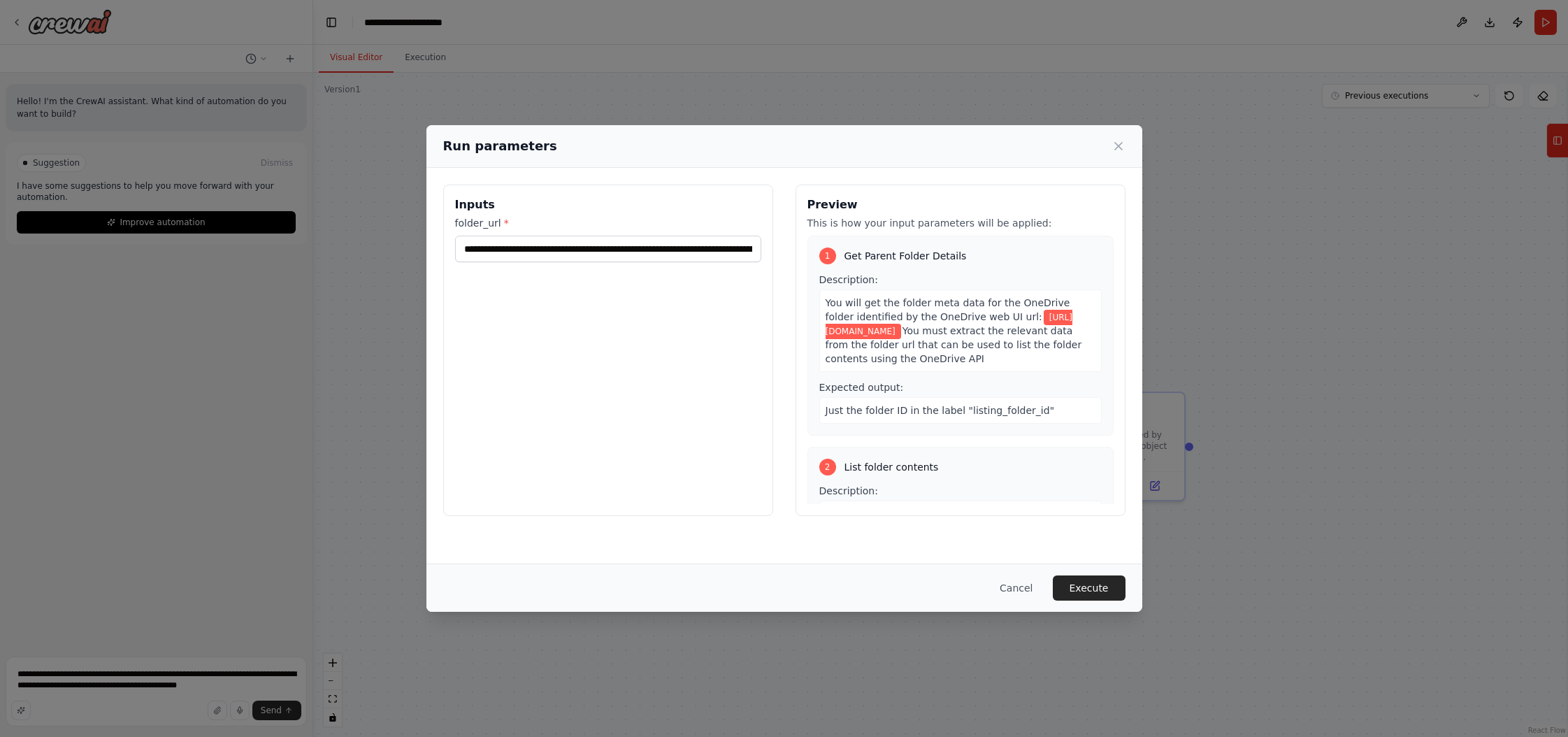
click at [601, 444] on div "**********" at bounding box center [608, 350] width 330 height 332
click at [894, 587] on button "Execute" at bounding box center [1089, 588] width 73 height 25
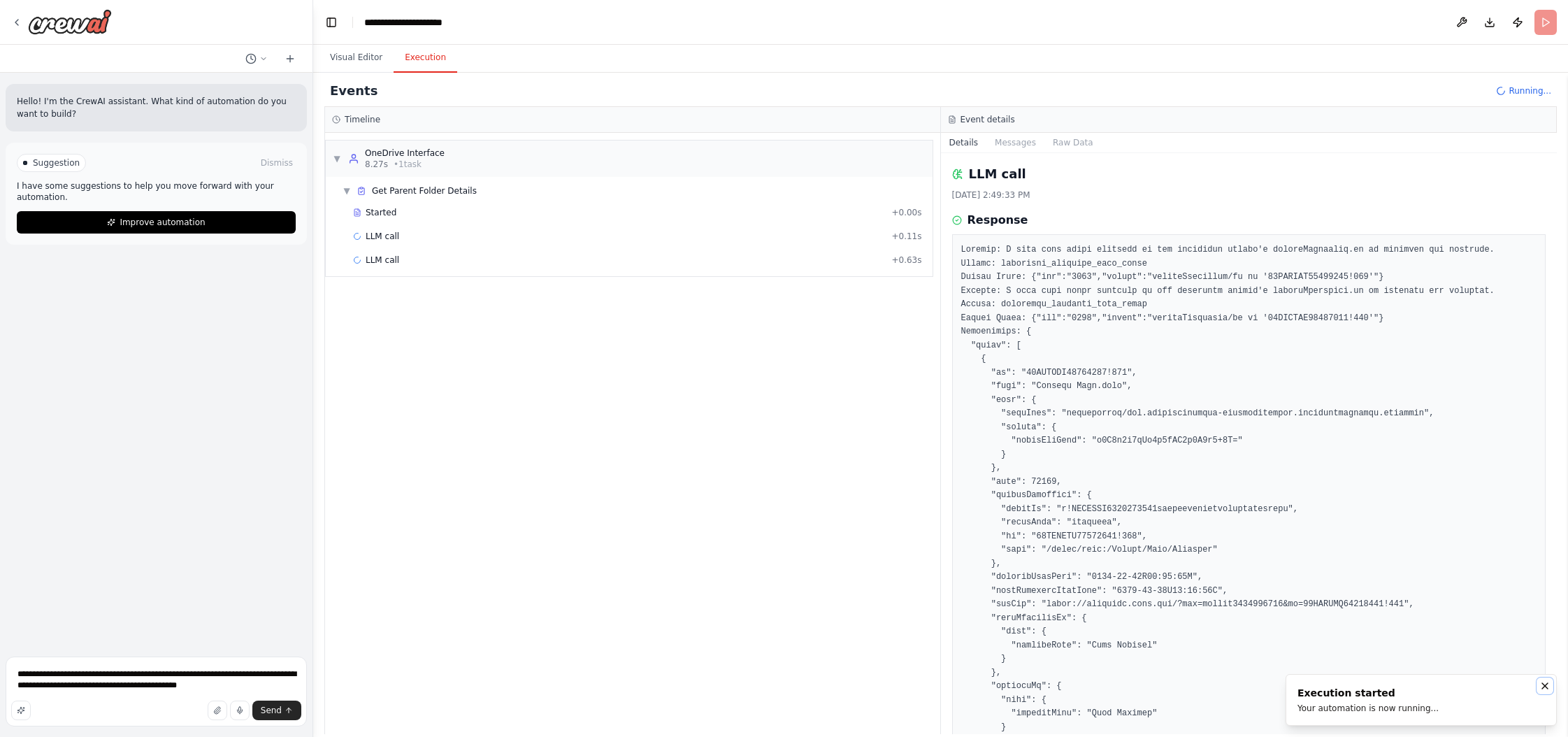
click at [894, 685] on icon "Notifications (F8)" at bounding box center [1545, 686] width 6 height 6
click at [391, 238] on span "LLM call" at bounding box center [383, 236] width 34 height 11
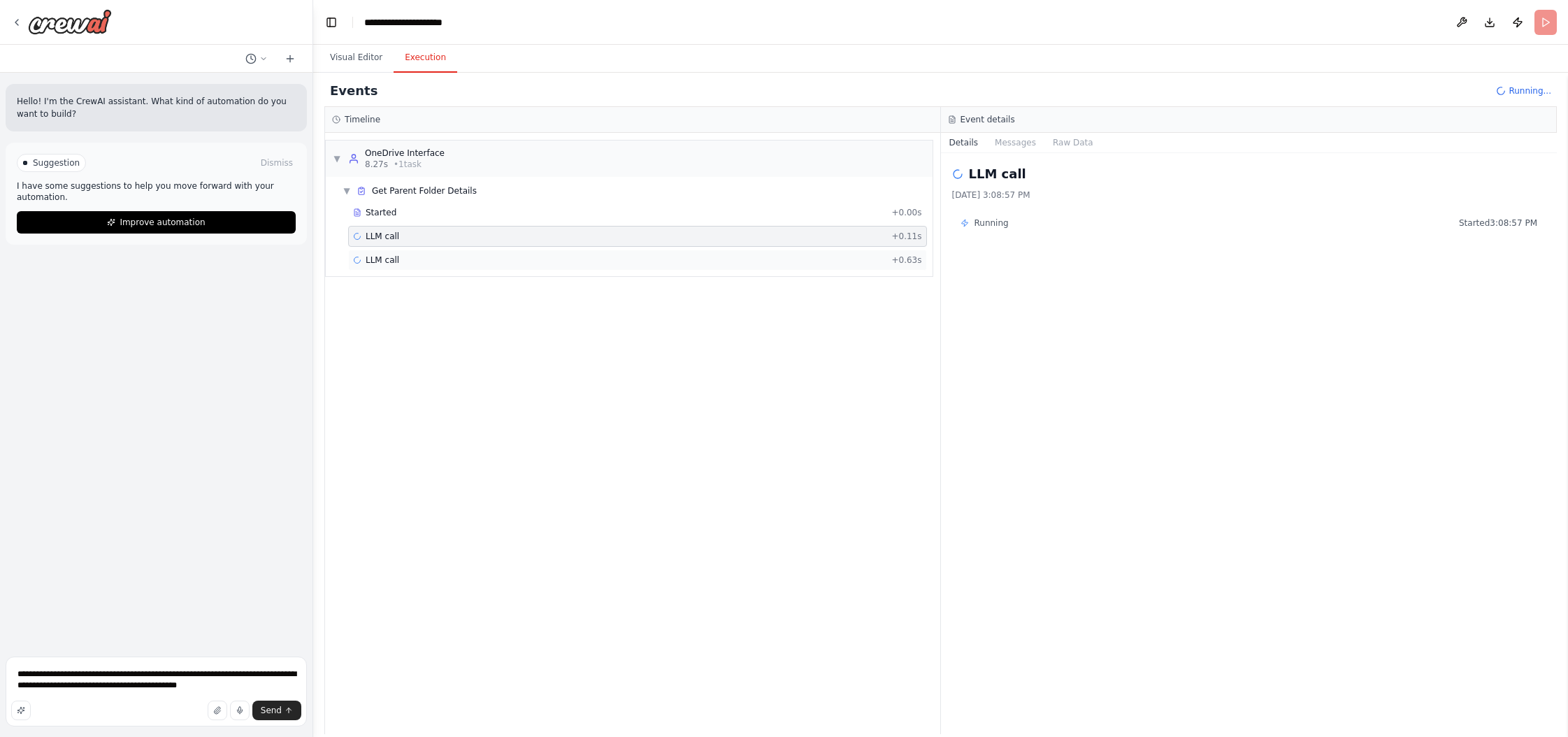
click at [394, 265] on span "LLM call" at bounding box center [383, 259] width 34 height 11
click at [453, 266] on div "LLM call 29.8s + 30.48s" at bounding box center [637, 260] width 579 height 21
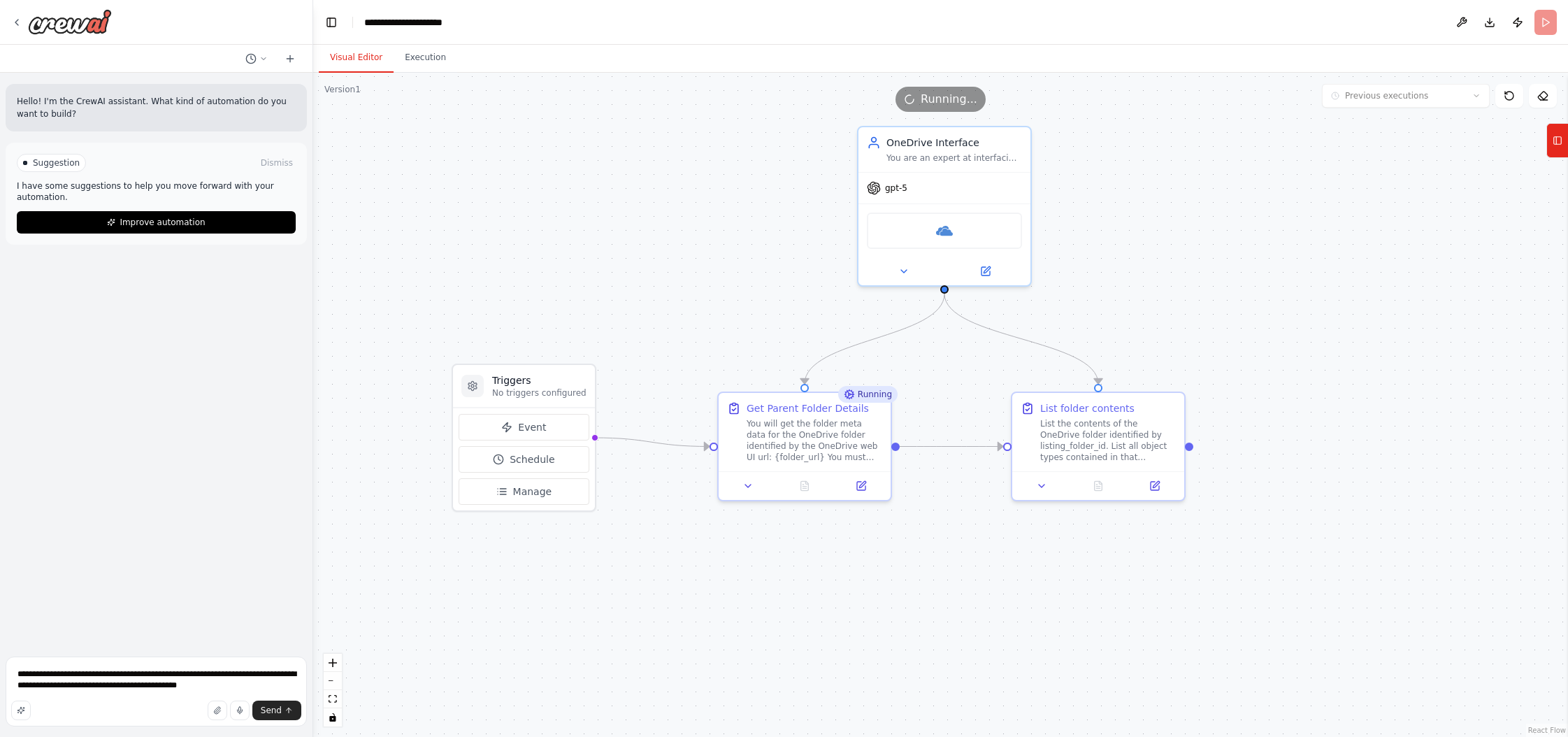
click at [362, 57] on button "Visual Editor" at bounding box center [356, 58] width 74 height 29
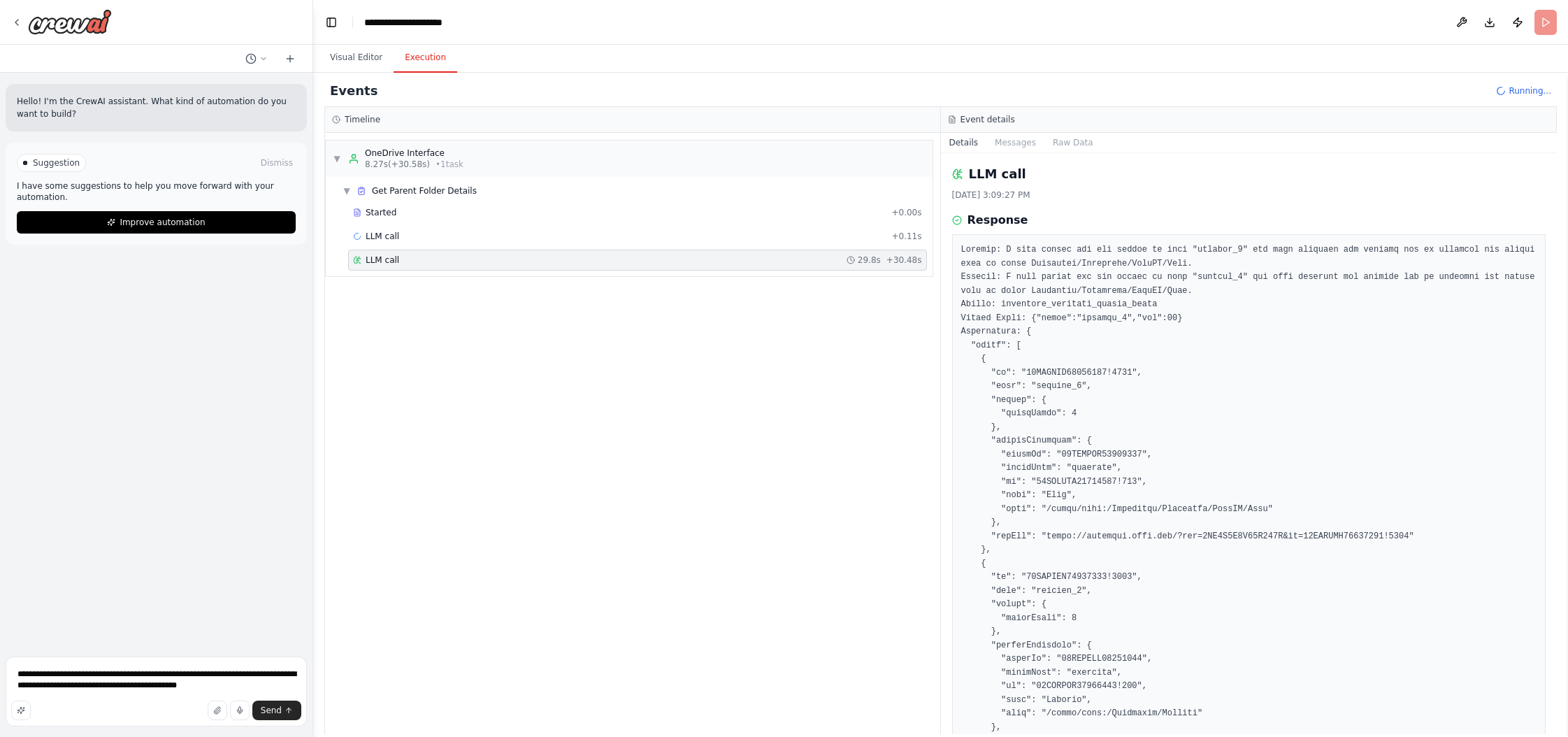
click at [416, 57] on button "Execution" at bounding box center [425, 58] width 63 height 29
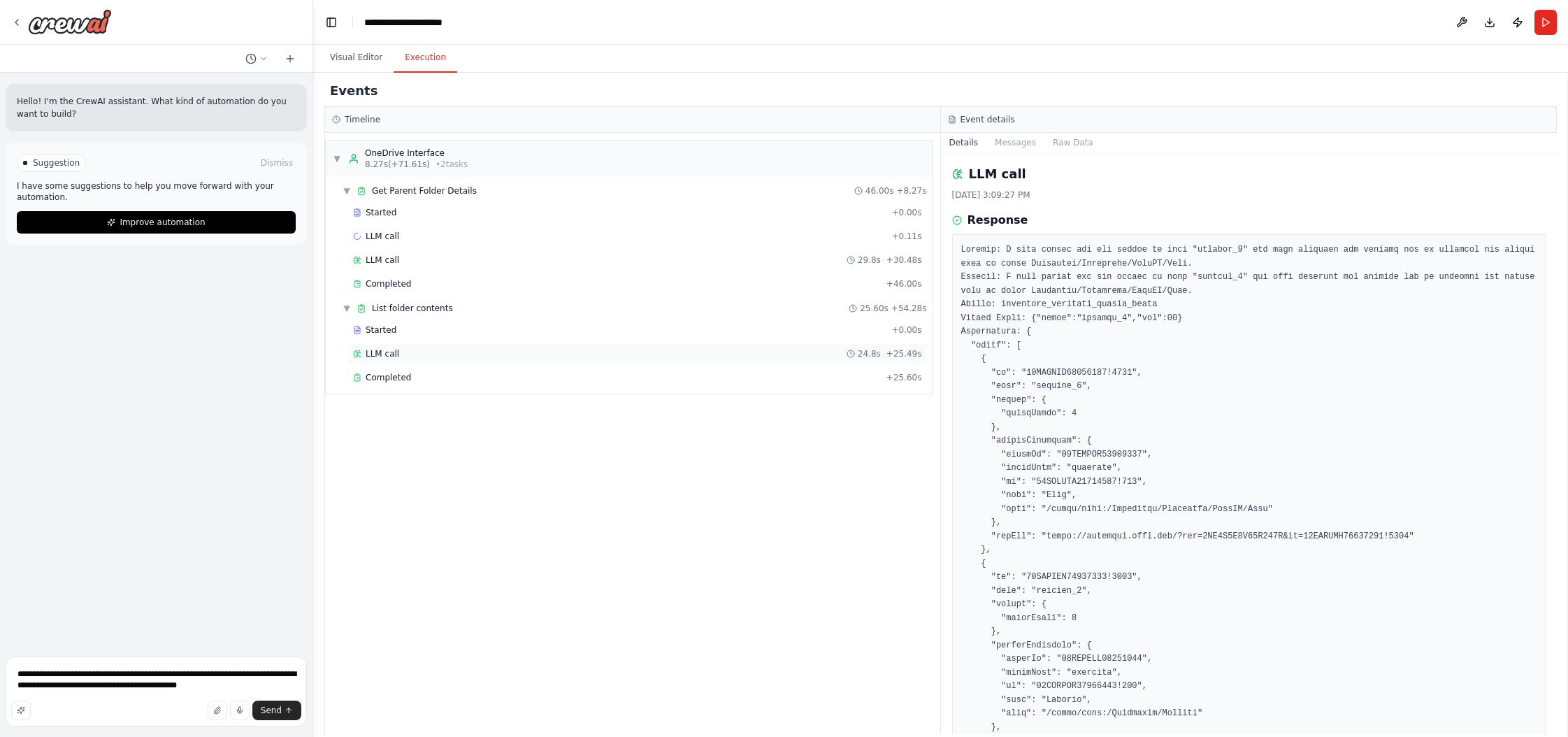
click at [648, 349] on div "LLM call 24.8s + 25.49s" at bounding box center [638, 353] width 569 height 11
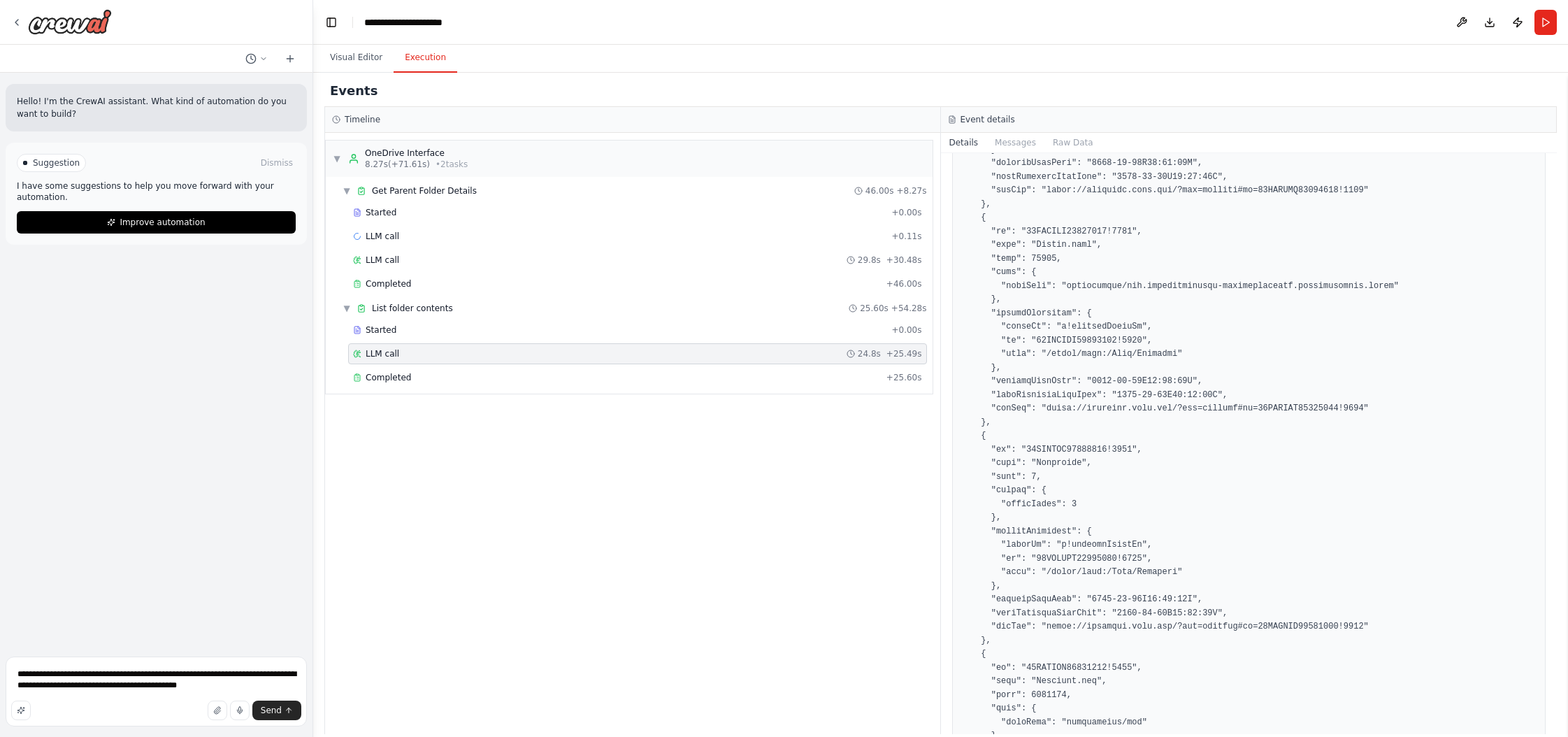
scroll to position [1548, 0]
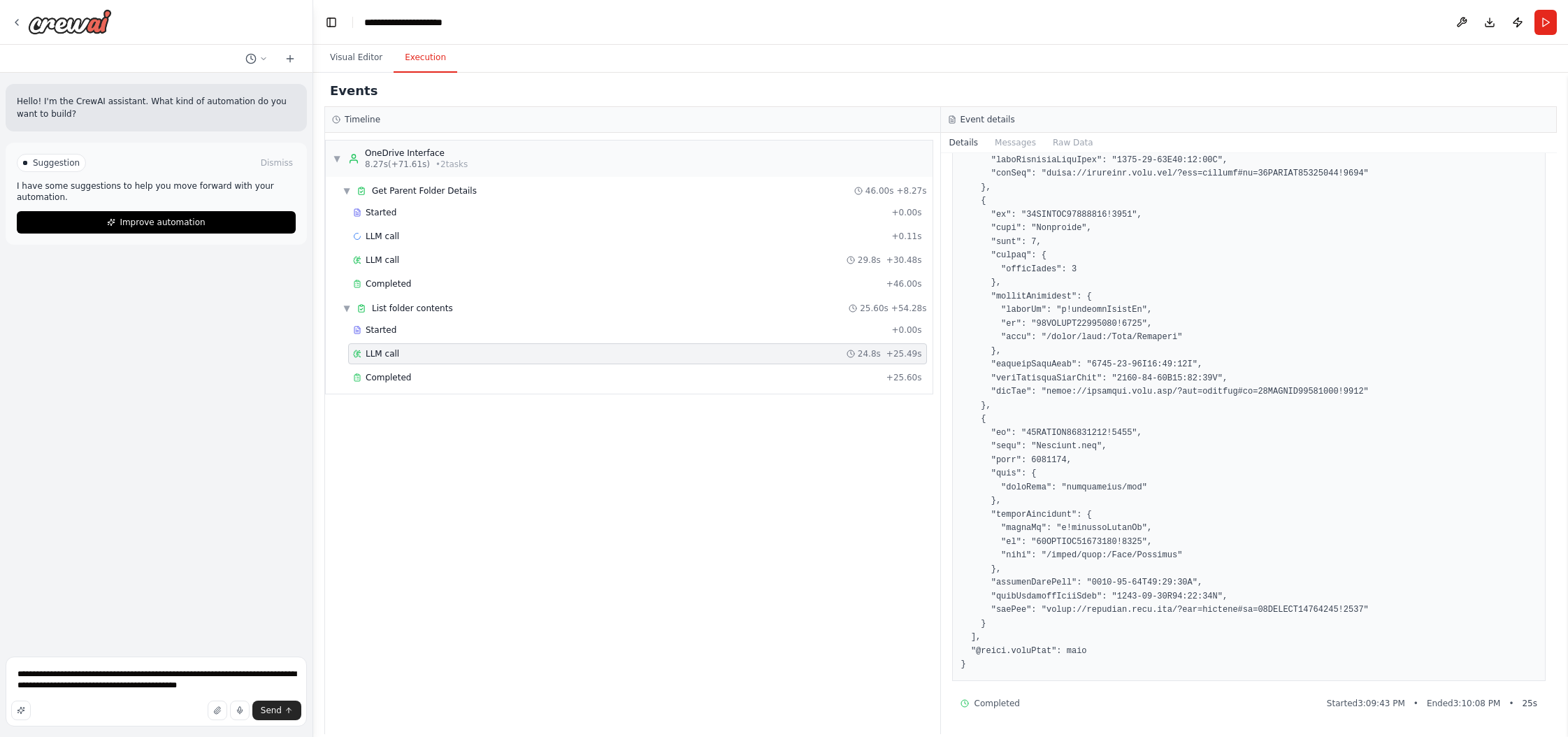
drag, startPoint x: 1036, startPoint y: 447, endPoint x: 1101, endPoint y: 447, distance: 65.0
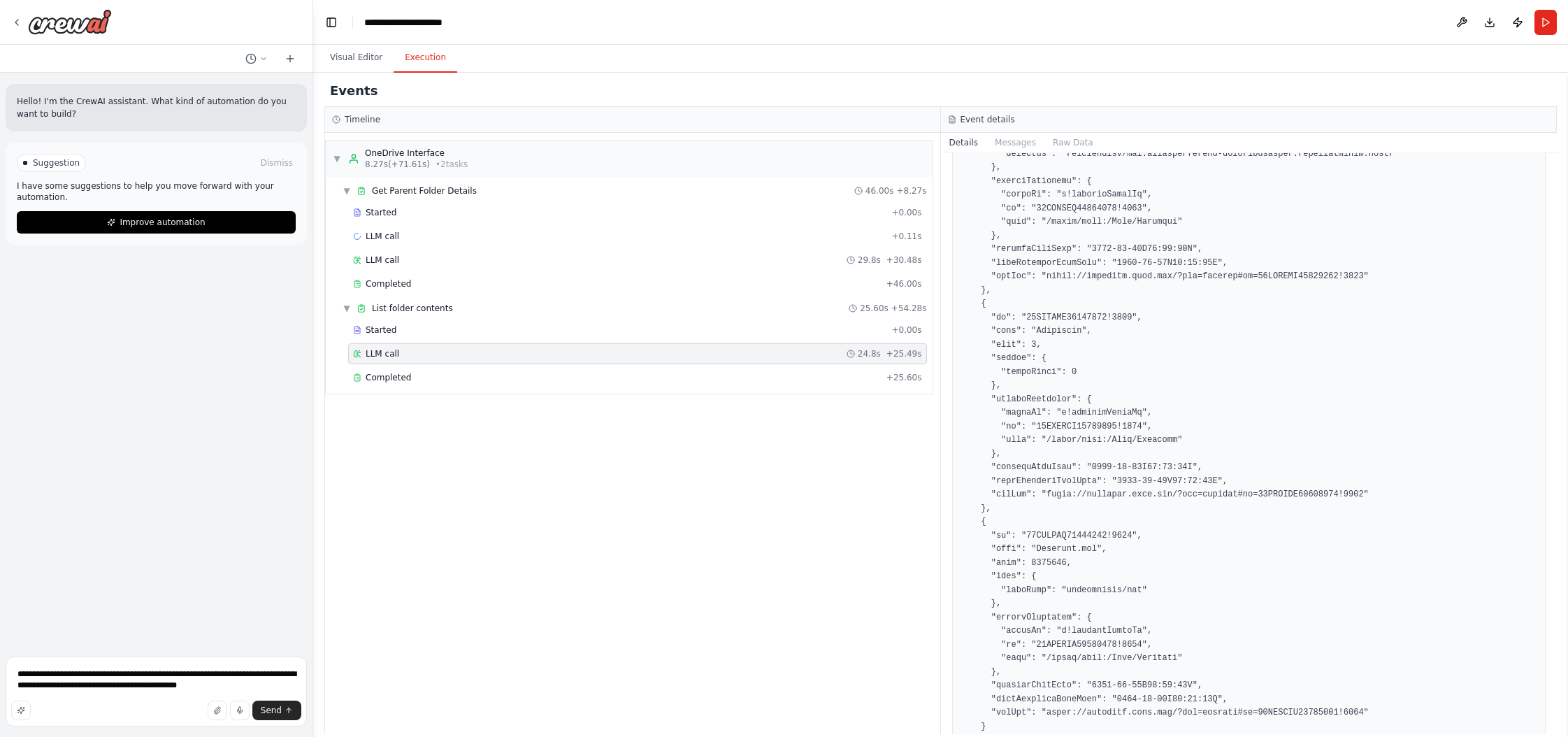
scroll to position [0, 0]
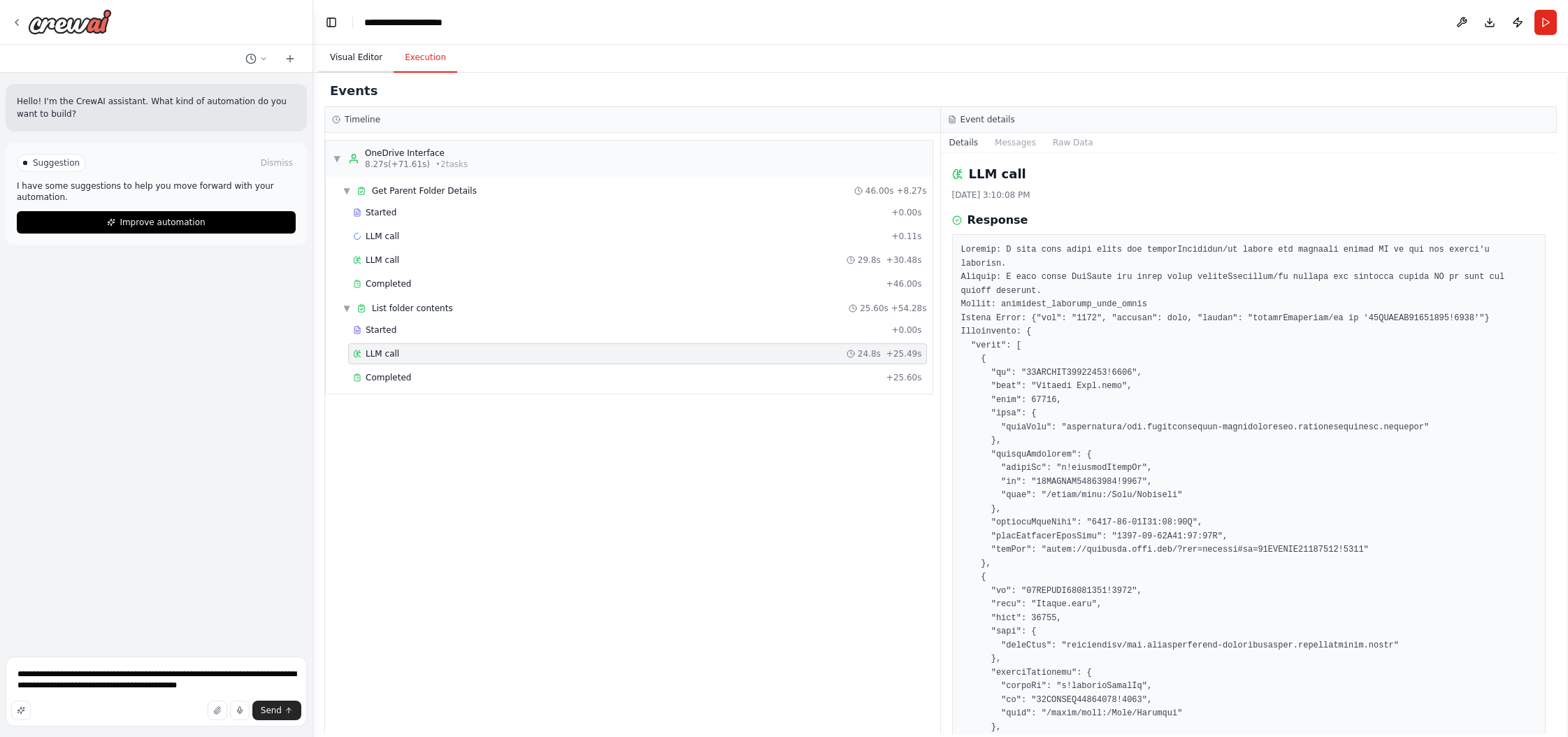
click at [349, 57] on button "Visual Editor" at bounding box center [356, 58] width 74 height 29
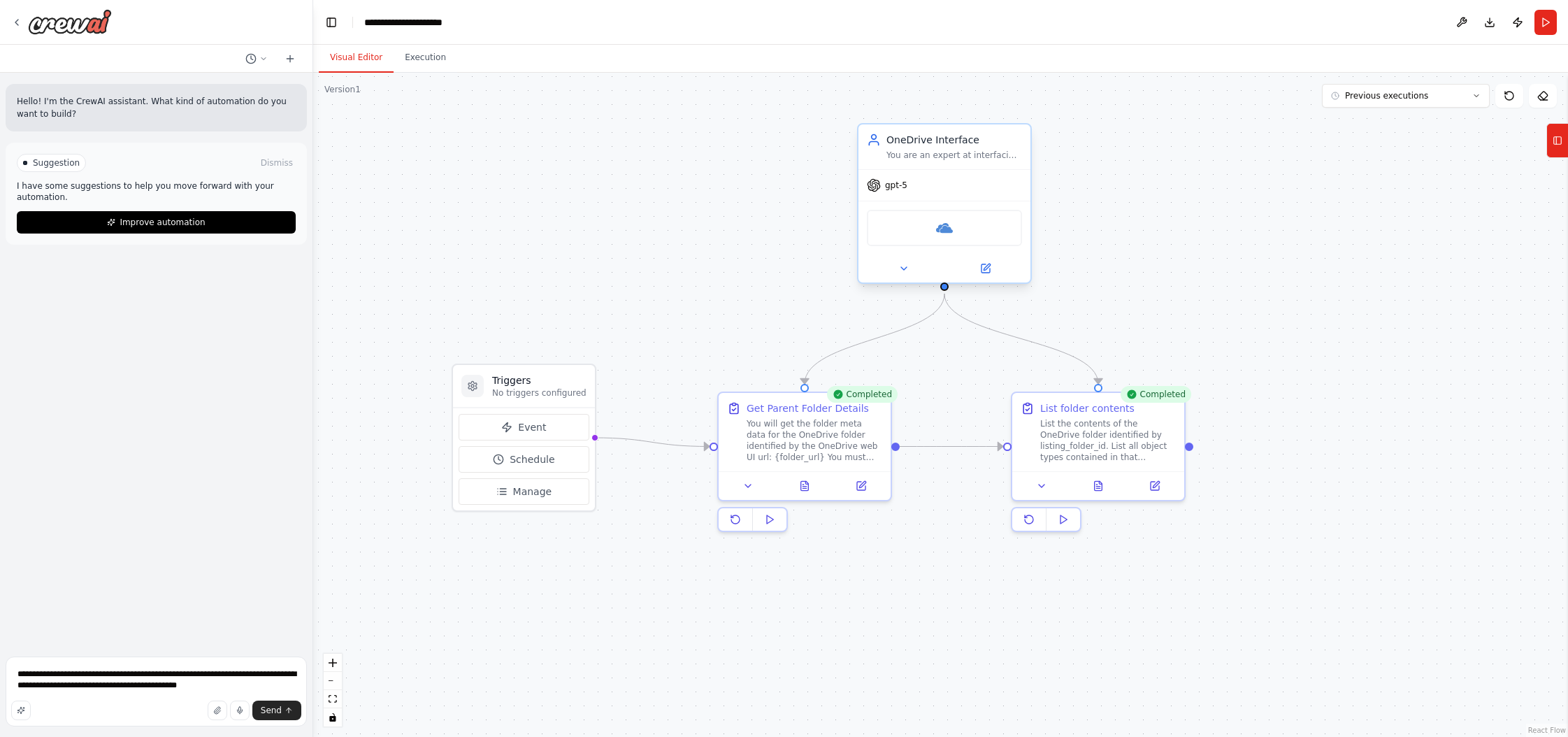
click at [894, 184] on div "gpt-5" at bounding box center [944, 185] width 172 height 31
click at [894, 268] on icon at bounding box center [986, 268] width 8 height 8
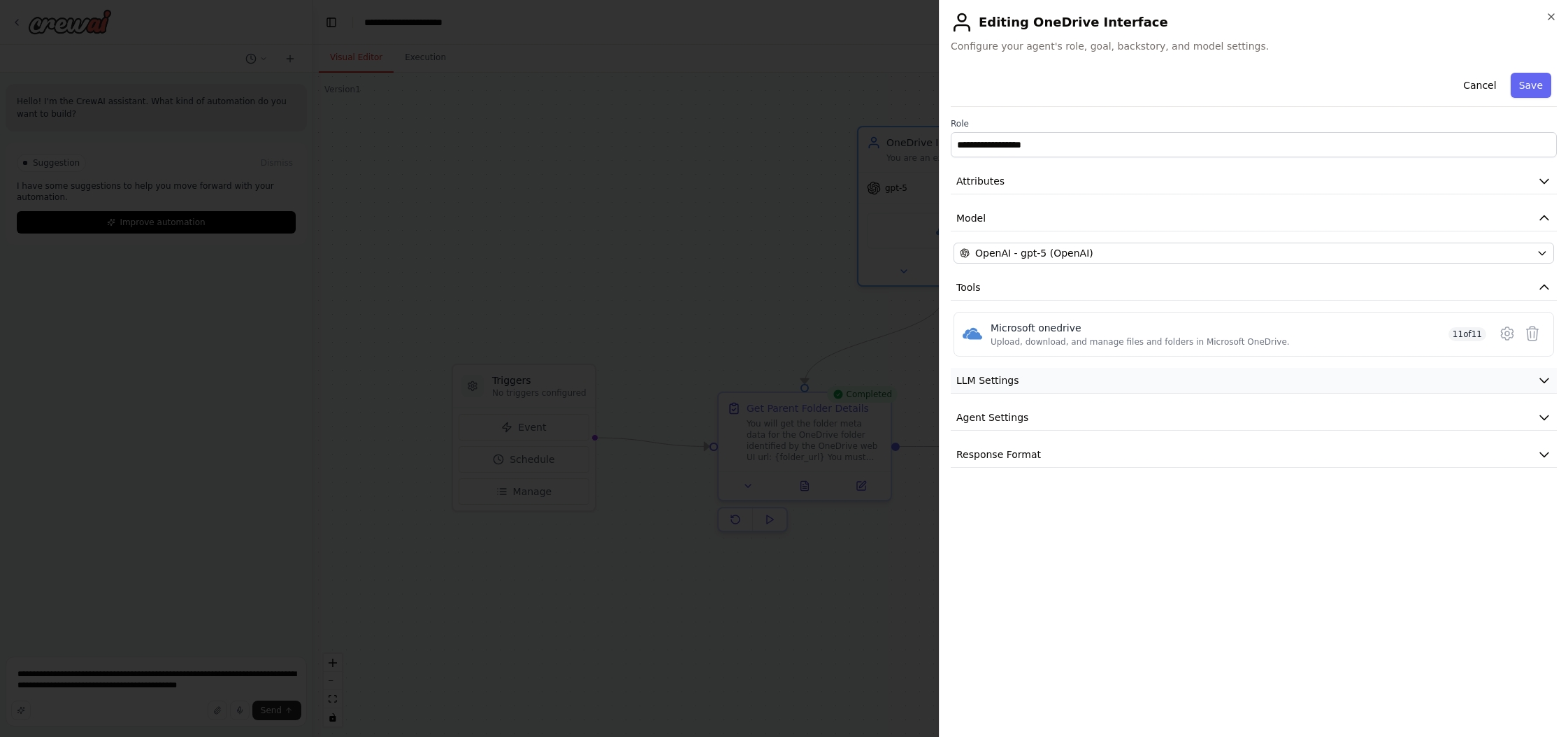
click at [894, 387] on button "LLM Settings" at bounding box center [1254, 380] width 606 height 26
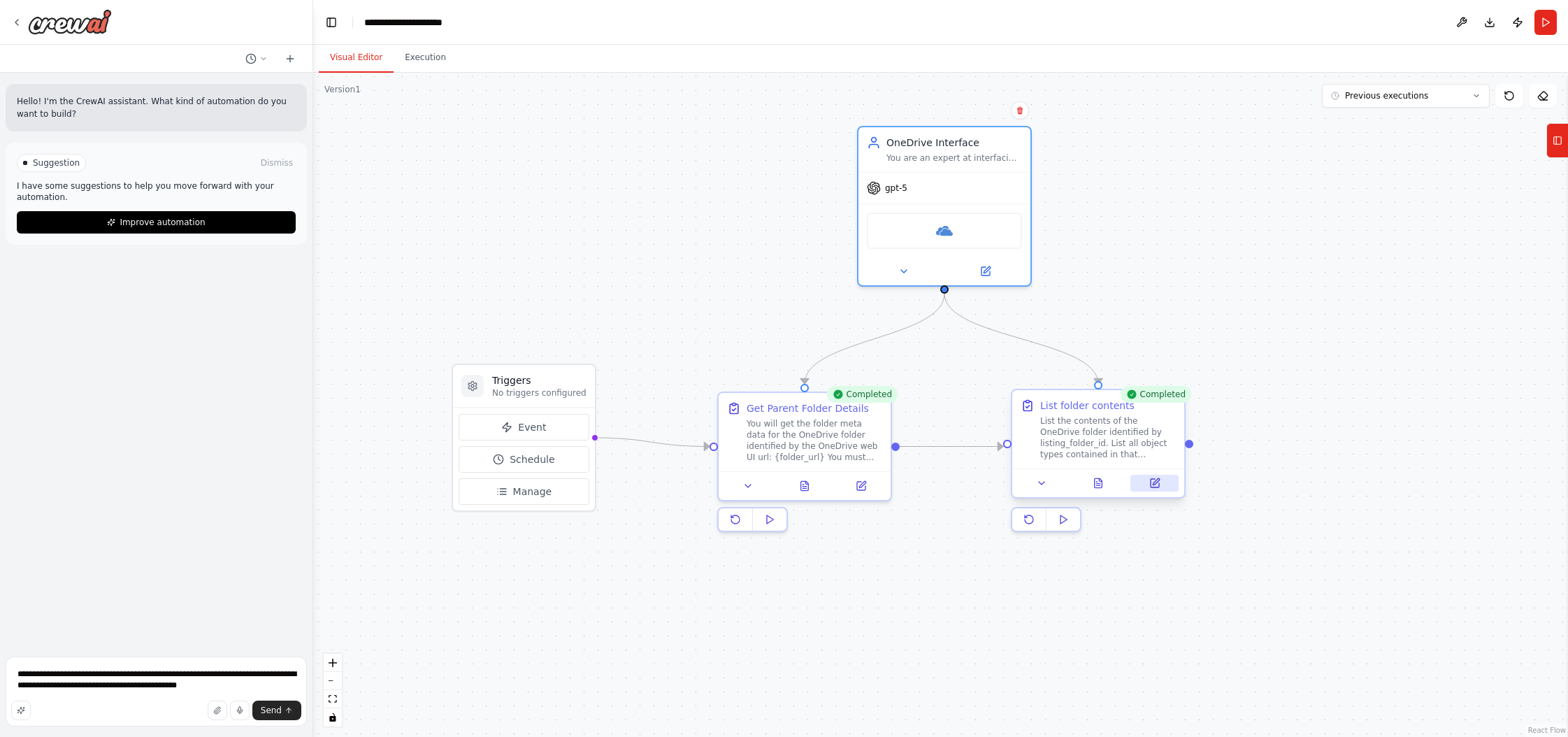
click at [894, 486] on icon at bounding box center [1154, 483] width 8 height 8
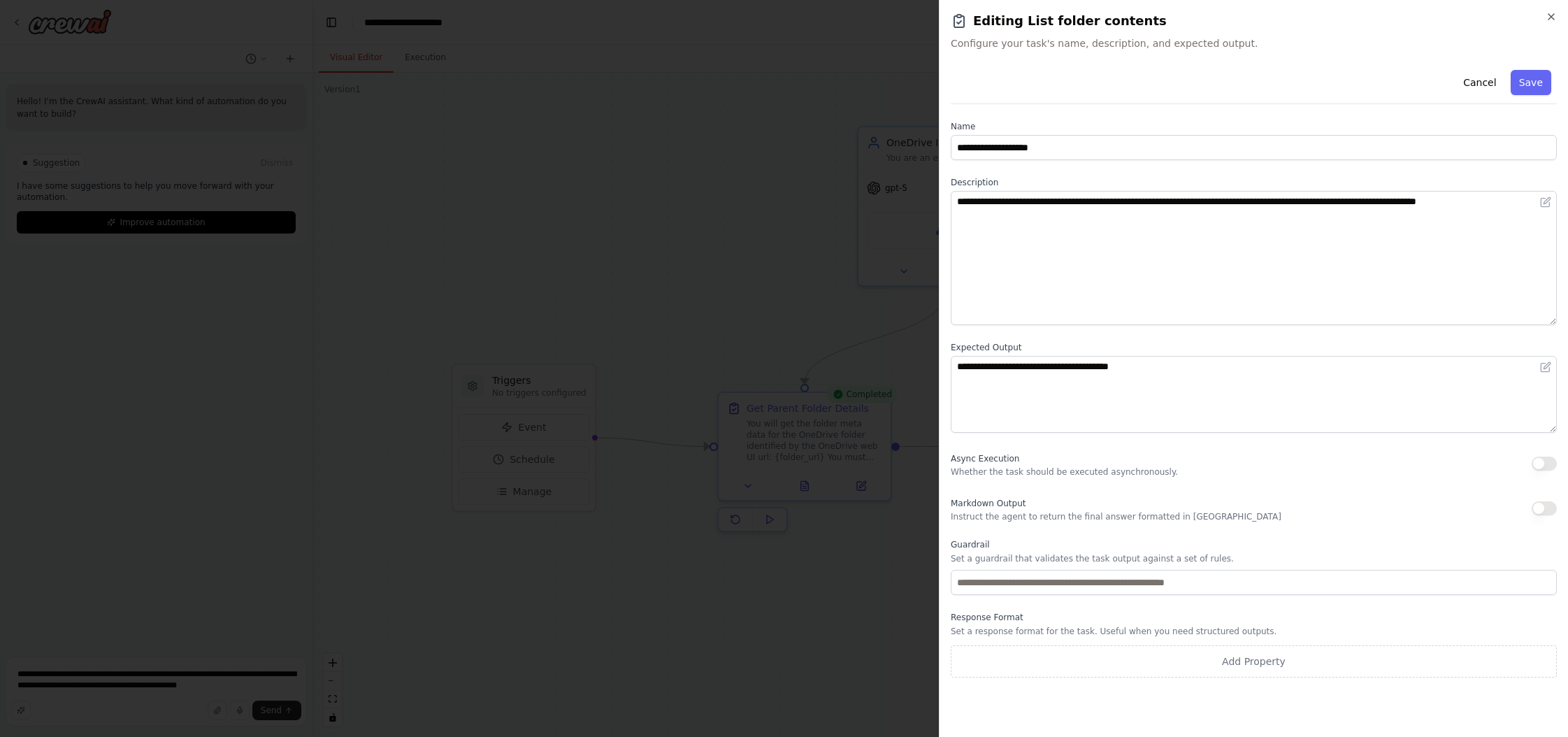
drag, startPoint x: 1551, startPoint y: 265, endPoint x: 1550, endPoint y: 322, distance: 57.0
click at [894, 322] on textarea "**********" at bounding box center [1254, 258] width 606 height 134
click at [894, 15] on icon "button" at bounding box center [1552, 17] width 6 height 6
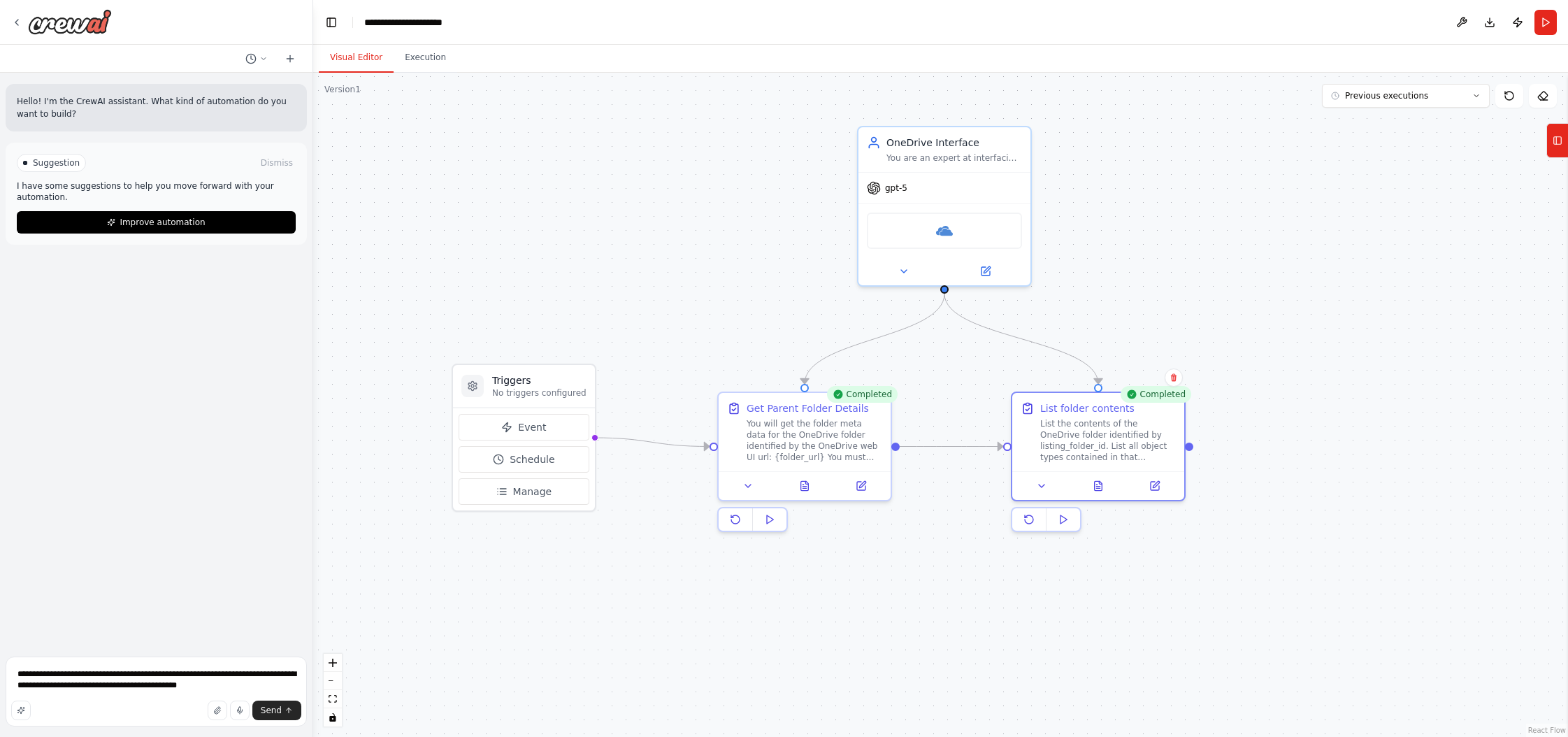
click at [894, 446] on div ".deletable-edge-delete-btn { width: 20px; height: 20px; border: 0px solid #ffff…" at bounding box center [941, 405] width 1255 height 664
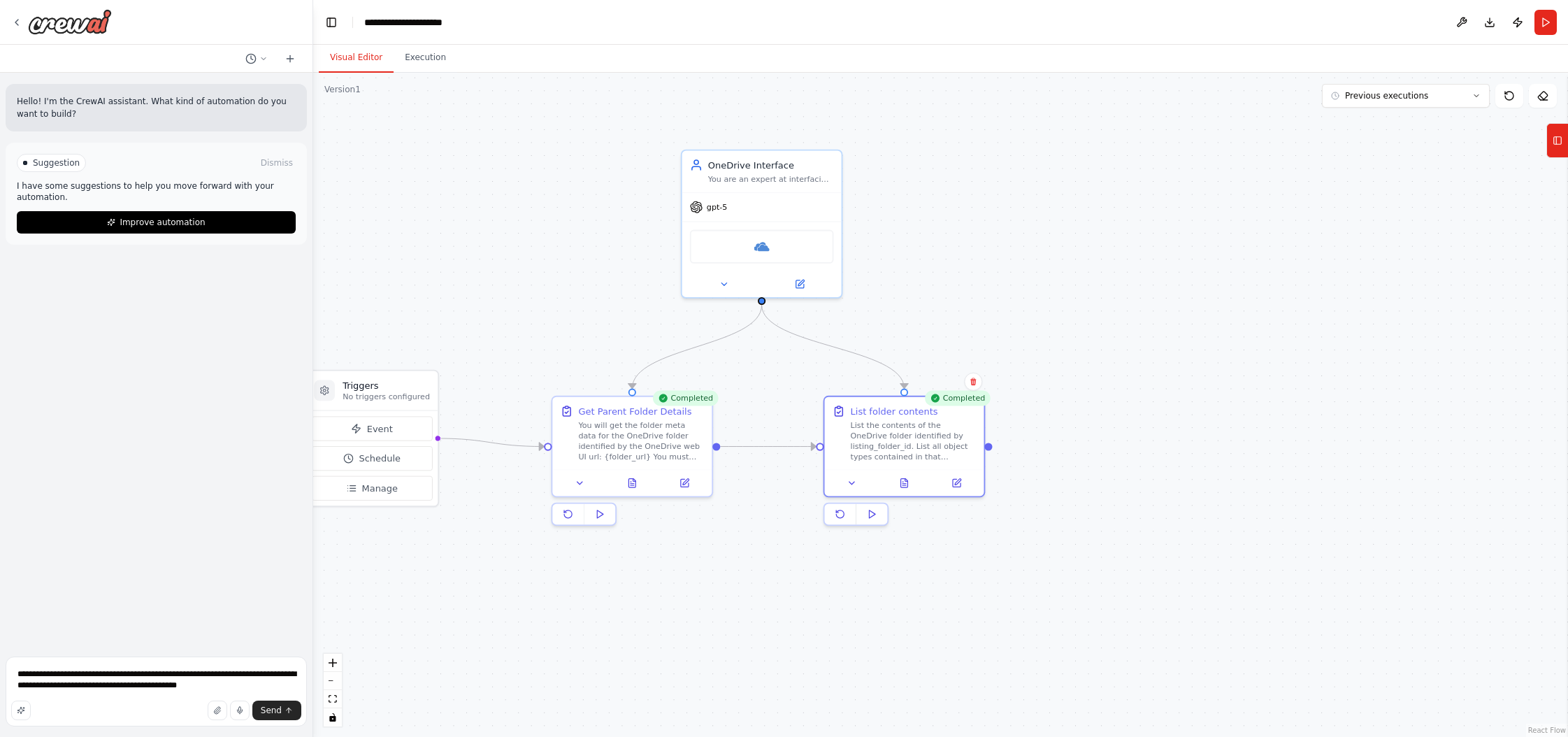
drag, startPoint x: 1292, startPoint y: 446, endPoint x: 1084, endPoint y: 447, distance: 208.0
click at [894, 447] on div ".deletable-edge-delete-btn { width: 20px; height: 20px; border: 0px solid #ffff…" at bounding box center [941, 405] width 1255 height 664
click at [894, 137] on rect at bounding box center [1558, 141] width 7 height 7
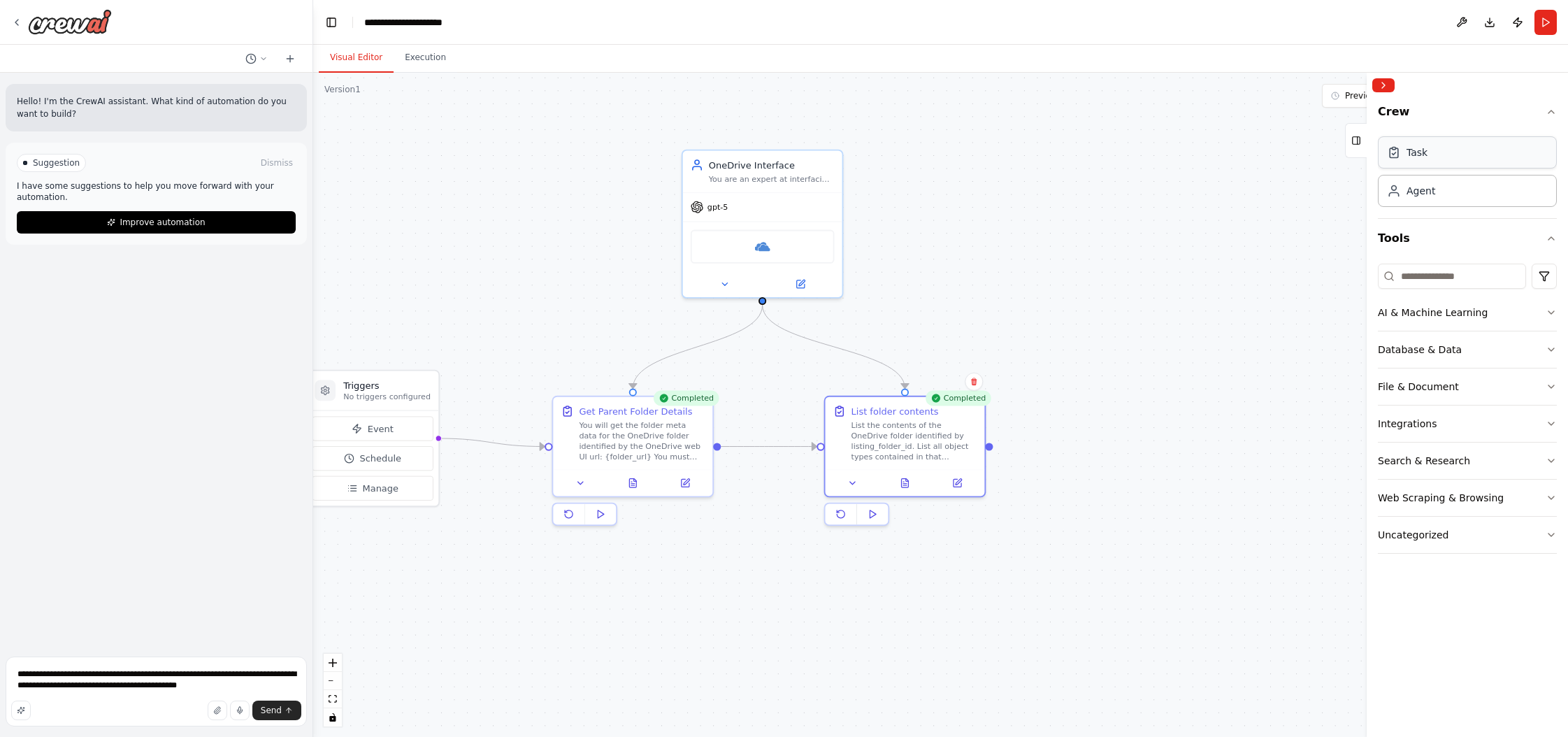
drag, startPoint x: 1455, startPoint y: 161, endPoint x: 1192, endPoint y: 276, distance: 287.0
drag, startPoint x: 990, startPoint y: 446, endPoint x: 1178, endPoint y: 316, distance: 228.6
click at [894, 316] on div ".deletable-edge-delete-btn { width: 20px; height: 20px; border: 0px solid #ffff…" at bounding box center [941, 405] width 1255 height 664
drag, startPoint x: 990, startPoint y: 447, endPoint x: 1182, endPoint y: 312, distance: 234.7
click at [894, 312] on div "Triggers No triggers configured Event Schedule Manage Completed Get Parent Fold…" at bounding box center [356, 340] width 1163 height 615
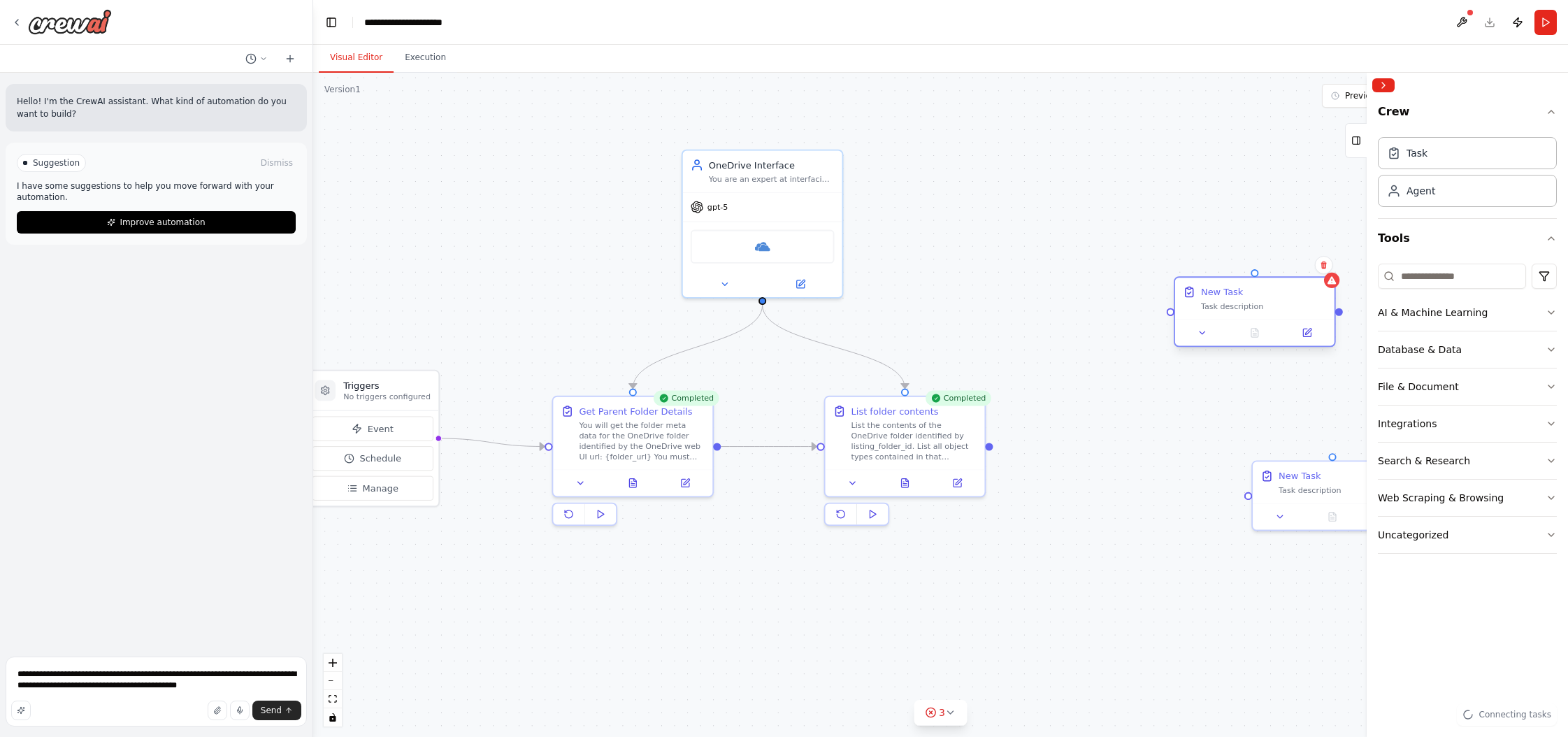
drag, startPoint x: 1219, startPoint y: 305, endPoint x: 1201, endPoint y: 307, distance: 18.1
click at [894, 307] on div "Task description" at bounding box center [1264, 307] width 126 height 10
drag, startPoint x: 1288, startPoint y: 466, endPoint x: 1207, endPoint y: 481, distance: 82.4
click at [894, 481] on div "New Task Task description" at bounding box center [1255, 492] width 159 height 41
drag, startPoint x: 990, startPoint y: 445, endPoint x: 1163, endPoint y: 509, distance: 184.5
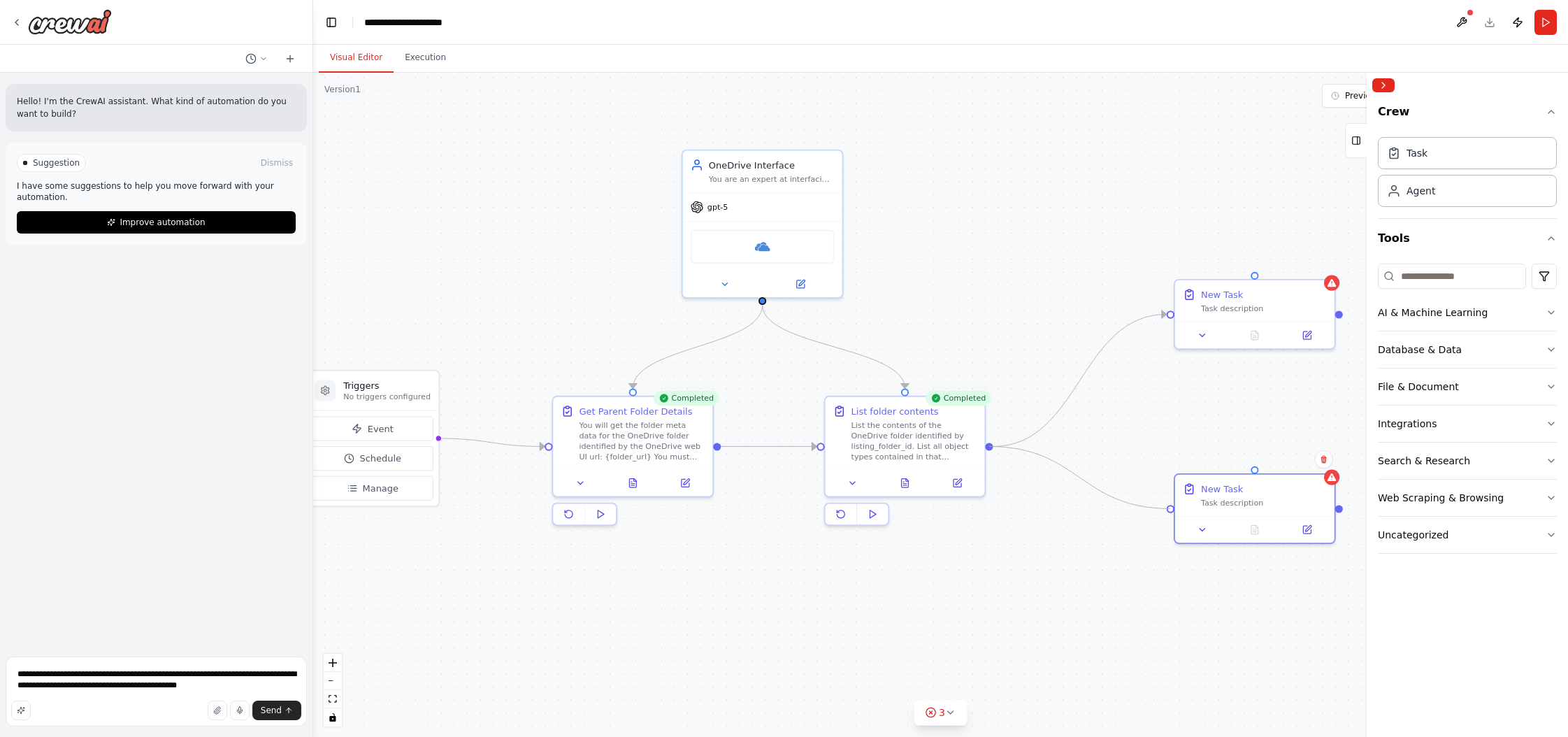
click at [894, 509] on div ".deletable-edge-delete-btn { width: 20px; height: 20px; border: 0px solid #ffff…" at bounding box center [941, 405] width 1255 height 664
drag, startPoint x: 989, startPoint y: 446, endPoint x: 1165, endPoint y: 510, distance: 187.3
click at [894, 510] on div ".deletable-edge-delete-btn { width: 20px; height: 20px; border: 0px solid #ffff…" at bounding box center [941, 405] width 1255 height 664
drag, startPoint x: 1208, startPoint y: 483, endPoint x: 1219, endPoint y: 491, distance: 13.6
click at [894, 491] on div "New Task Task description" at bounding box center [1267, 506] width 159 height 41
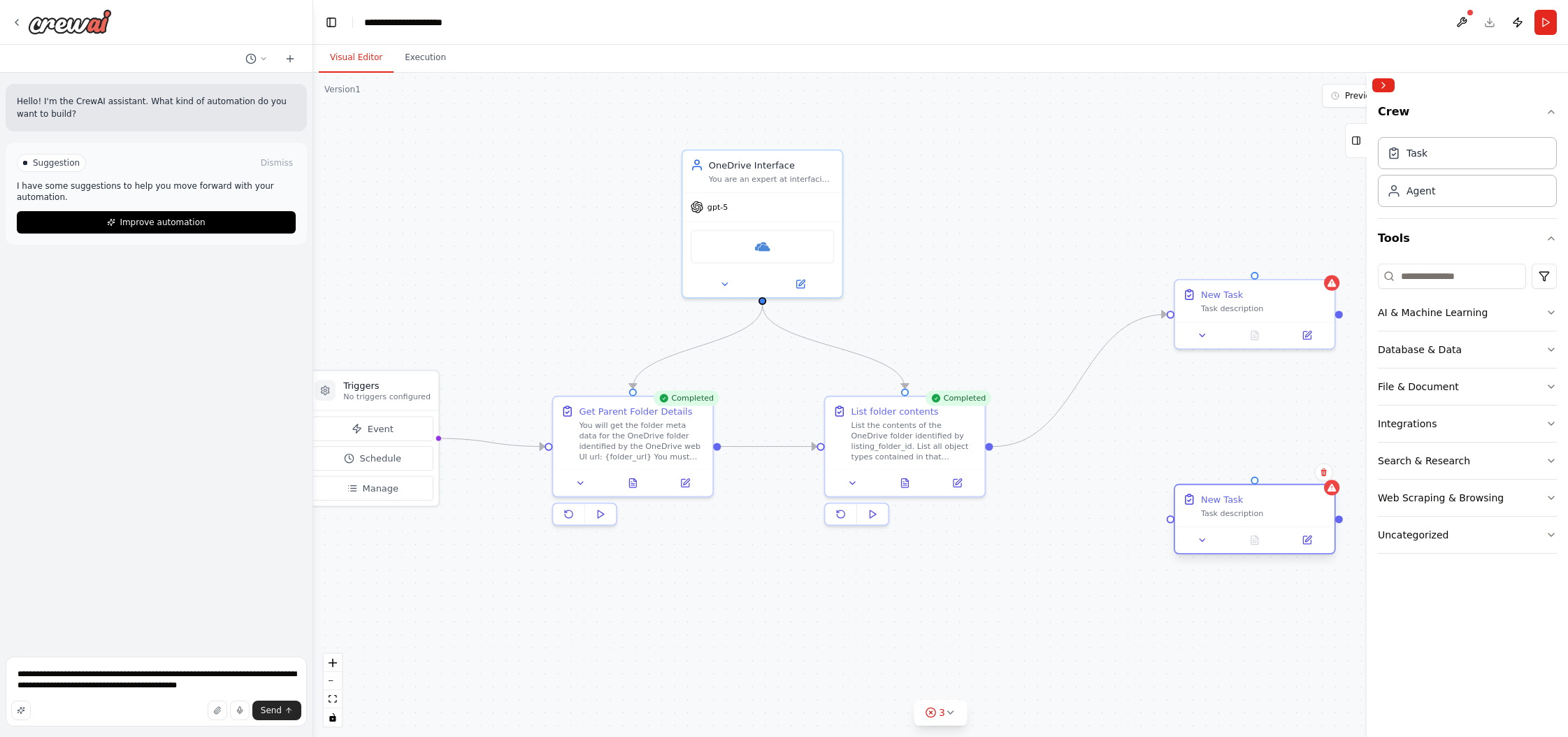
drag, startPoint x: 1219, startPoint y: 491, endPoint x: 1210, endPoint y: 494, distance: 9.5
click at [894, 494] on div "New Task Task description" at bounding box center [1255, 506] width 159 height 41
click at [894, 198] on div "Goal of the agent" at bounding box center [1135, 202] width 126 height 10
click at [894, 306] on icon at bounding box center [1163, 305] width 7 height 7
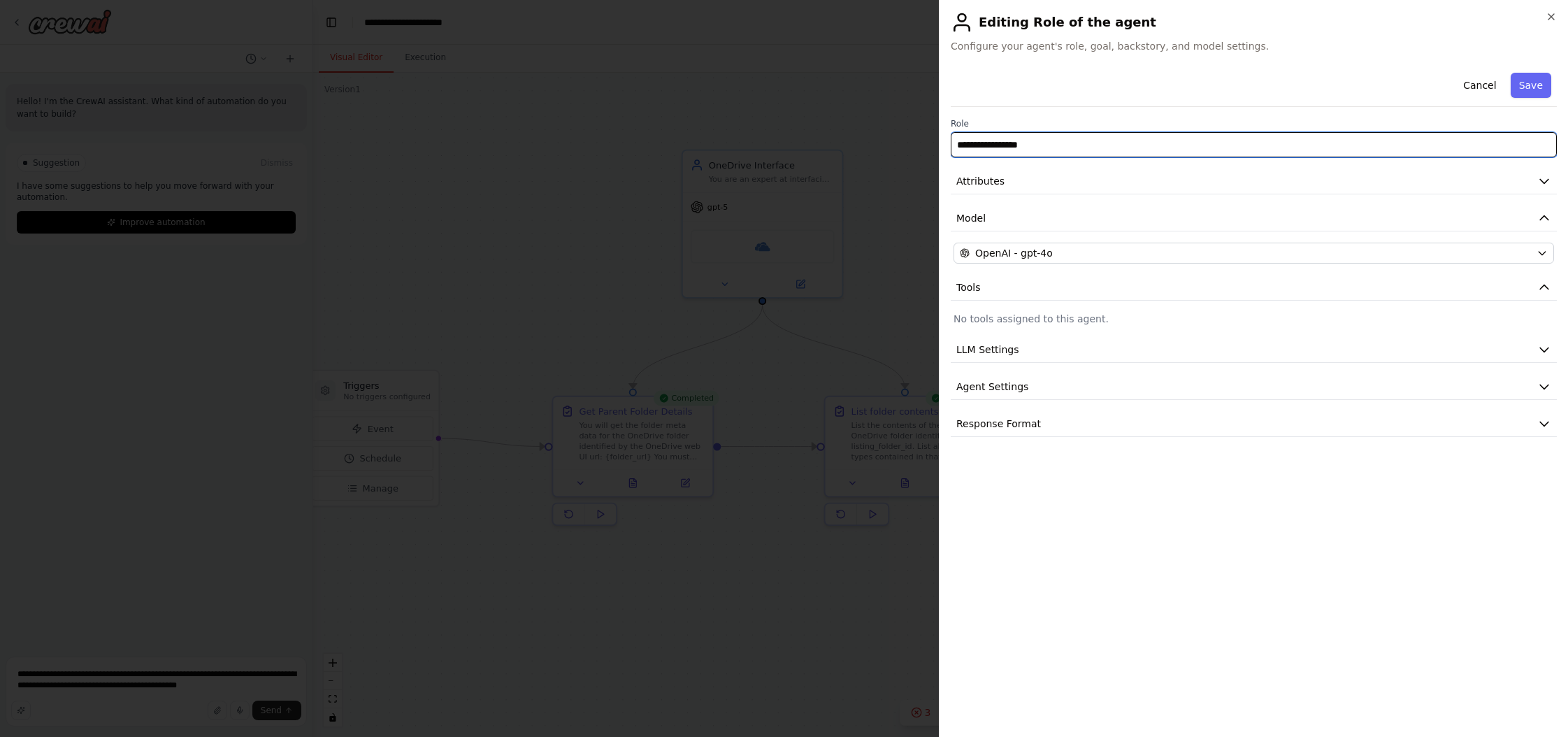
drag, startPoint x: 1052, startPoint y: 147, endPoint x: 877, endPoint y: 147, distance: 175.0
click at [877, 147] on body "**********" at bounding box center [784, 368] width 1568 height 737
type input "**********"
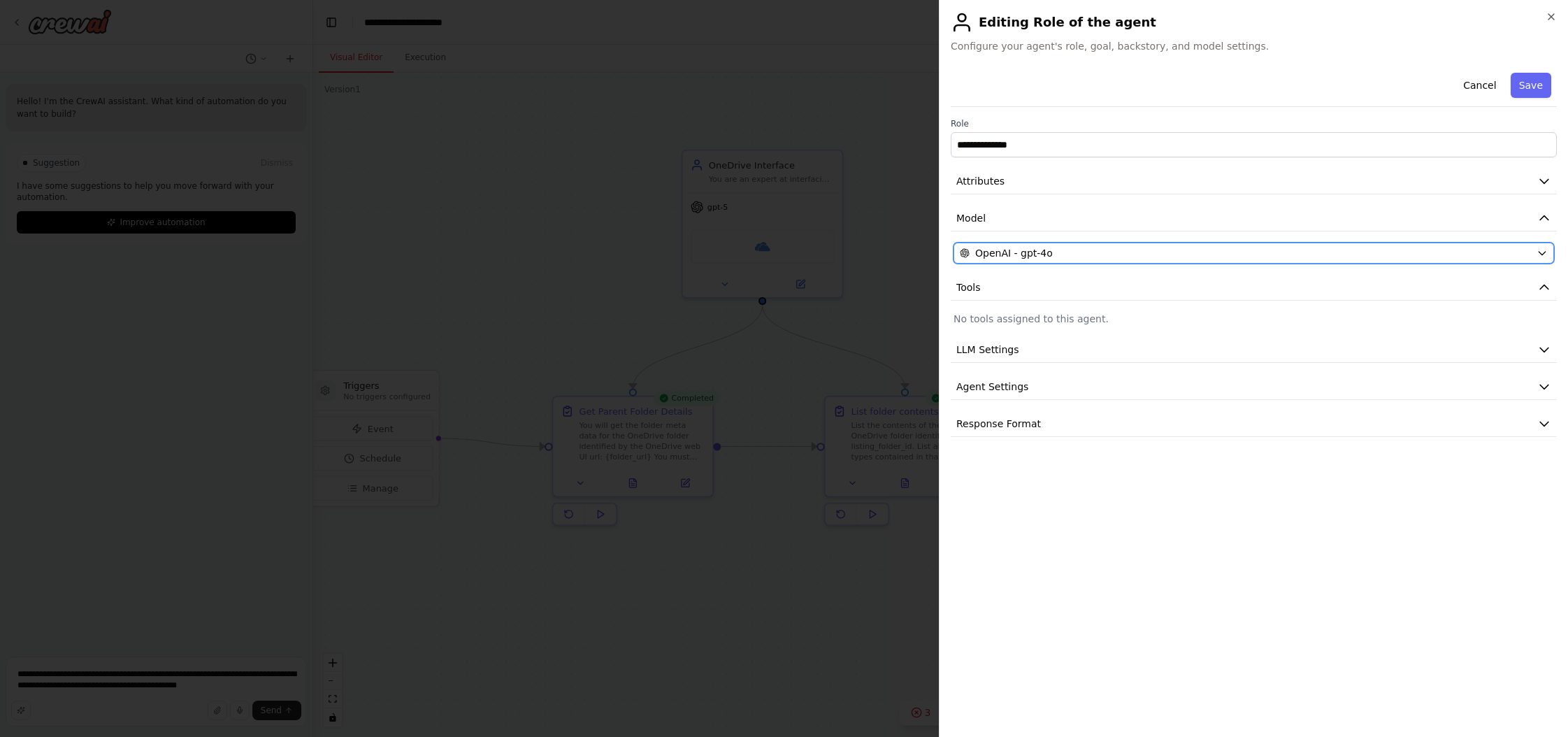
click at [894, 252] on span "OpenAI - gpt-4o" at bounding box center [1014, 253] width 77 height 14
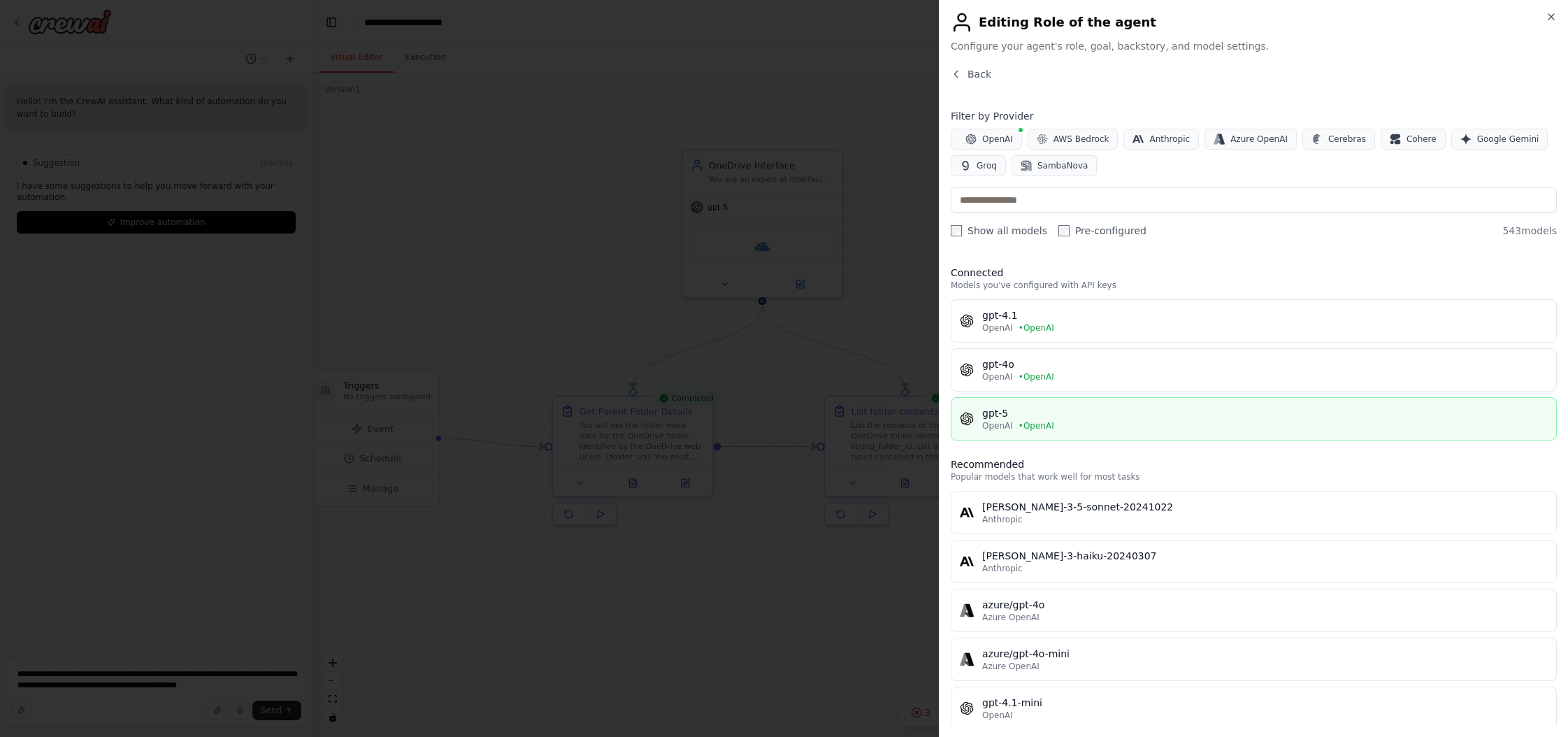
click at [894, 420] on span "OpenAI" at bounding box center [998, 425] width 31 height 11
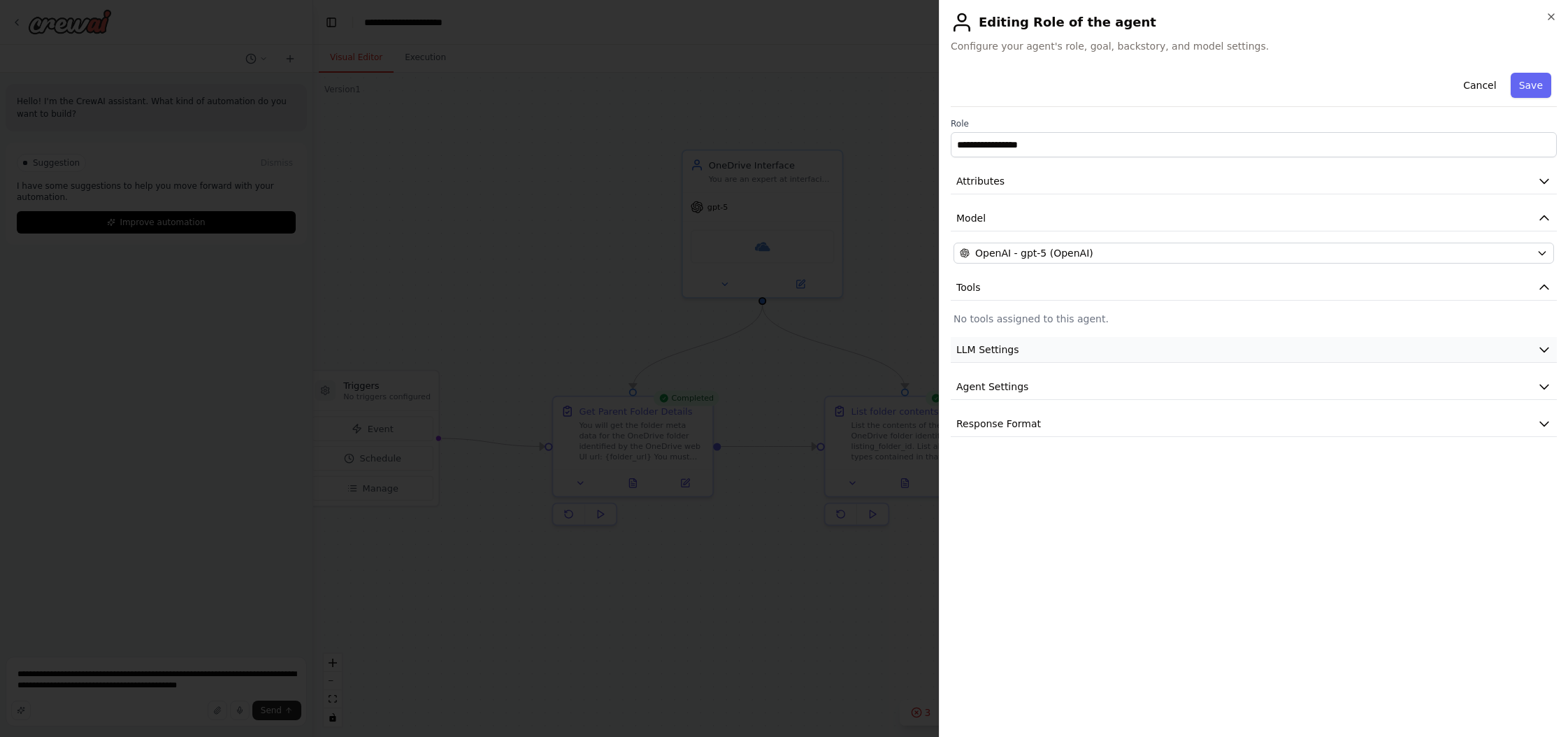
click at [894, 346] on button "LLM Settings" at bounding box center [1254, 349] width 606 height 26
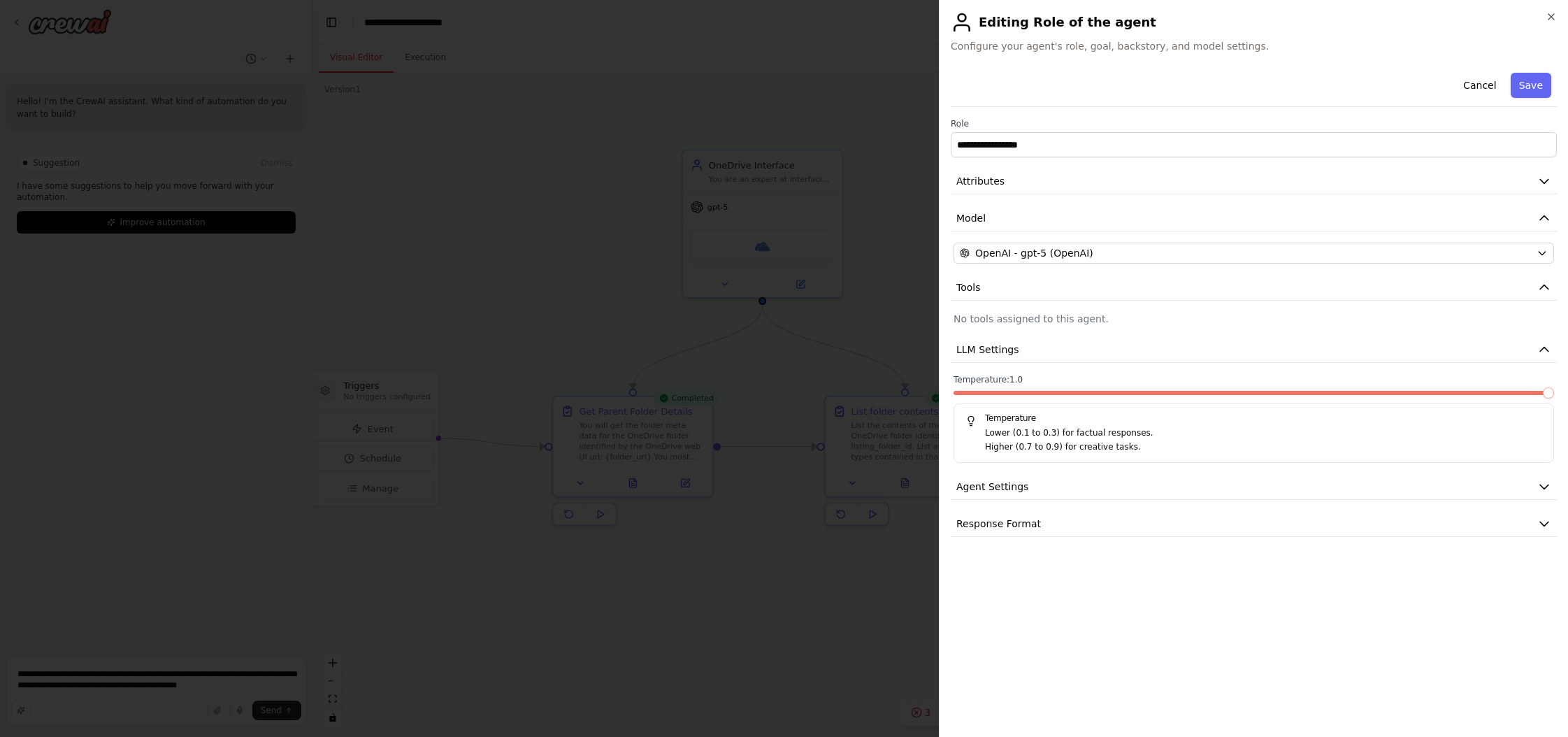
click at [894, 387] on span at bounding box center [1548, 392] width 11 height 11
click at [894, 181] on span "Attributes" at bounding box center [980, 181] width 48 height 14
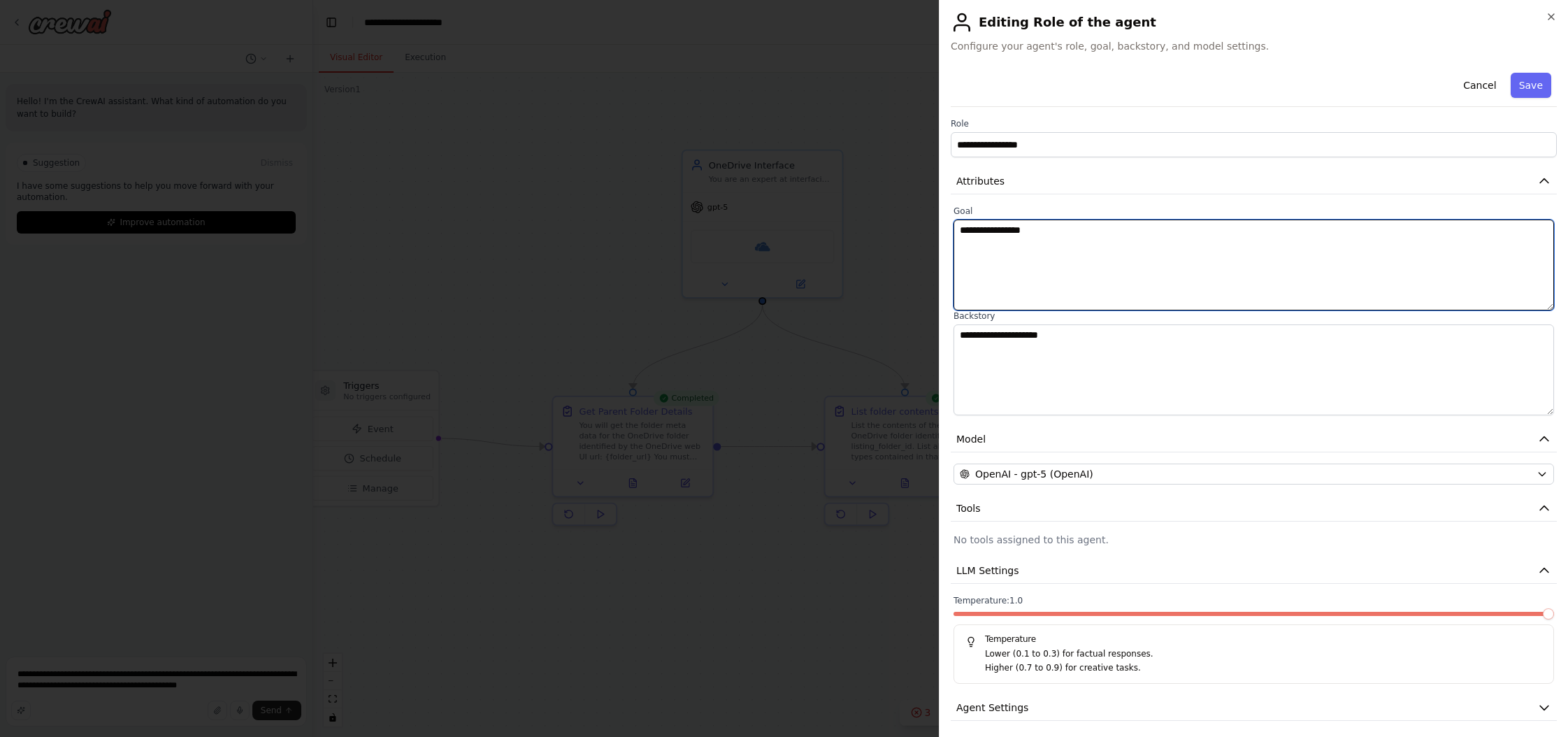
drag, startPoint x: 1084, startPoint y: 249, endPoint x: 834, endPoint y: 231, distance: 250.6
click at [834, 231] on body "**********" at bounding box center [784, 368] width 1568 height 737
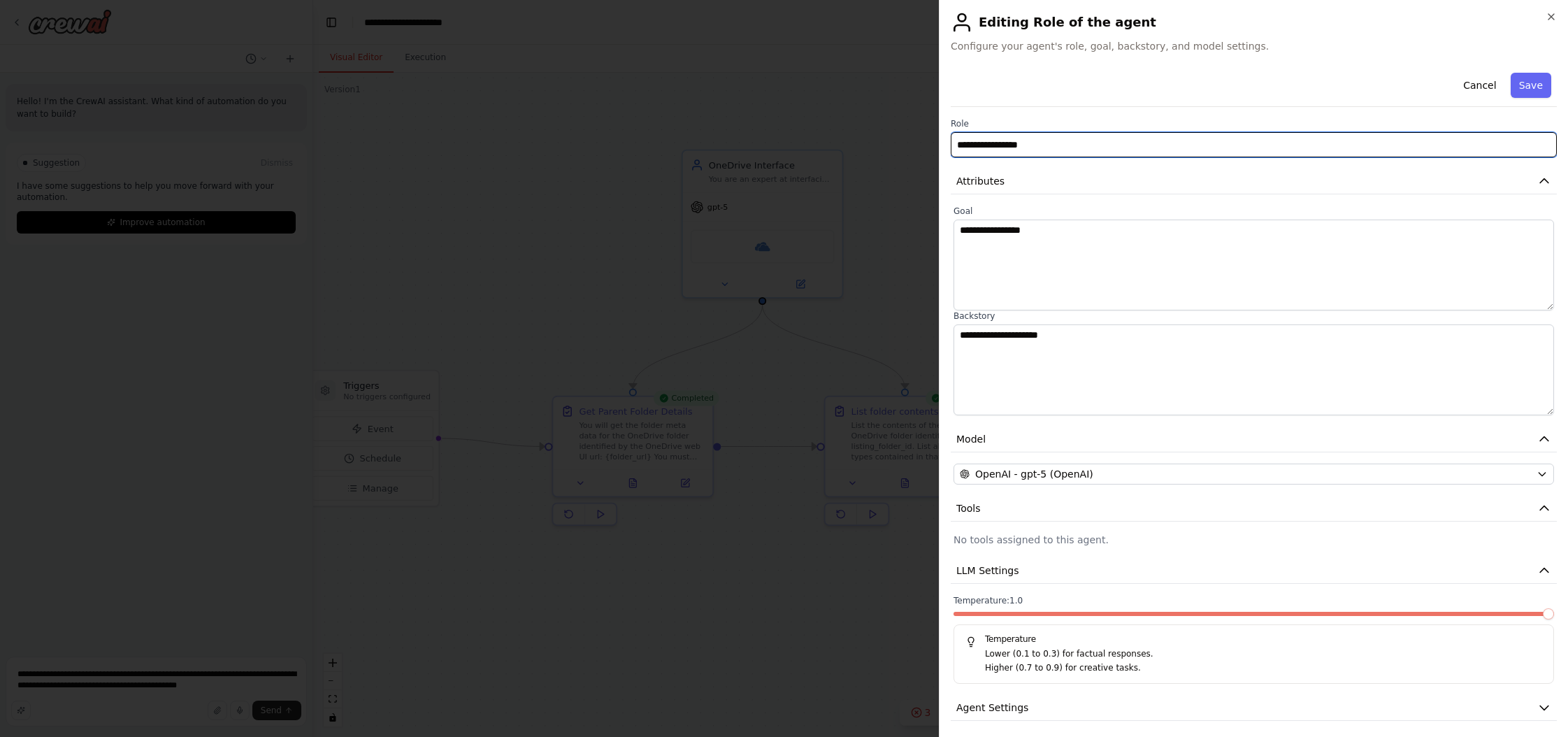
click at [894, 146] on input "**********" at bounding box center [1254, 144] width 606 height 25
type input "******"
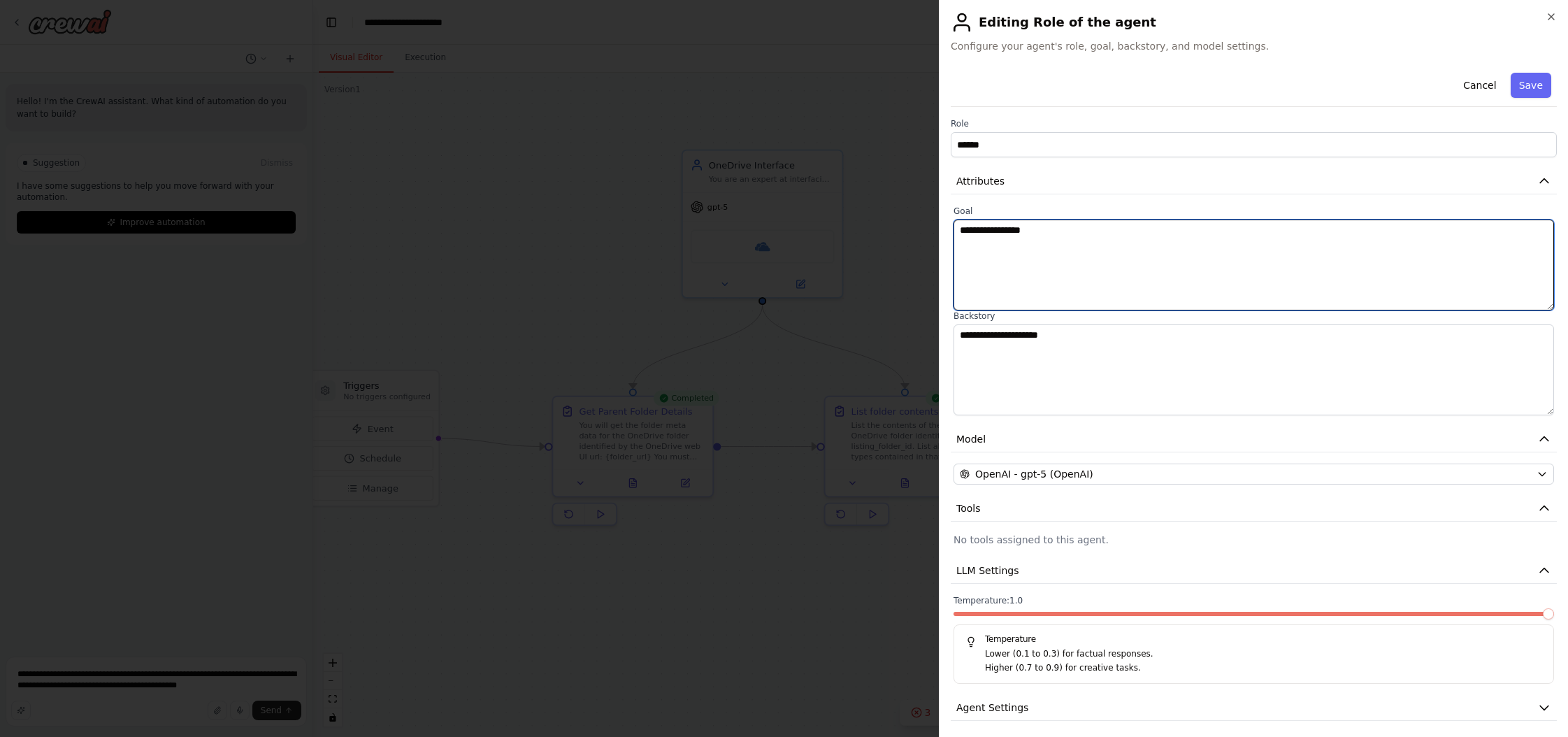
click at [894, 246] on textarea "**********" at bounding box center [1254, 265] width 601 height 91
type textarea "**********"
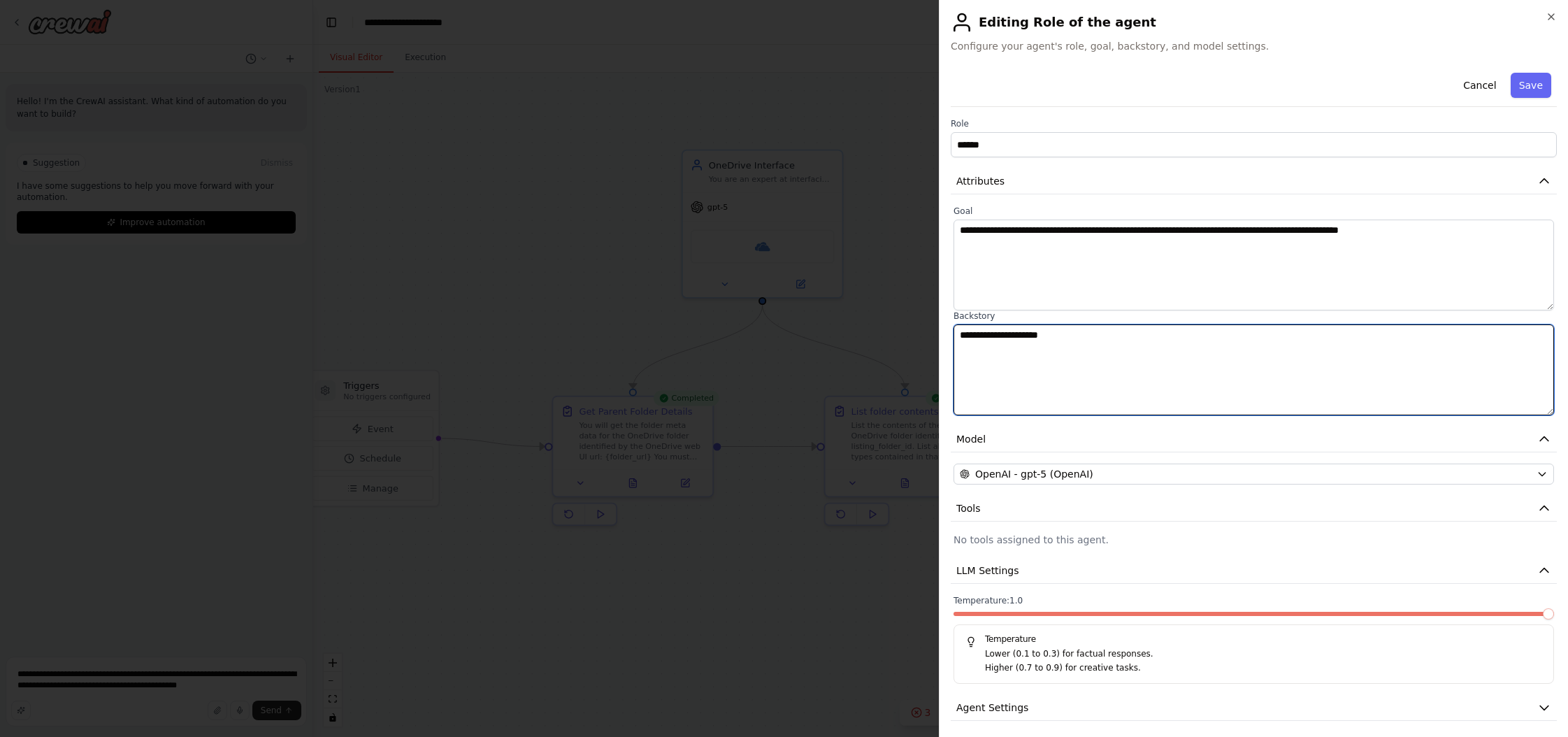
click at [894, 344] on textarea "**********" at bounding box center [1254, 369] width 601 height 91
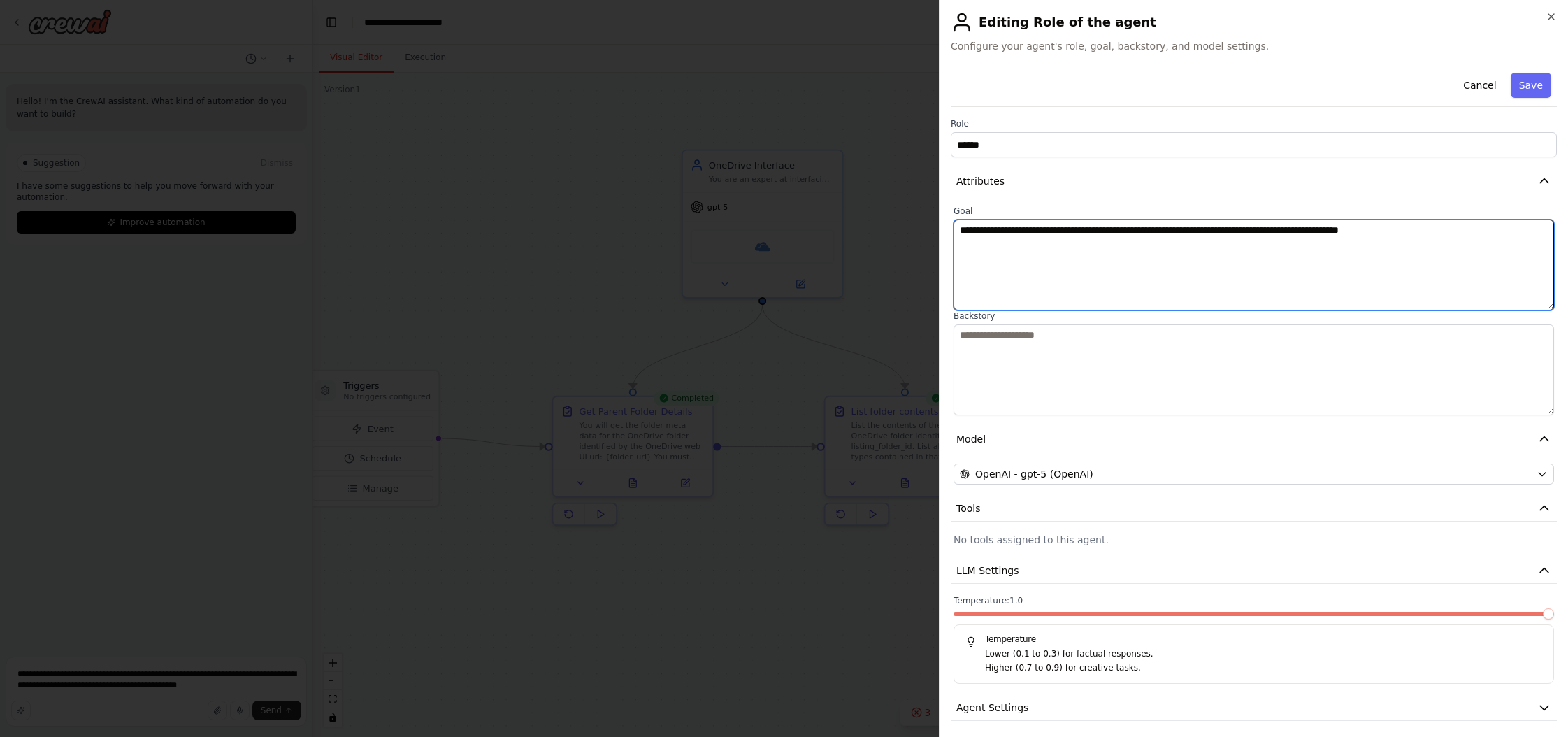
click at [894, 231] on textarea "**********" at bounding box center [1254, 265] width 601 height 91
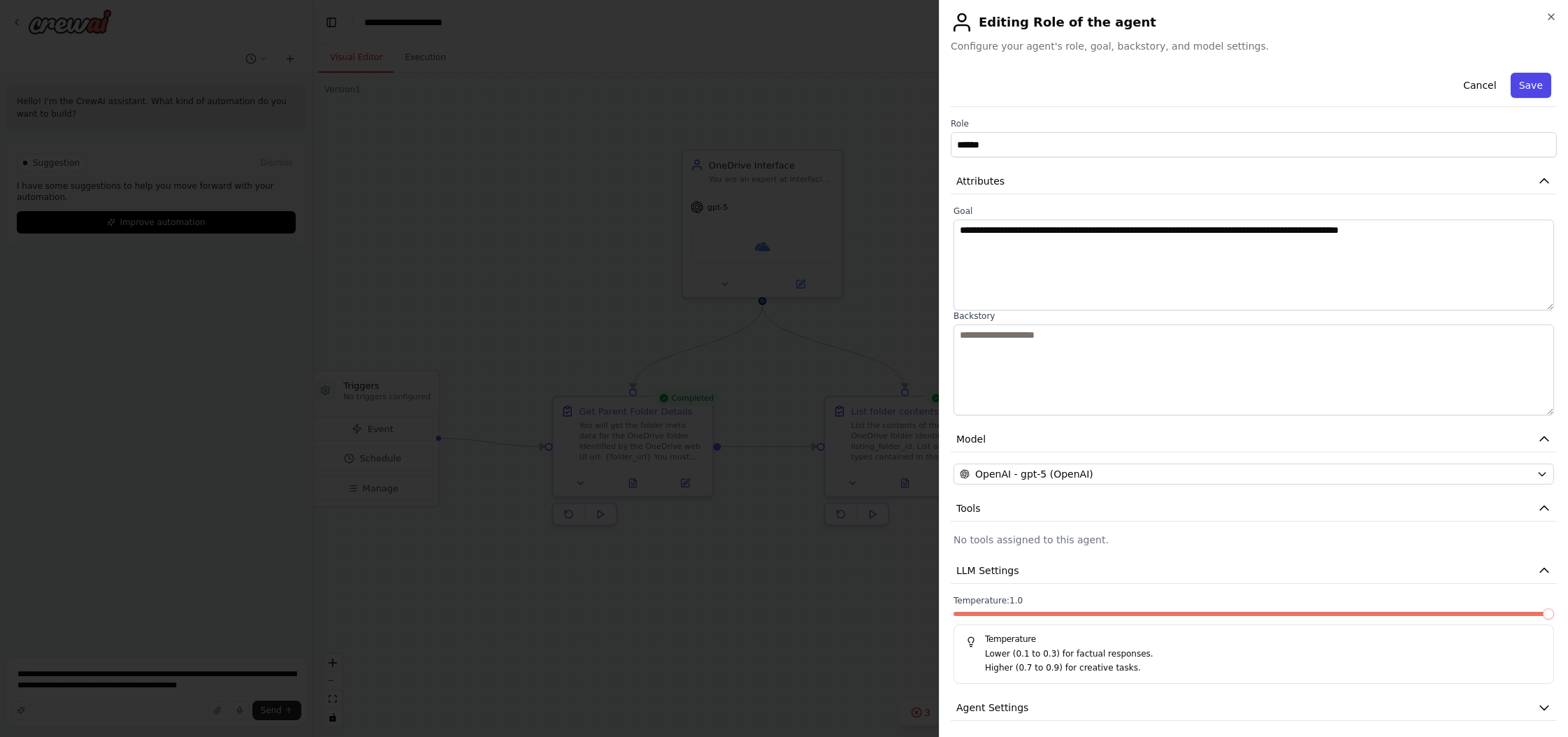
click at [894, 83] on button "Save" at bounding box center [1531, 85] width 41 height 25
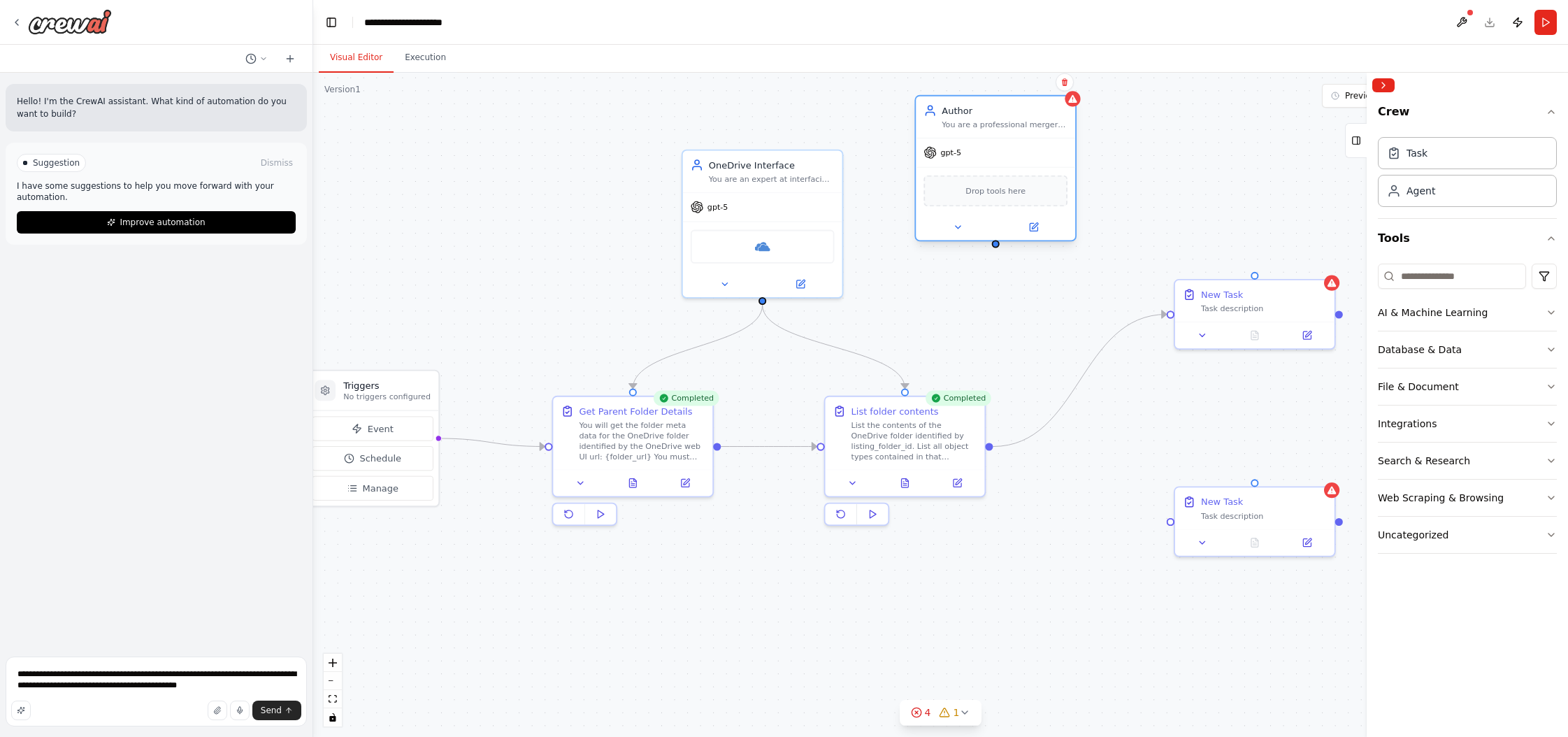
drag, startPoint x: 1131, startPoint y: 192, endPoint x: 1006, endPoint y: 115, distance: 146.8
click at [894, 115] on div "Author" at bounding box center [1005, 111] width 126 height 13
drag, startPoint x: 997, startPoint y: 244, endPoint x: 1252, endPoint y: 273, distance: 256.6
click at [894, 273] on div "Triggers No triggers configured Event Schedule Manage Completed Get Parent Fold…" at bounding box center [356, 340] width 1163 height 615
drag, startPoint x: 995, startPoint y: 246, endPoint x: 1252, endPoint y: 478, distance: 346.2
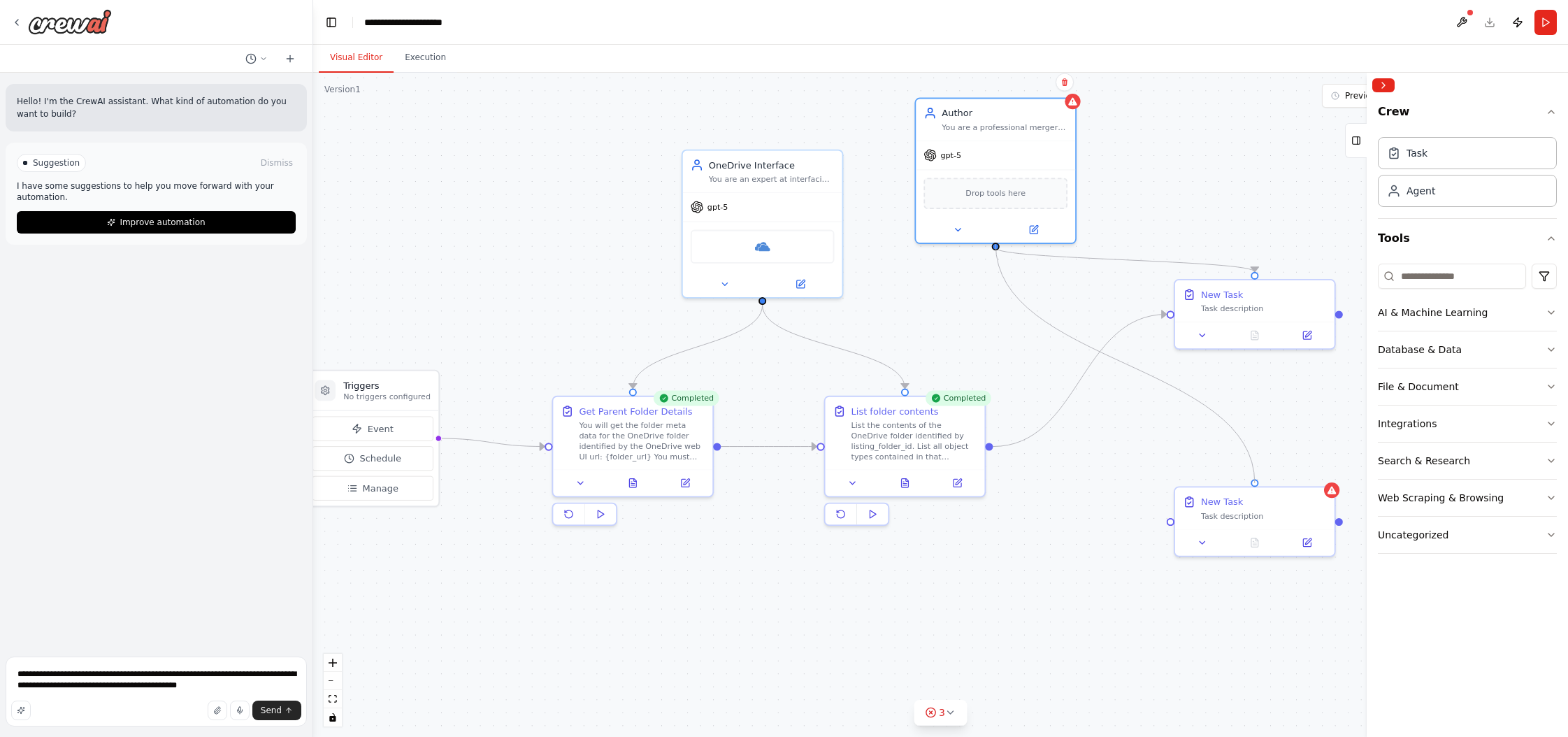
click at [894, 478] on div ".deletable-edge-delete-btn { width: 20px; height: 20px; border: 0px solid #ffff…" at bounding box center [941, 405] width 1255 height 664
drag, startPoint x: 990, startPoint y: 444, endPoint x: 1174, endPoint y: 518, distance: 198.3
click at [894, 518] on div "Triggers No triggers configured Event Schedule Manage Completed Get Parent Fold…" at bounding box center [356, 340] width 1163 height 615
drag, startPoint x: 1035, startPoint y: 149, endPoint x: 1063, endPoint y: 149, distance: 28.0
click at [894, 149] on div "gpt-5" at bounding box center [1022, 153] width 159 height 29
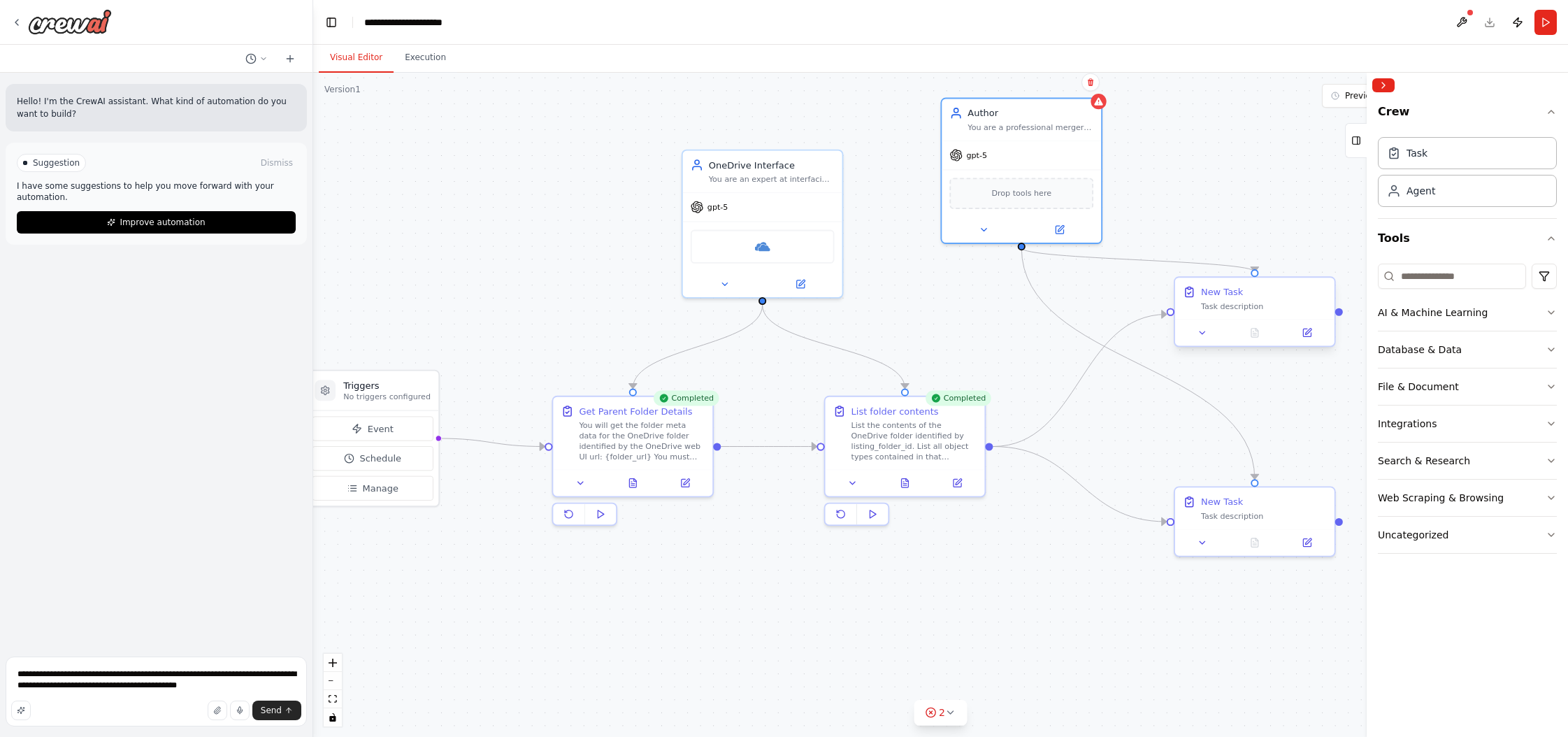
click at [894, 287] on div "New Task" at bounding box center [1222, 292] width 42 height 13
click at [894, 293] on div "New Task" at bounding box center [1222, 292] width 42 height 13
click at [894, 329] on icon at bounding box center [1307, 332] width 7 height 7
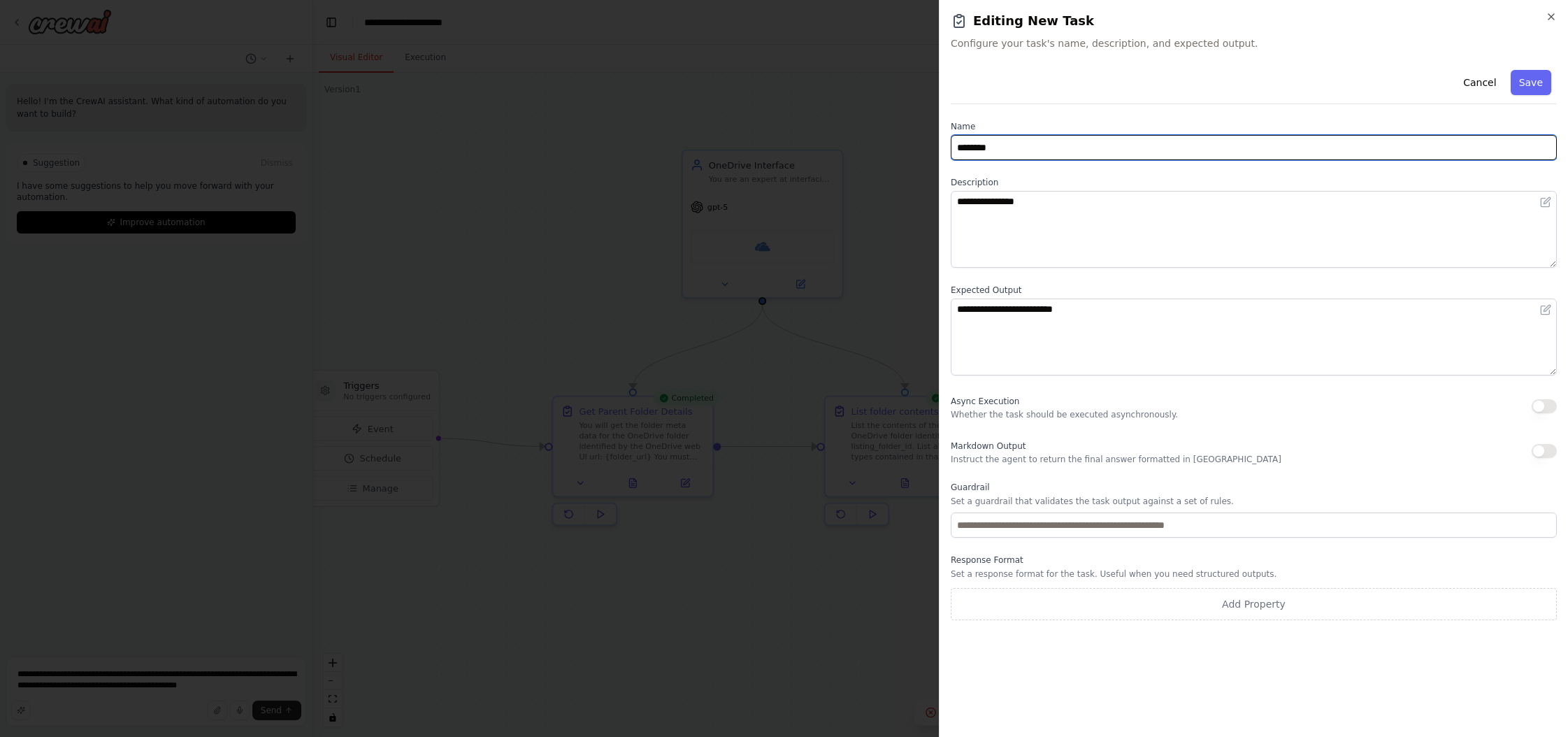
click at [894, 147] on input "********" at bounding box center [1254, 147] width 606 height 25
click at [894, 145] on input "**********" at bounding box center [1254, 147] width 606 height 25
type input "**********"
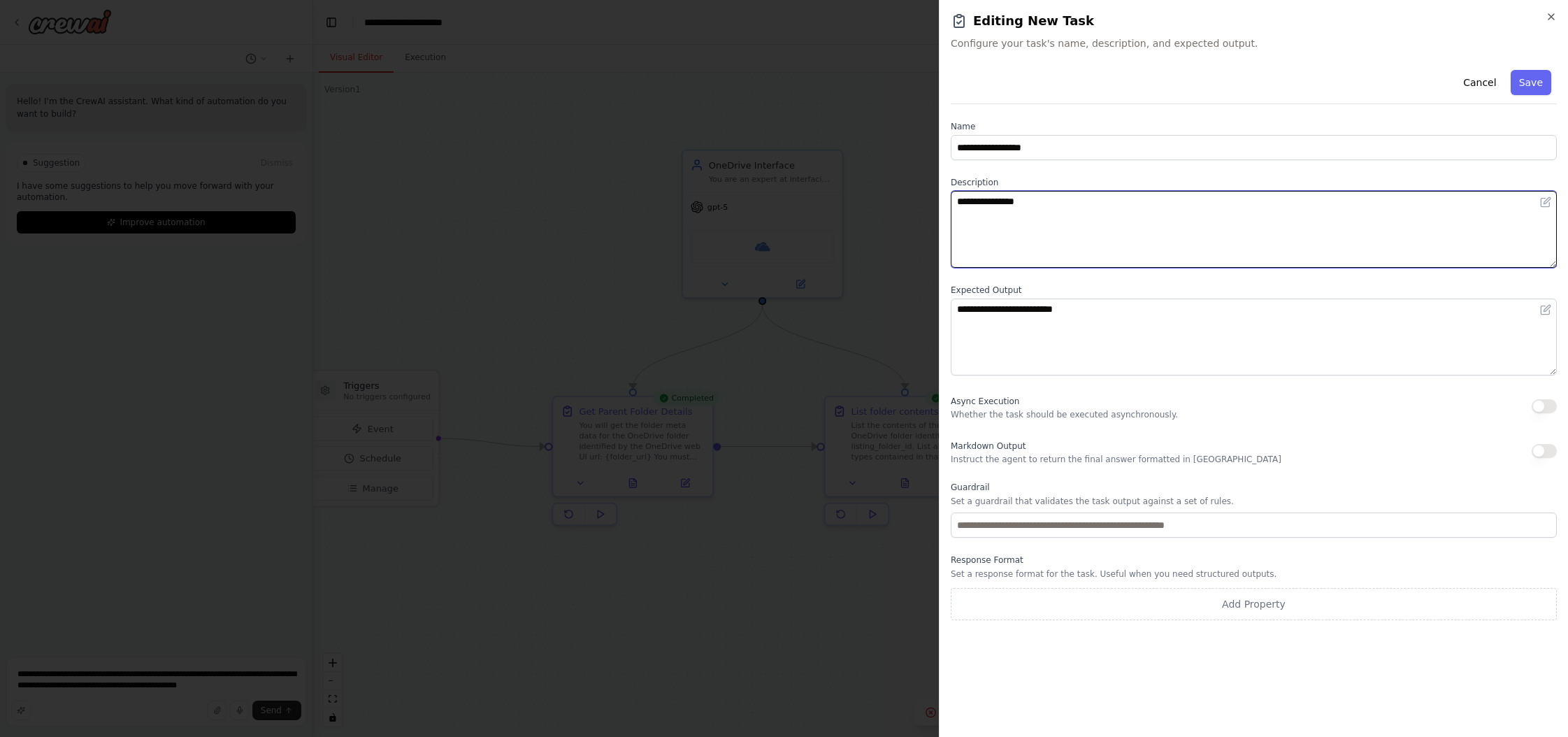
click at [894, 214] on textarea "**********" at bounding box center [1254, 229] width 606 height 77
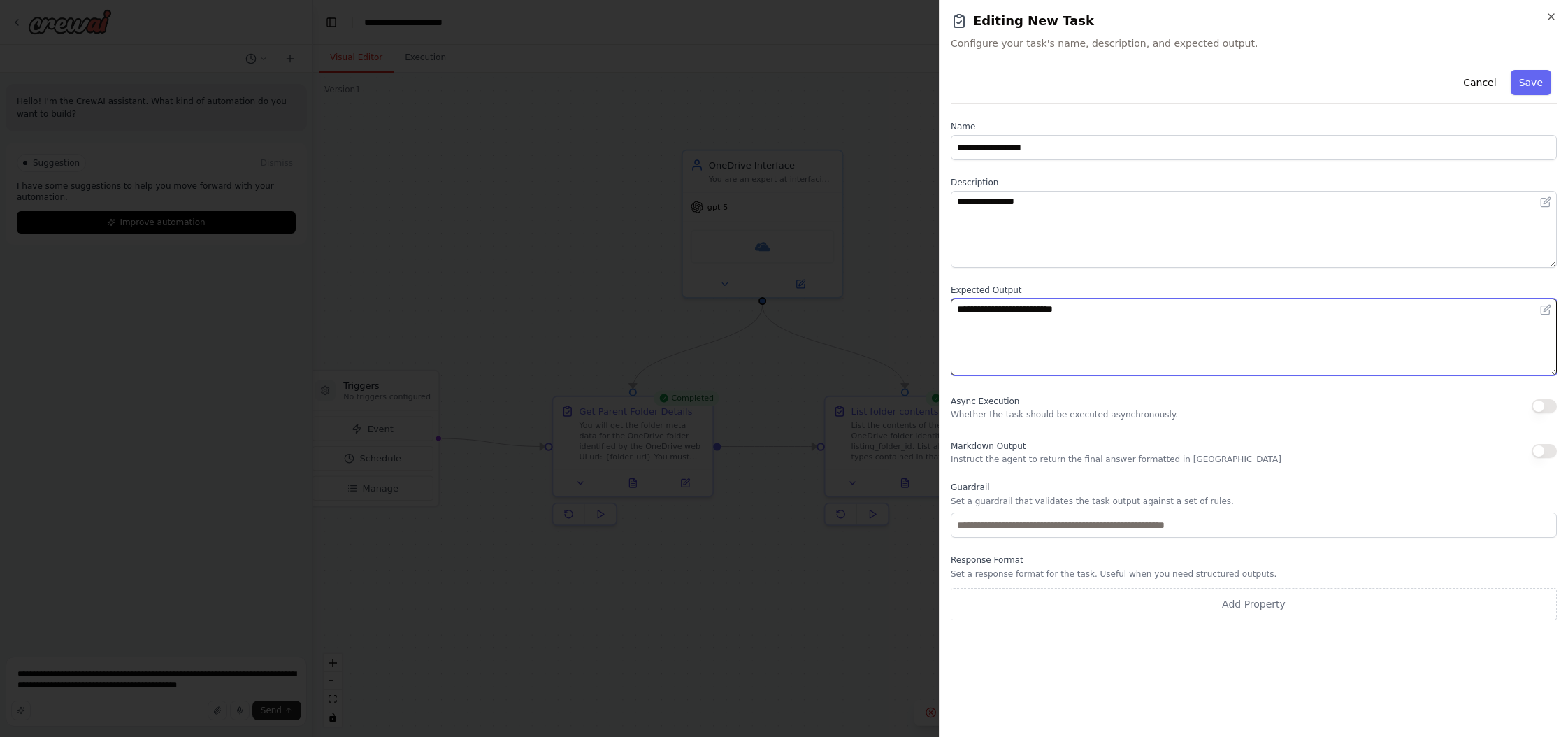
click at [894, 312] on textarea "**********" at bounding box center [1254, 337] width 606 height 77
type textarea "**********"
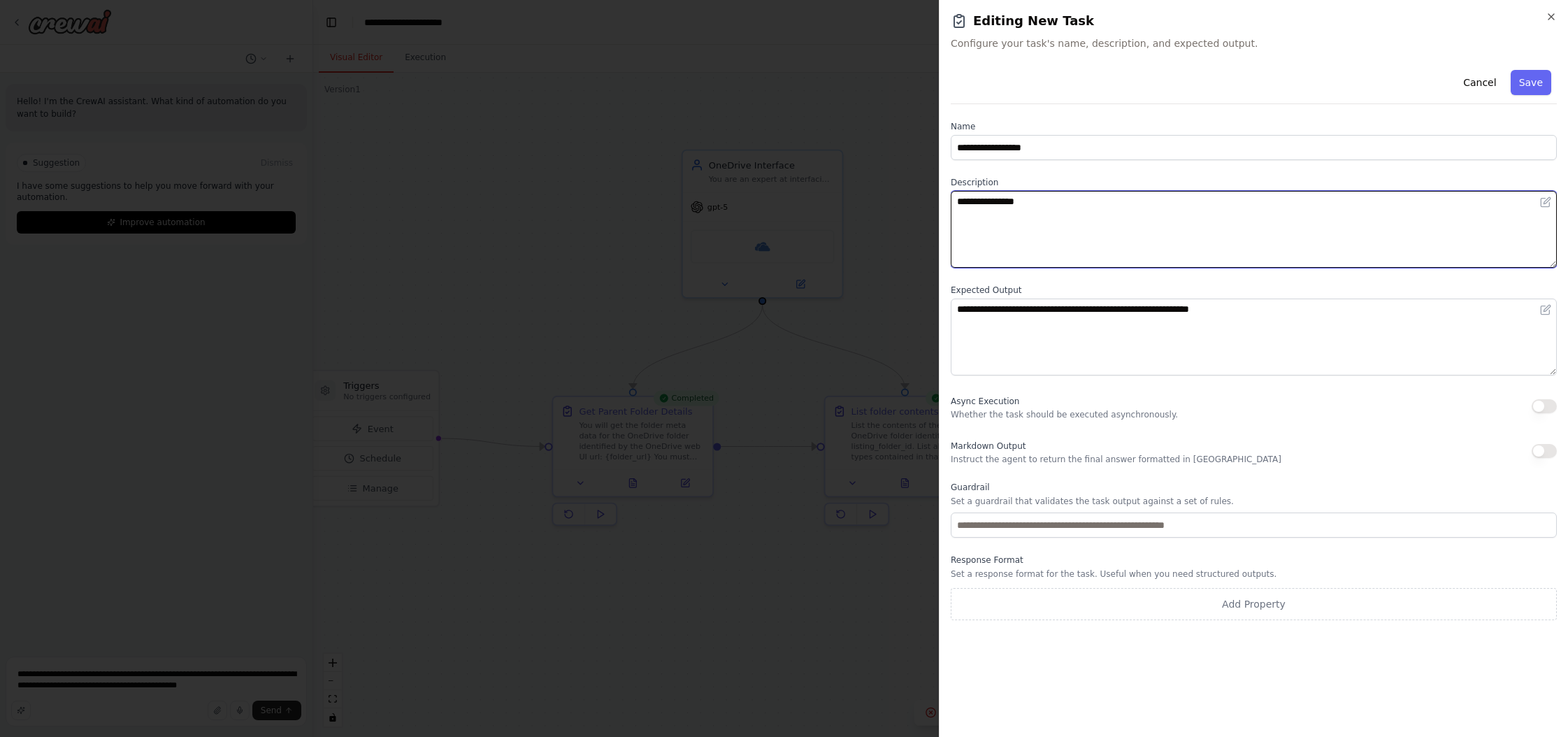
click at [894, 215] on textarea "**********" at bounding box center [1254, 229] width 606 height 77
type textarea "**********"
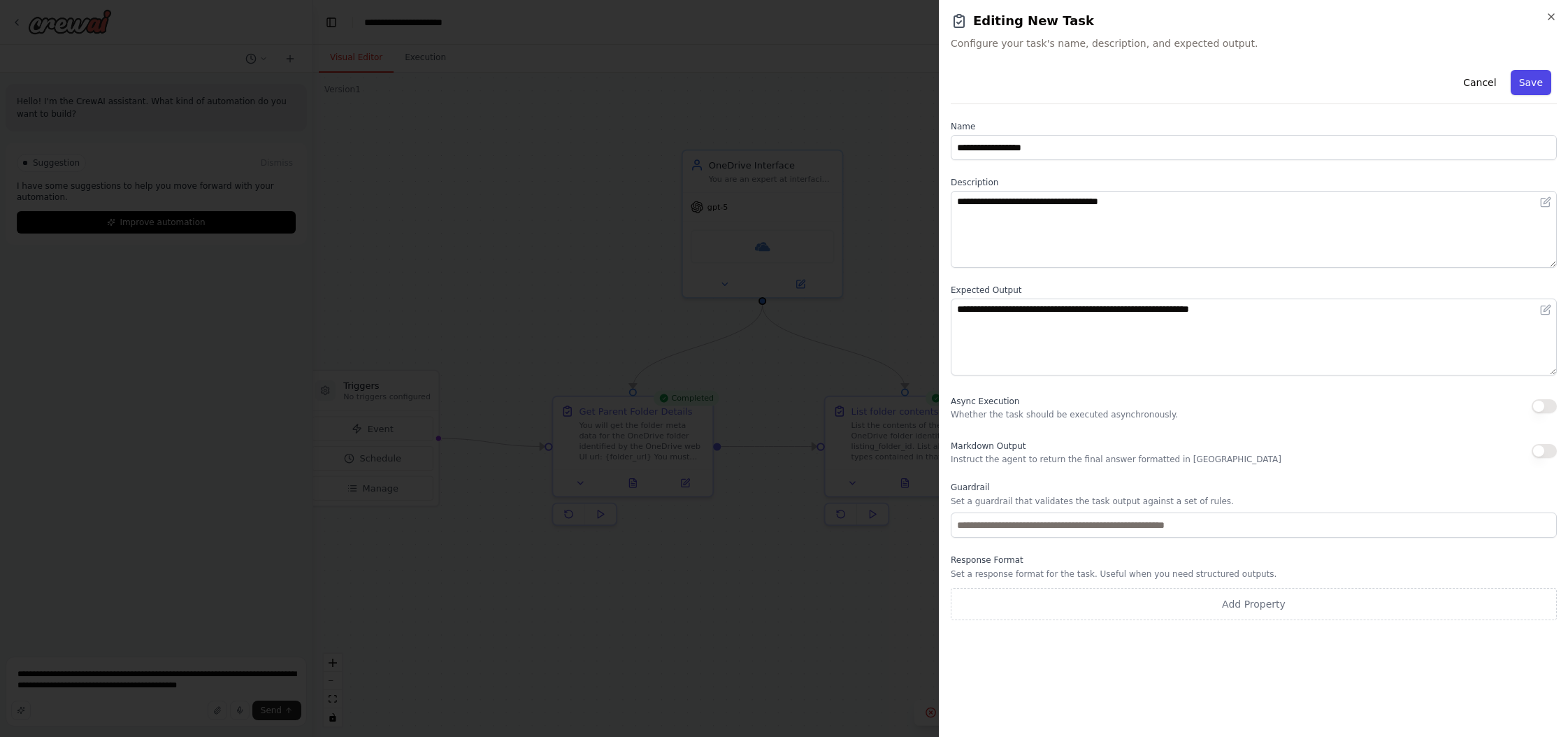
click at [894, 84] on button "Save" at bounding box center [1531, 83] width 41 height 25
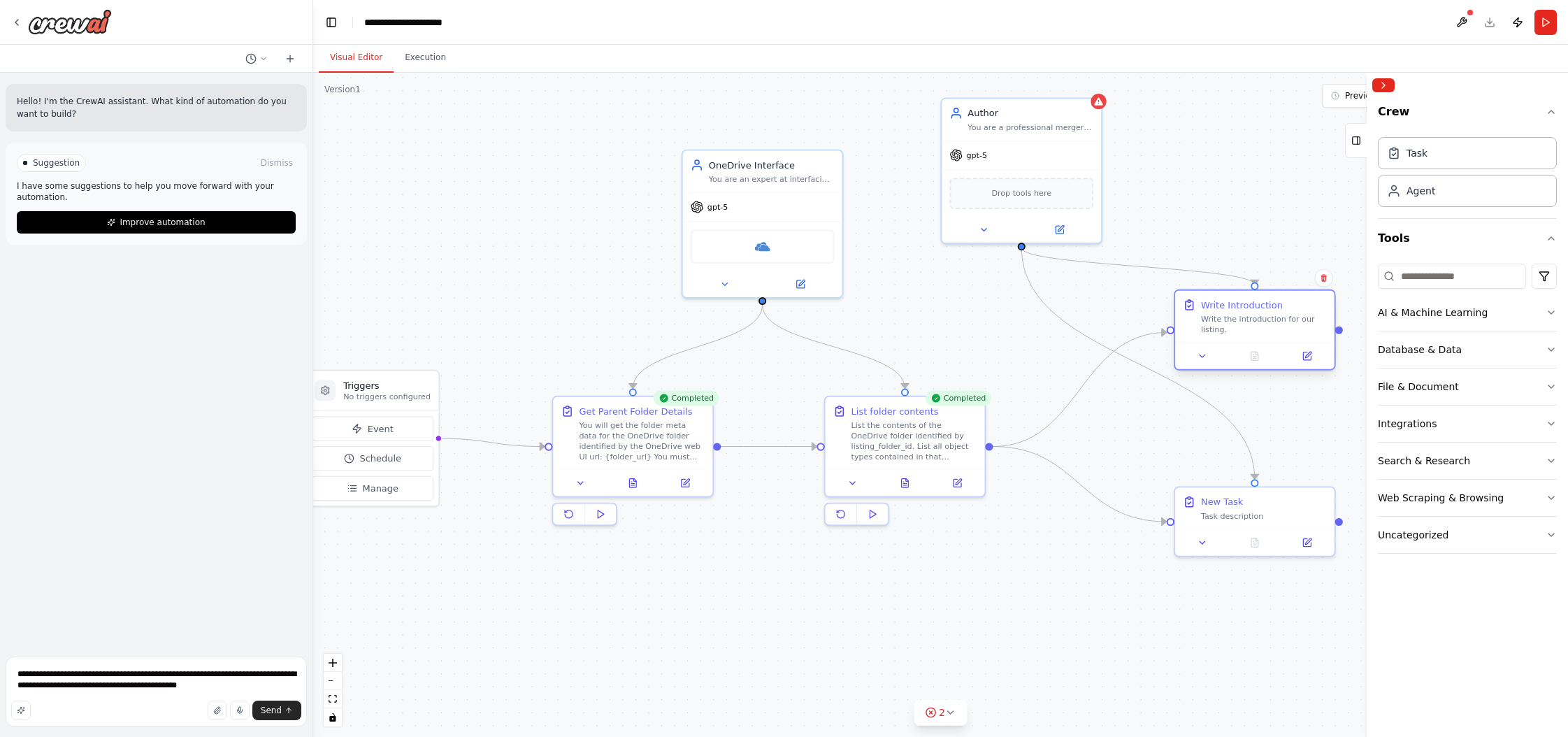
click at [894, 312] on div "Write Introduction Write the introduction for our listing." at bounding box center [1264, 316] width 126 height 36
click at [894, 500] on div "New Task" at bounding box center [1222, 500] width 42 height 13
click at [894, 543] on icon at bounding box center [1307, 540] width 10 height 10
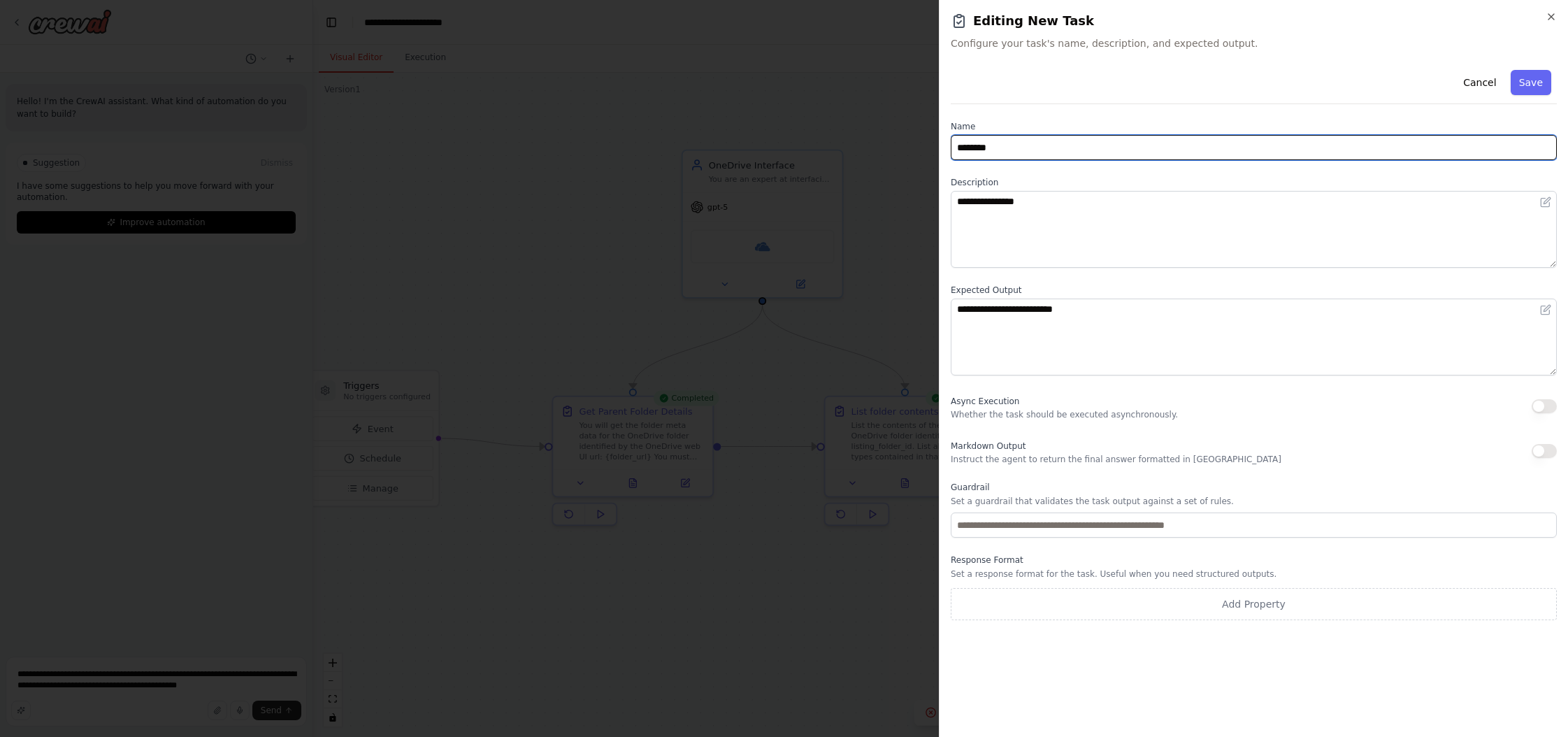
click at [894, 149] on input "********" at bounding box center [1254, 147] width 606 height 25
type input "*"
type input "**********"
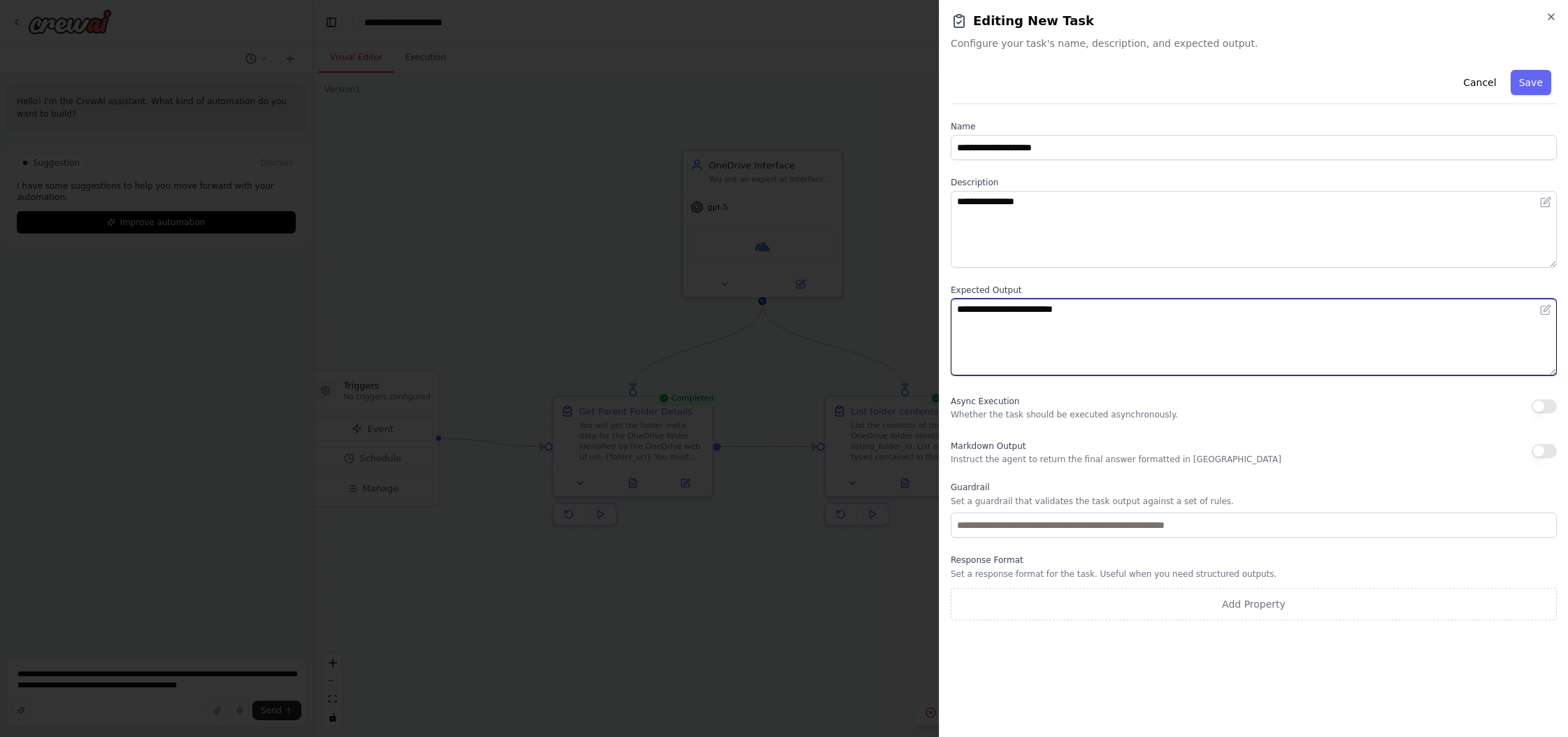
click at [894, 313] on textarea "**********" at bounding box center [1254, 337] width 606 height 77
type textarea "**********"
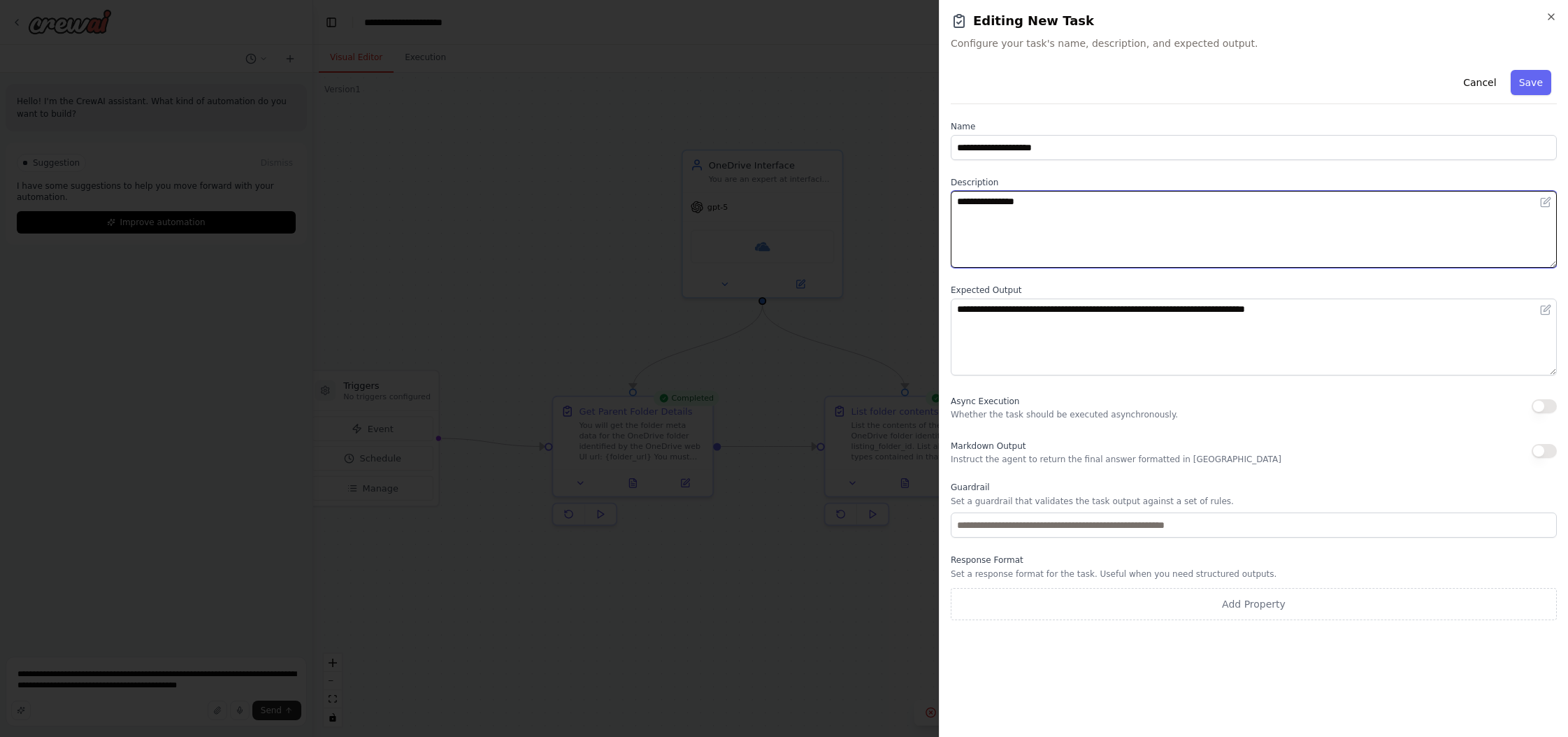
click at [894, 221] on textarea "**********" at bounding box center [1254, 229] width 606 height 77
type textarea "**********"
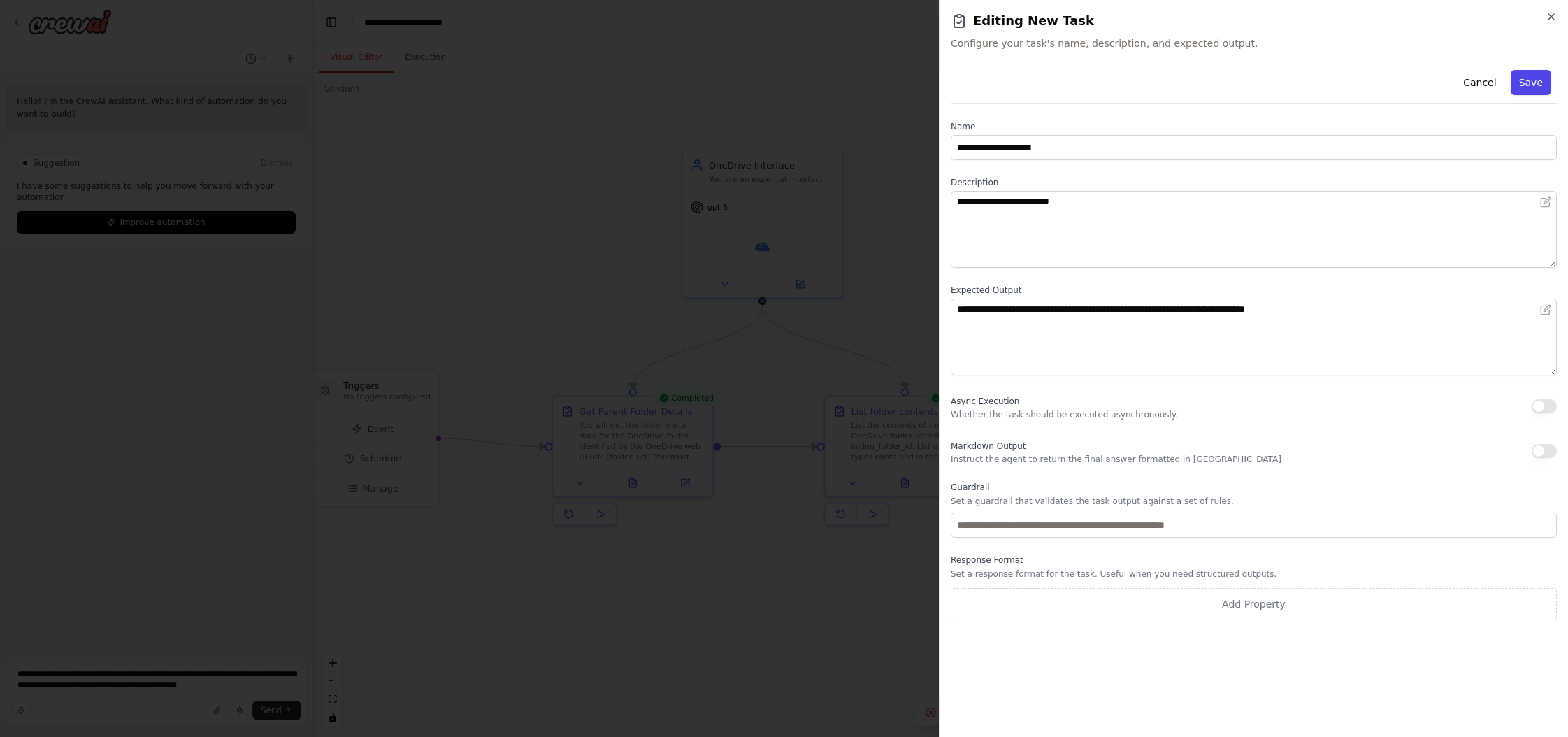
click at [894, 82] on button "Save" at bounding box center [1531, 83] width 41 height 25
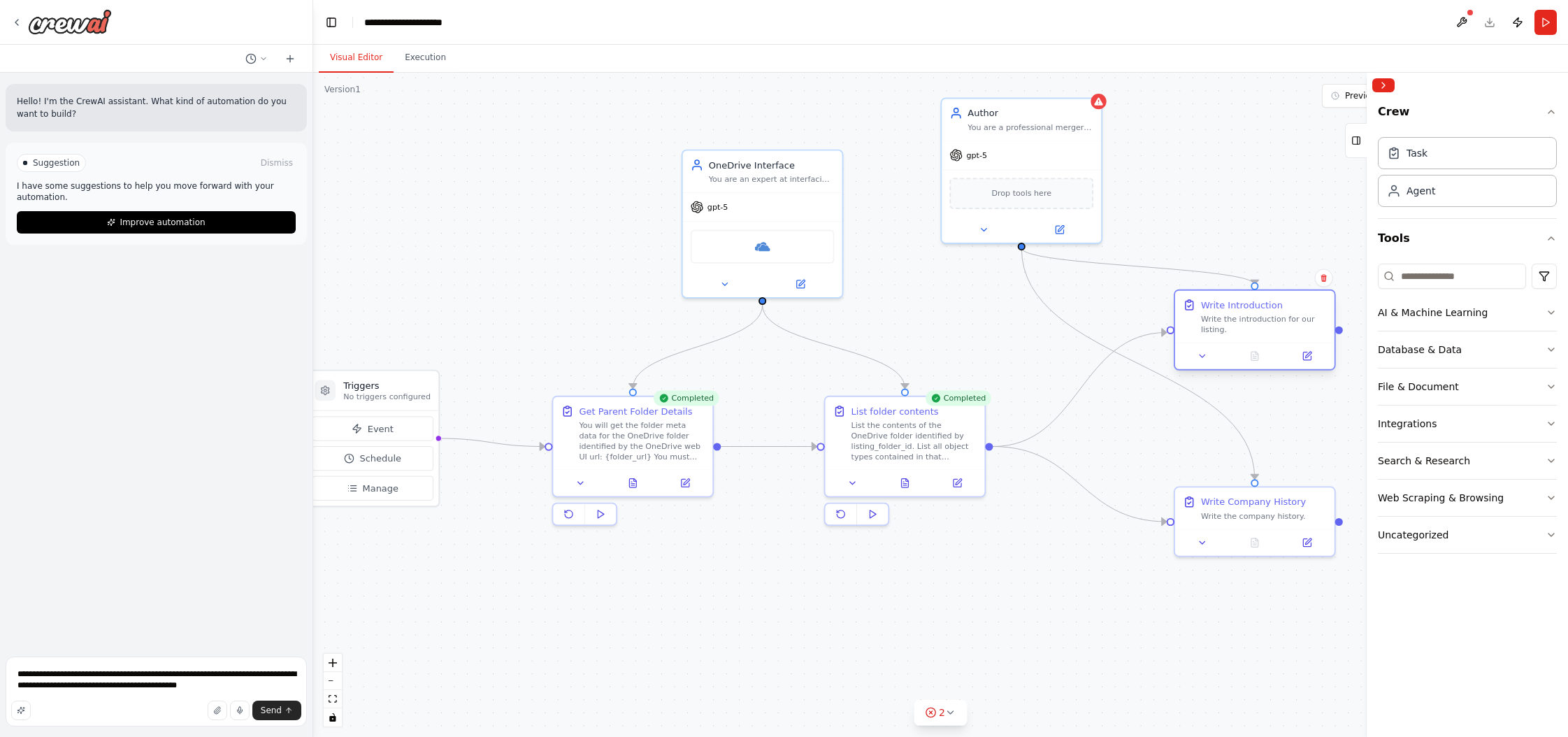
click at [894, 322] on div "Write the introduction for our listing." at bounding box center [1264, 324] width 126 height 21
drag, startPoint x: 1258, startPoint y: 500, endPoint x: 1257, endPoint y: 489, distance: 11.0
click at [894, 489] on div "Write Company History" at bounding box center [1253, 486] width 105 height 13
click at [894, 192] on span "Drop tools here" at bounding box center [1022, 191] width 60 height 13
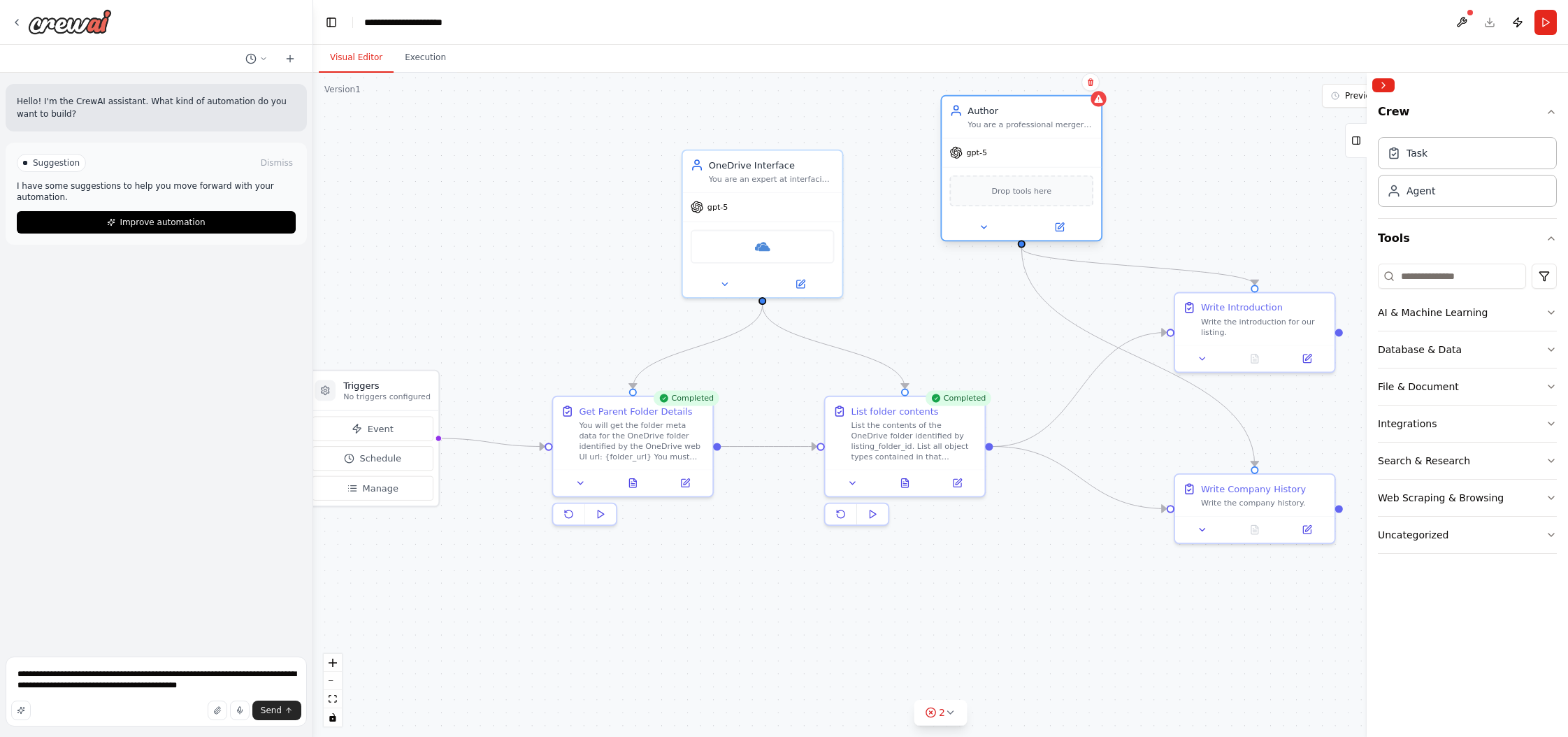
click at [894, 135] on div "Author You are a professional mergers and acquisitions advisor. You write listi…" at bounding box center [1022, 117] width 159 height 41
click at [894, 225] on icon at bounding box center [1061, 226] width 7 height 7
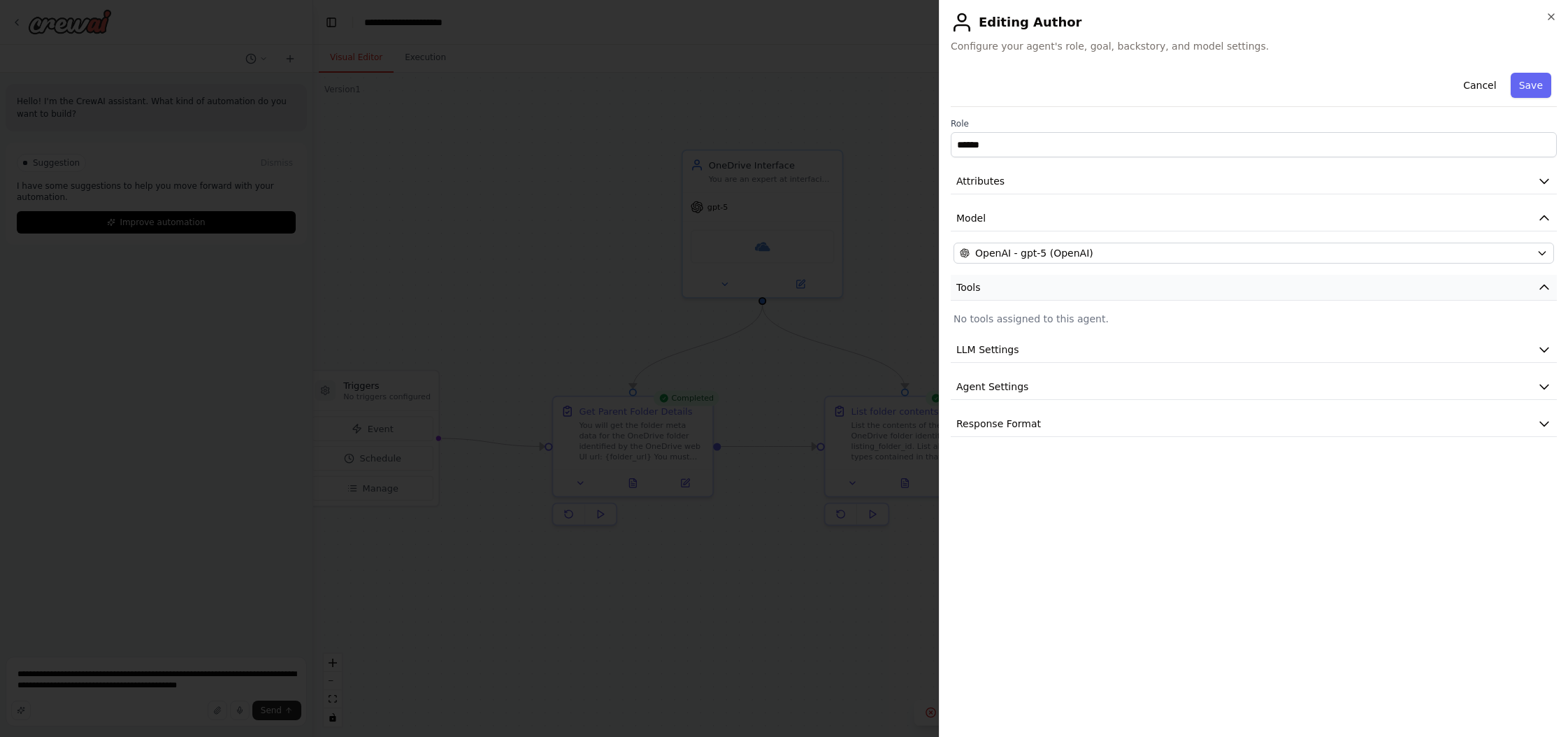
click at [894, 294] on button "Tools" at bounding box center [1254, 287] width 606 height 26
click at [894, 80] on button "Save" at bounding box center [1531, 85] width 41 height 25
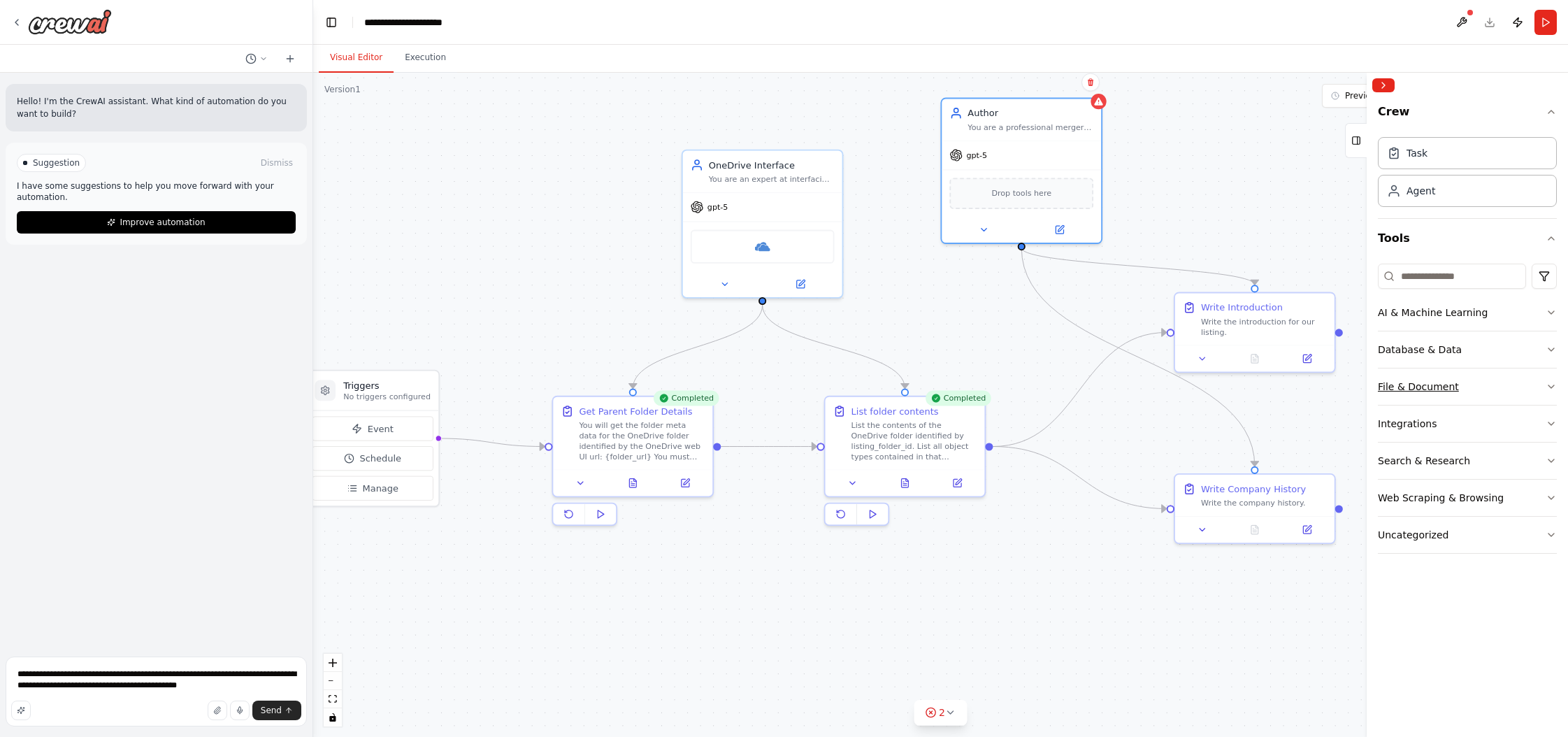
click at [894, 377] on button "File & Document" at bounding box center [1467, 386] width 179 height 36
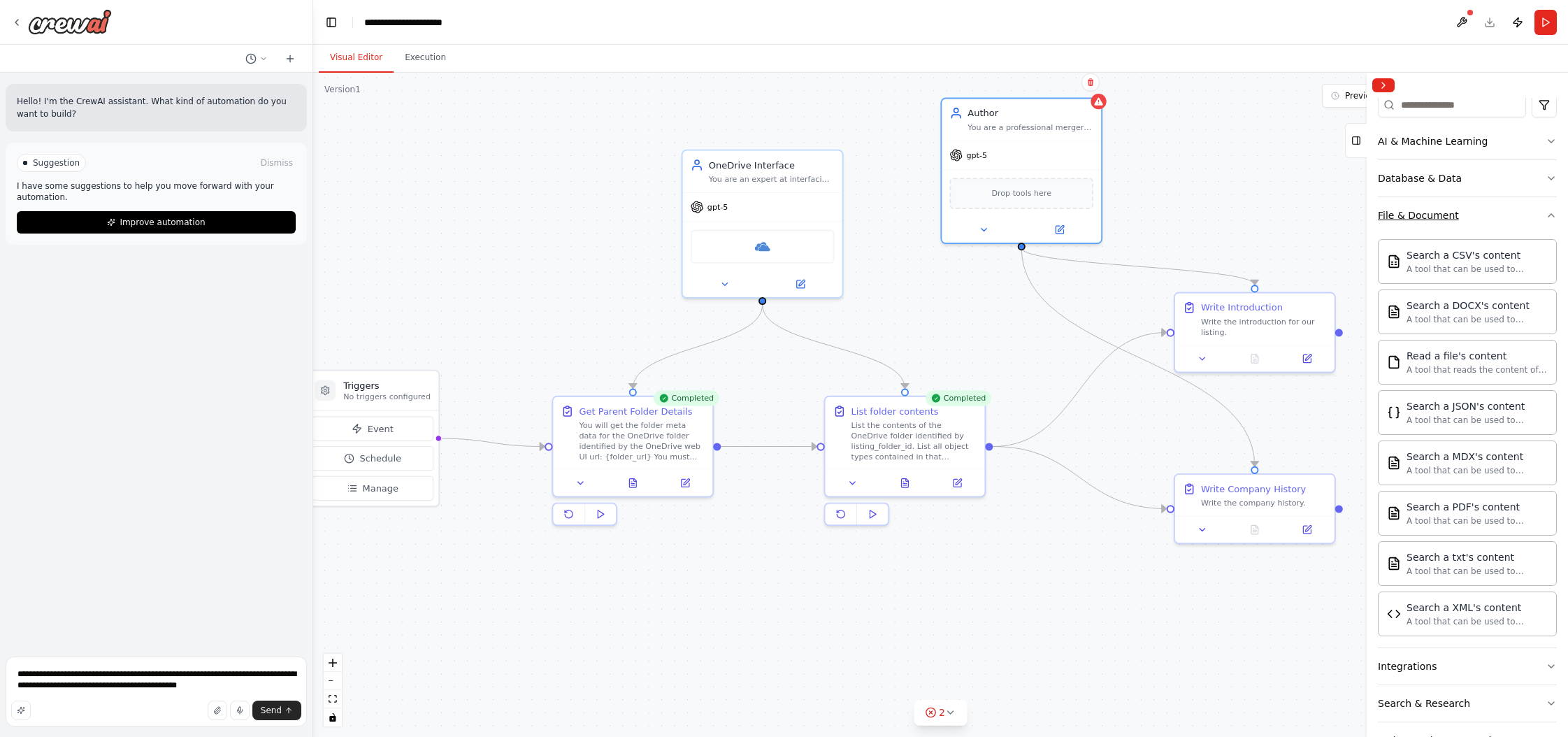
scroll to position [178, 0]
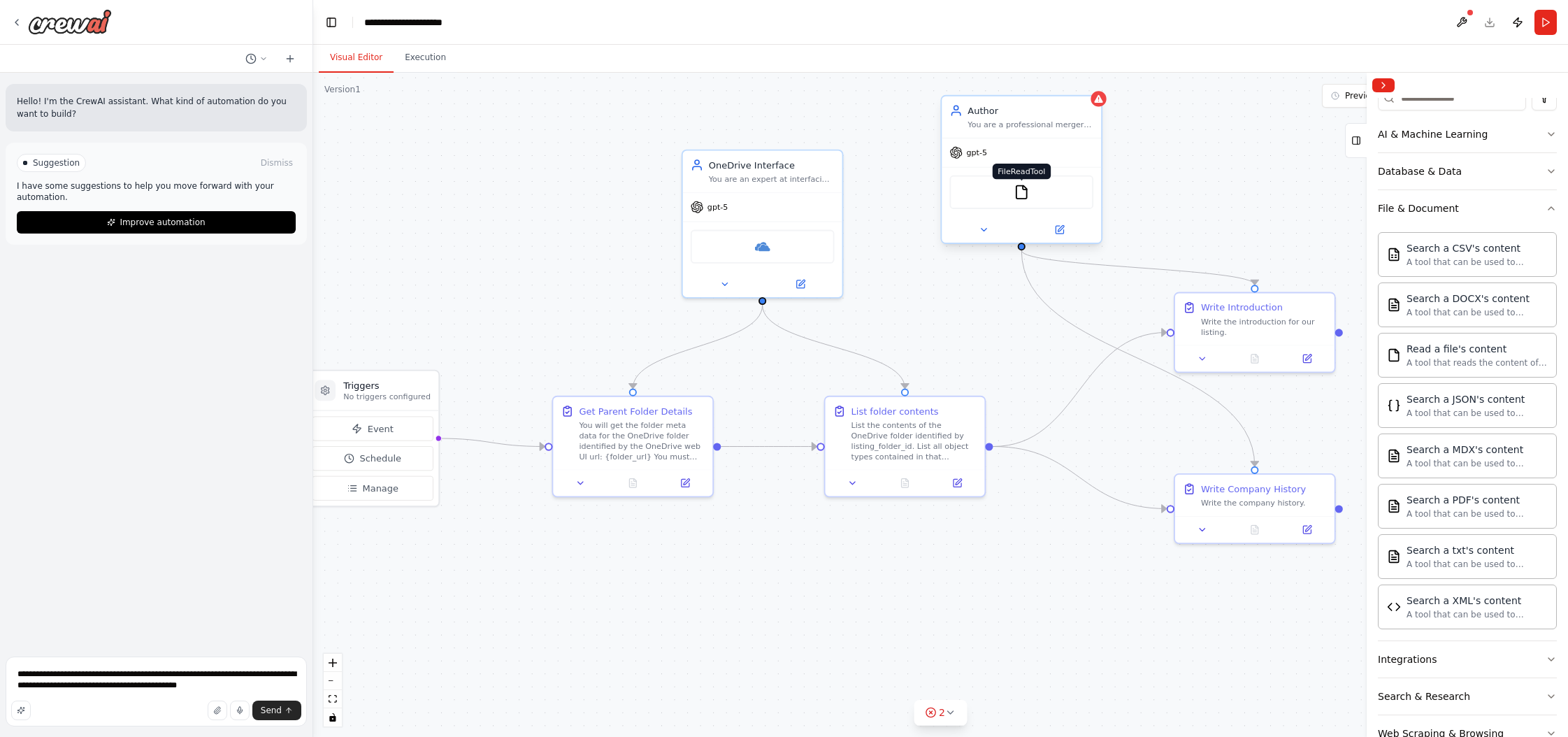
click at [894, 195] on img at bounding box center [1021, 192] width 15 height 15
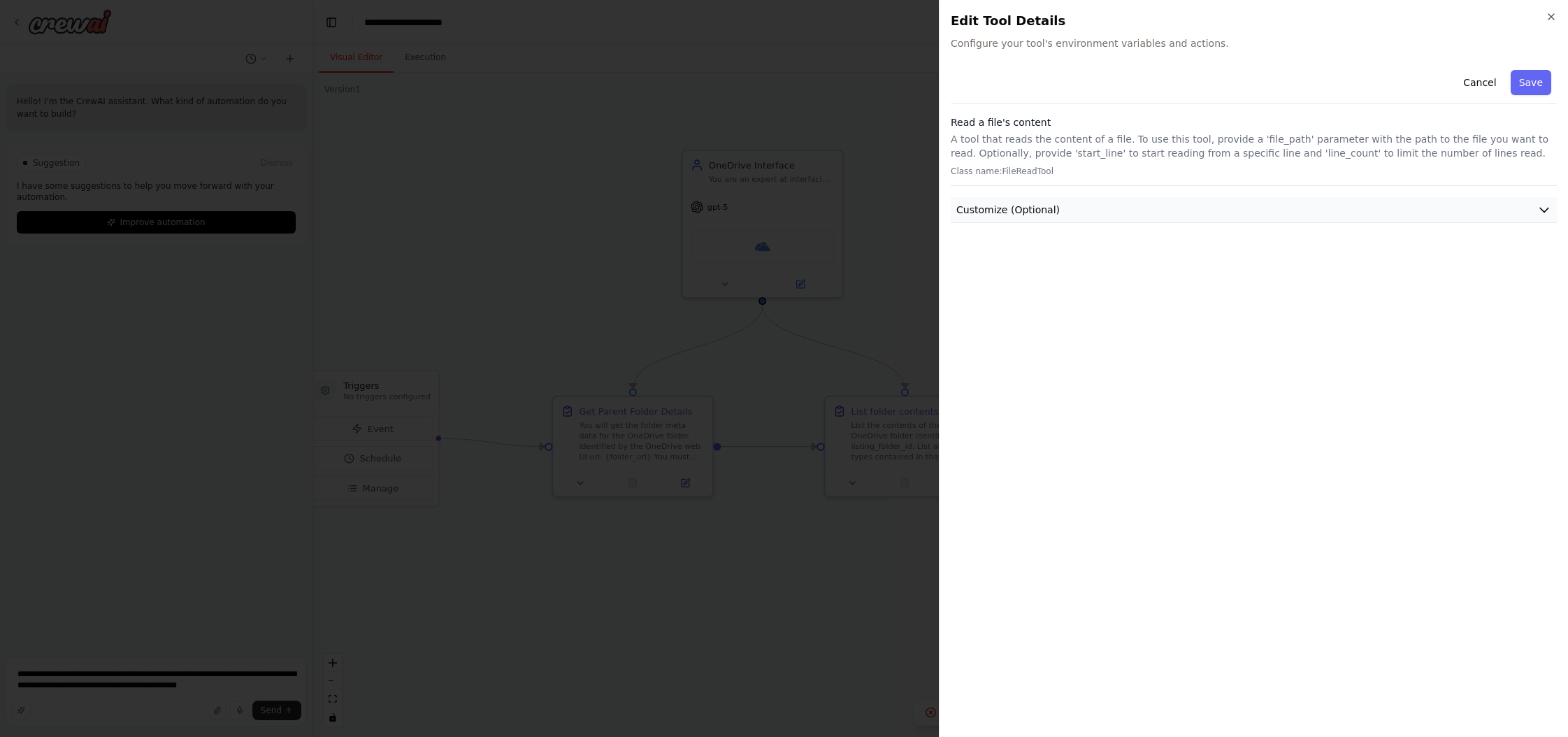
click at [894, 208] on button "Customize (Optional)" at bounding box center [1254, 209] width 606 height 26
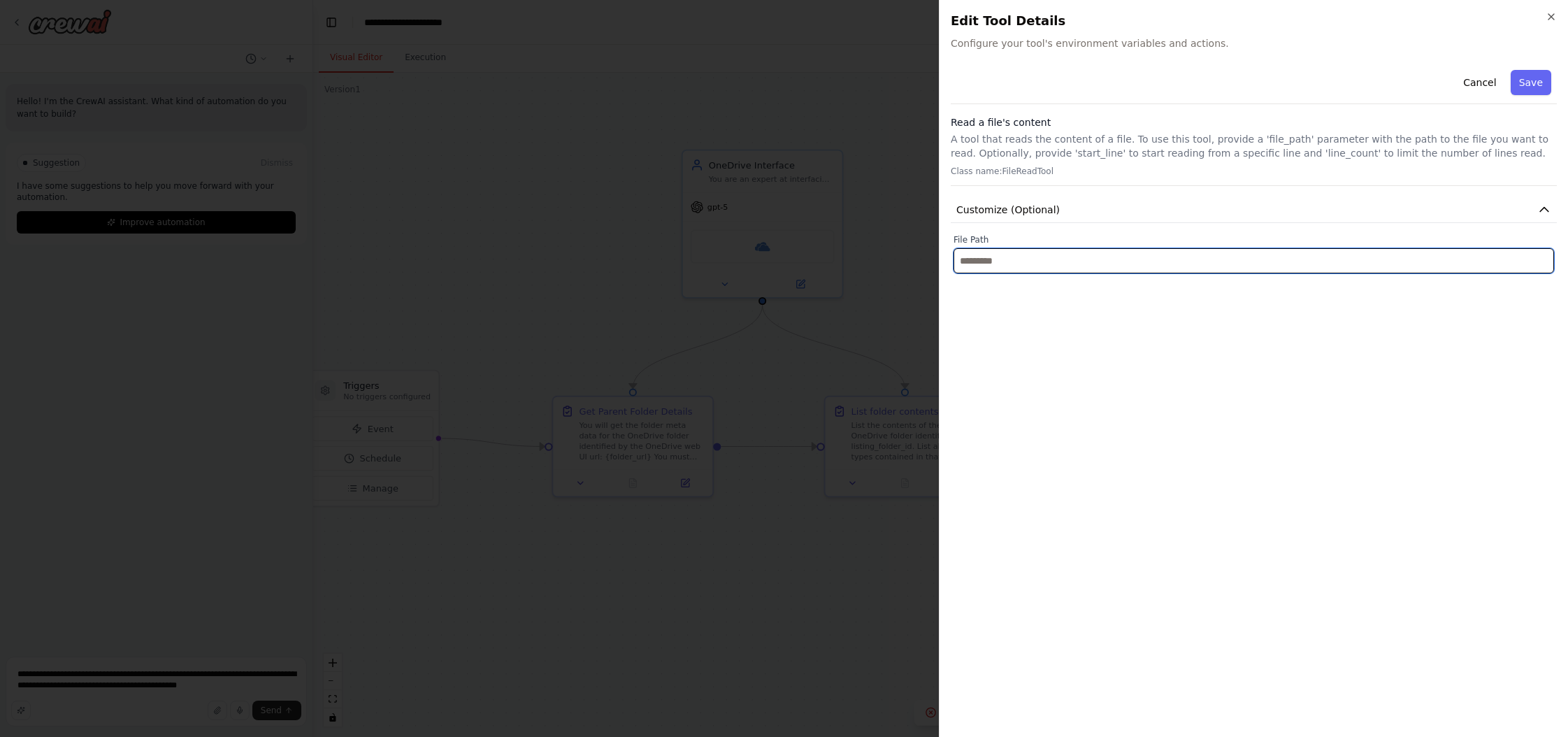
click at [894, 259] on input "text" at bounding box center [1254, 261] width 601 height 25
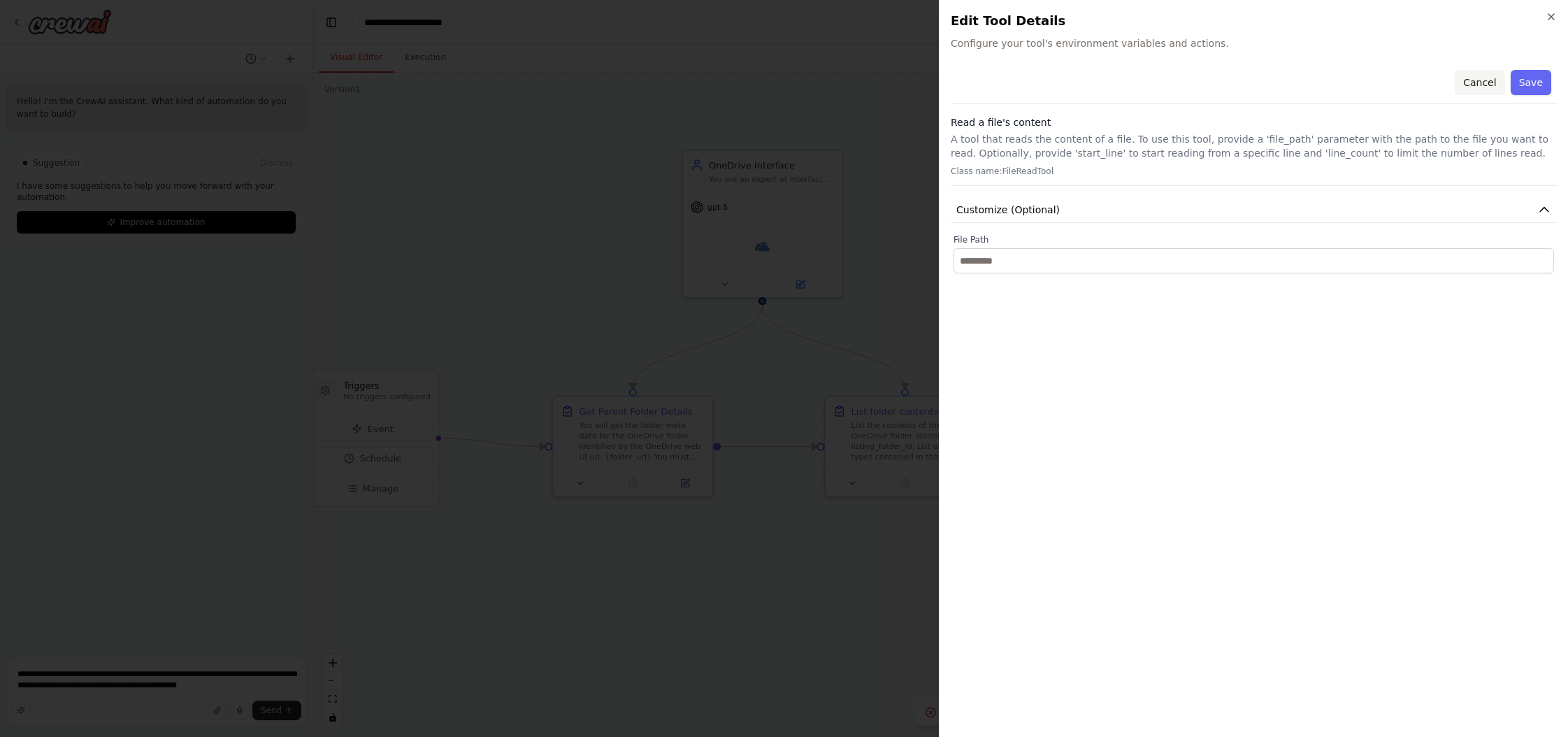
click at [894, 83] on button "Cancel" at bounding box center [1480, 83] width 49 height 25
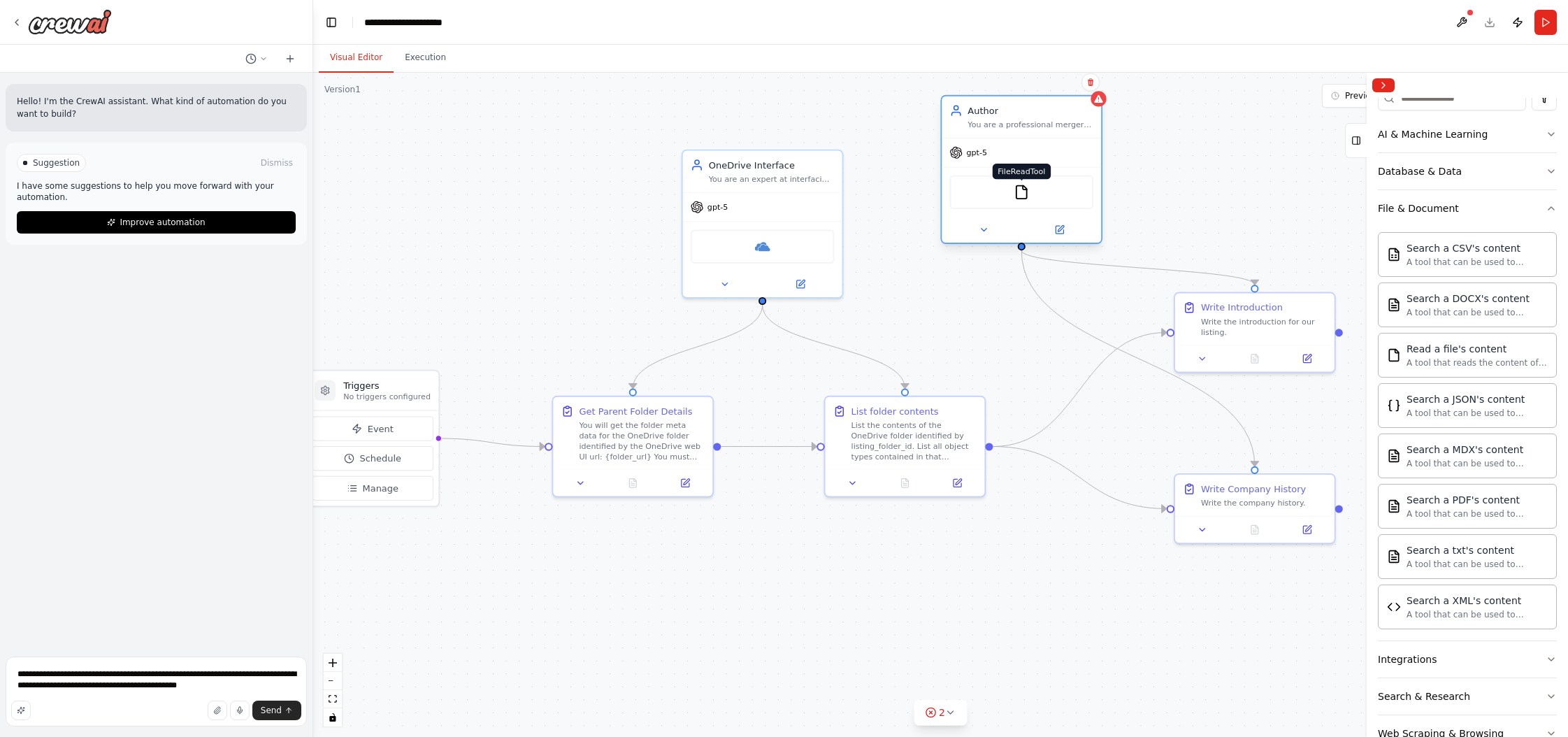
click at [894, 196] on img at bounding box center [1021, 192] width 15 height 15
click at [894, 194] on div "FileReadTool" at bounding box center [1021, 192] width 144 height 34
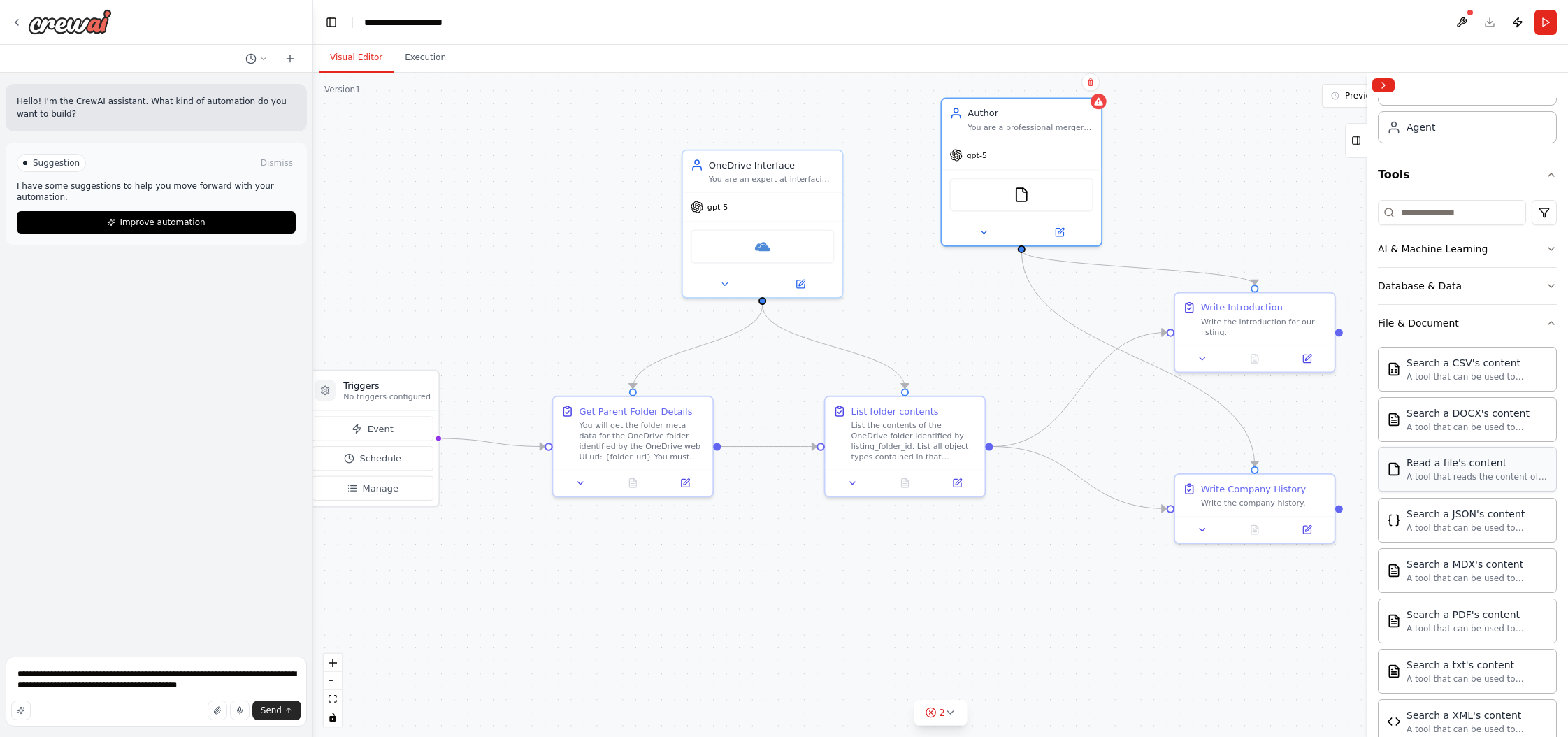
scroll to position [0, 0]
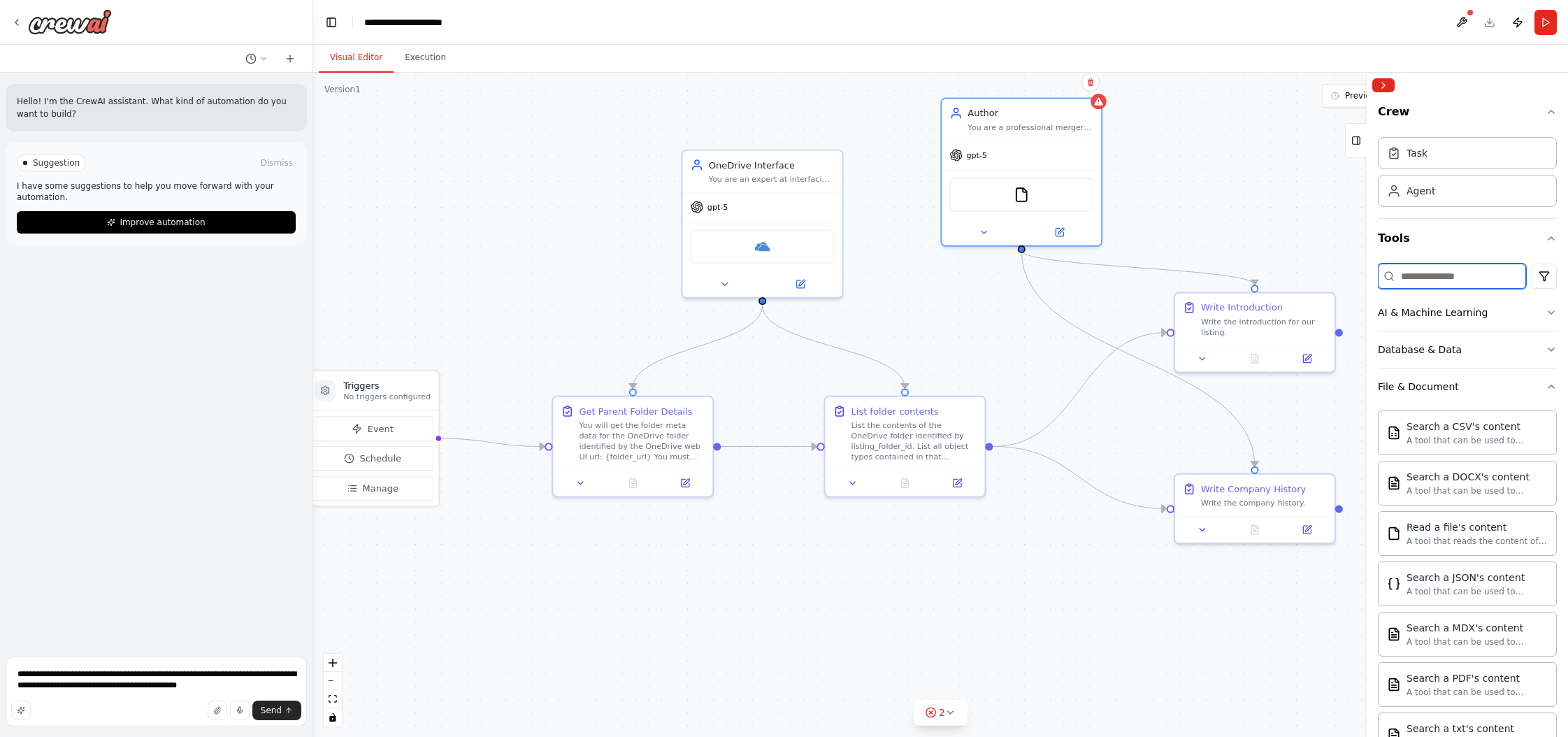
click at [894, 273] on input at bounding box center [1452, 276] width 148 height 25
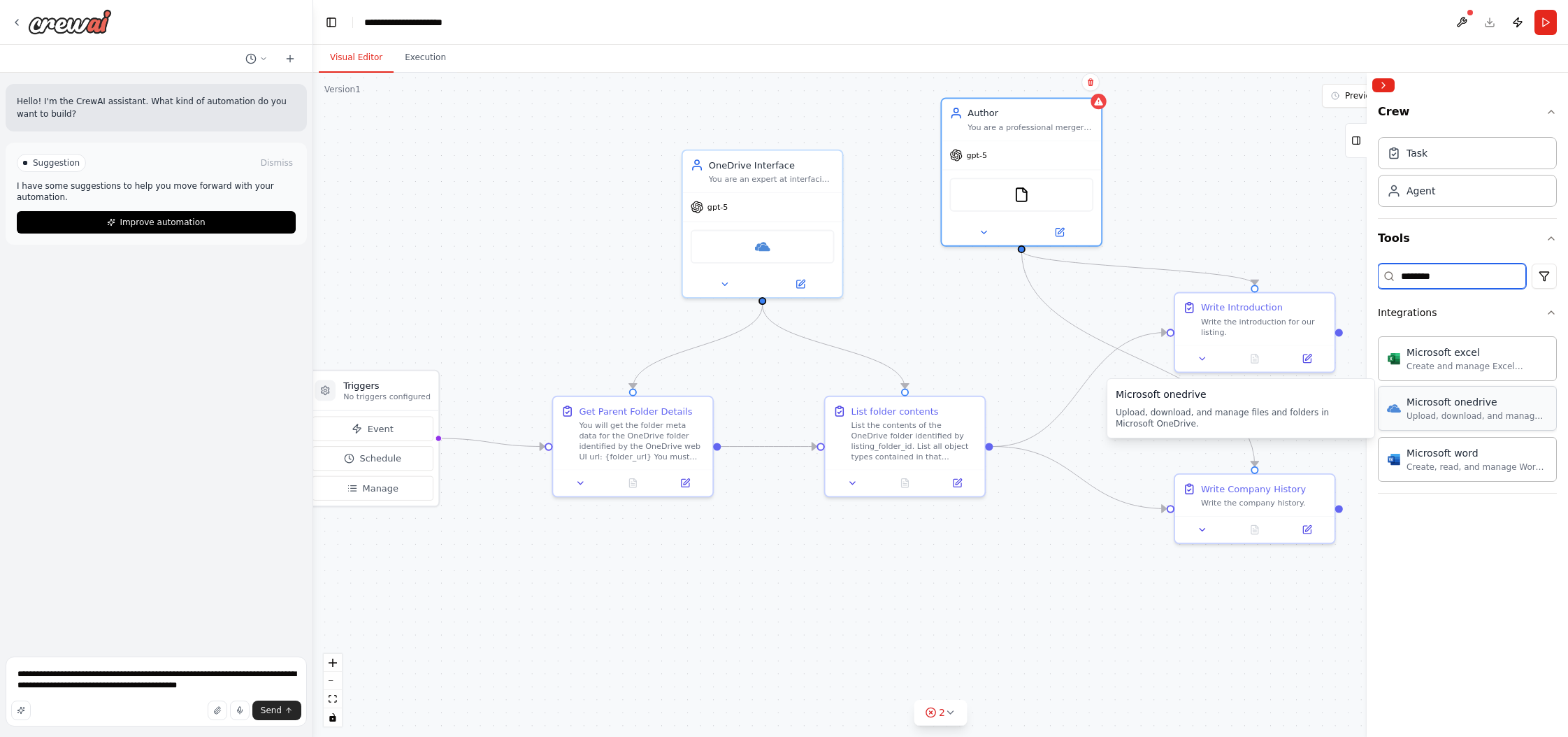
type input "********"
click at [894, 199] on div "FileReadTool Microsoft onedrive" at bounding box center [1021, 192] width 144 height 34
click at [894, 237] on div at bounding box center [1022, 229] width 159 height 26
click at [894, 234] on icon at bounding box center [1059, 229] width 10 height 10
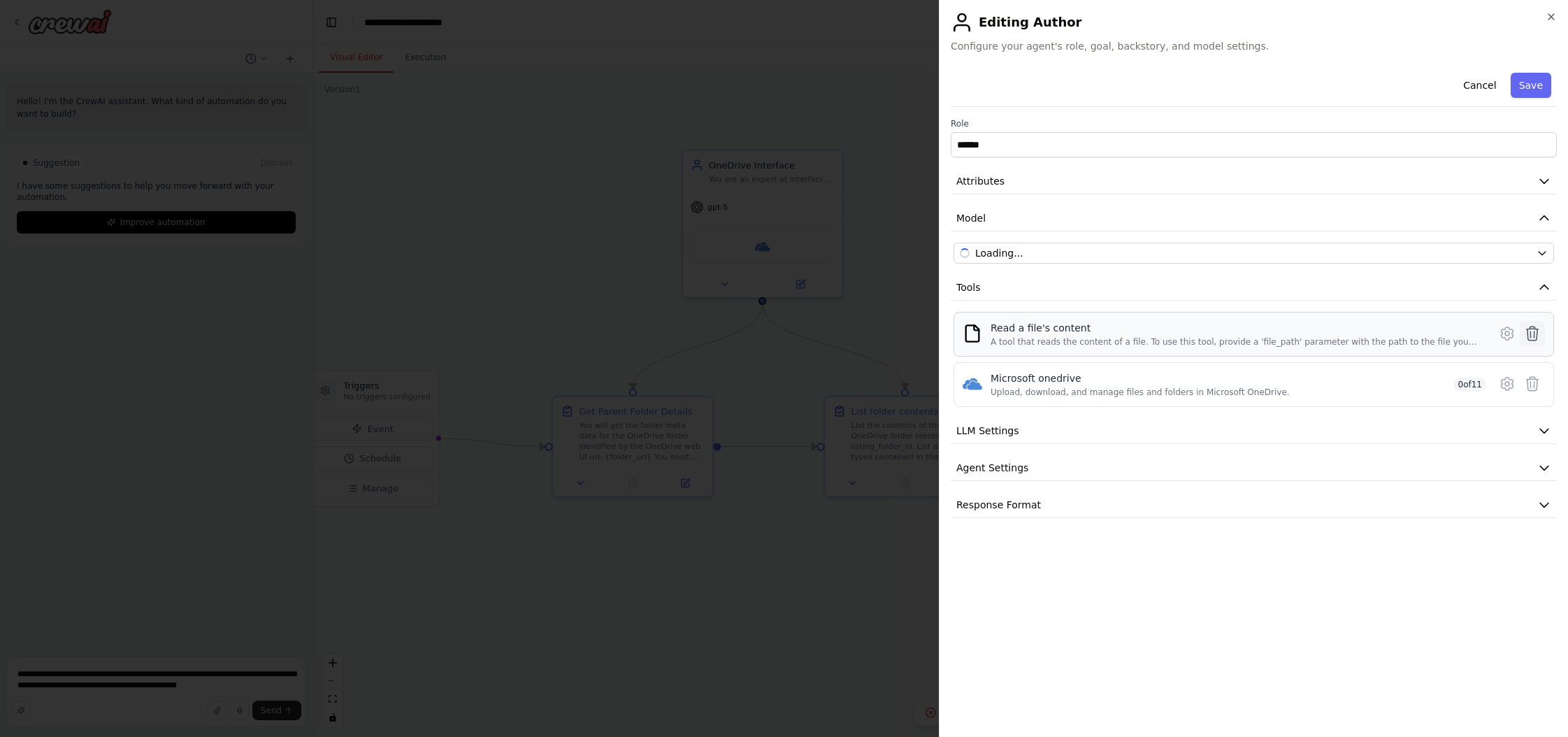
click at [894, 335] on icon at bounding box center [1533, 333] width 17 height 17
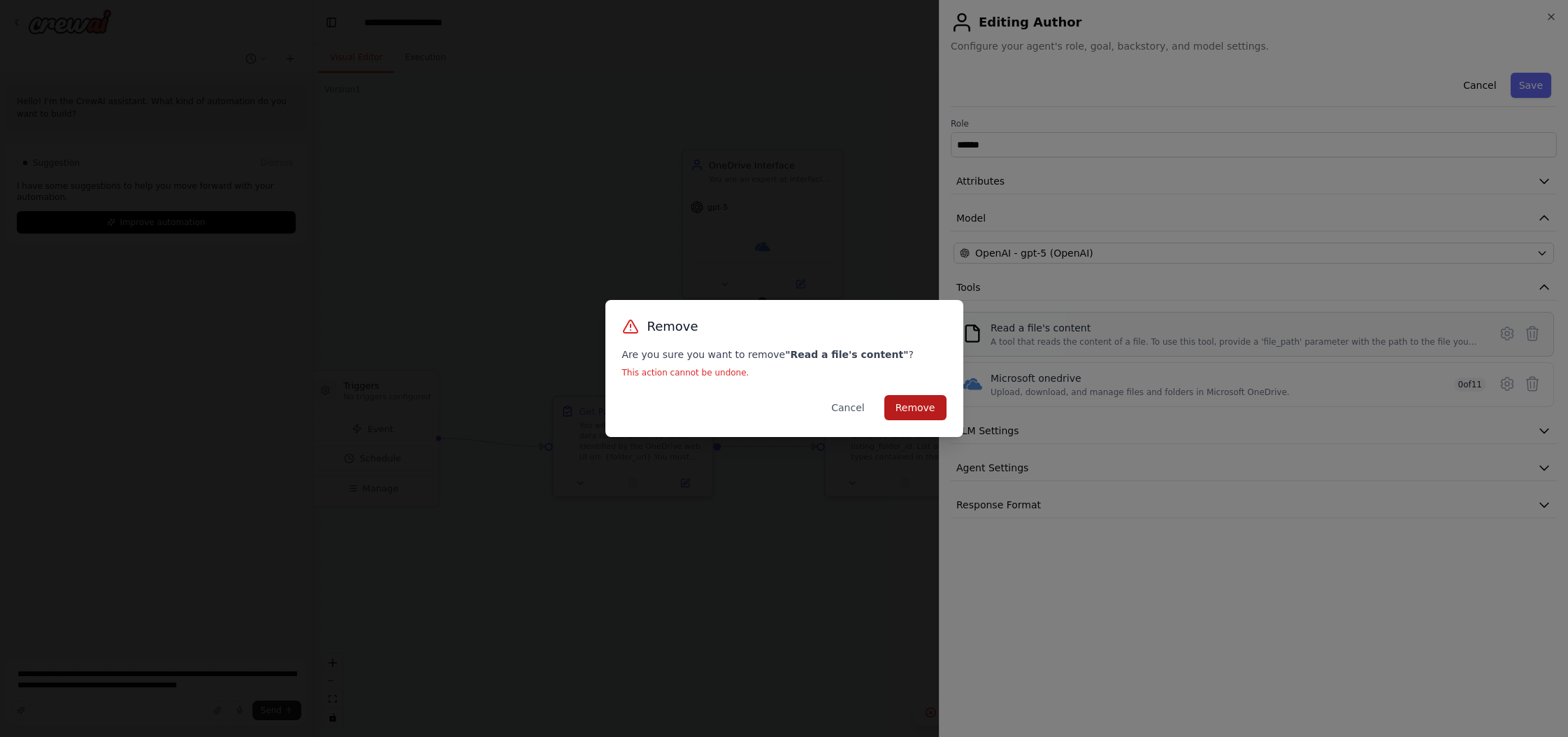
click at [894, 412] on button "Remove" at bounding box center [916, 408] width 62 height 25
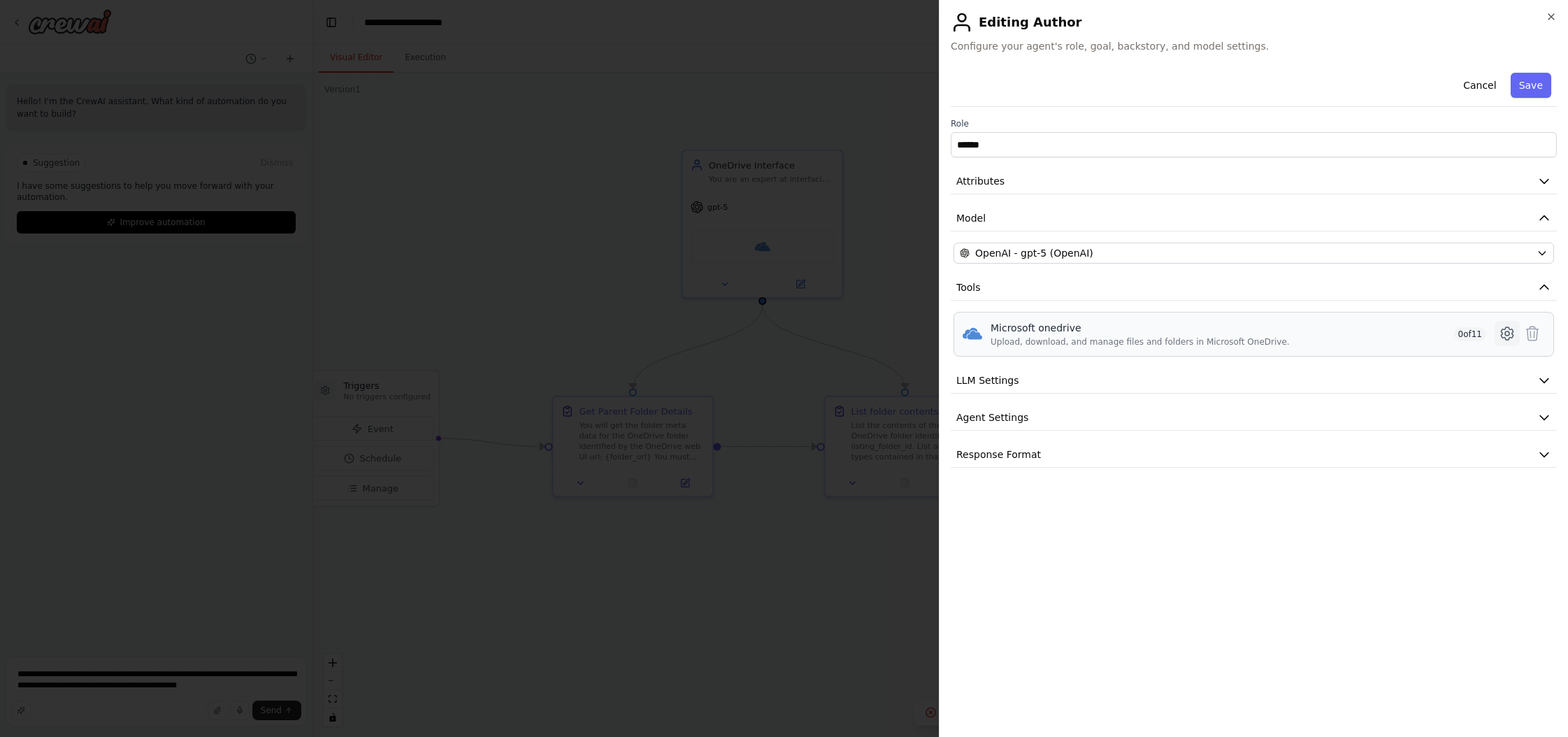
click at [894, 331] on icon at bounding box center [1508, 333] width 17 height 17
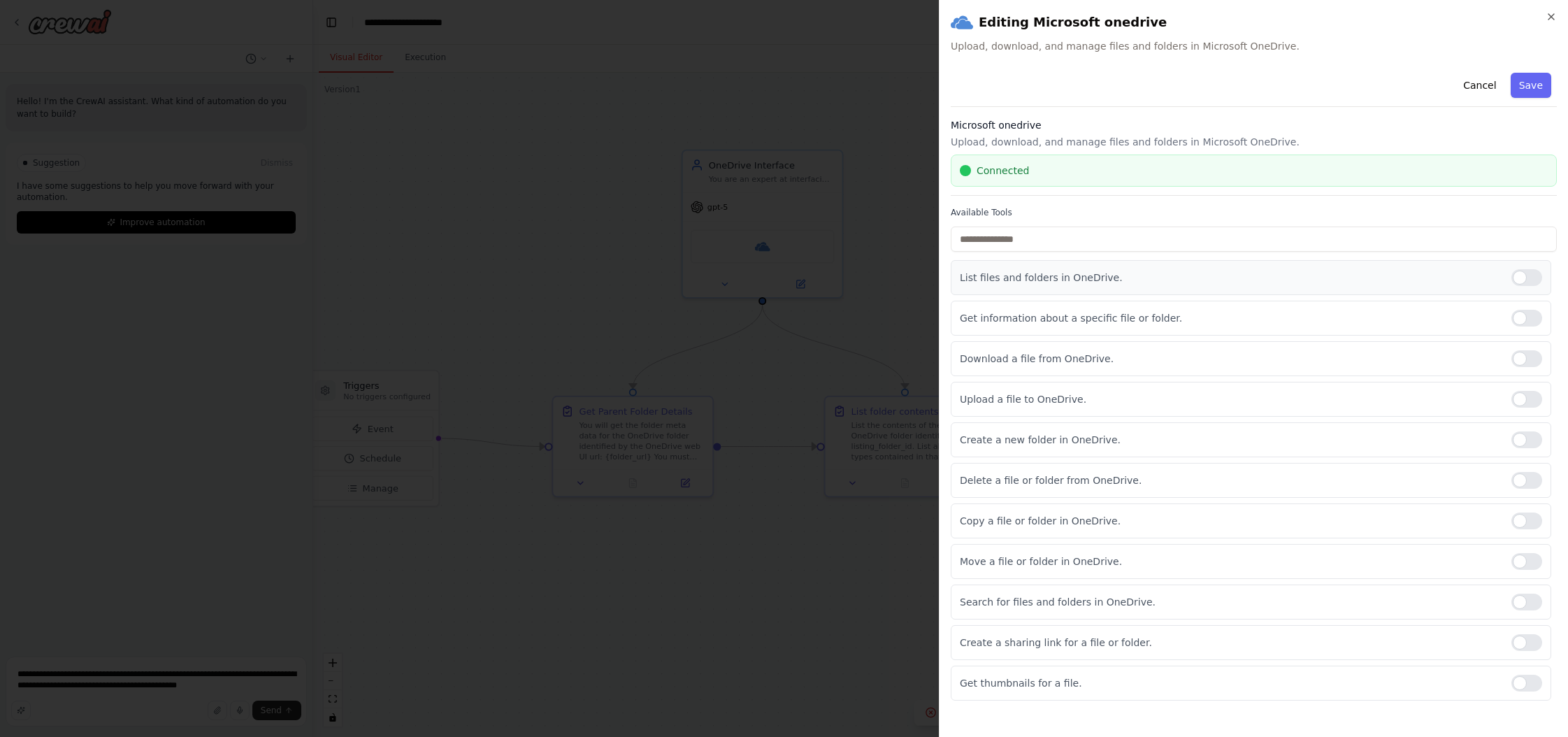
click at [894, 276] on div at bounding box center [1527, 277] width 31 height 17
click at [894, 318] on div at bounding box center [1527, 318] width 31 height 17
click at [894, 357] on div at bounding box center [1527, 358] width 31 height 17
click at [894, 598] on div at bounding box center [1527, 601] width 31 height 17
click at [894, 85] on button "Save" at bounding box center [1531, 85] width 41 height 25
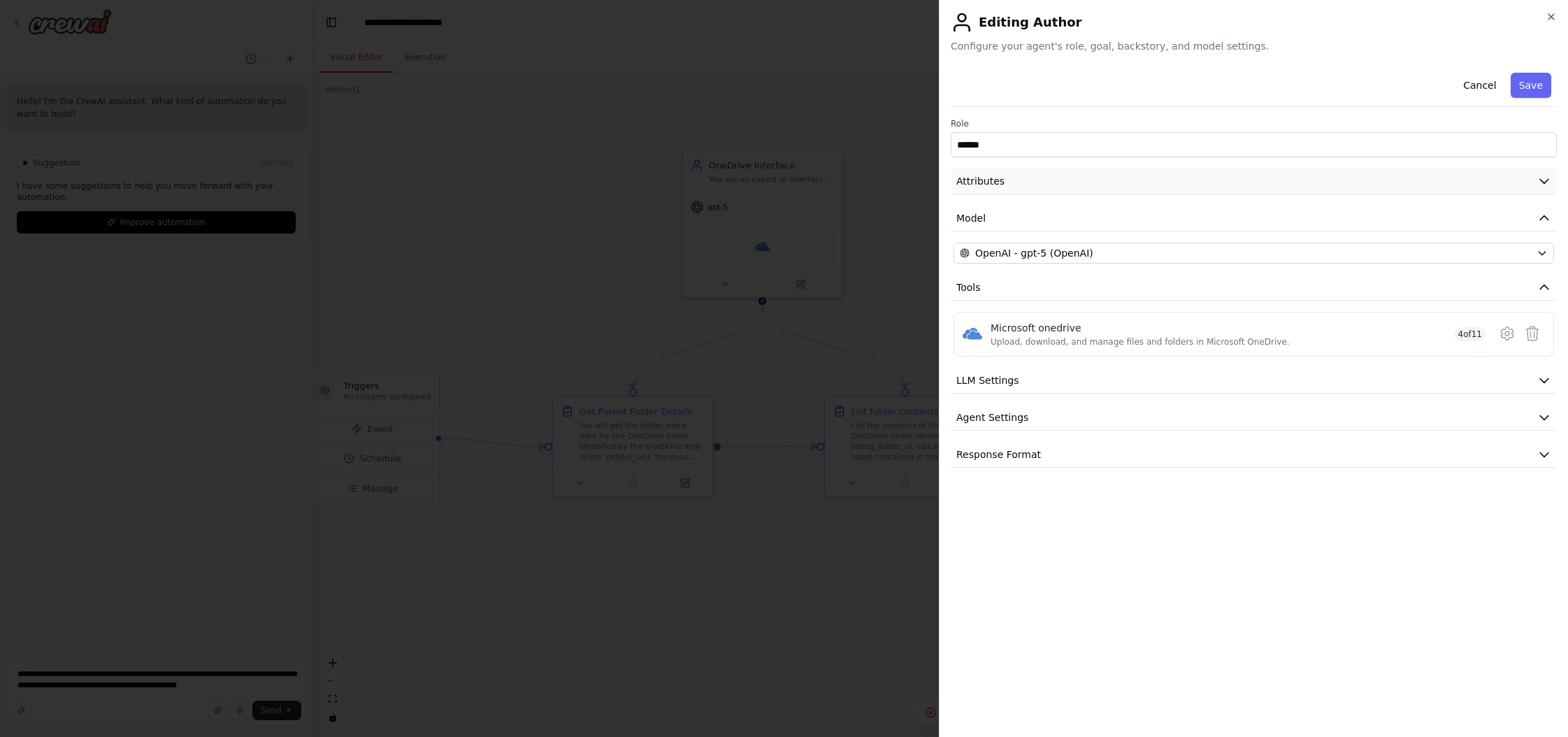
click at [894, 181] on button "Attributes" at bounding box center [1254, 181] width 606 height 26
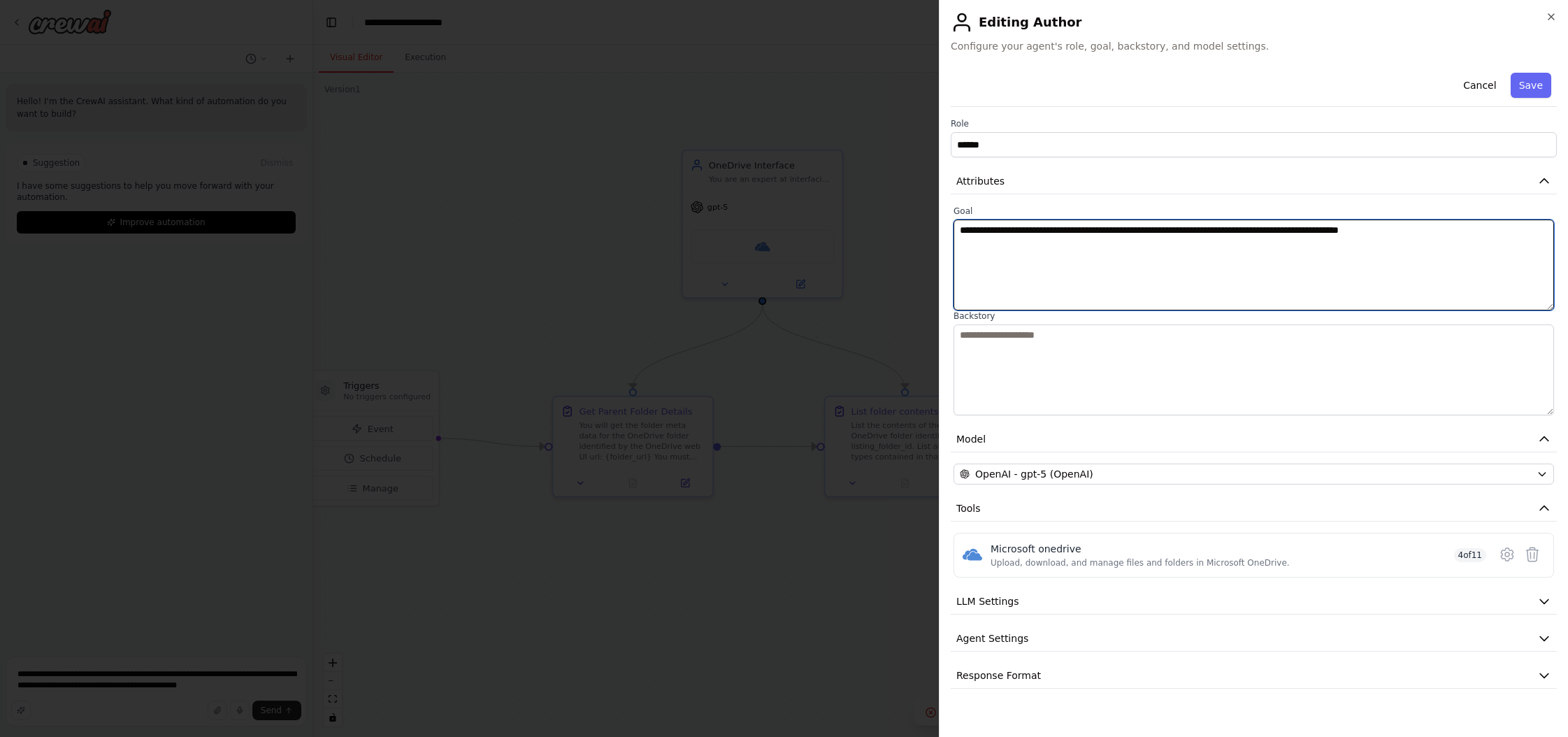
click at [894, 234] on textarea "**********" at bounding box center [1254, 265] width 601 height 91
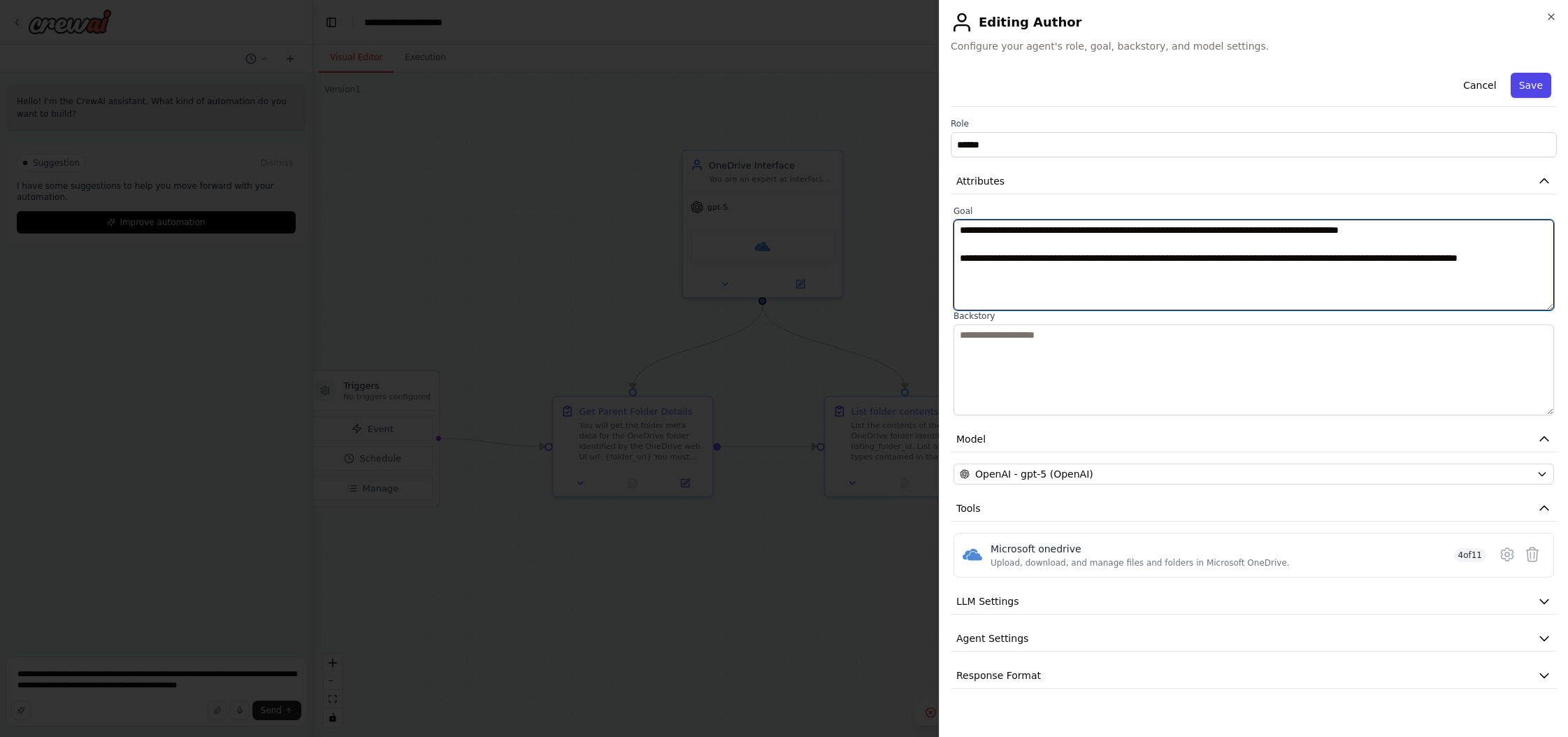
type textarea "**********"
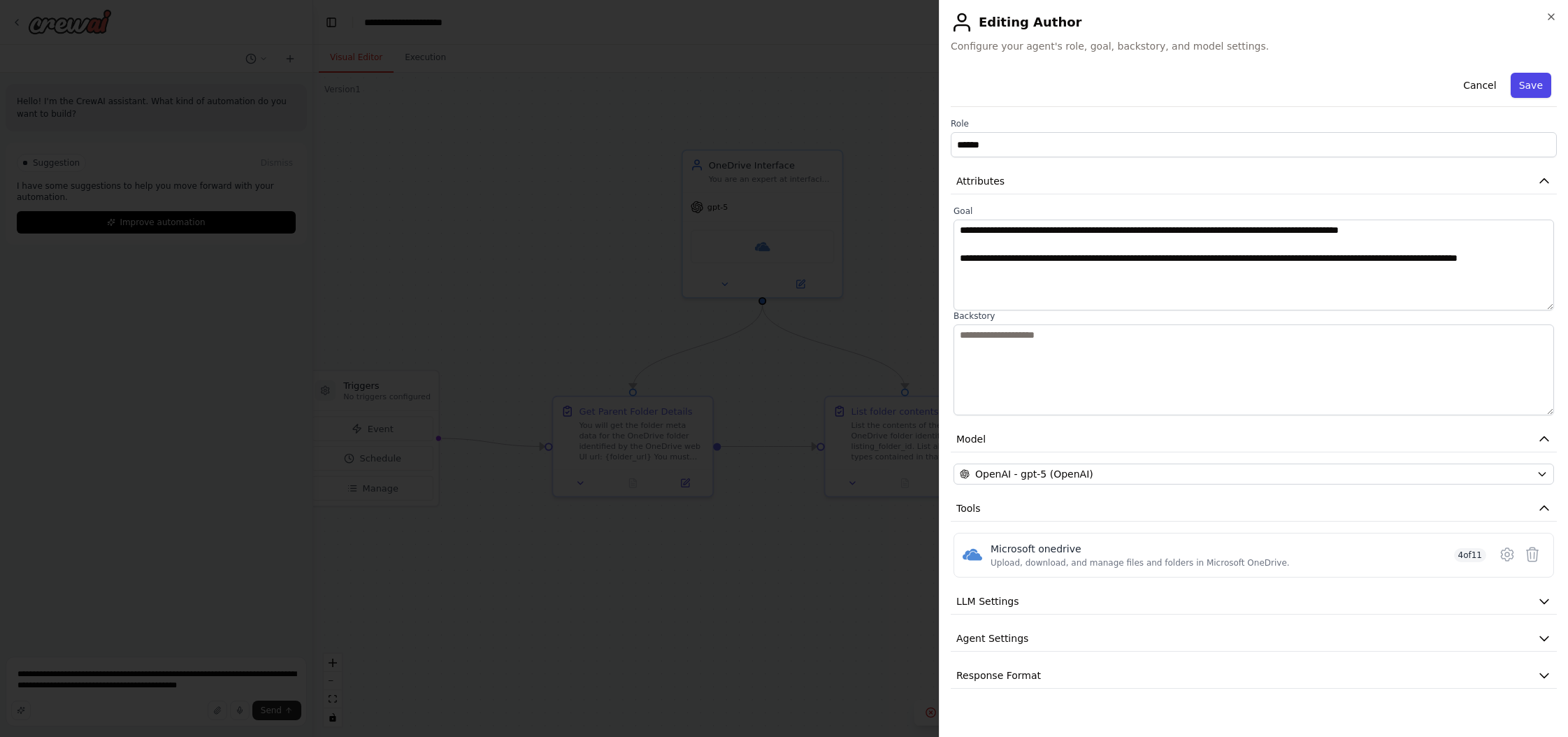
click at [894, 82] on button "Save" at bounding box center [1531, 85] width 41 height 25
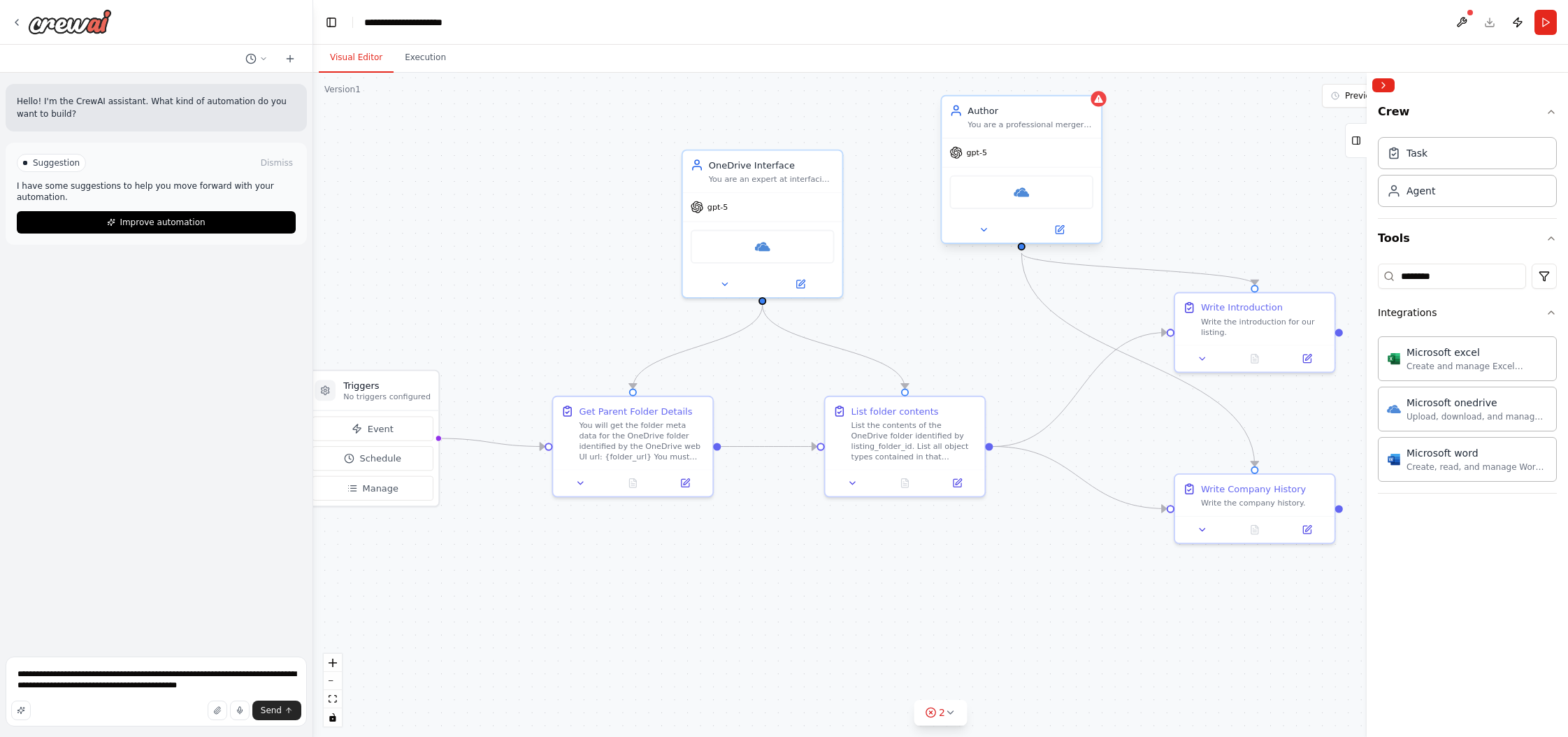
click at [894, 128] on div "You are a professional mergers and acquisitions advisor. You write listing cont…" at bounding box center [1031, 125] width 126 height 10
click at [894, 233] on icon at bounding box center [1059, 229] width 7 height 7
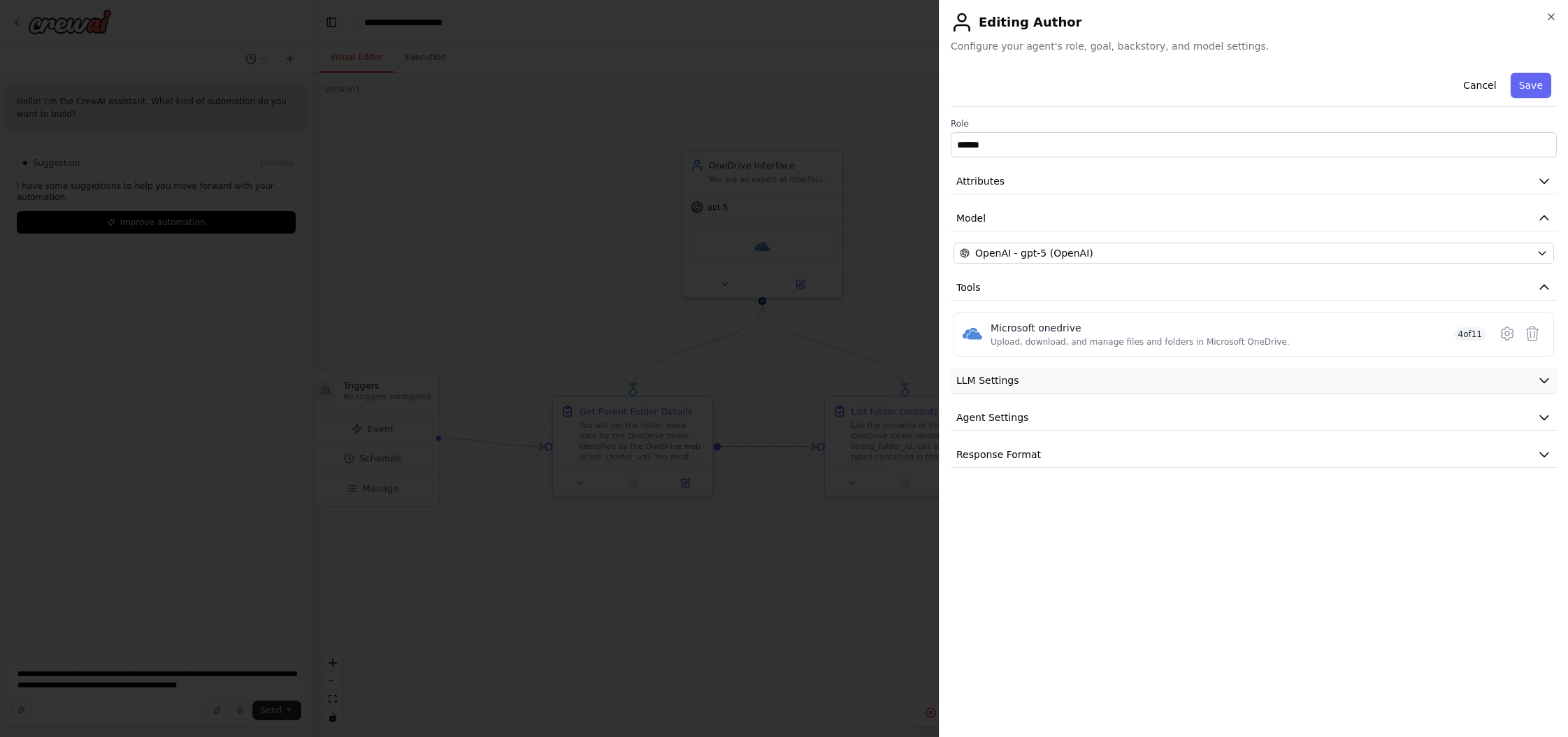
click at [894, 389] on button "LLM Settings" at bounding box center [1254, 380] width 606 height 26
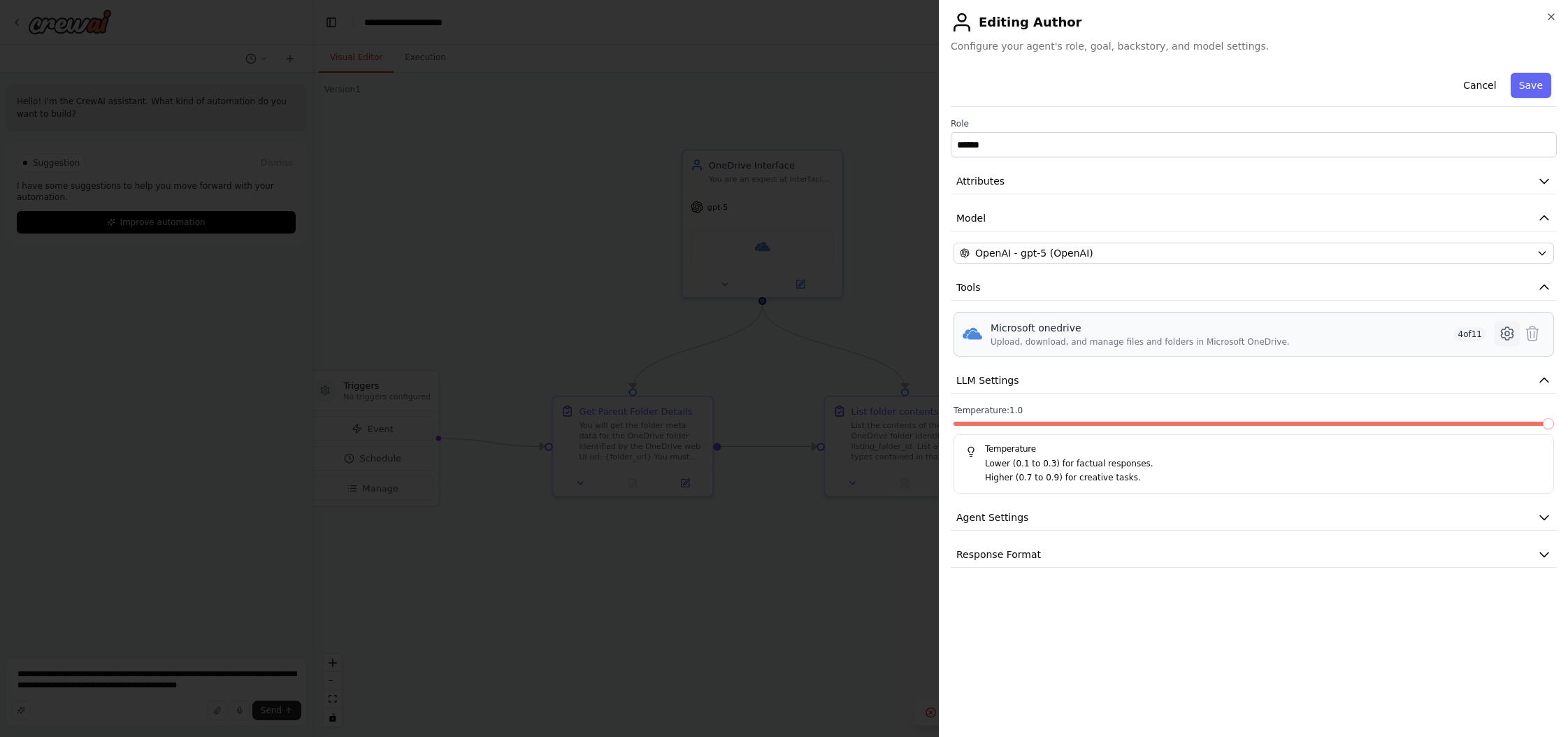
click at [894, 335] on icon at bounding box center [1508, 334] width 4 height 4
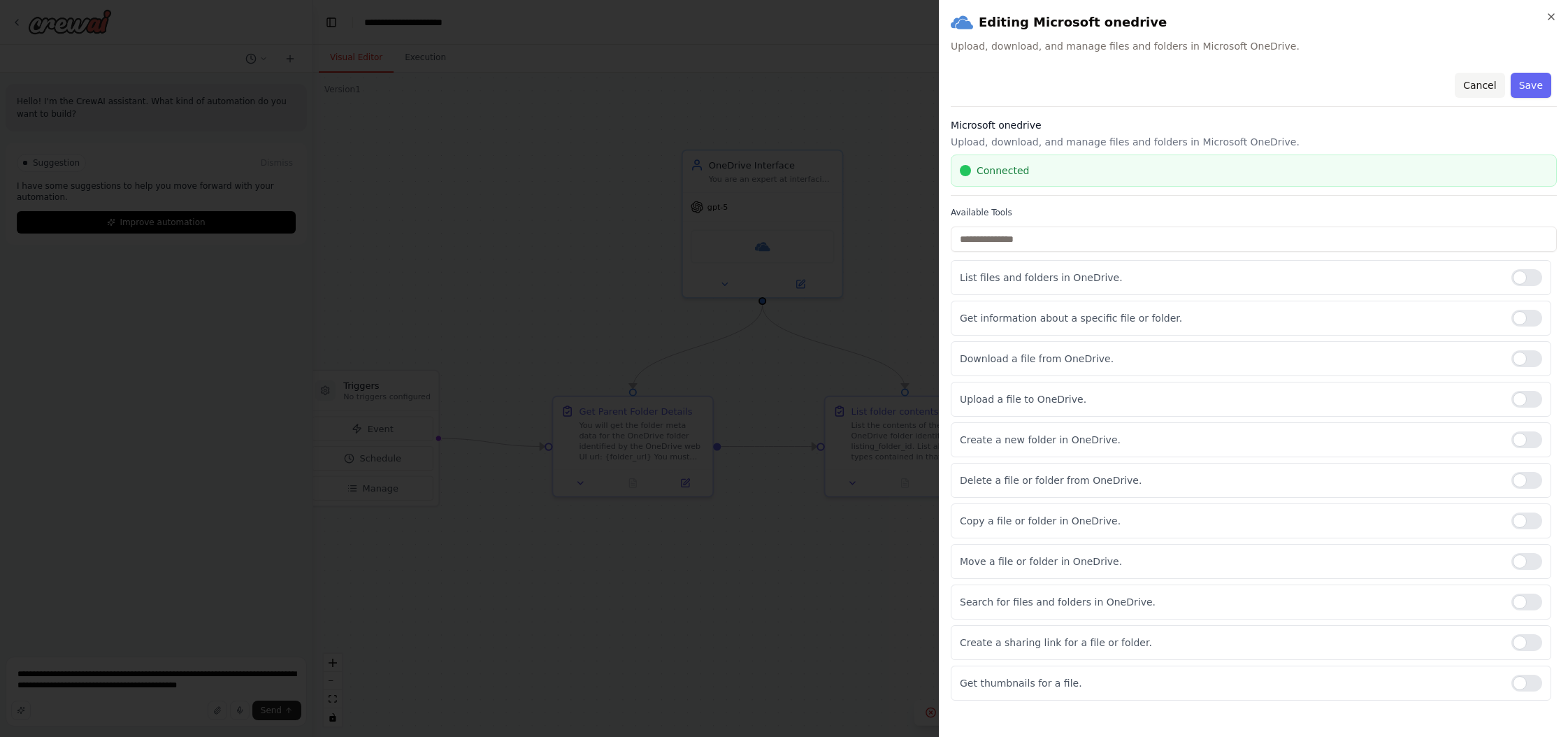
click at [894, 86] on button "Cancel" at bounding box center [1480, 85] width 49 height 25
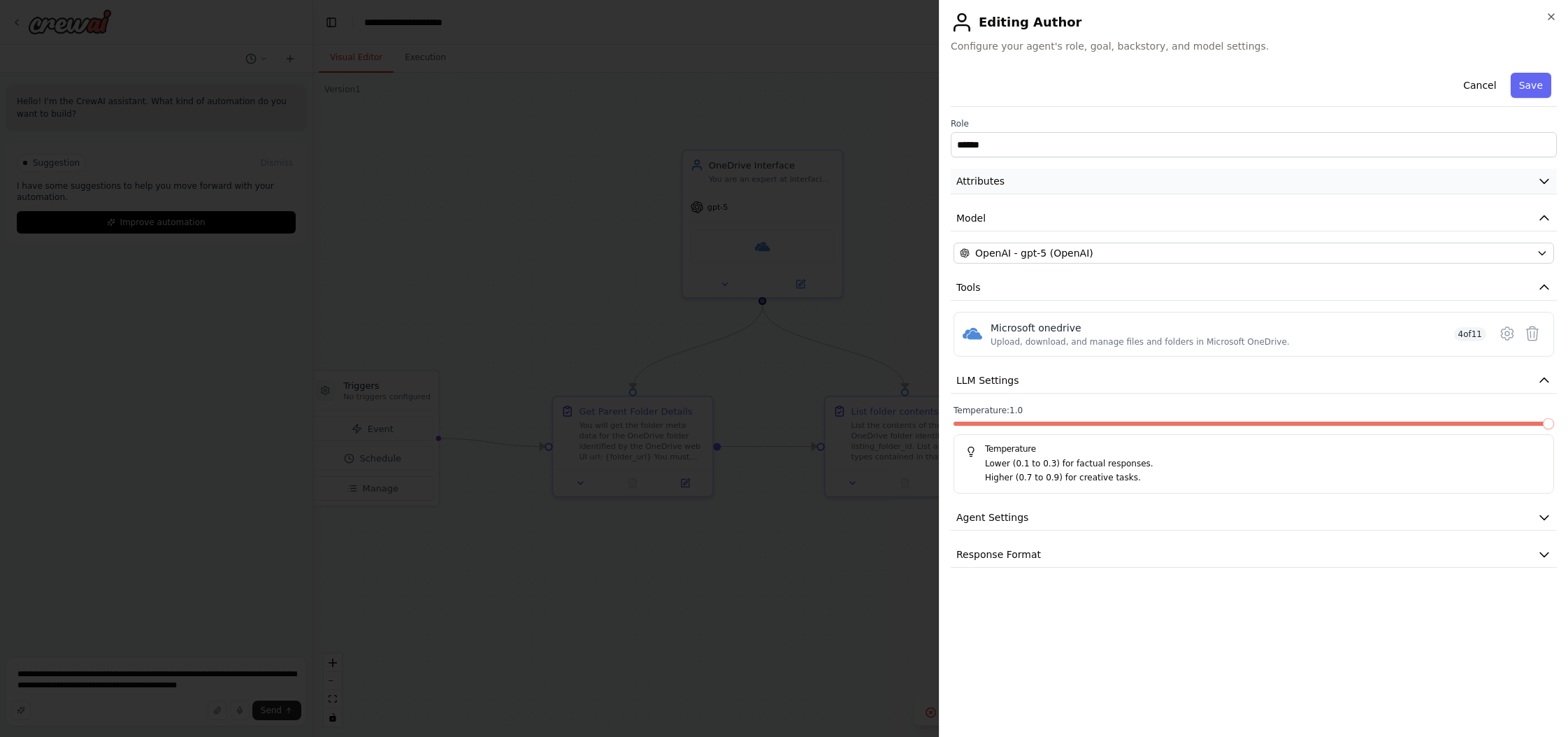
click at [894, 184] on button "Attributes" at bounding box center [1254, 181] width 606 height 26
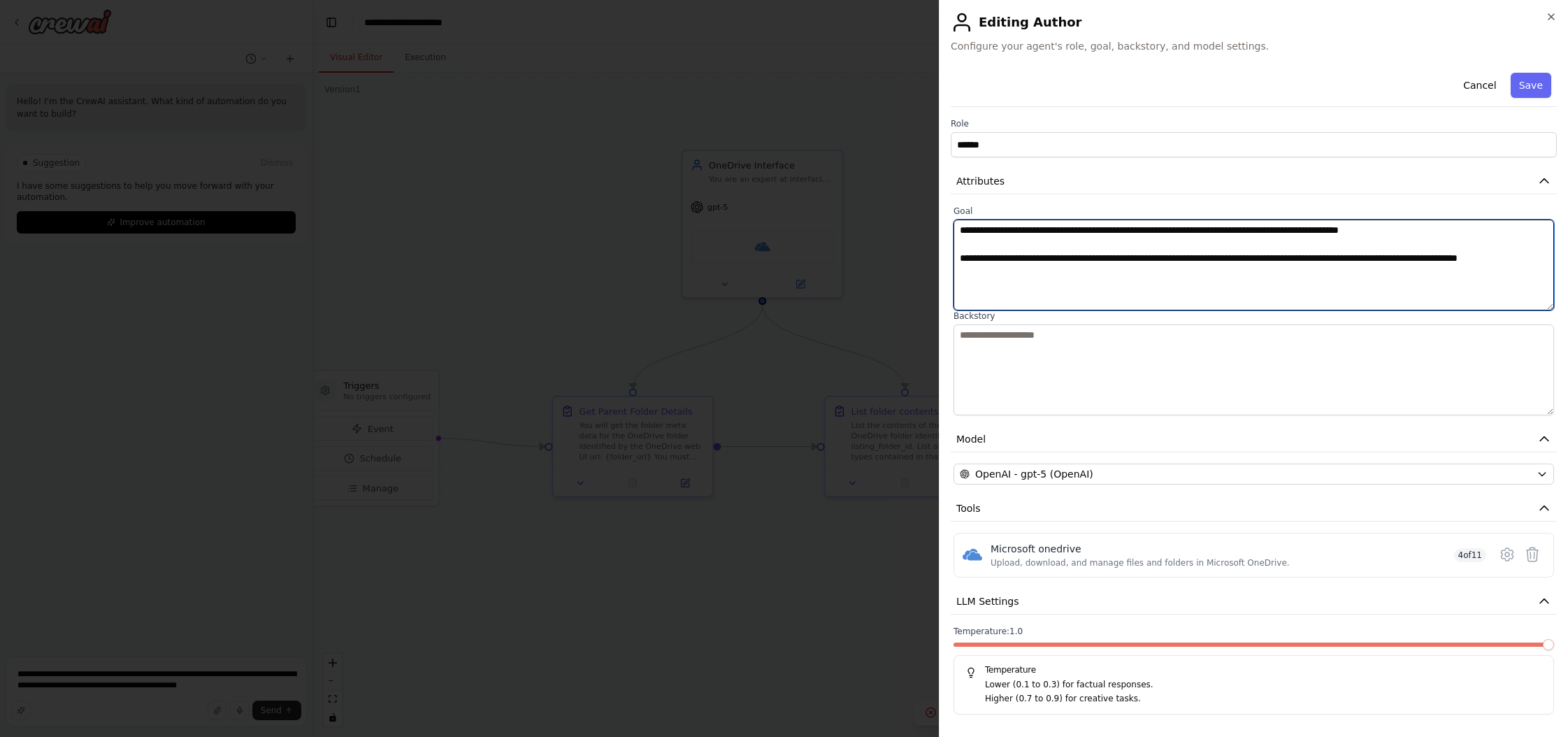
drag, startPoint x: 1112, startPoint y: 280, endPoint x: 912, endPoint y: 223, distance: 208.0
click at [894, 223] on body "**********" at bounding box center [784, 368] width 1568 height 737
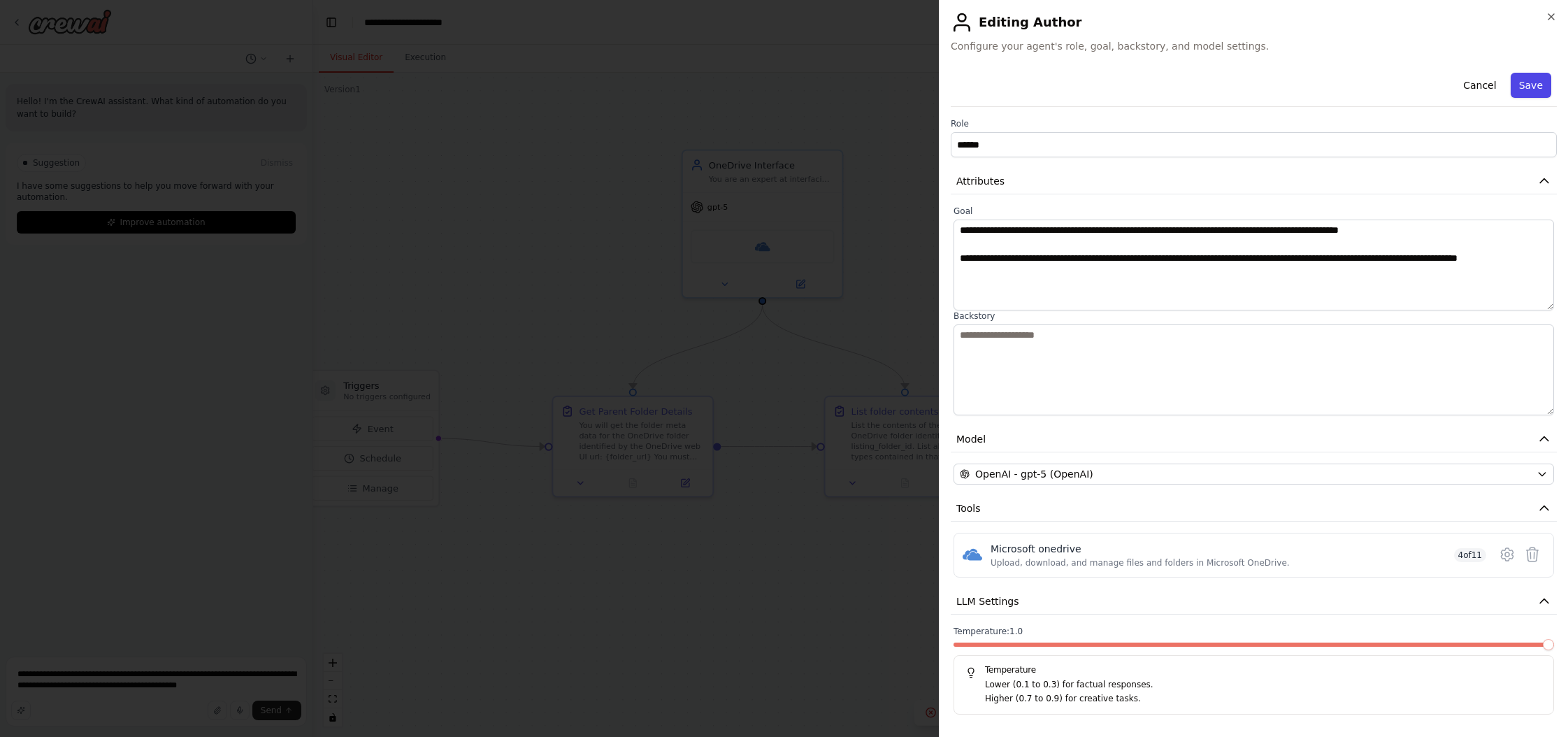
click at [894, 85] on button "Save" at bounding box center [1531, 85] width 41 height 25
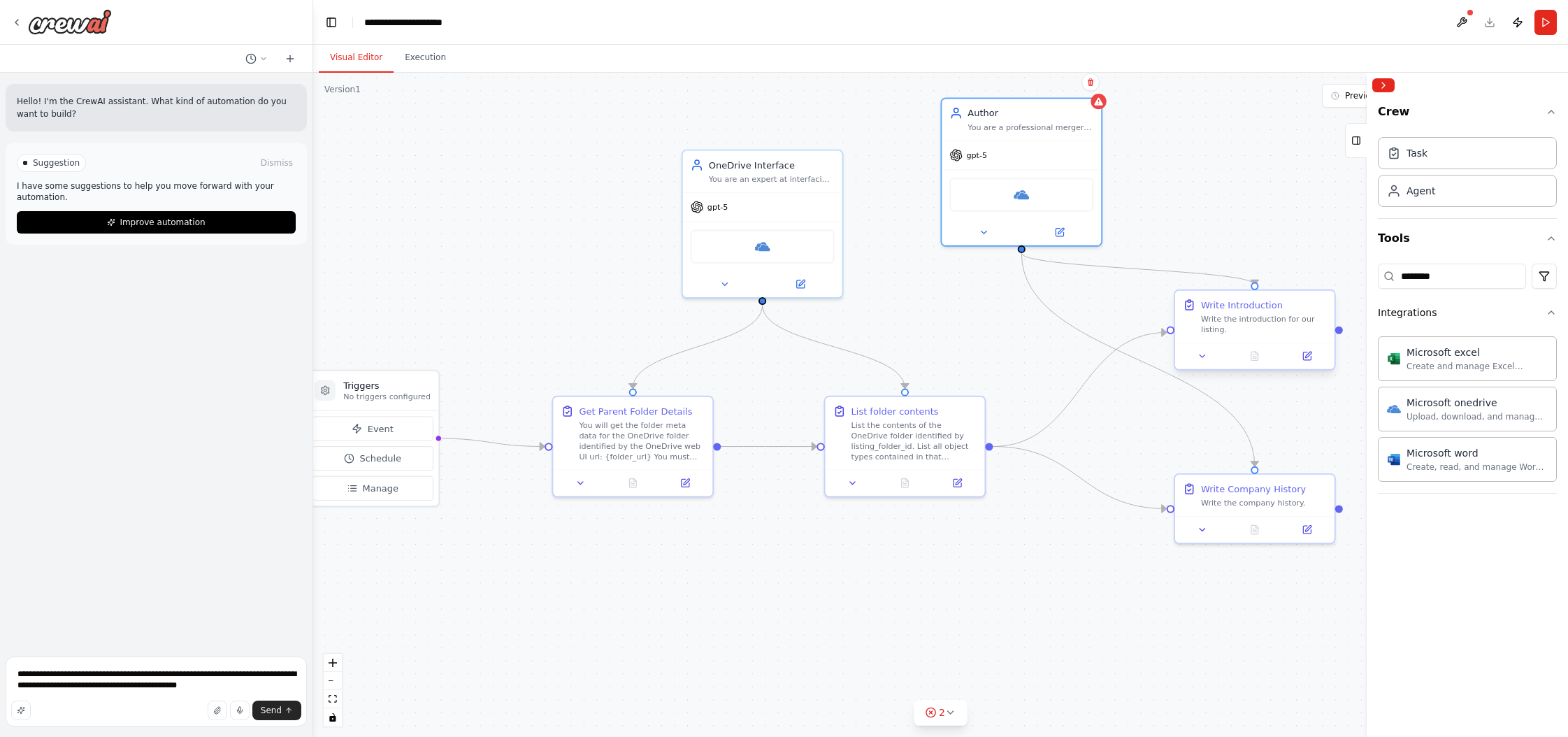
click at [894, 306] on div "Write Introduction" at bounding box center [1241, 305] width 82 height 13
click at [894, 495] on div "Write the company history." at bounding box center [1264, 500] width 126 height 10
click at [894, 133] on div "Author You are a professional mergers and acquisitions advisor. You write listi…" at bounding box center [1022, 117] width 159 height 41
click at [894, 433] on div "List the contents of the OneDrive folder identified by listing_folder_id. List …" at bounding box center [914, 438] width 126 height 41
click at [894, 315] on div "Write the introduction for our listing." at bounding box center [1264, 324] width 126 height 21
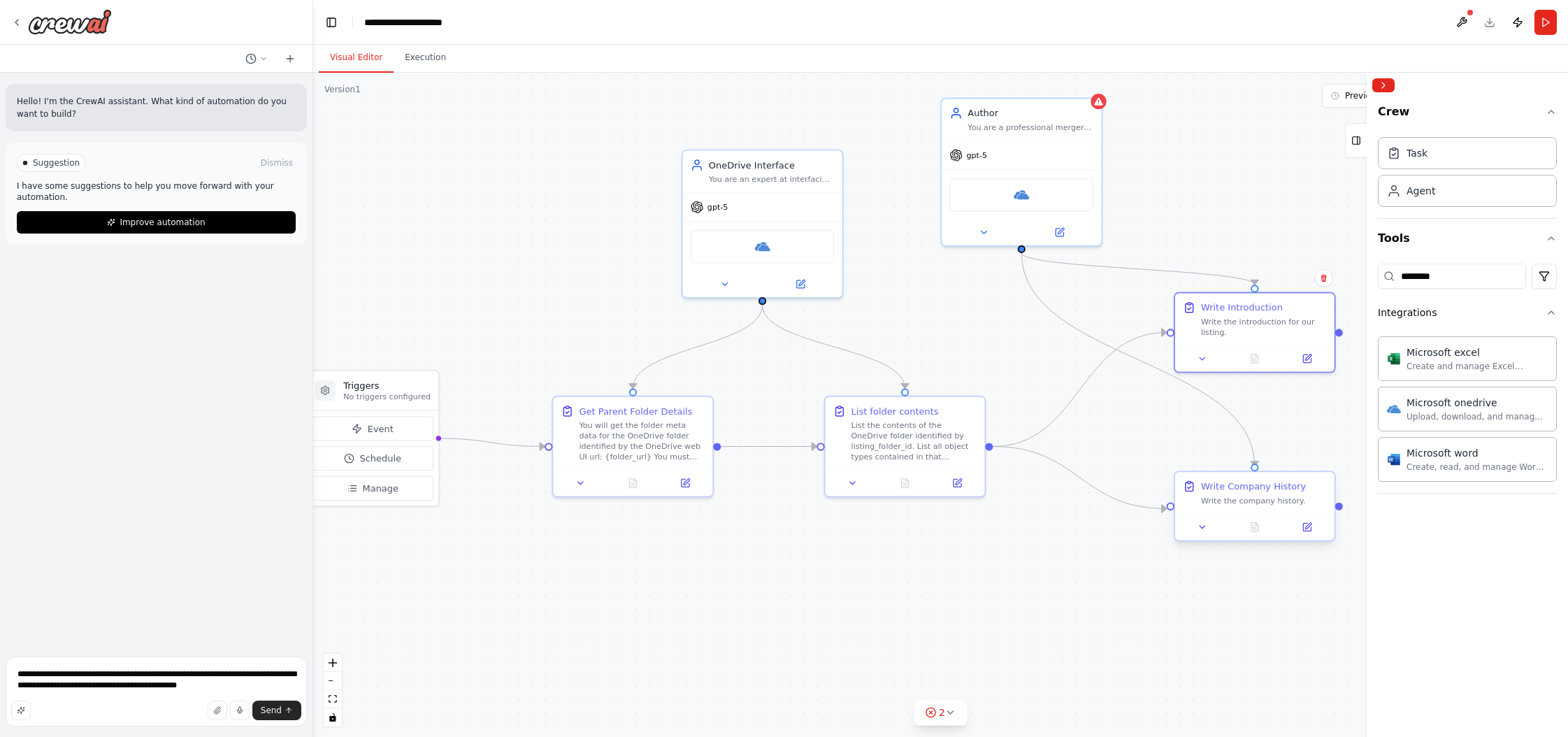
click at [894, 499] on div "Write the company history." at bounding box center [1264, 500] width 126 height 10
click at [894, 713] on icon at bounding box center [930, 712] width 11 height 11
click at [894, 693] on span "Agent Author is incomplete" at bounding box center [928, 691] width 115 height 11
click at [894, 663] on button at bounding box center [1016, 658] width 24 height 17
click at [871, 631] on div "2" at bounding box center [864, 630] width 21 height 14
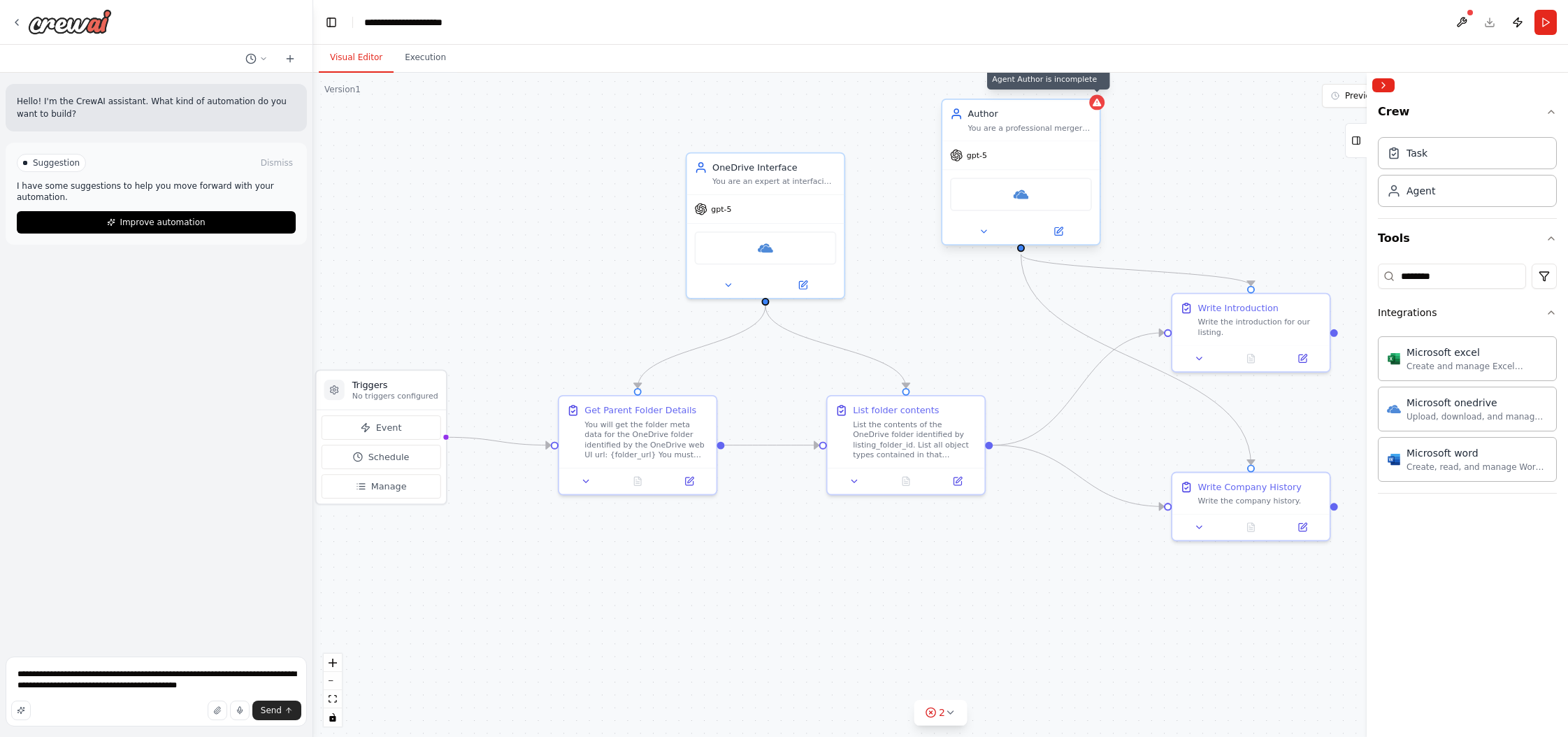
click at [894, 105] on icon at bounding box center [1096, 102] width 8 height 7
click at [894, 233] on button at bounding box center [1059, 231] width 72 height 15
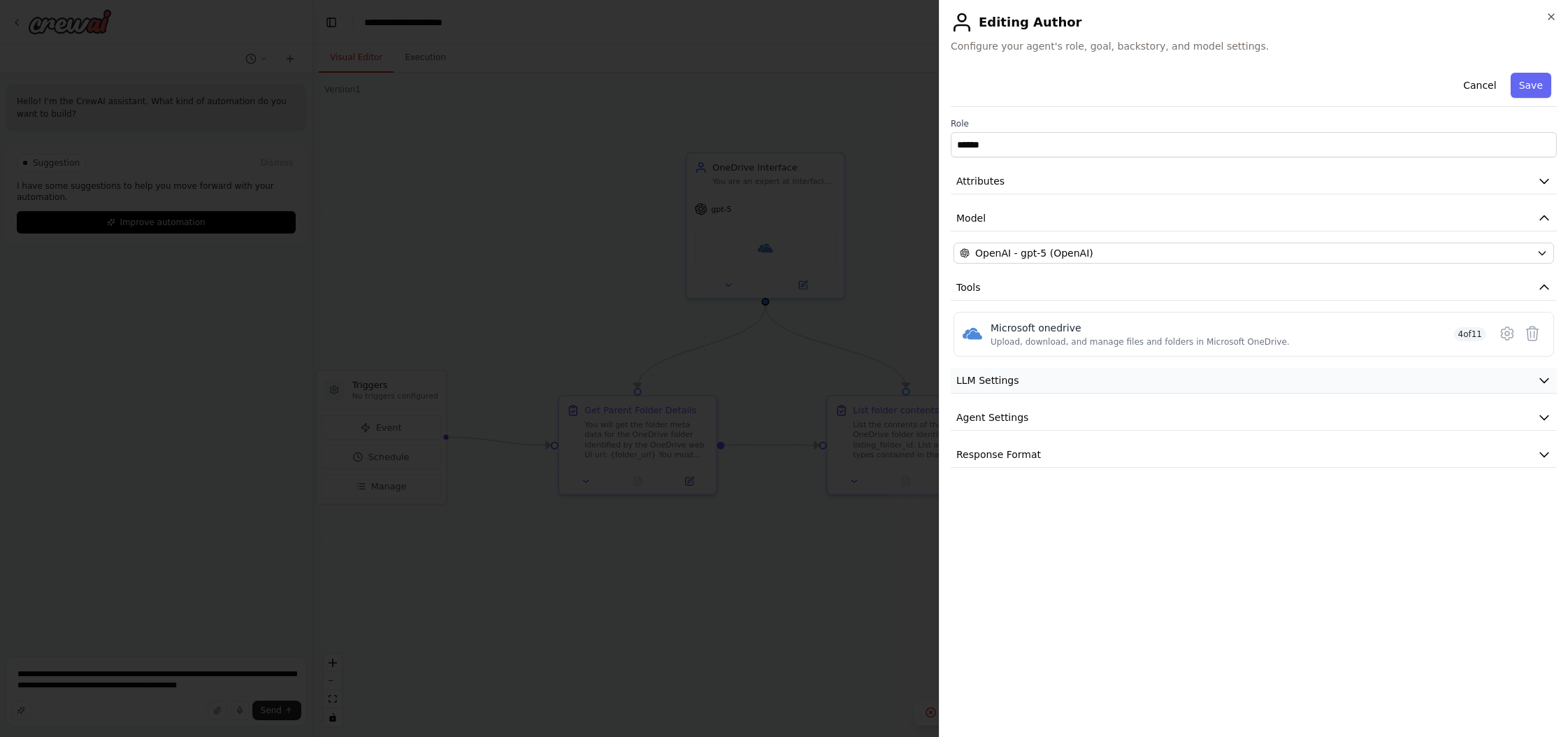
click at [894, 388] on button "LLM Settings" at bounding box center [1254, 380] width 606 height 26
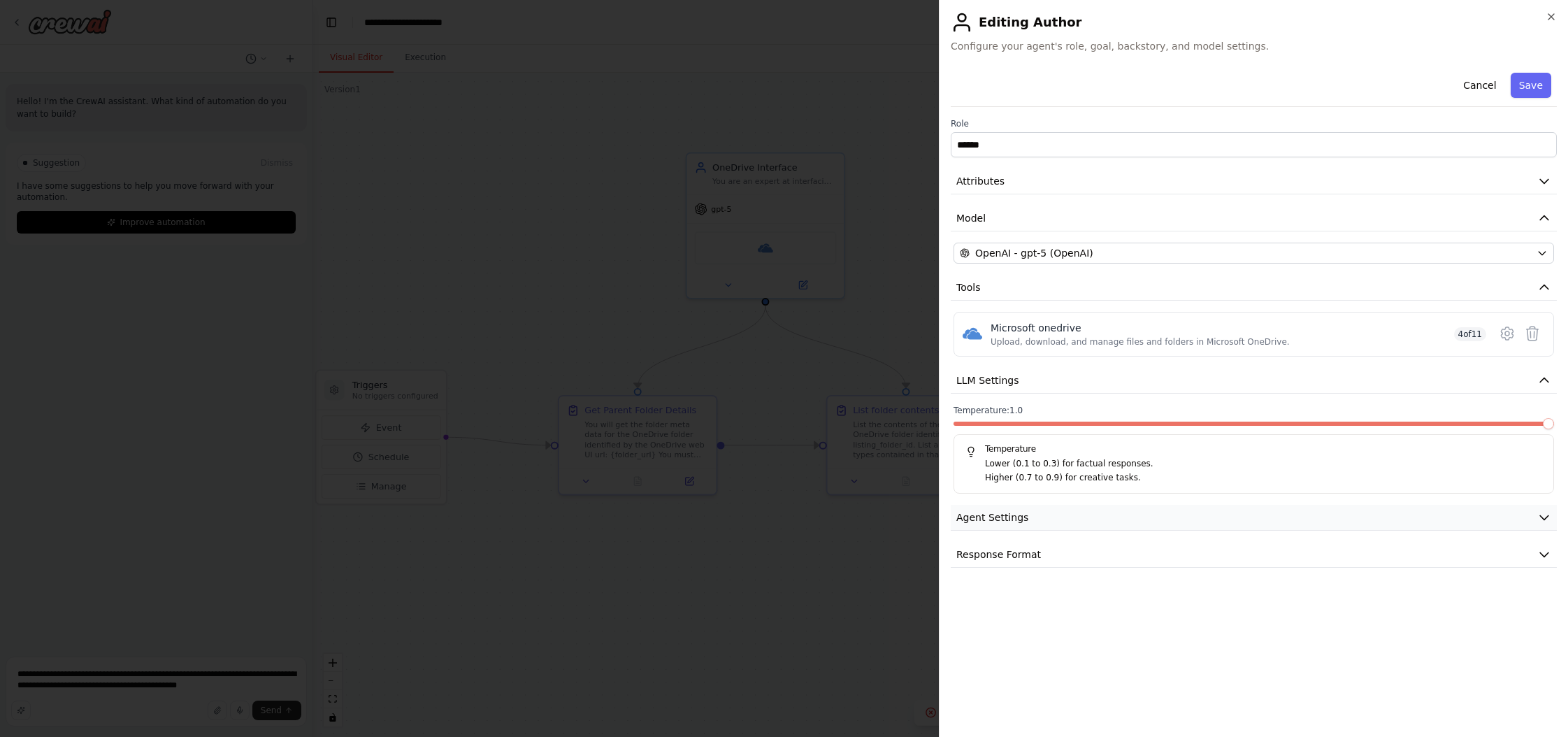
click at [894, 520] on span "Agent Settings" at bounding box center [993, 517] width 72 height 14
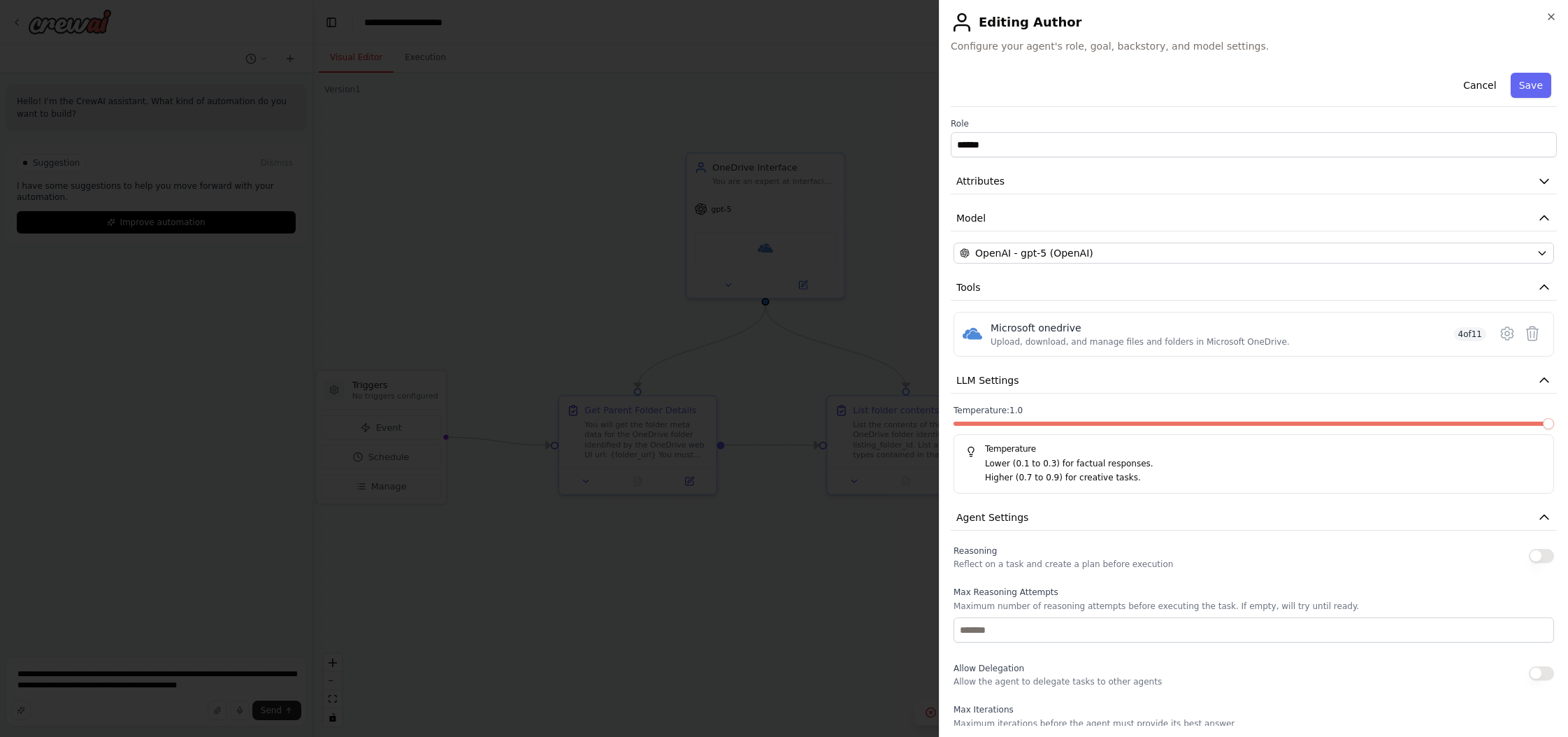
scroll to position [228, 0]
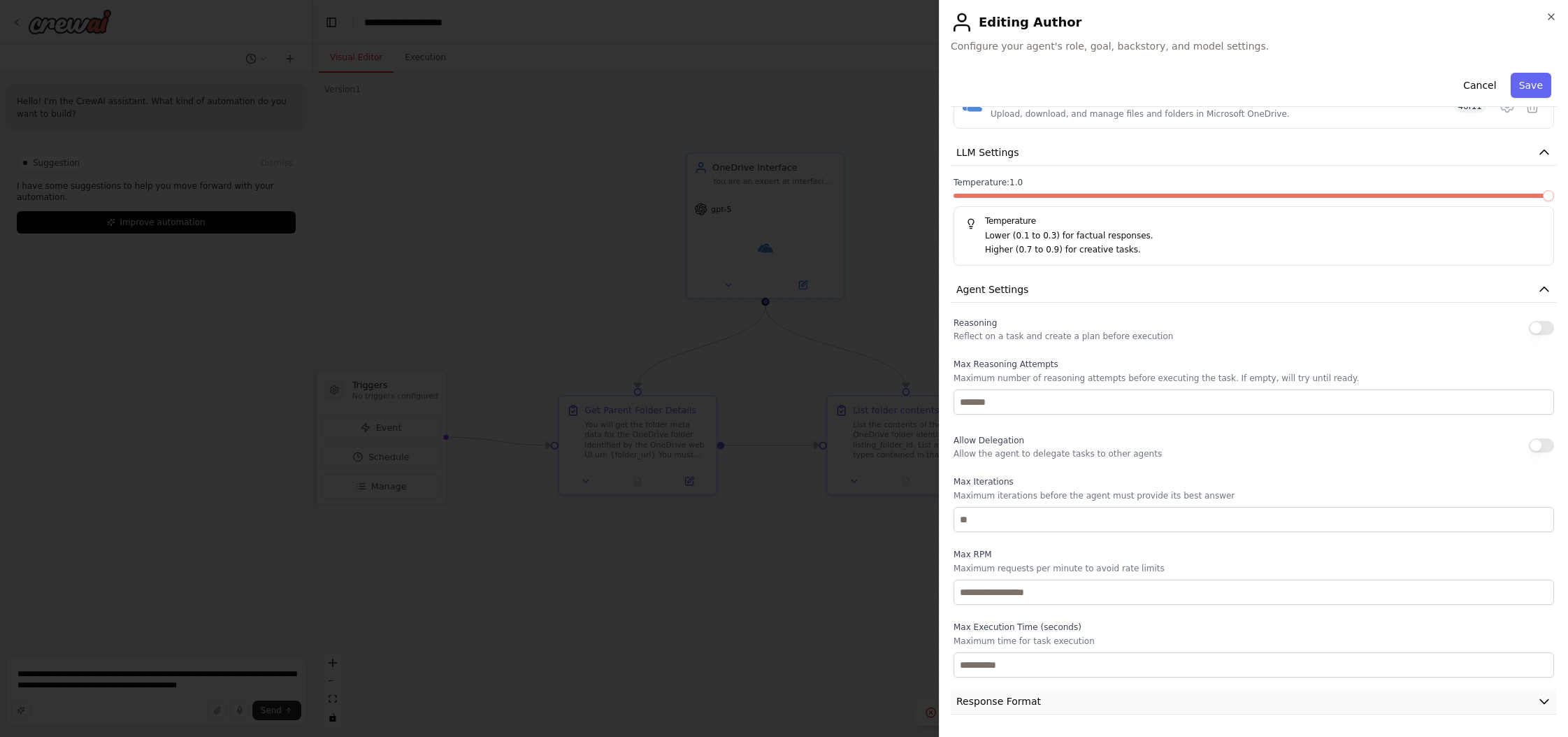
click at [894, 691] on button "Response Format" at bounding box center [1254, 701] width 606 height 26
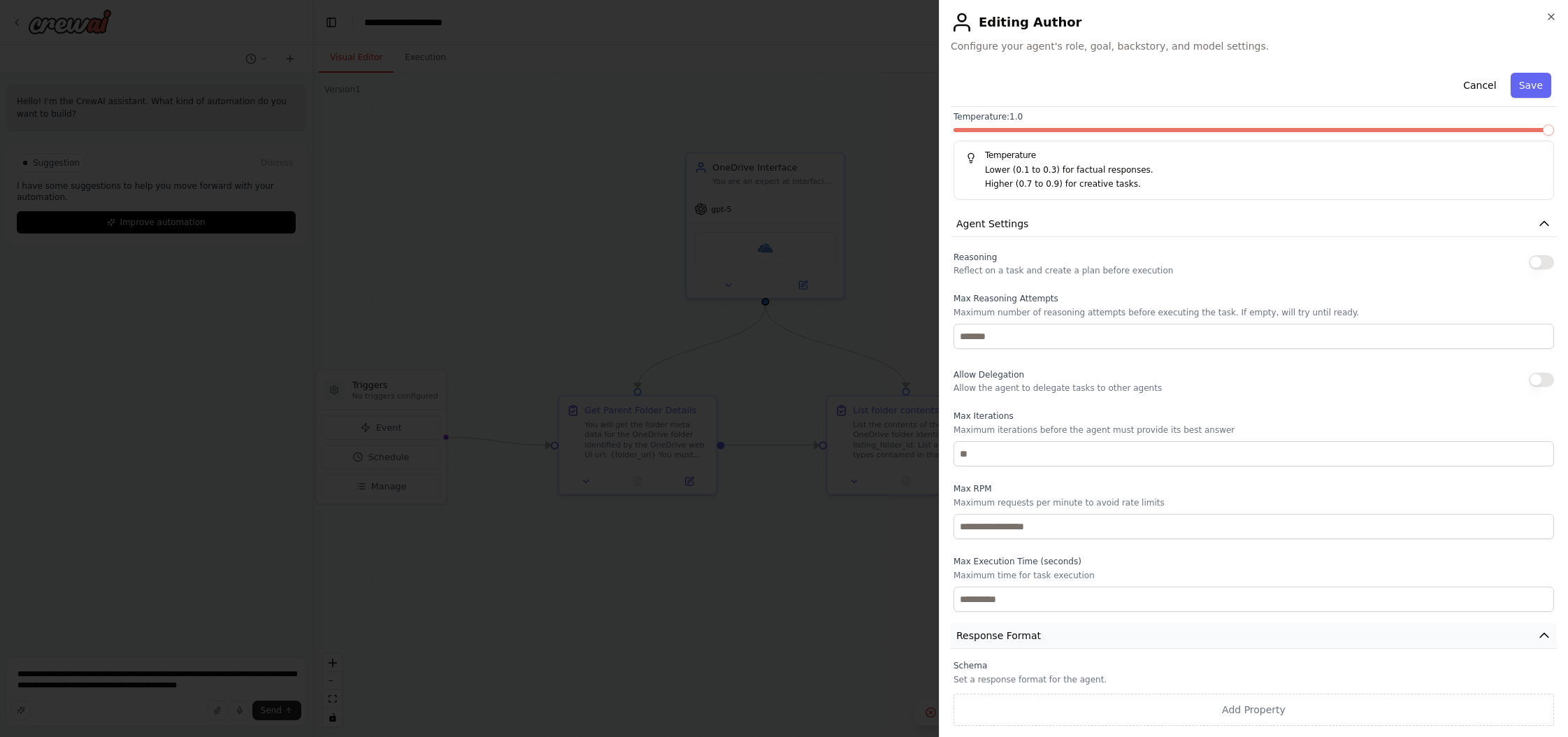
scroll to position [0, 0]
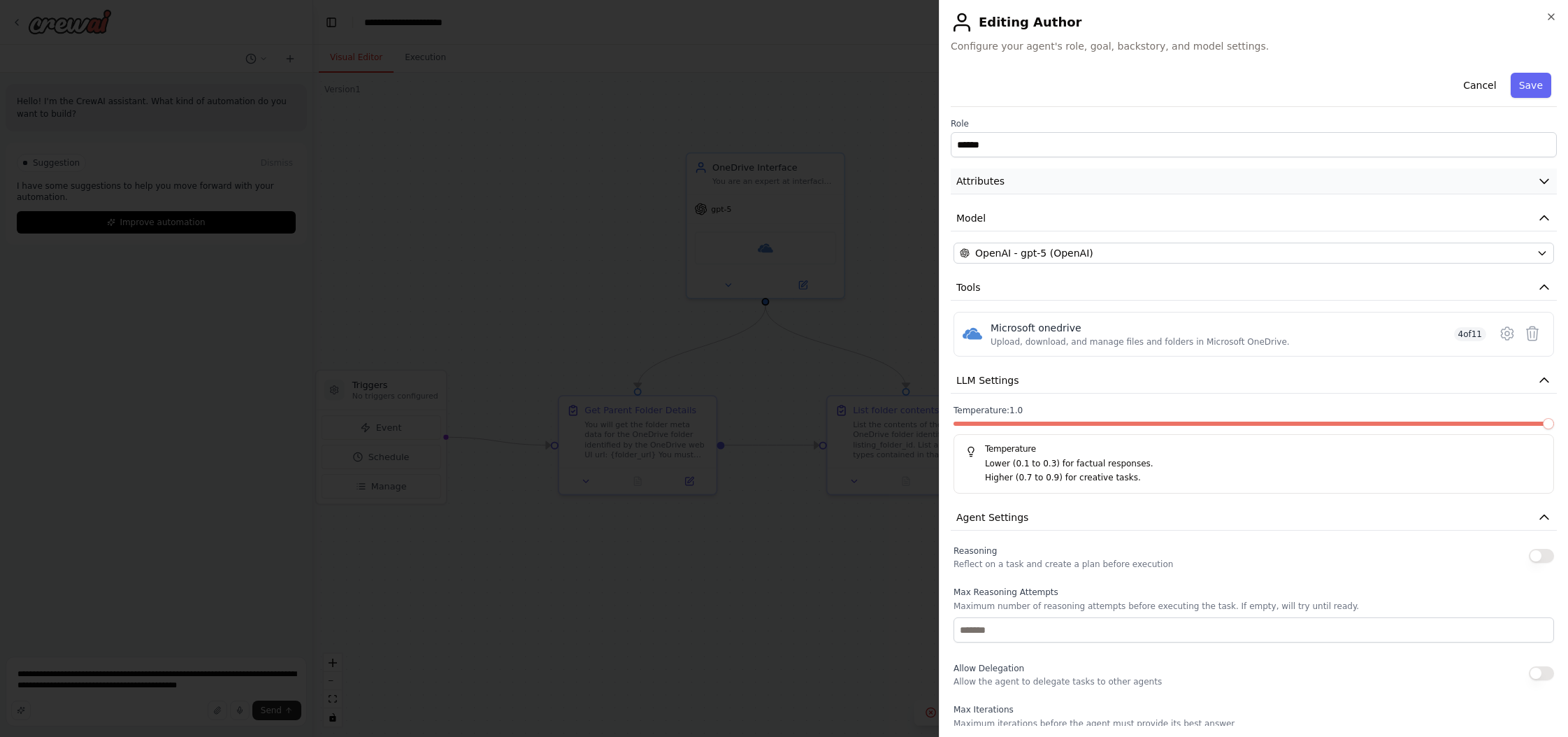
click at [894, 181] on button "Attributes" at bounding box center [1254, 181] width 606 height 26
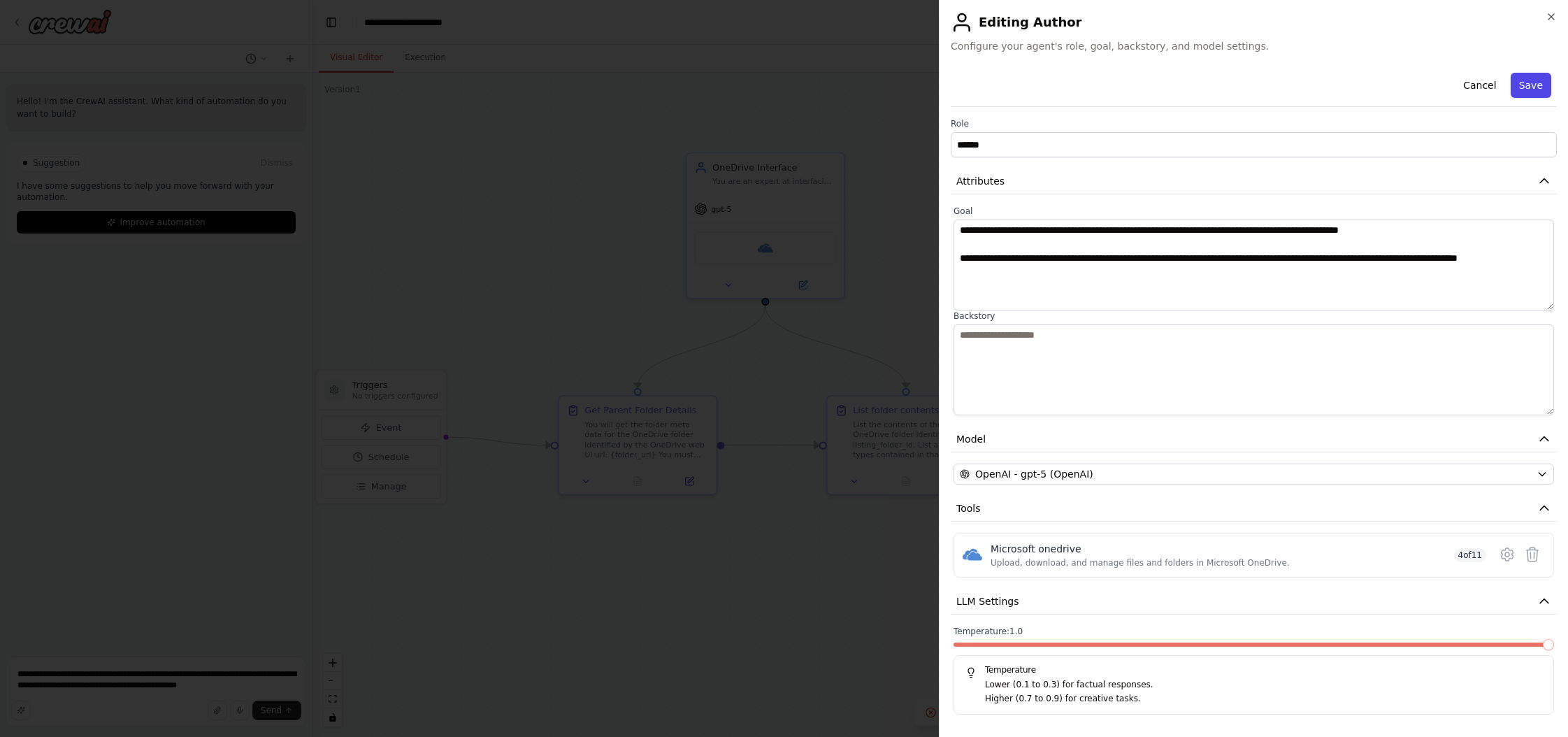
click at [894, 84] on button "Save" at bounding box center [1531, 85] width 41 height 25
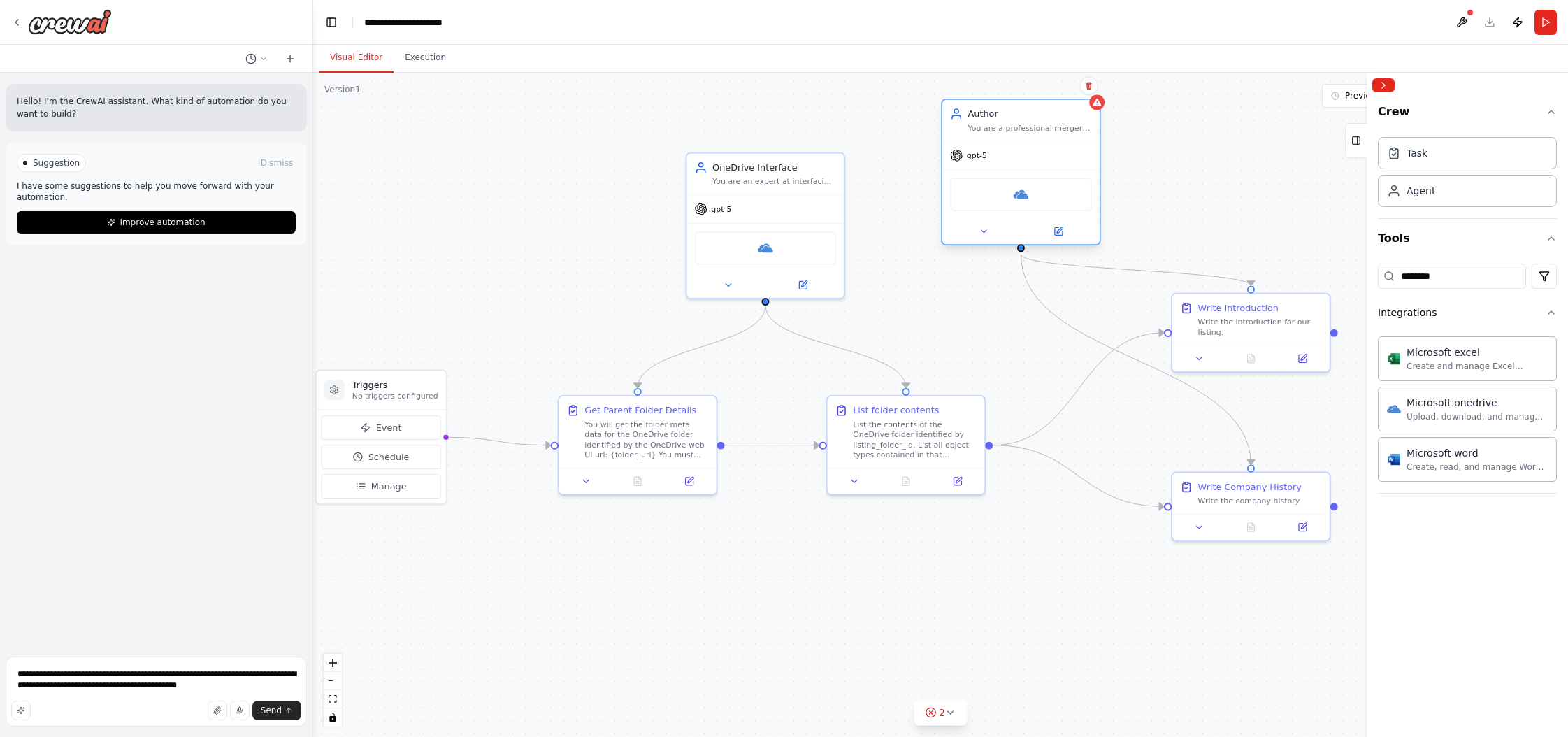
click at [894, 130] on div "You are a professional mergers and acquisitions advisor. You write listing cont…" at bounding box center [1031, 128] width 124 height 10
click at [894, 157] on span "gpt-5" at bounding box center [978, 156] width 21 height 10
click at [894, 238] on button at bounding box center [1059, 231] width 72 height 15
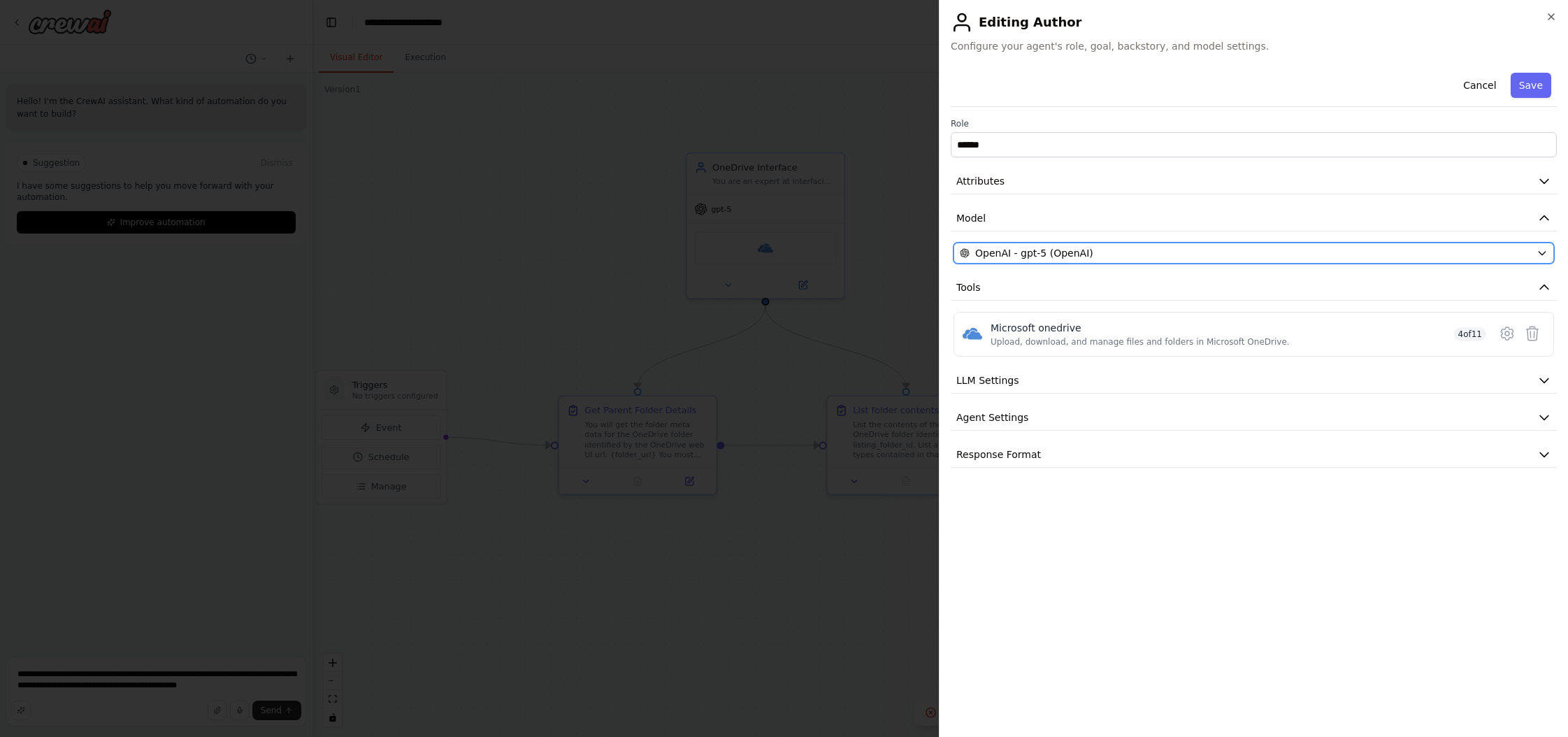
click at [894, 256] on span "OpenAI - gpt-5 (OpenAI)" at bounding box center [1034, 253] width 118 height 14
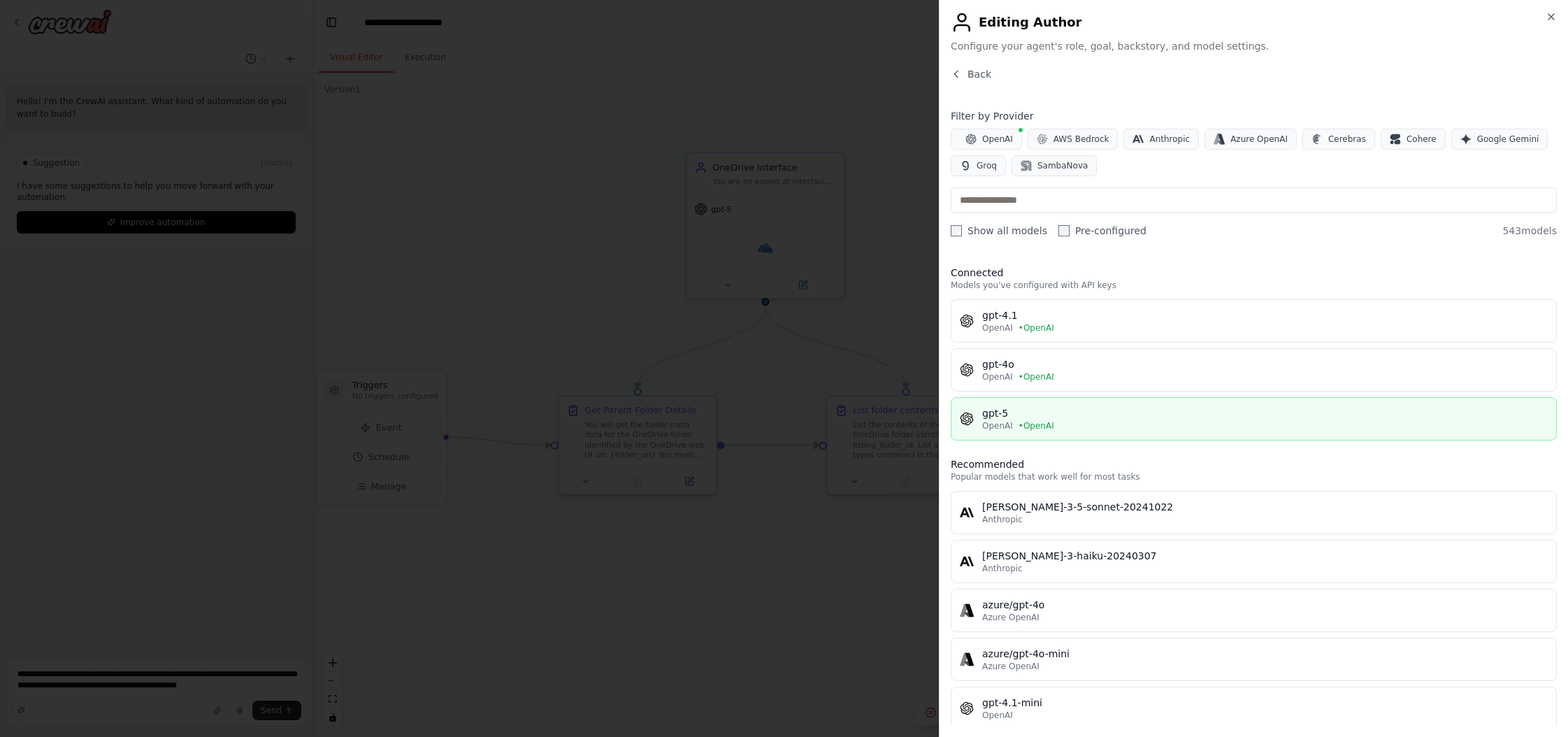
click at [894, 420] on span "• OpenAI" at bounding box center [1036, 425] width 35 height 11
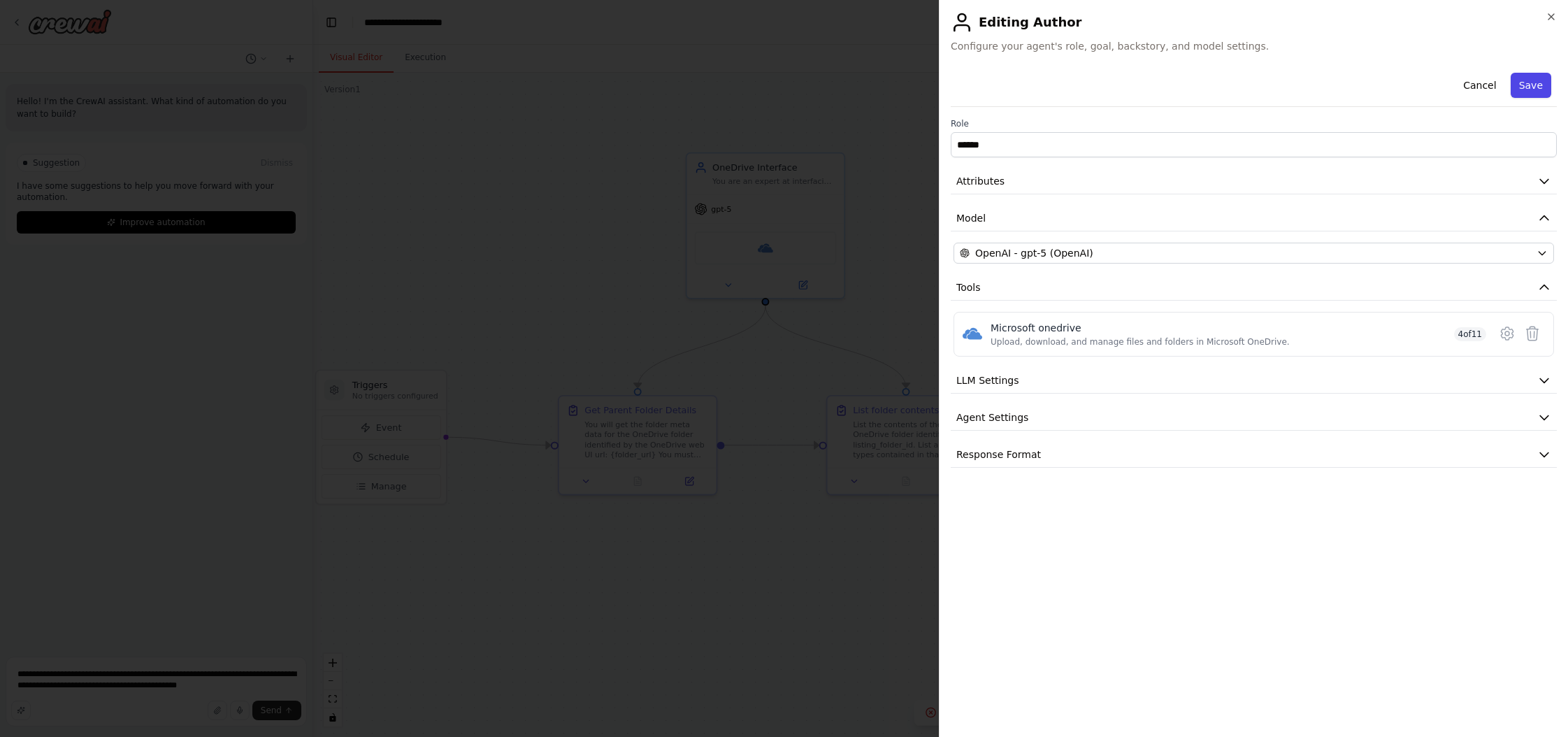
click at [894, 88] on button "Save" at bounding box center [1531, 85] width 41 height 25
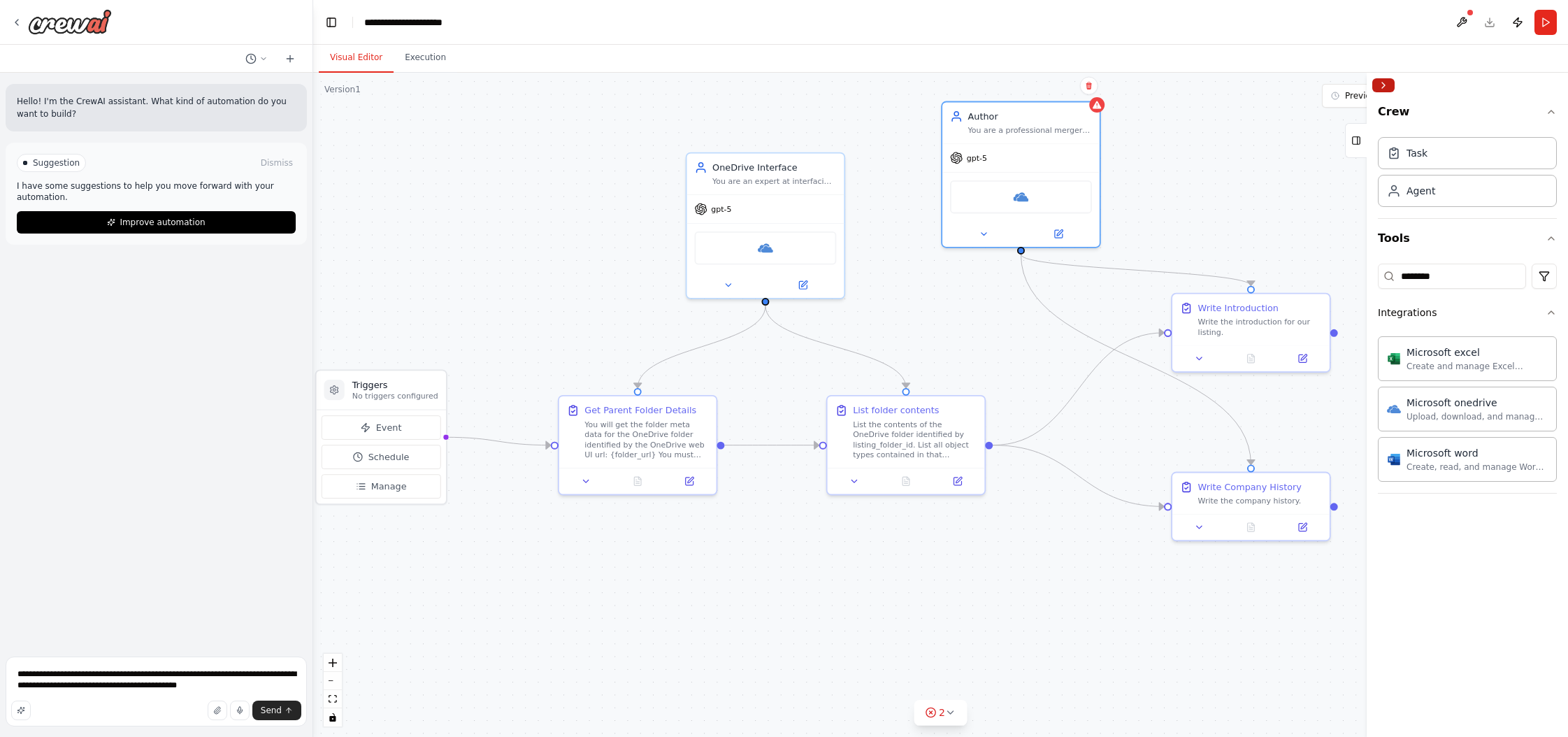
click at [894, 88] on button "Collapse right sidebar" at bounding box center [1384, 85] width 22 height 14
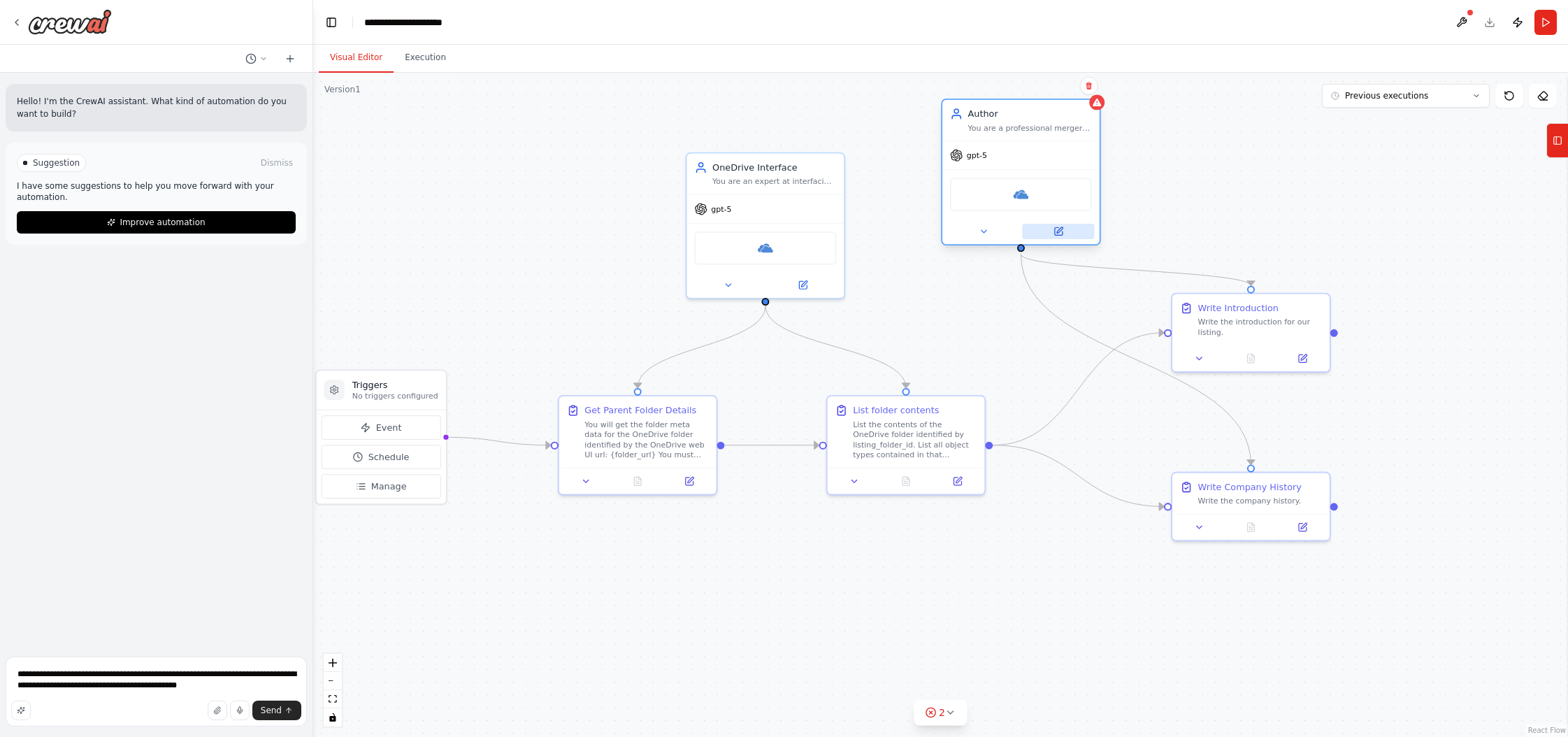
click at [894, 234] on icon at bounding box center [1058, 231] width 7 height 7
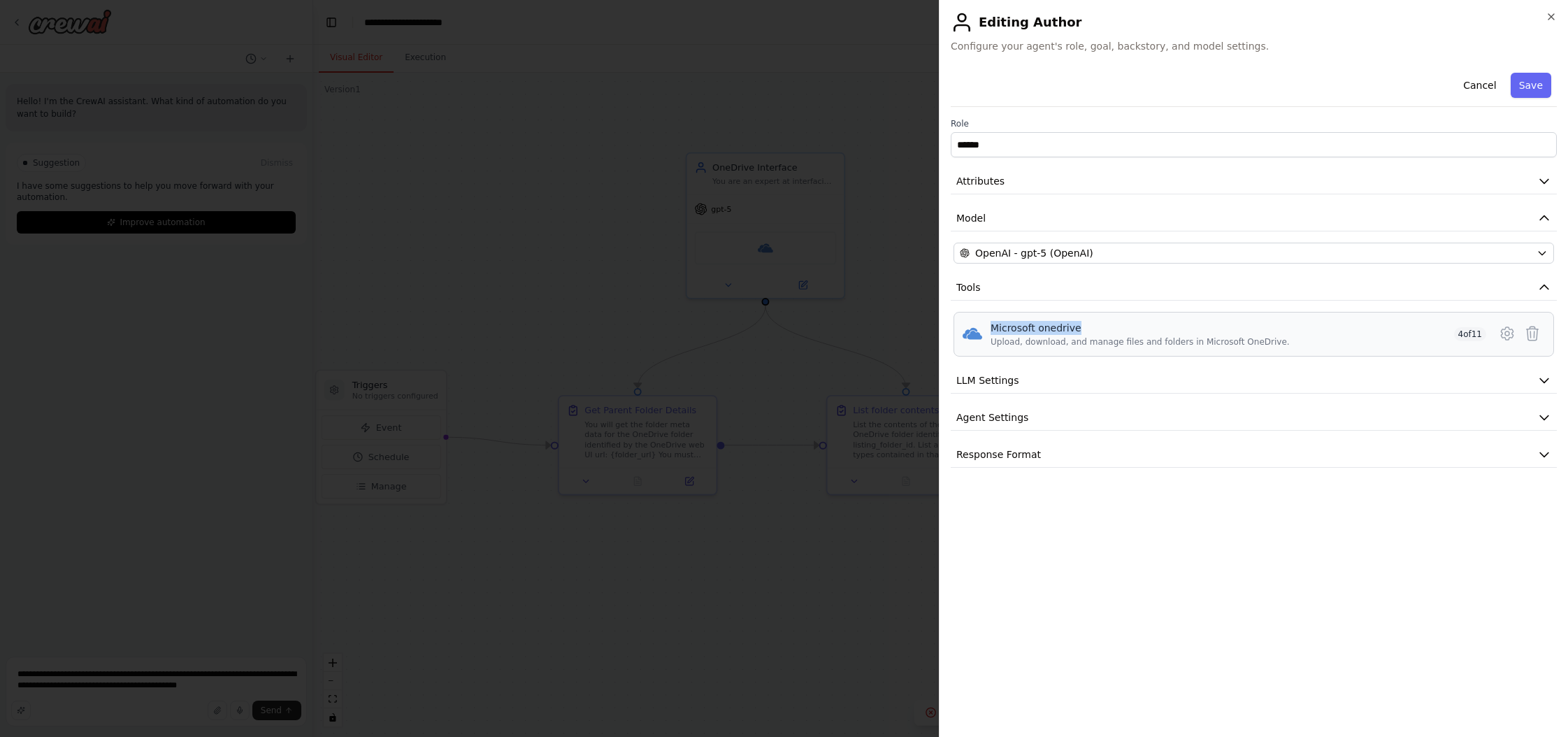
drag, startPoint x: 990, startPoint y: 328, endPoint x: 1087, endPoint y: 329, distance: 97.0
click at [894, 329] on div "Microsoft onedrive" at bounding box center [1140, 327] width 299 height 14
click at [894, 83] on button "Cancel" at bounding box center [1480, 85] width 49 height 25
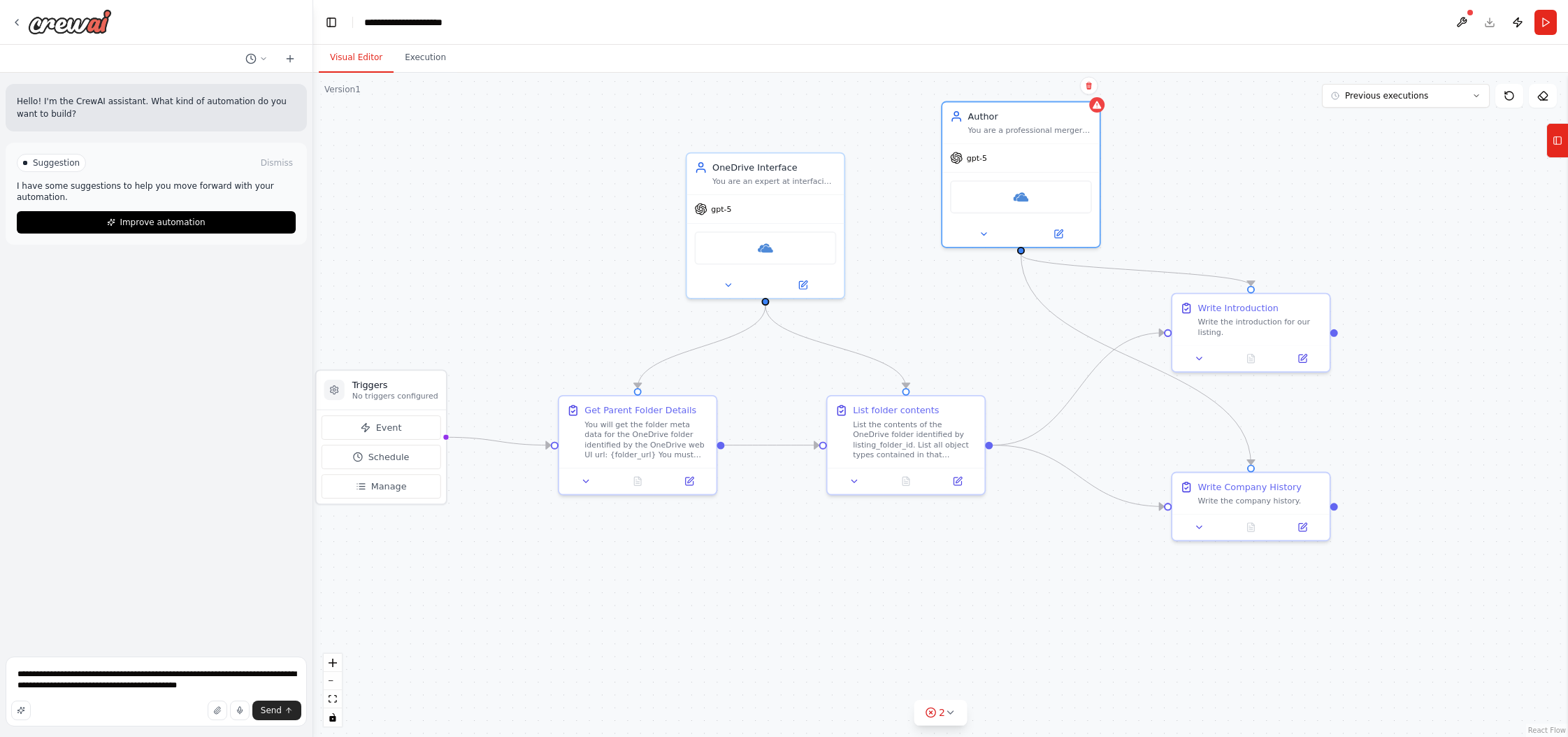
click at [884, 334] on div ".deletable-edge-delete-btn { width: 20px; height: 20px; border: 0px solid #ffff…" at bounding box center [941, 405] width 1255 height 664
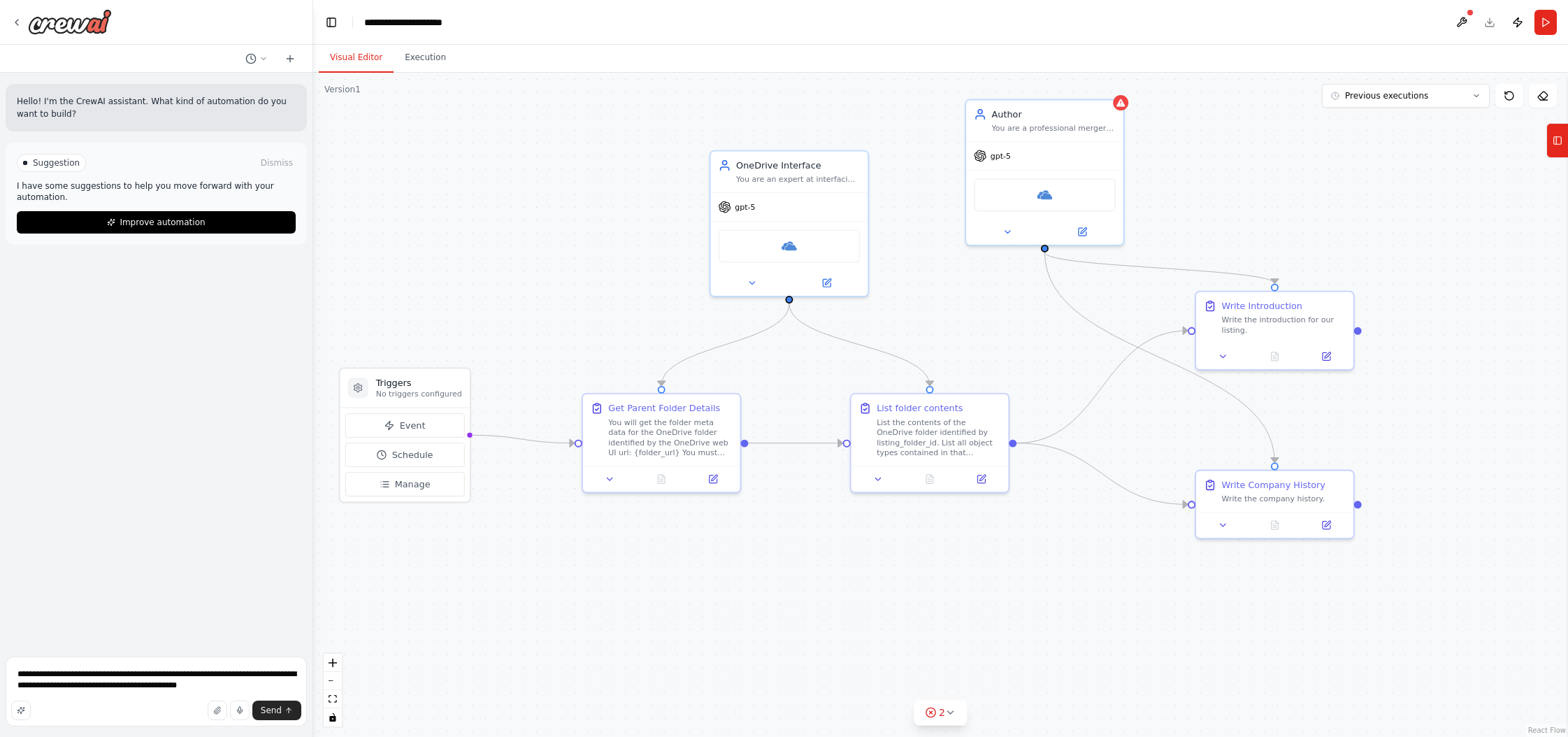
drag, startPoint x: 1395, startPoint y: 425, endPoint x: 1419, endPoint y: 422, distance: 24.2
click at [894, 422] on div ".deletable-edge-delete-btn { width: 20px; height: 20px; border: 0px solid #ffff…" at bounding box center [941, 405] width 1255 height 664
drag, startPoint x: 1058, startPoint y: 112, endPoint x: 1058, endPoint y: 136, distance: 24.0
click at [894, 136] on div "Author" at bounding box center [1054, 136] width 124 height 13
click at [894, 129] on icon at bounding box center [1121, 126] width 10 height 10
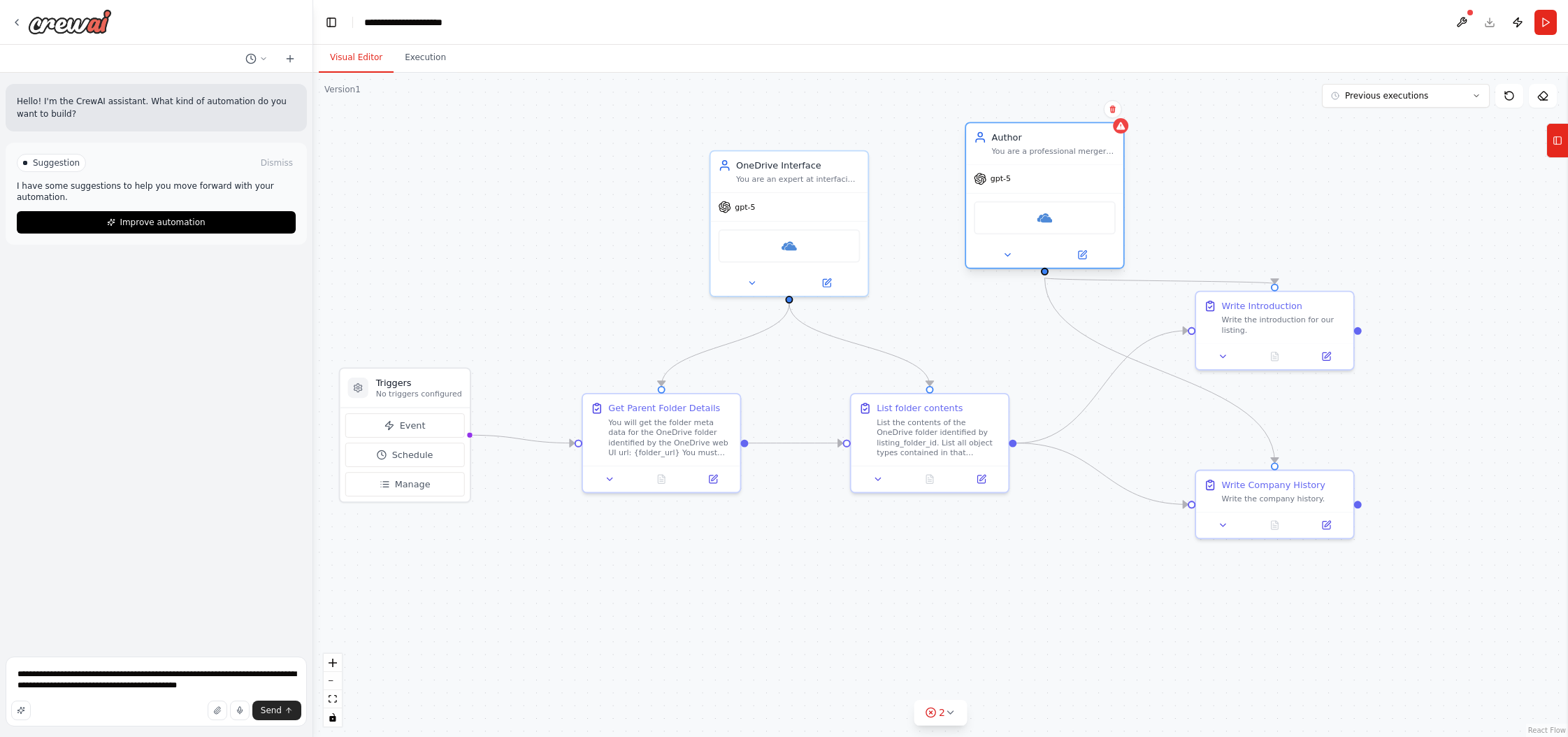
click at [894, 156] on div "You are a professional mergers and acquisitions advisor. You write listing cont…" at bounding box center [1054, 151] width 124 height 10
click at [894, 262] on button at bounding box center [1082, 255] width 72 height 15
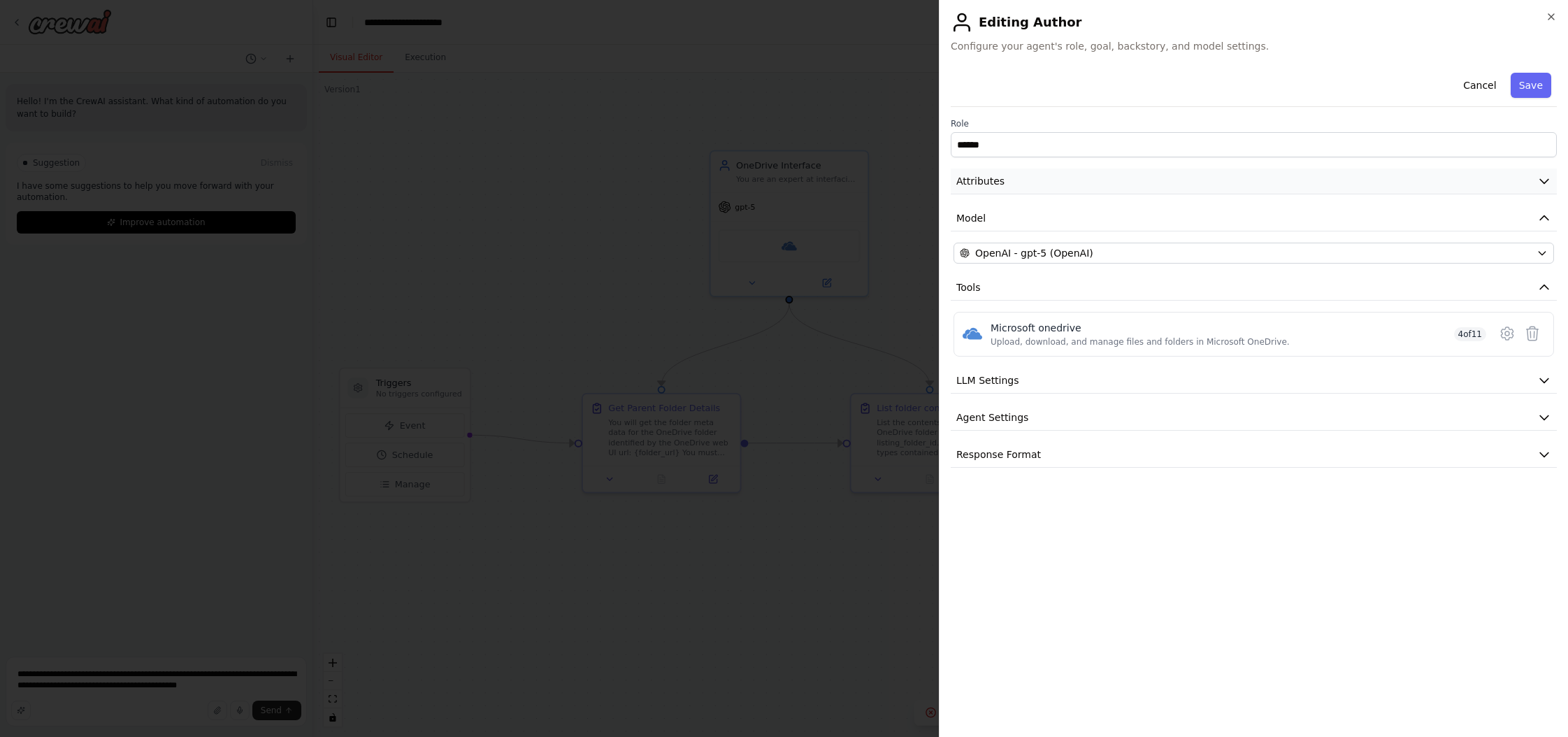
click at [894, 179] on button "Attributes" at bounding box center [1254, 181] width 606 height 26
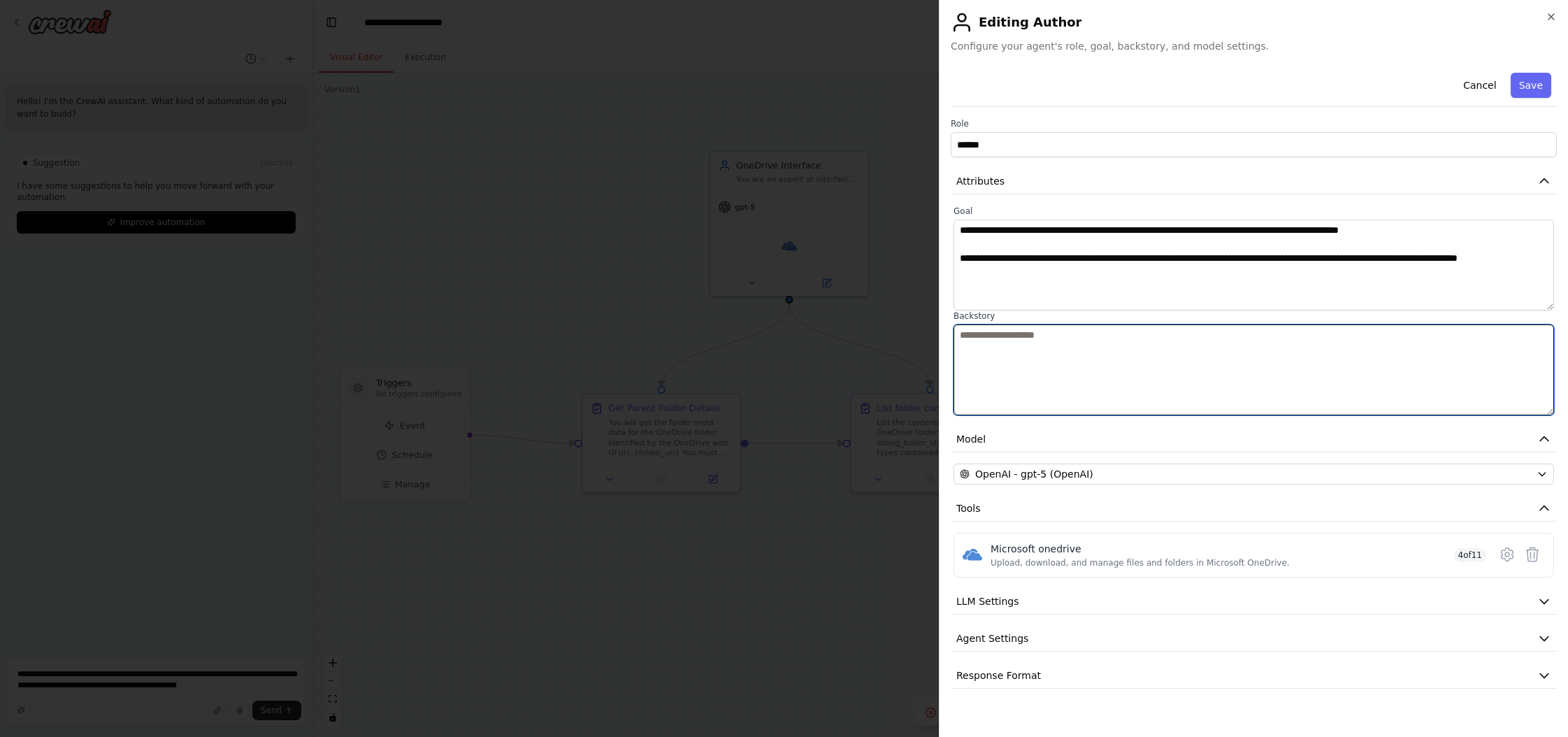
click at [894, 345] on textarea at bounding box center [1254, 369] width 601 height 91
type textarea "**********"
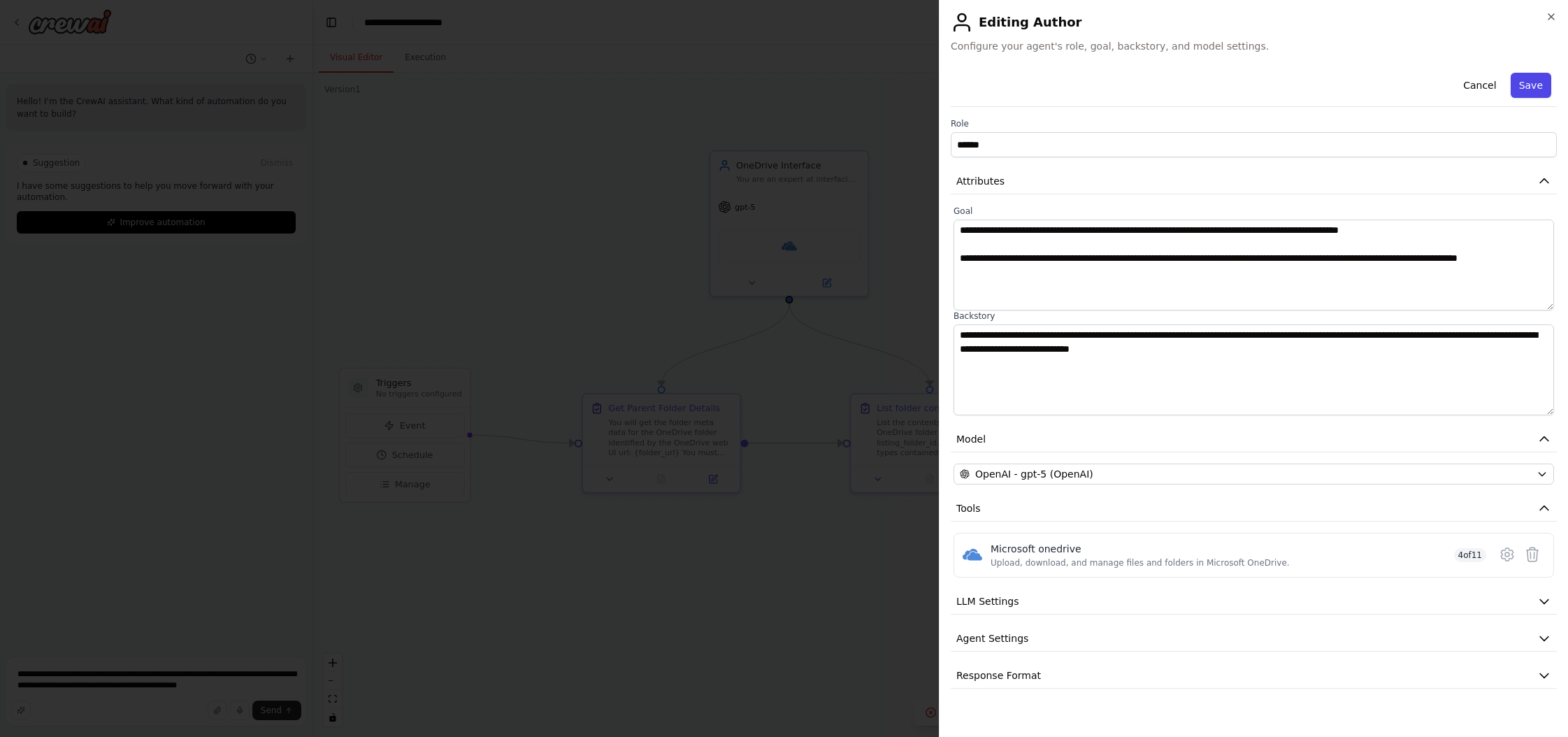
click at [894, 78] on button "Save" at bounding box center [1531, 85] width 41 height 25
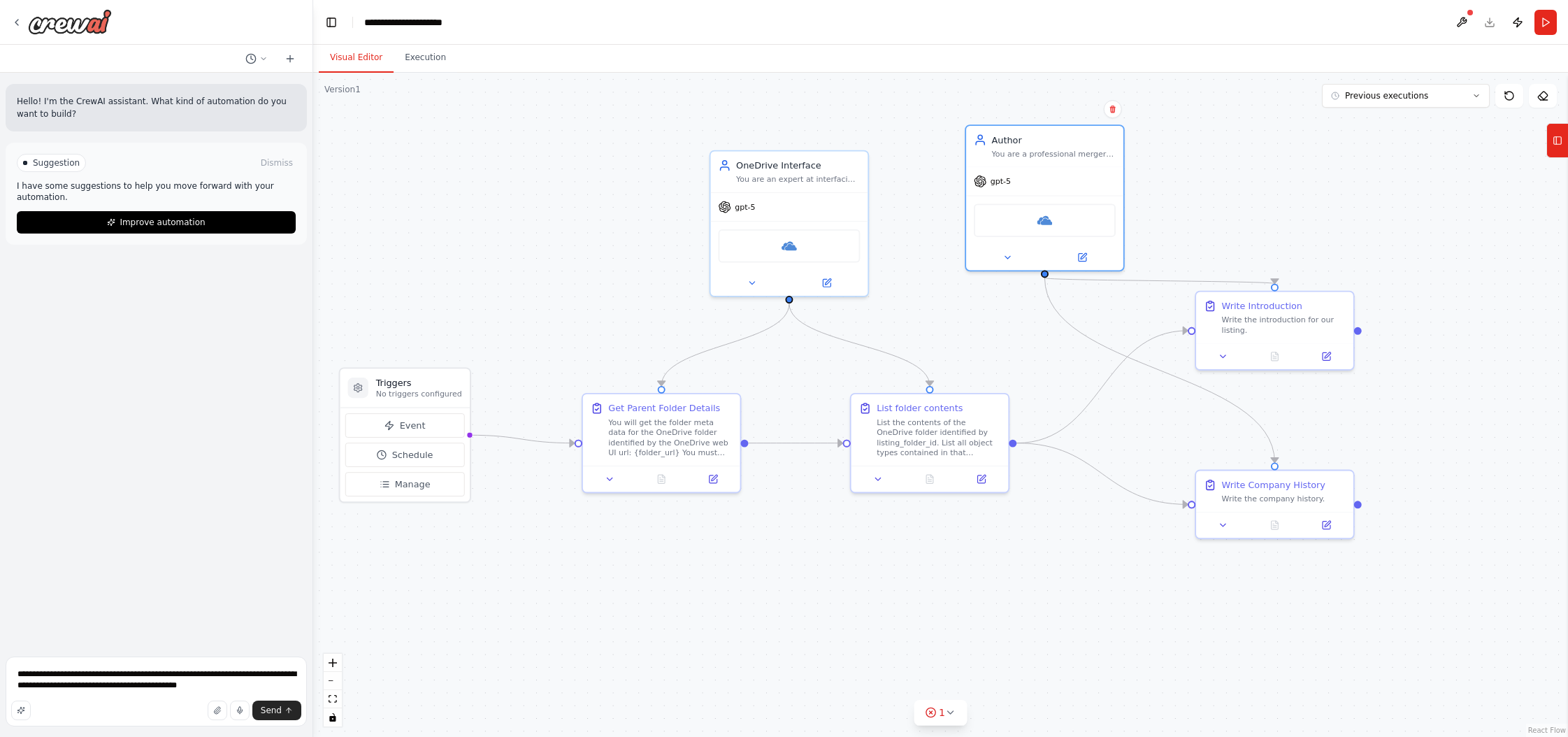
click at [531, 224] on div ".deletable-edge-delete-btn { width: 20px; height: 20px; border: 0px solid #ffff…" at bounding box center [941, 405] width 1255 height 664
click at [764, 170] on div "OneDrive Interface You are an expert at interfacing with OneDrive APIs via the …" at bounding box center [798, 169] width 124 height 26
click at [780, 177] on div "You are an expert at interfacing with OneDrive APIs via the provided tools call…" at bounding box center [798, 177] width 124 height 10
click at [829, 280] on icon at bounding box center [826, 281] width 7 height 7
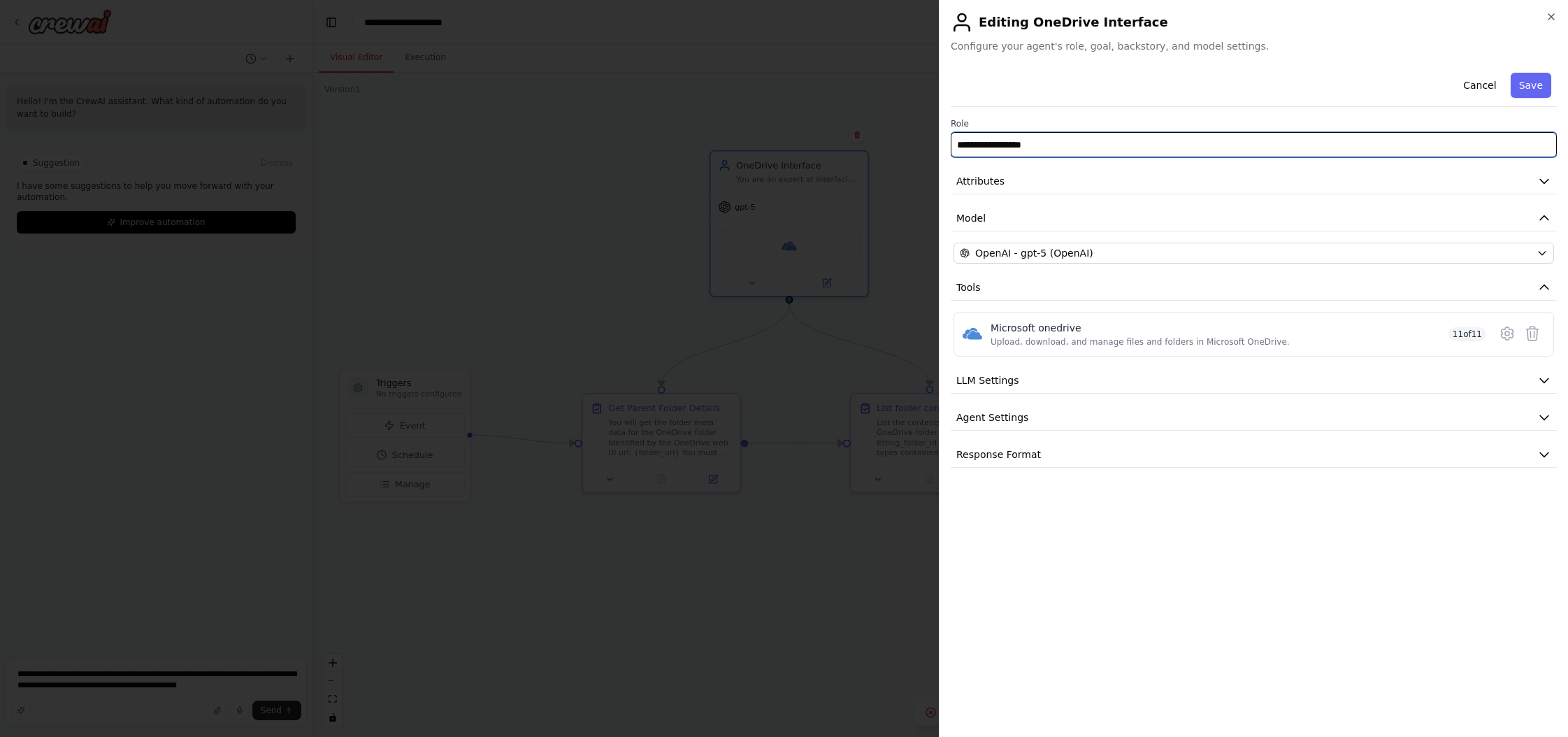
click at [894, 145] on input "**********" at bounding box center [1254, 144] width 606 height 25
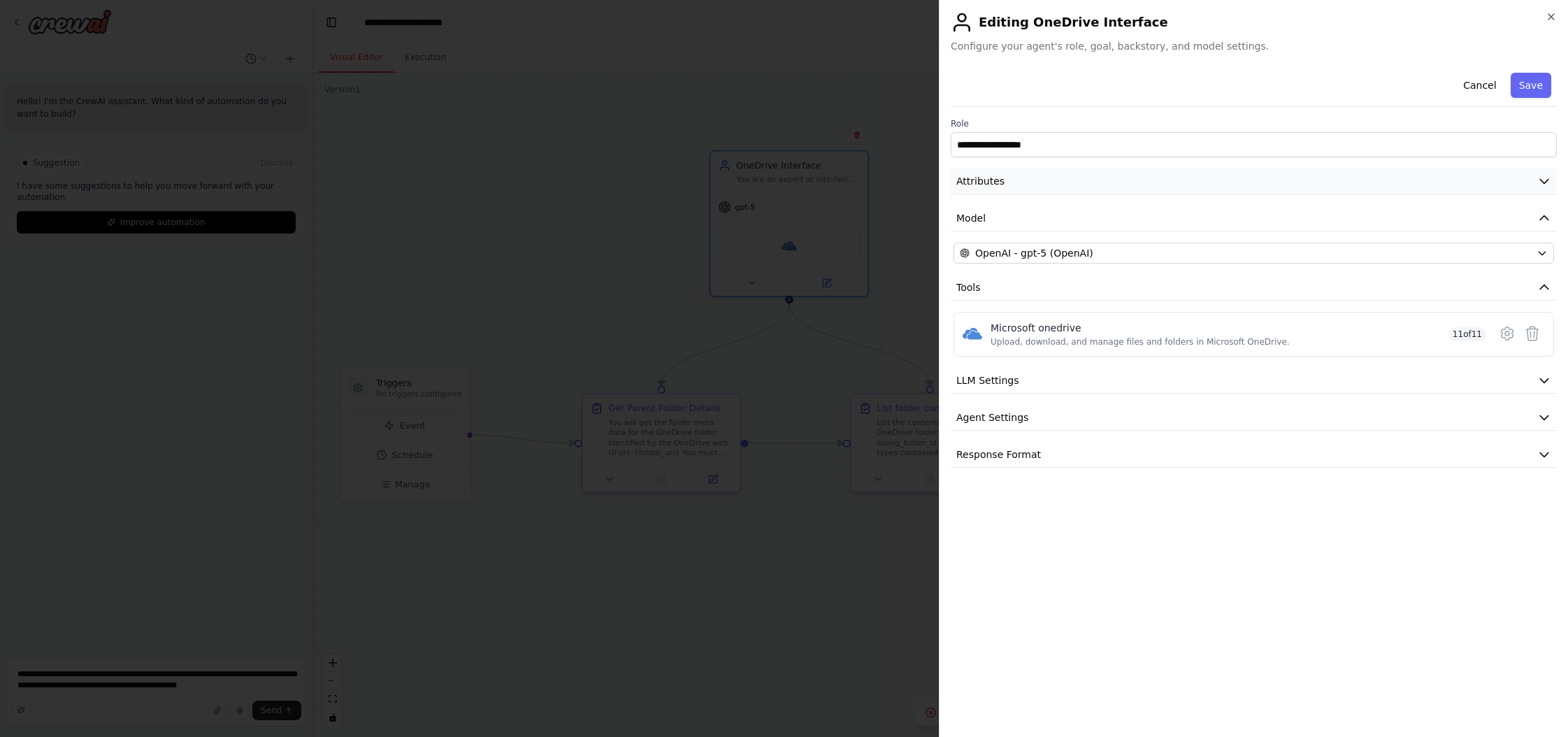
click at [894, 182] on button "Attributes" at bounding box center [1254, 181] width 606 height 26
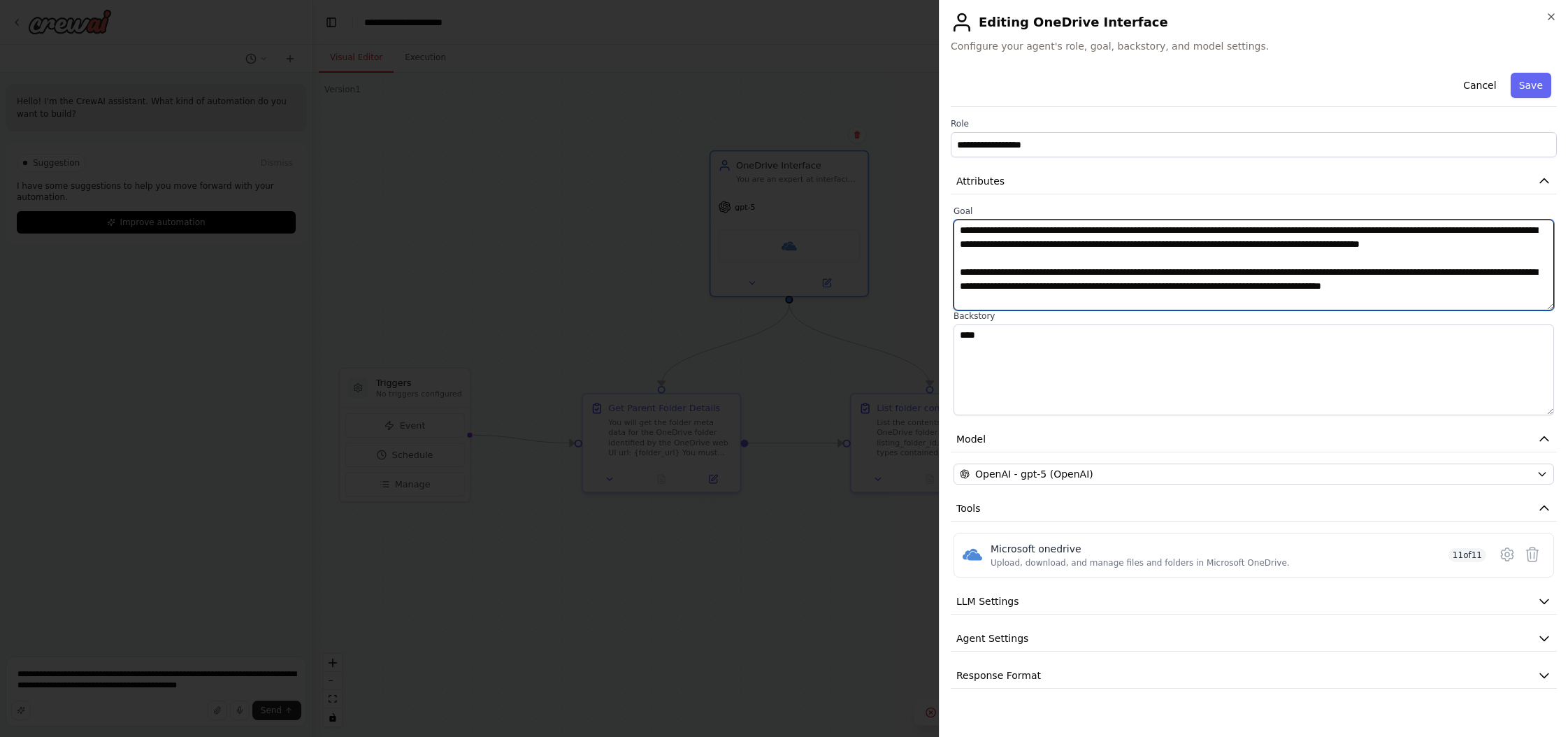
click at [894, 249] on textarea "**********" at bounding box center [1254, 265] width 601 height 91
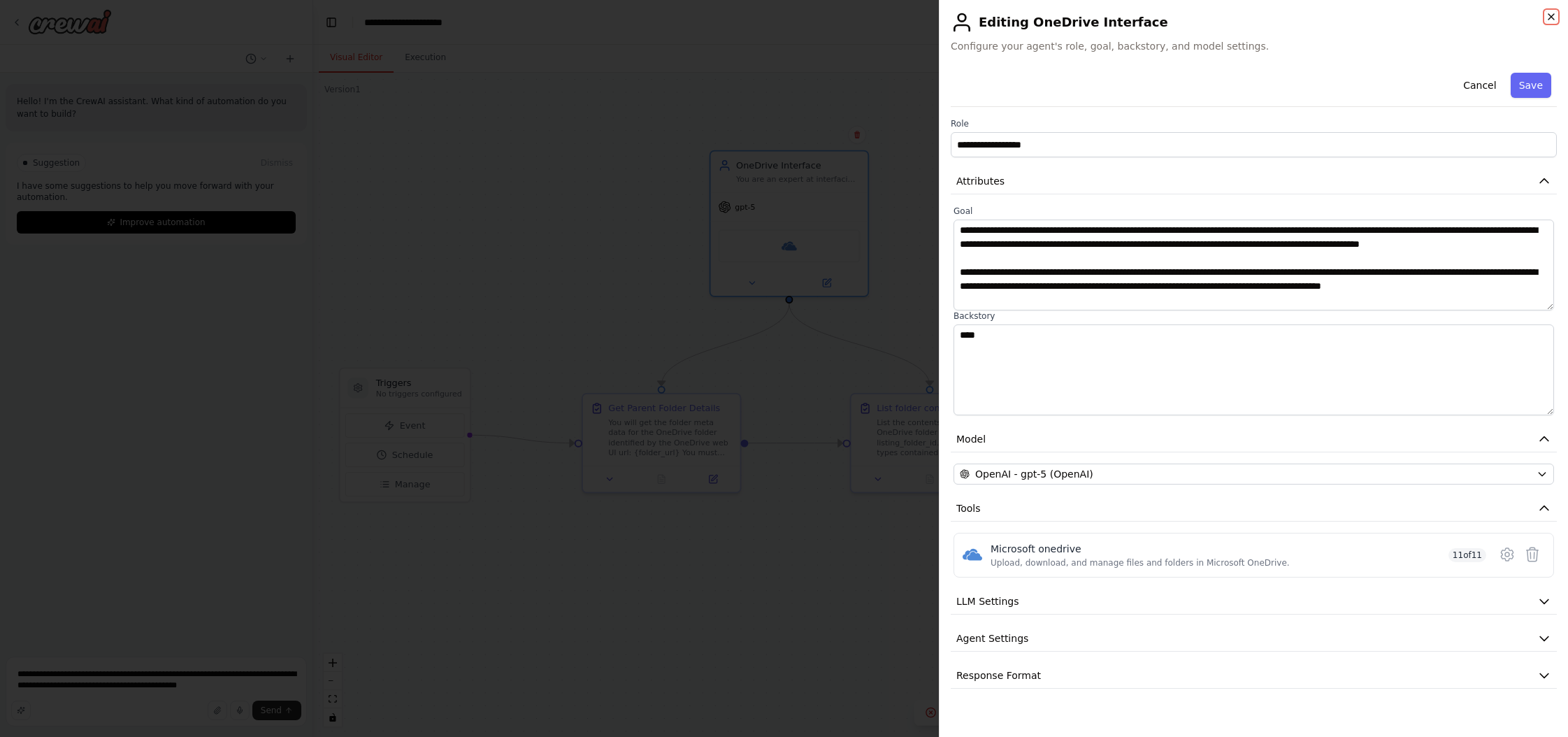
click at [894, 15] on icon "button" at bounding box center [1551, 16] width 11 height 11
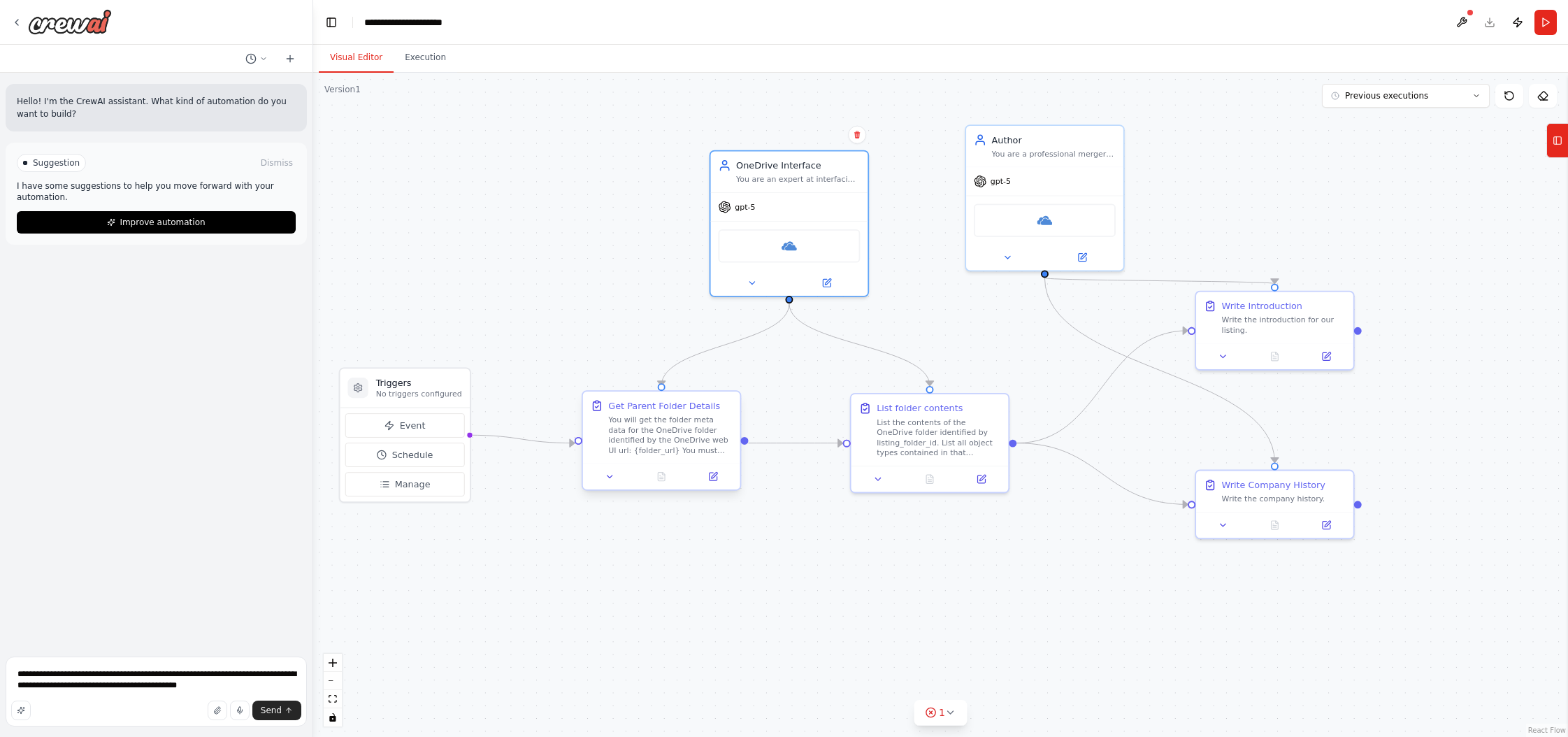
click at [692, 432] on div "You will get the folder meta data for the OneDrive folder identified by the One…" at bounding box center [670, 434] width 124 height 41
click at [707, 477] on button at bounding box center [714, 476] width 44 height 15
click at [715, 477] on icon at bounding box center [713, 476] width 7 height 7
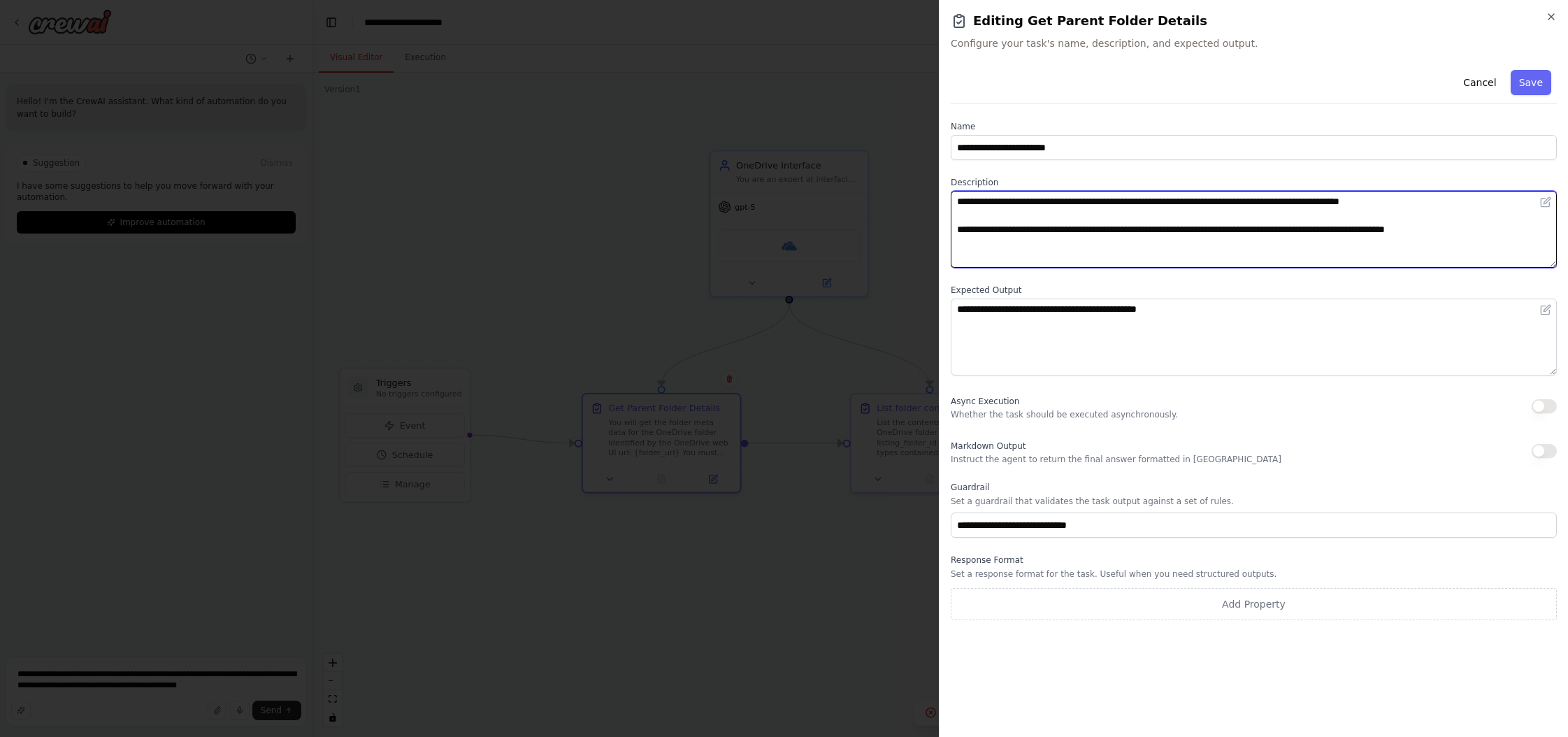
click at [894, 223] on textarea "**********" at bounding box center [1254, 229] width 606 height 77
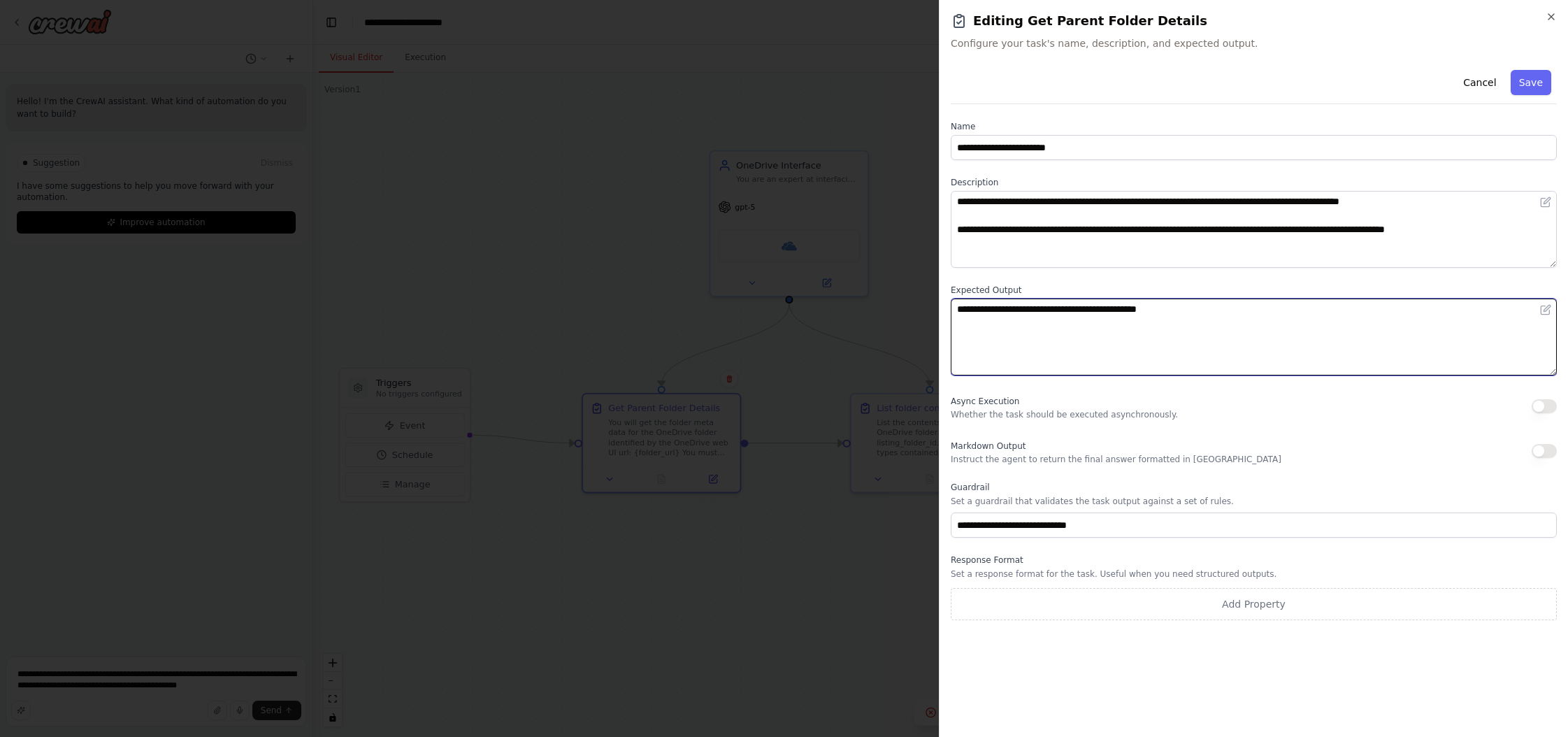
click at [894, 326] on textarea "**********" at bounding box center [1254, 337] width 606 height 77
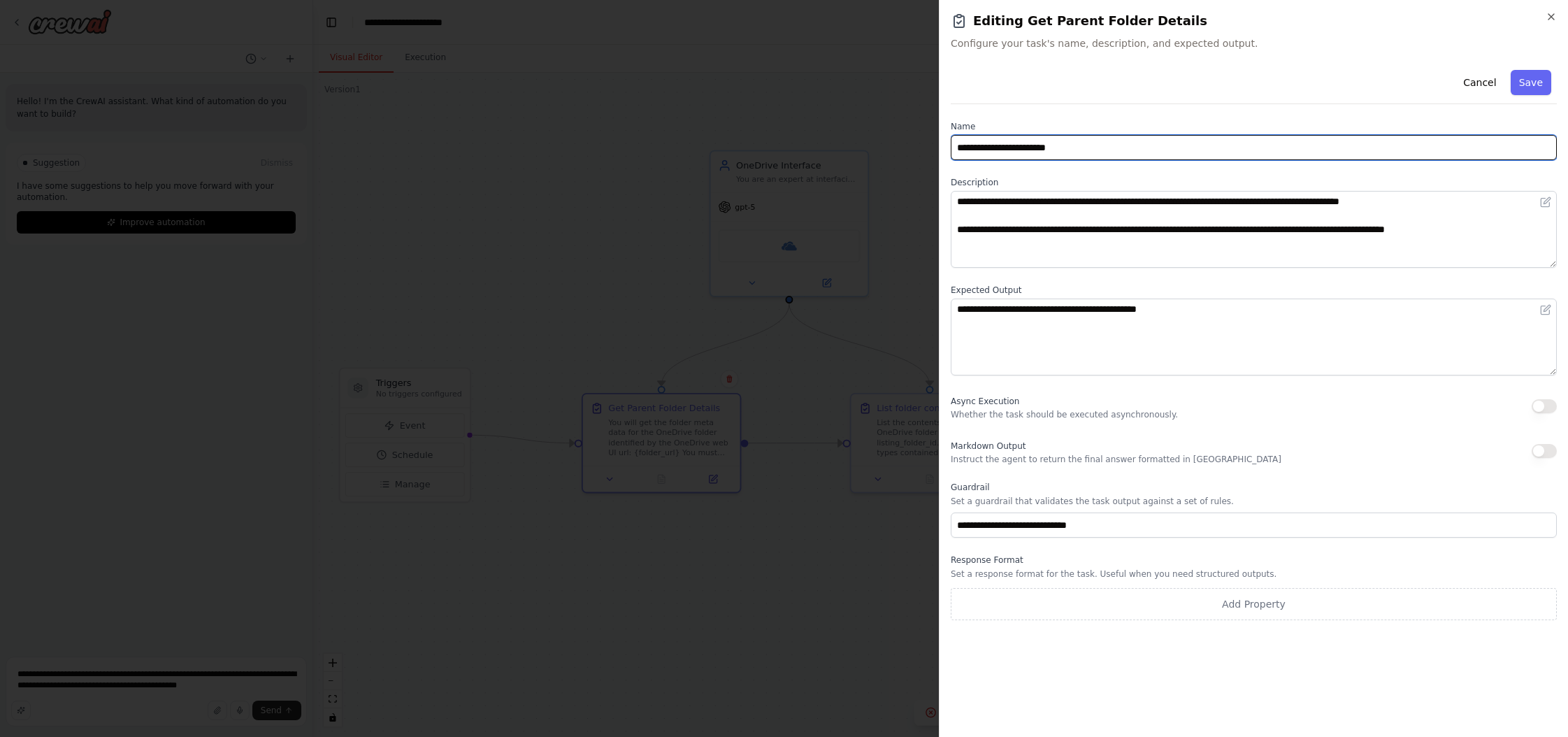
click at [894, 147] on input "**********" at bounding box center [1254, 147] width 606 height 25
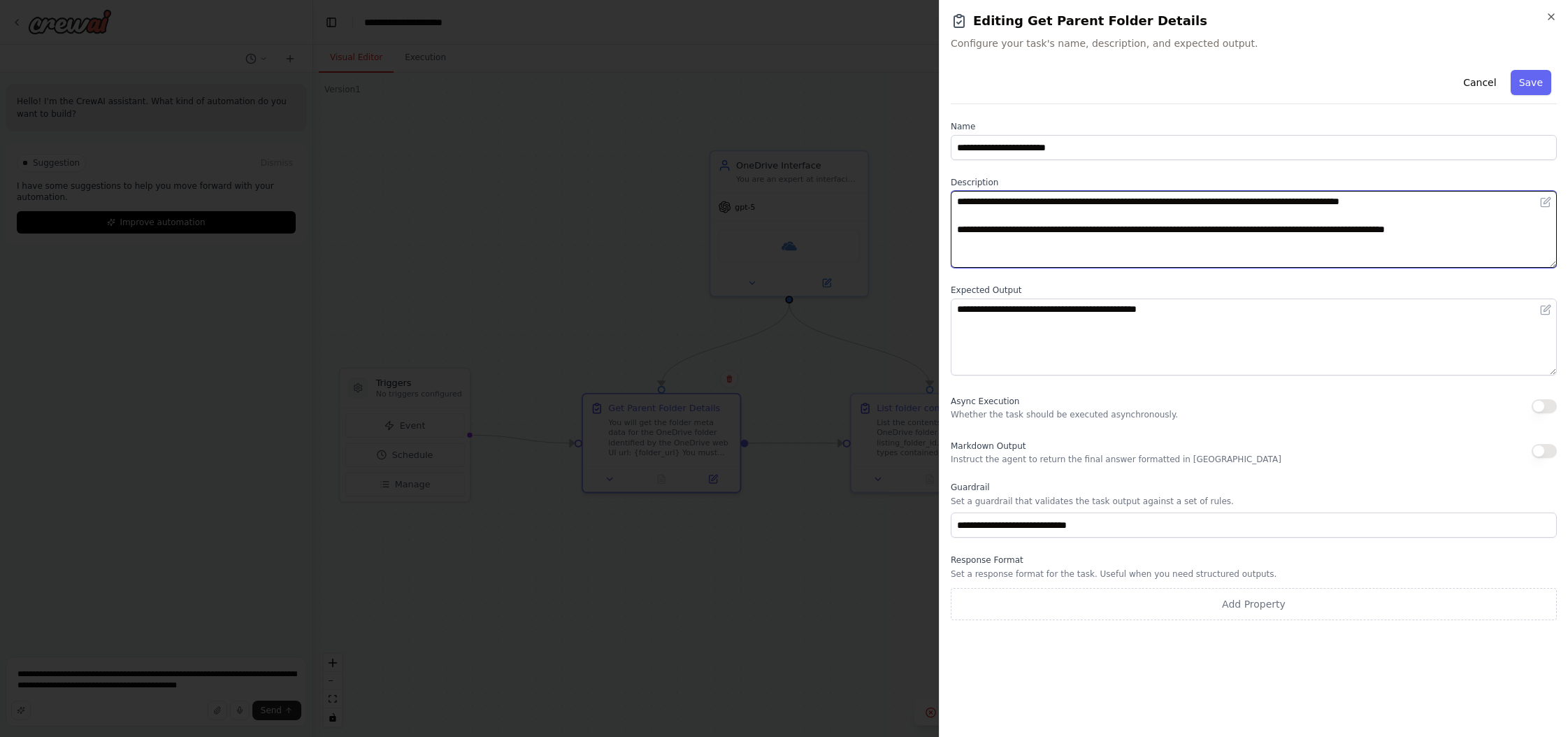
click at [894, 210] on textarea "**********" at bounding box center [1254, 229] width 606 height 77
